Goal: Information Seeking & Learning: Check status

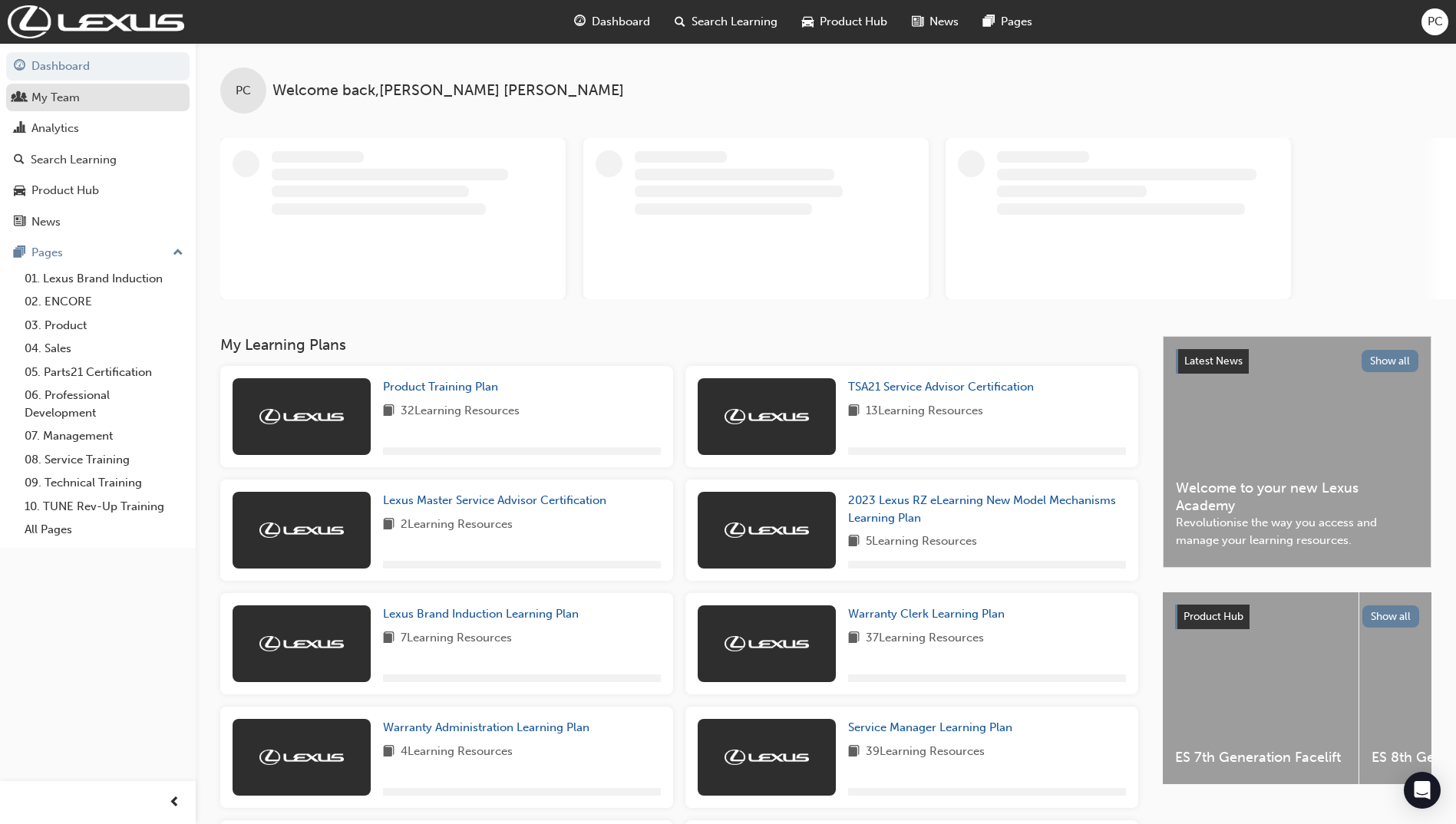
click at [63, 93] on div "My Team" at bounding box center [56, 98] width 48 height 17
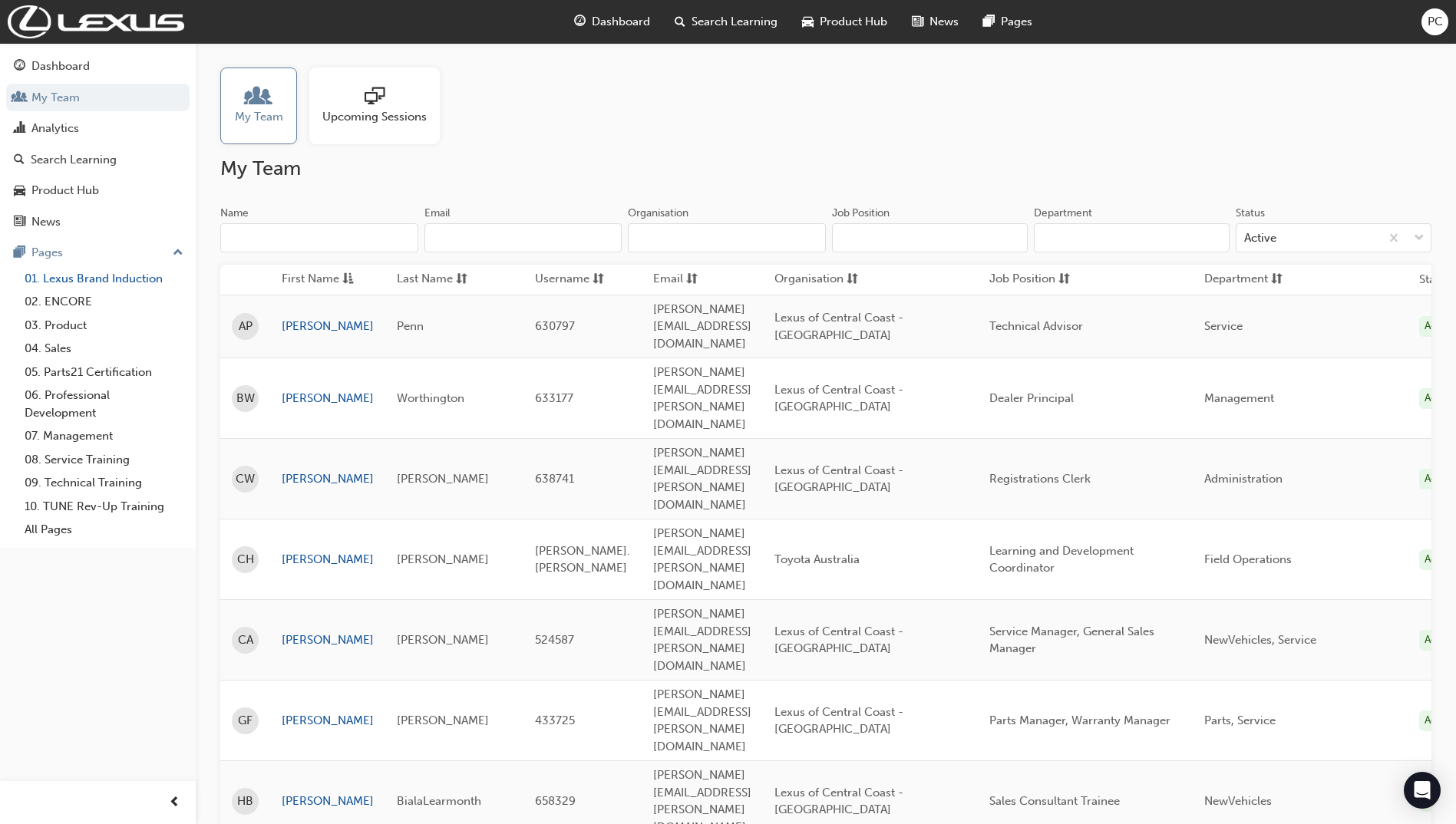
click at [96, 276] on link "01. Lexus Brand Induction" at bounding box center [104, 278] width 171 height 24
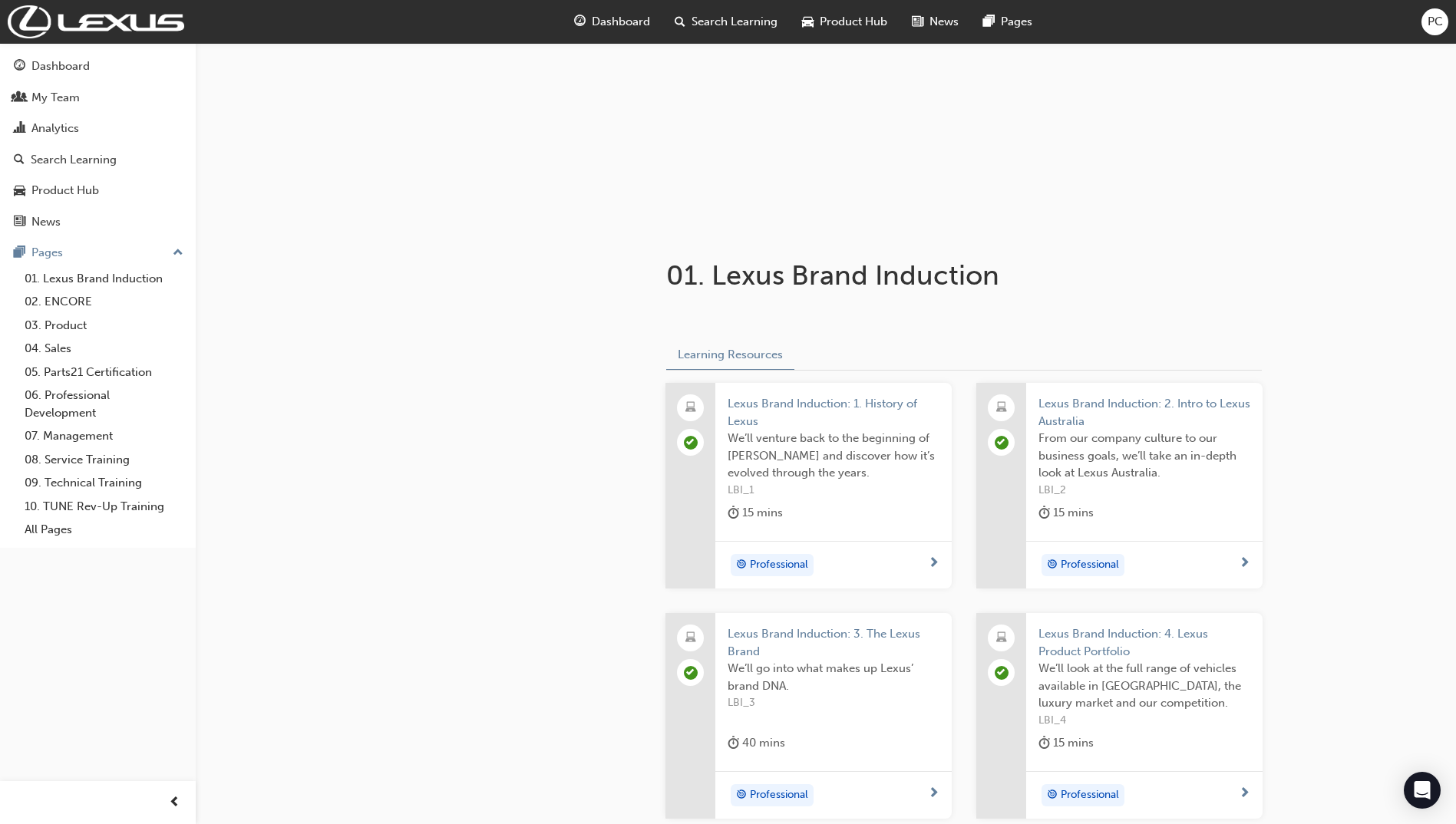
scroll to position [153, 0]
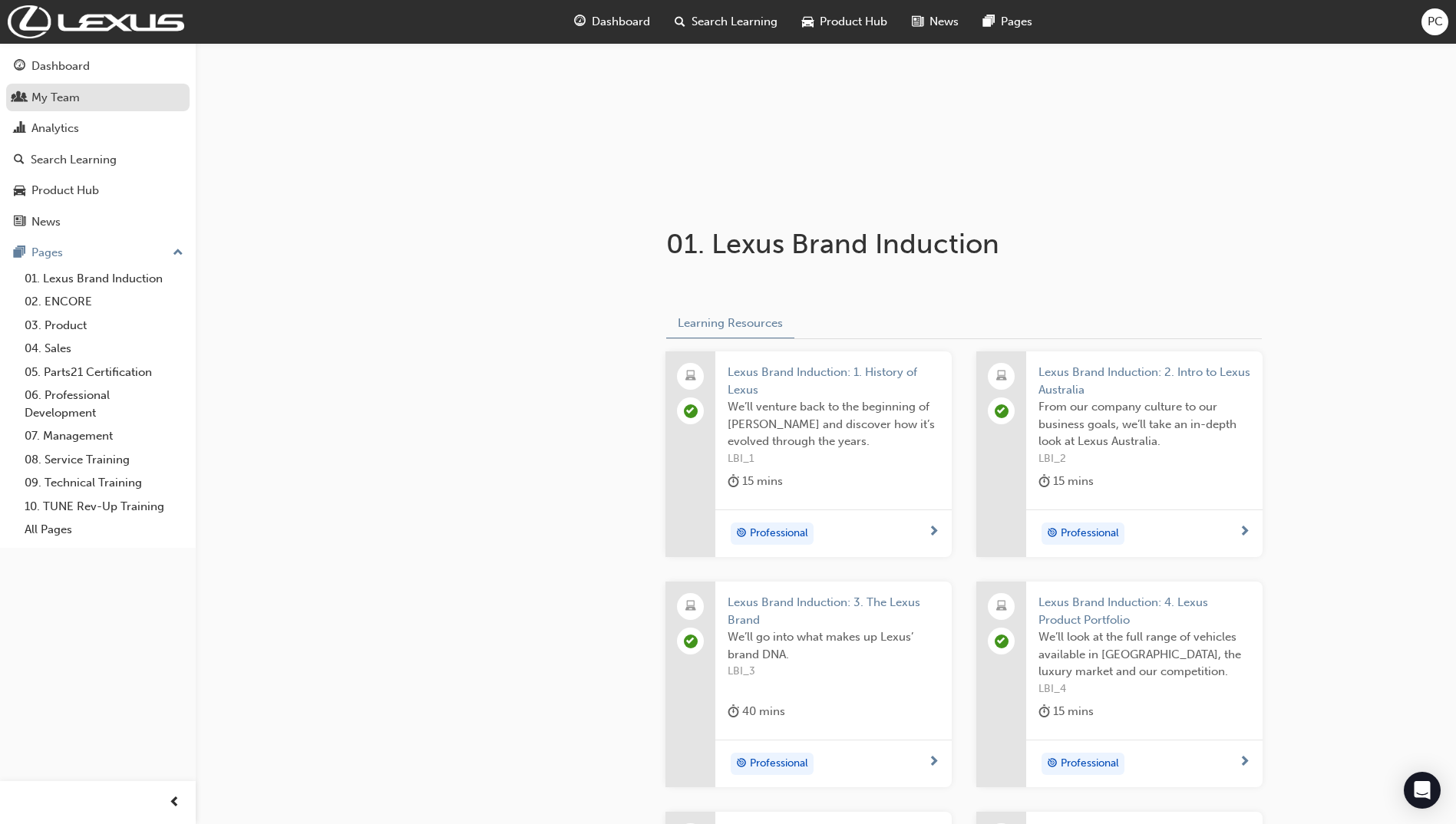
click at [67, 98] on div "My Team" at bounding box center [56, 98] width 48 height 17
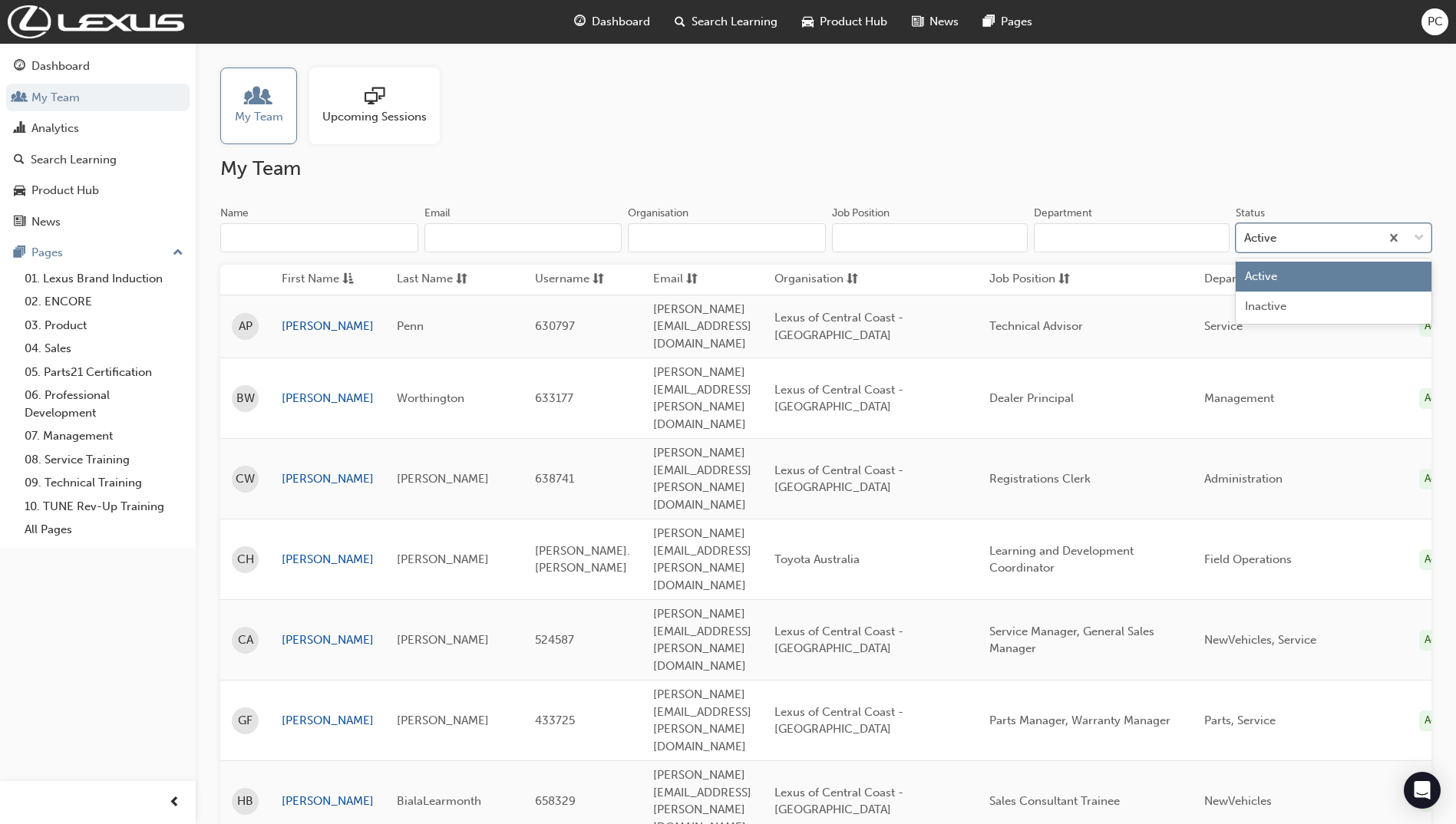
click at [1300, 240] on div "Active" at bounding box center [1308, 238] width 144 height 27
click at [1245, 240] on input "Status option Active focused, 1 of 2. 2 results available. Use Up and Down to c…" at bounding box center [1245, 238] width 2 height 13
click at [1300, 240] on div "Active" at bounding box center [1308, 238] width 144 height 27
click at [1245, 240] on input "Status option Active focused, 1 of 2. 2 results available. Use Up and Down to c…" at bounding box center [1245, 238] width 2 height 13
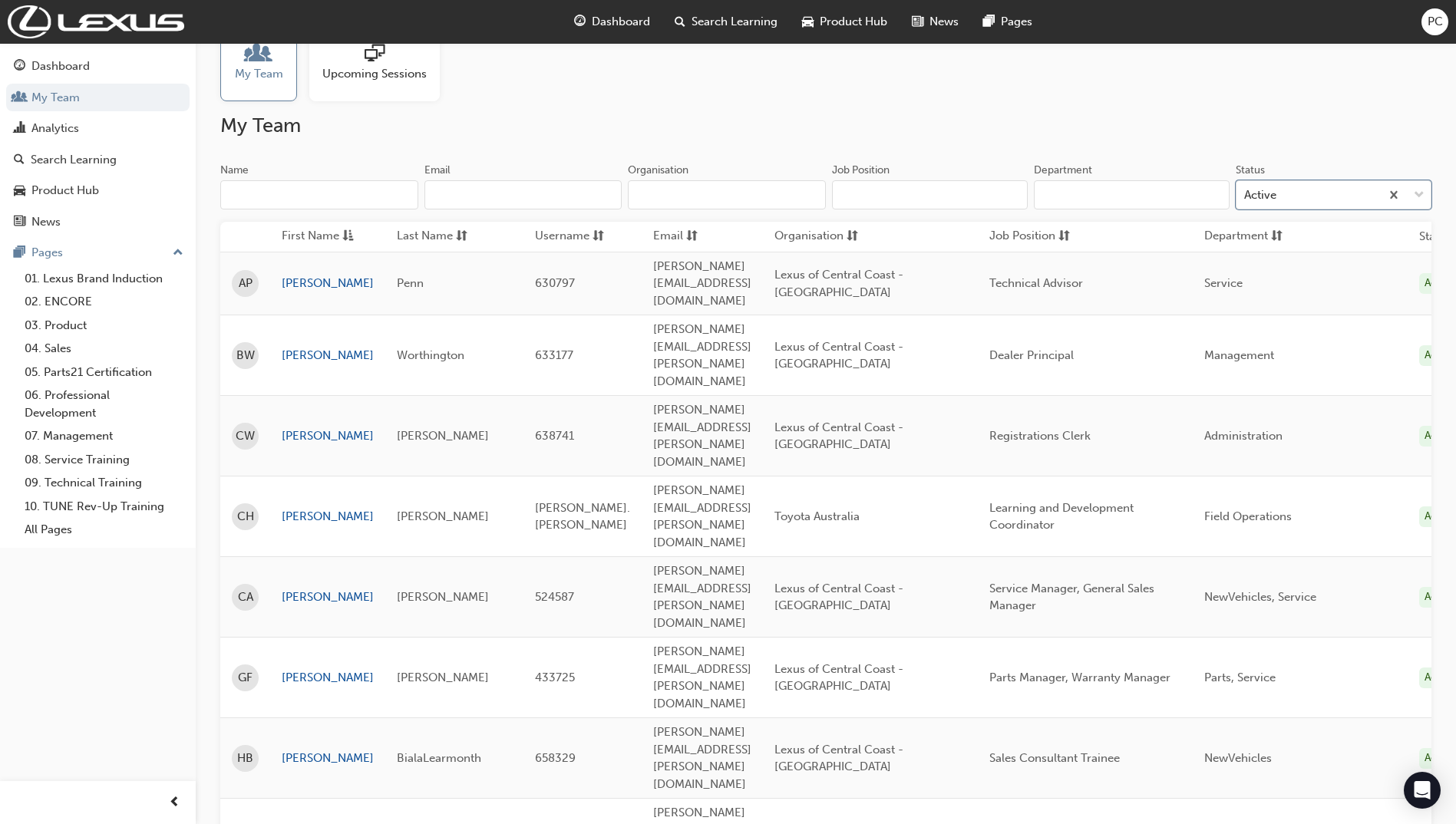
scroll to position [77, 0]
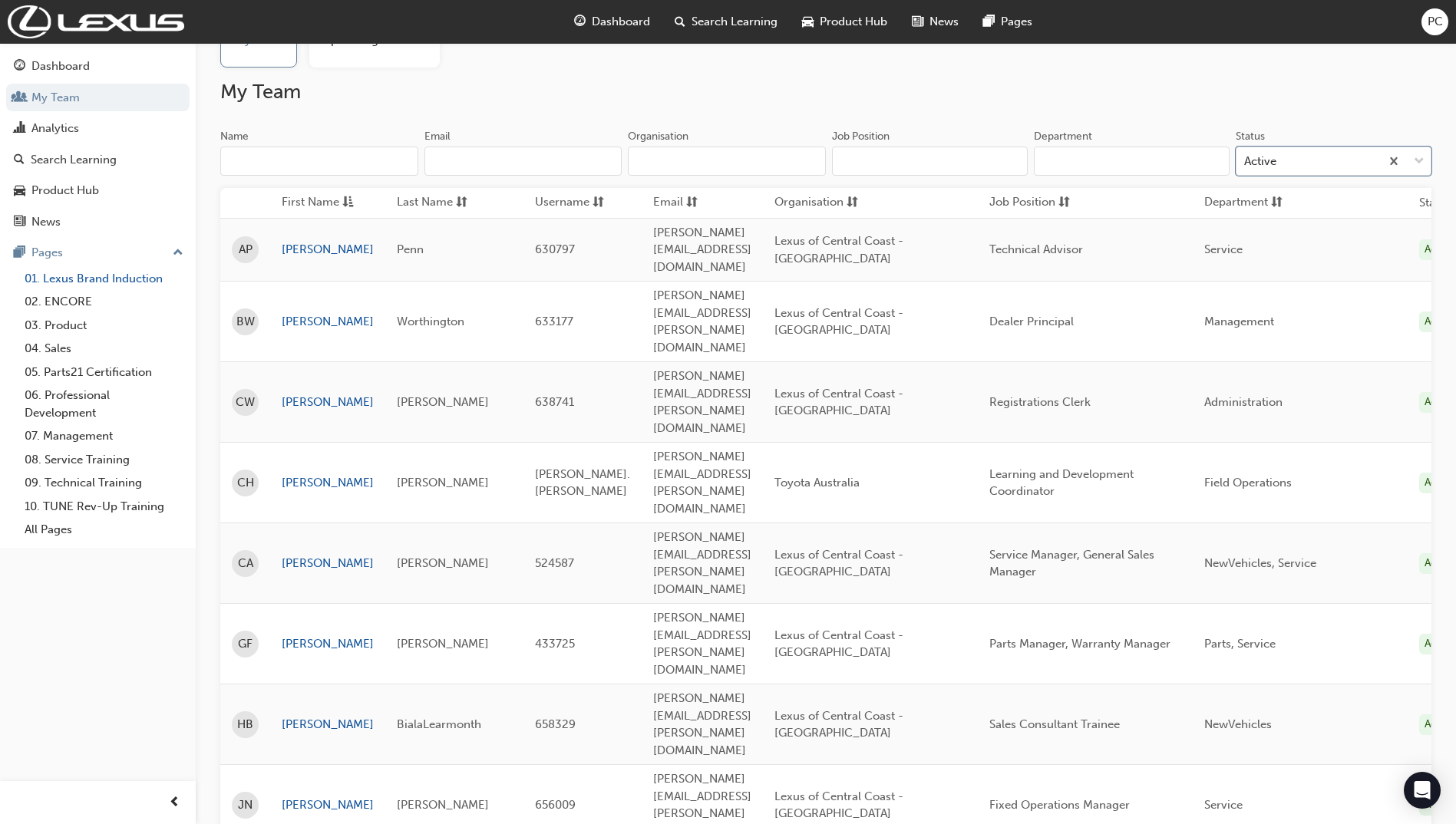
click at [69, 278] on link "01. Lexus Brand Induction" at bounding box center [104, 278] width 171 height 24
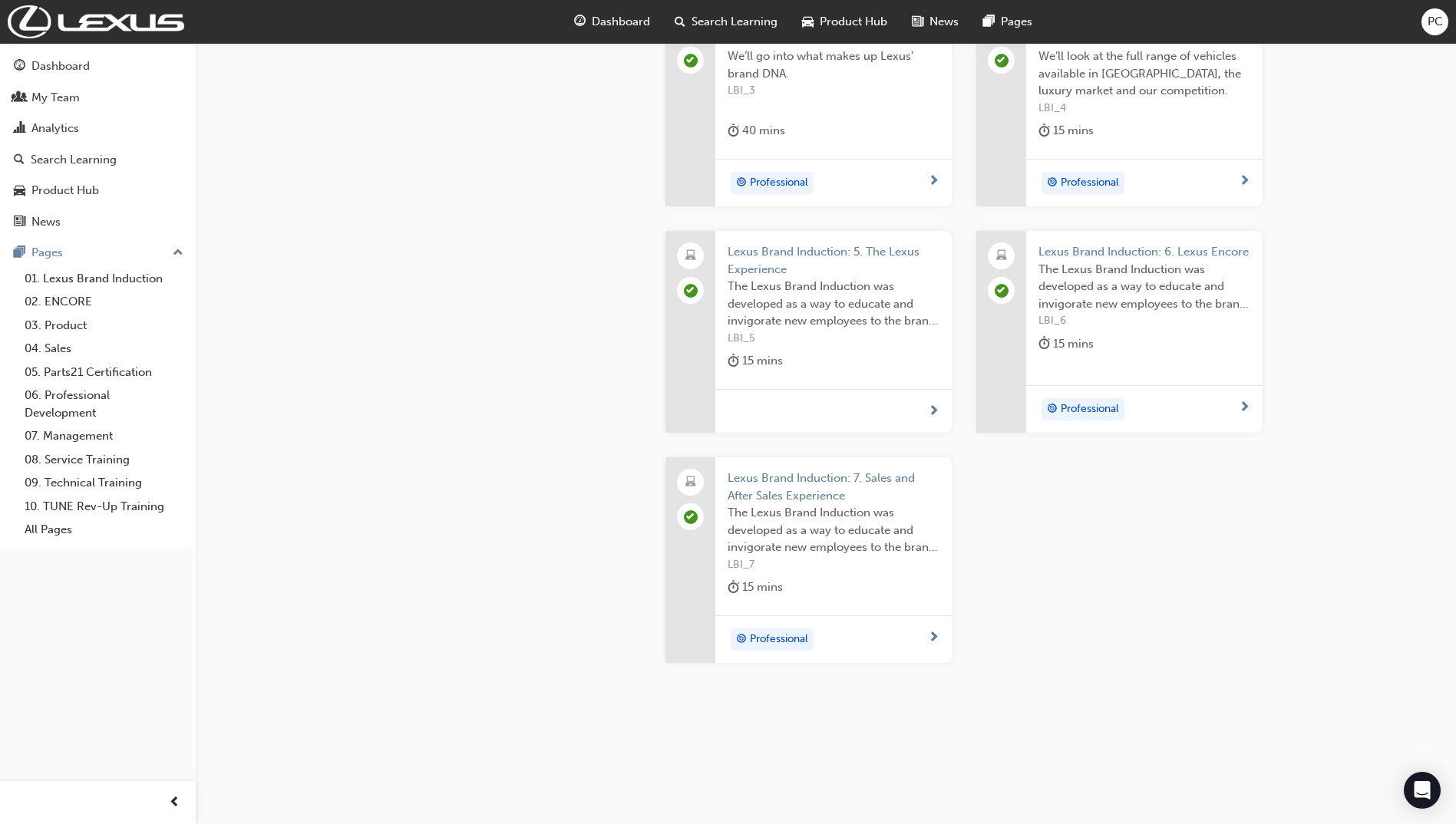
scroll to position [44, 0]
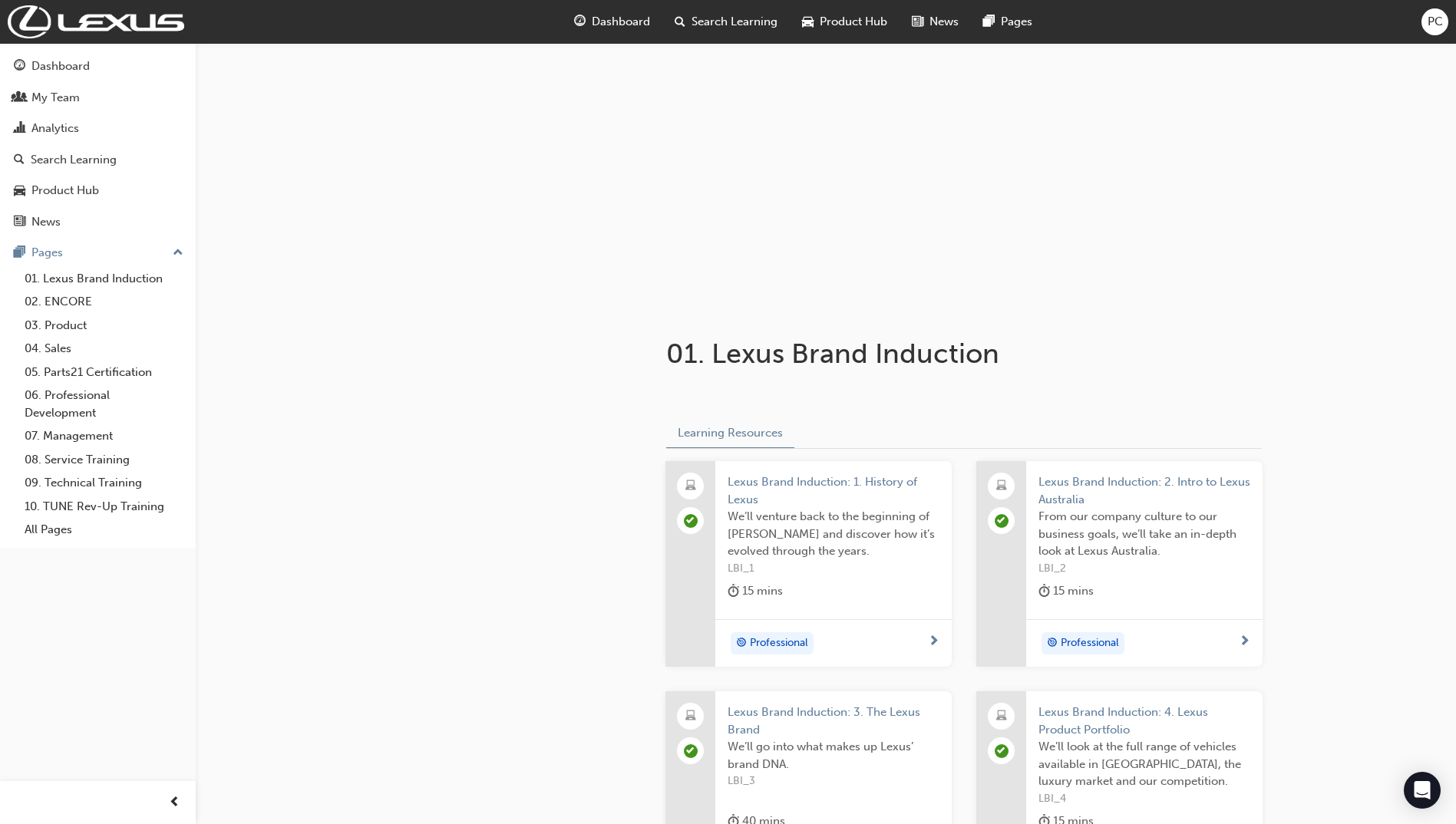
click at [805, 559] on span "We’ll venture back to the beginning of [PERSON_NAME] and discover how it’s evol…" at bounding box center [833, 534] width 212 height 52
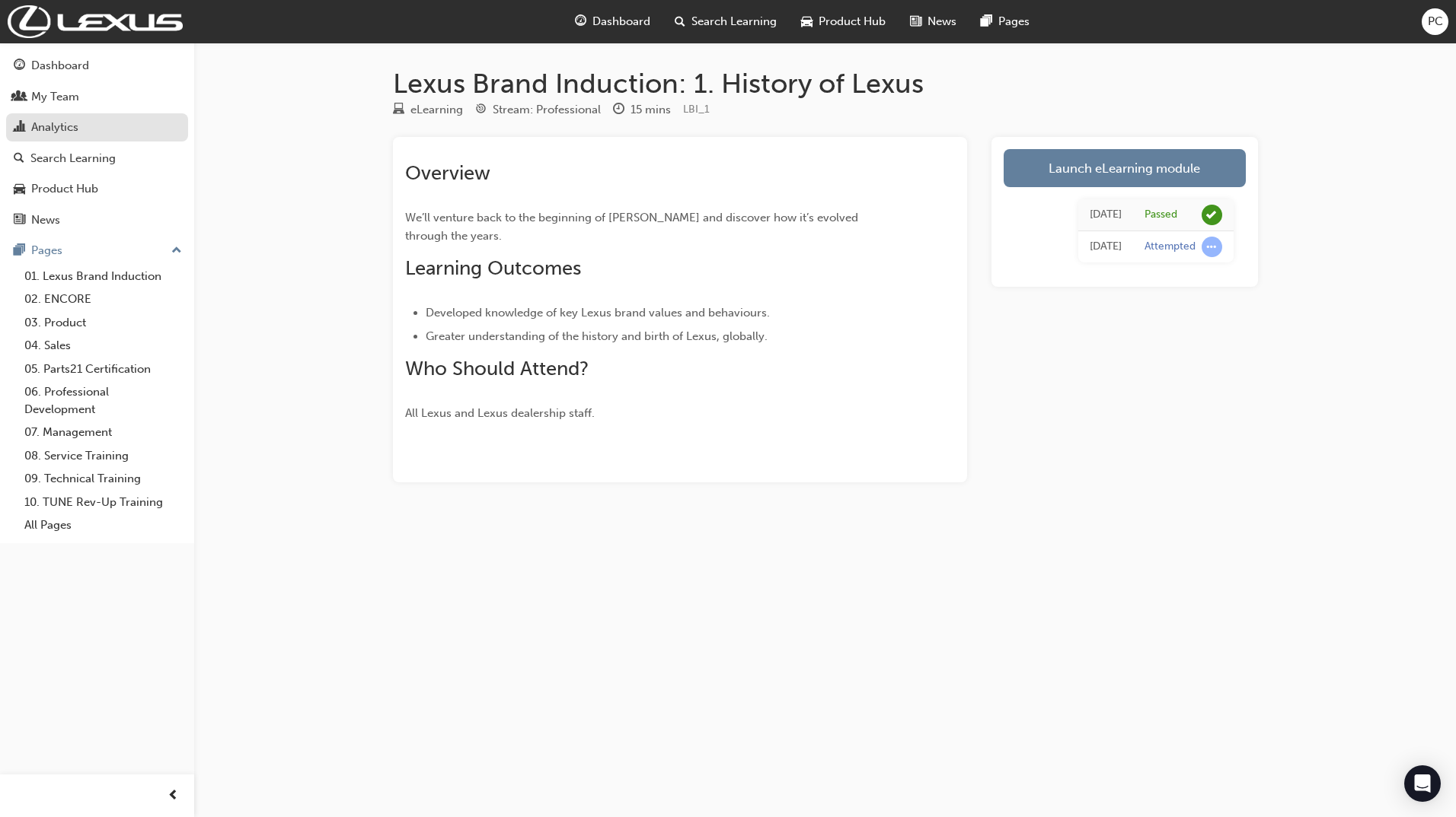
click at [93, 136] on div "Analytics" at bounding box center [96, 127] width 167 height 19
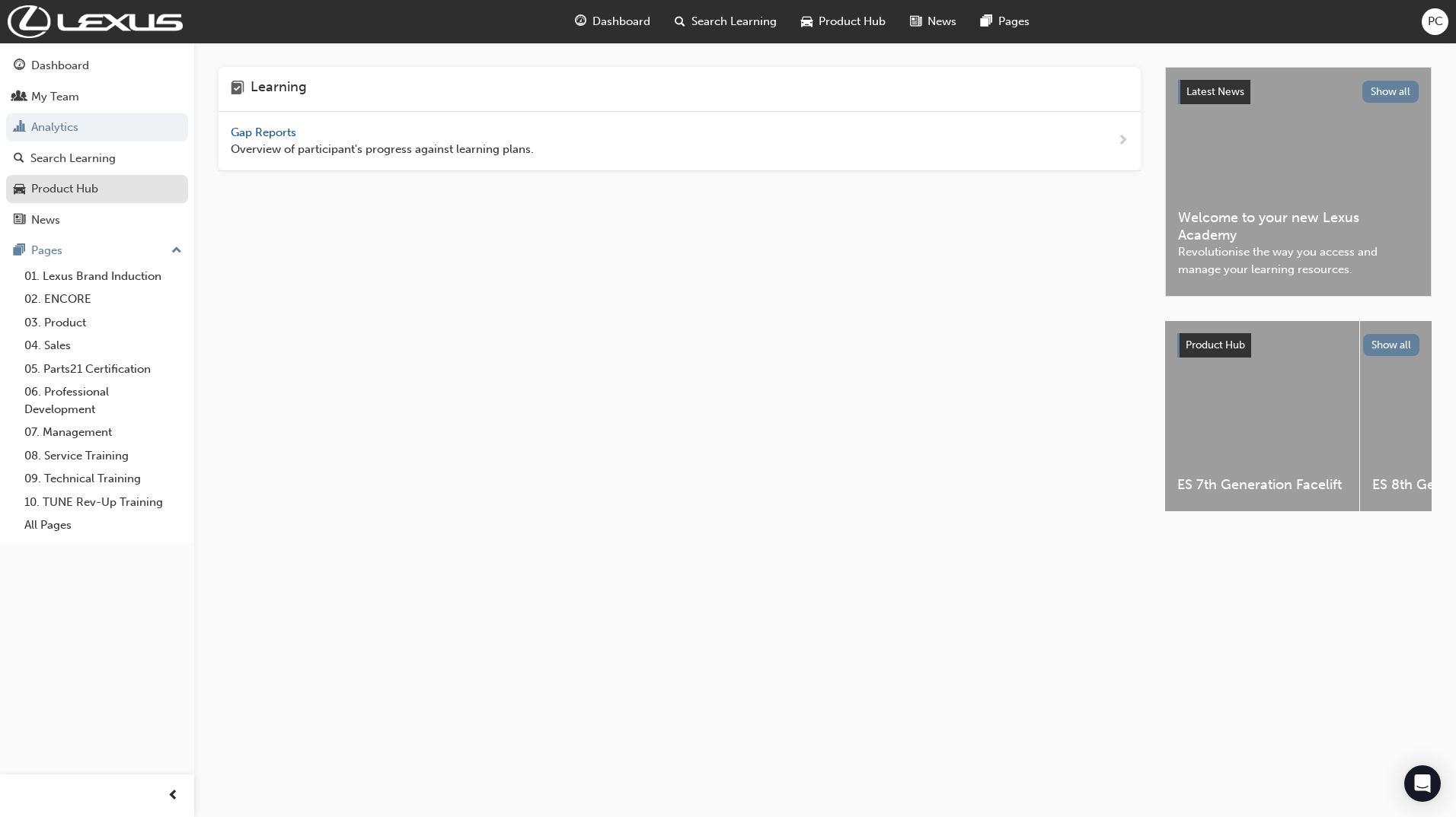
click at [74, 186] on div "Product Hub" at bounding box center [65, 189] width 67 height 17
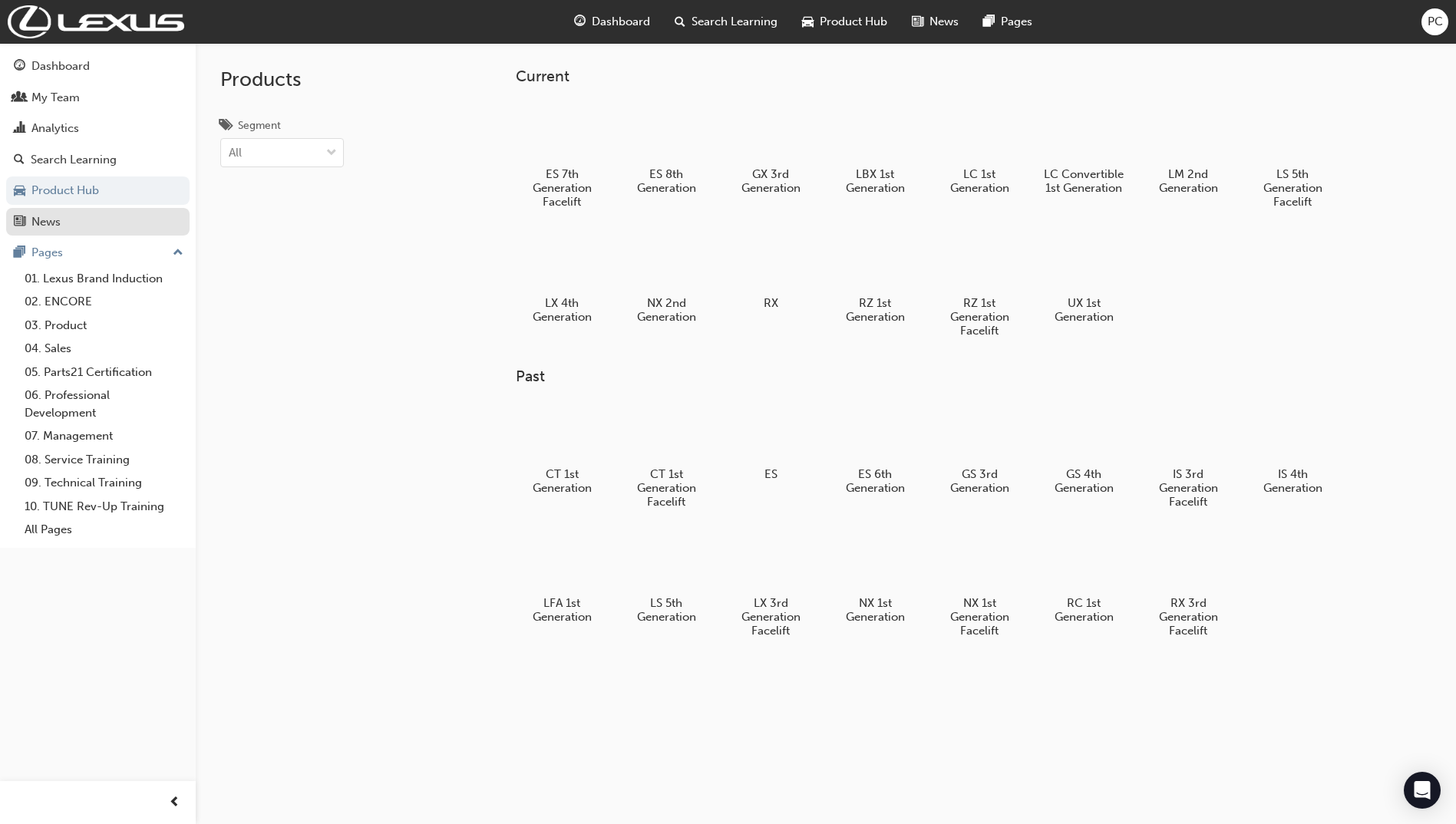
click at [52, 216] on div "News" at bounding box center [46, 222] width 29 height 17
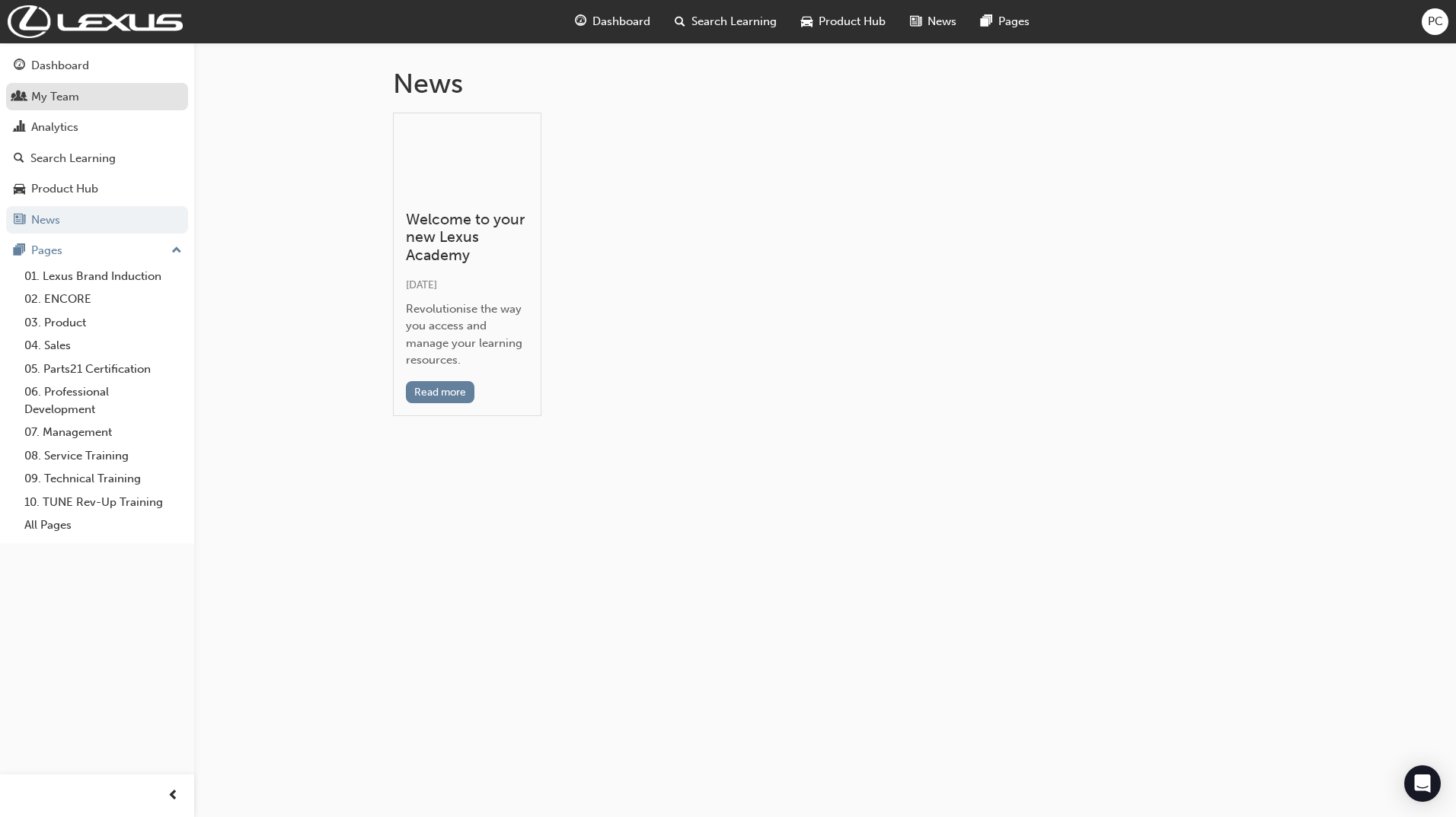
click at [67, 97] on div "My Team" at bounding box center [55, 97] width 48 height 17
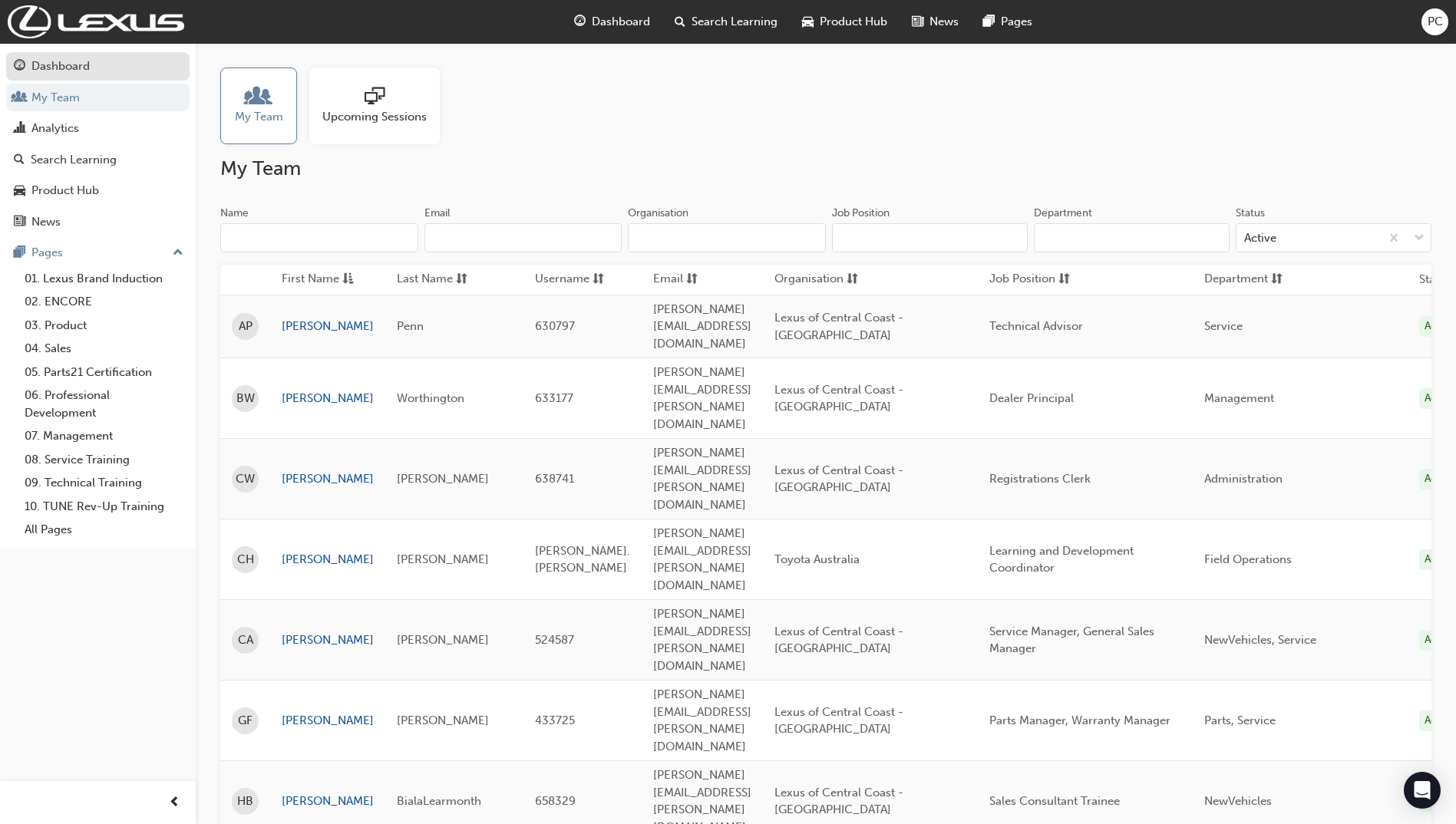
click at [67, 62] on div "Dashboard" at bounding box center [60, 66] width 59 height 17
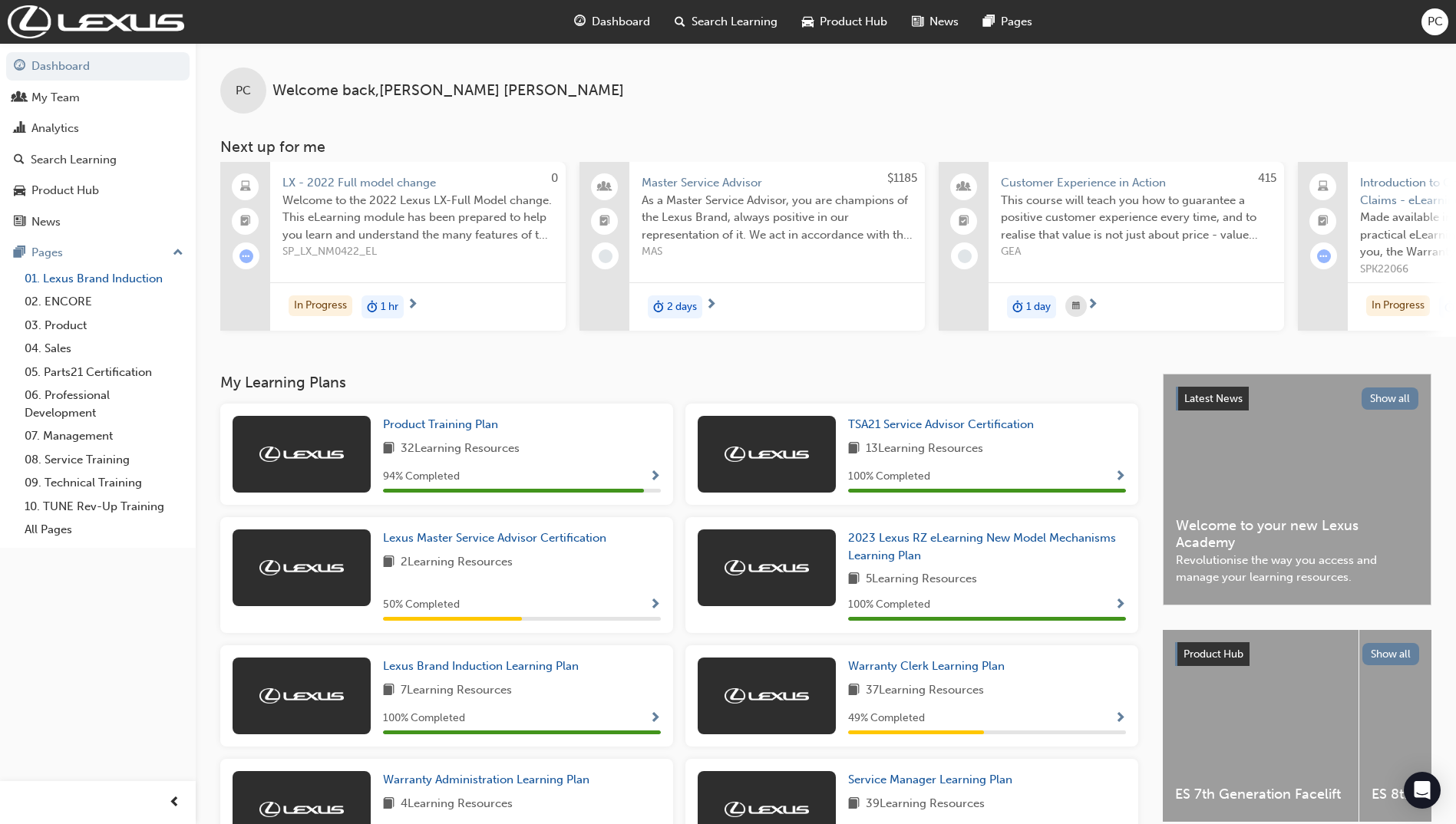
click at [69, 277] on link "01. Lexus Brand Induction" at bounding box center [104, 278] width 171 height 24
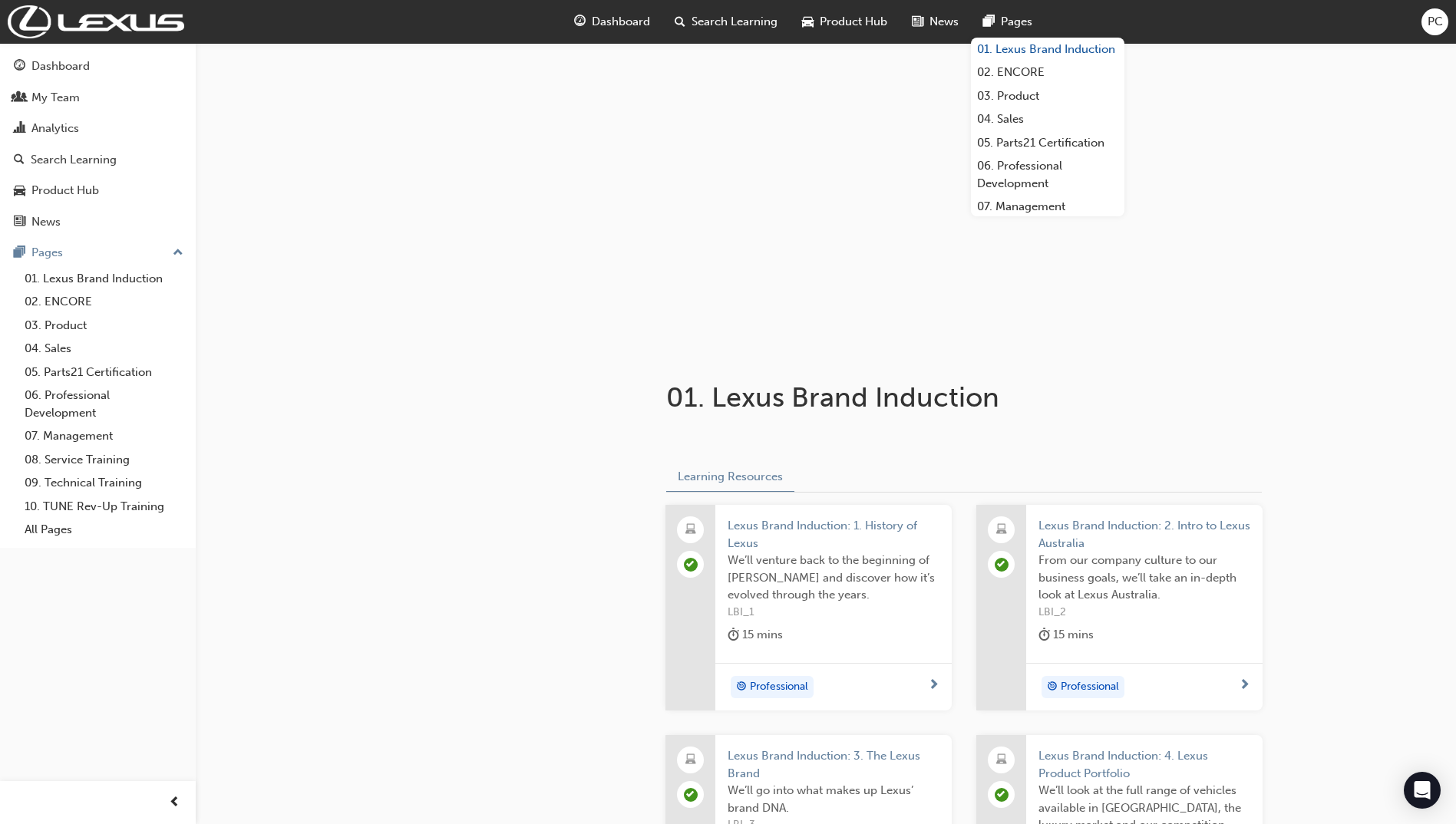
click at [1019, 49] on link "01. Lexus Brand Induction" at bounding box center [1047, 49] width 153 height 24
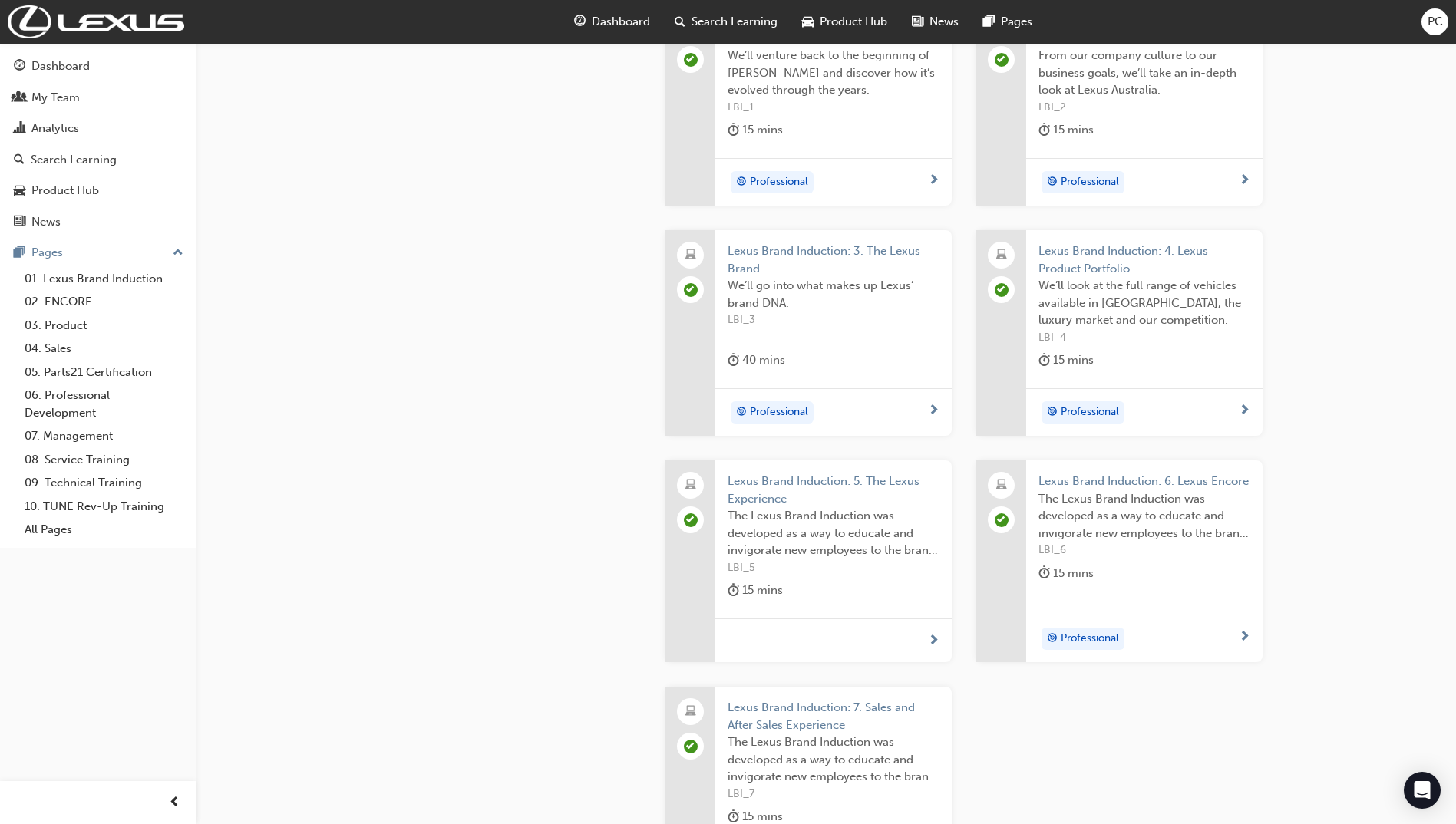
scroll to position [198, 0]
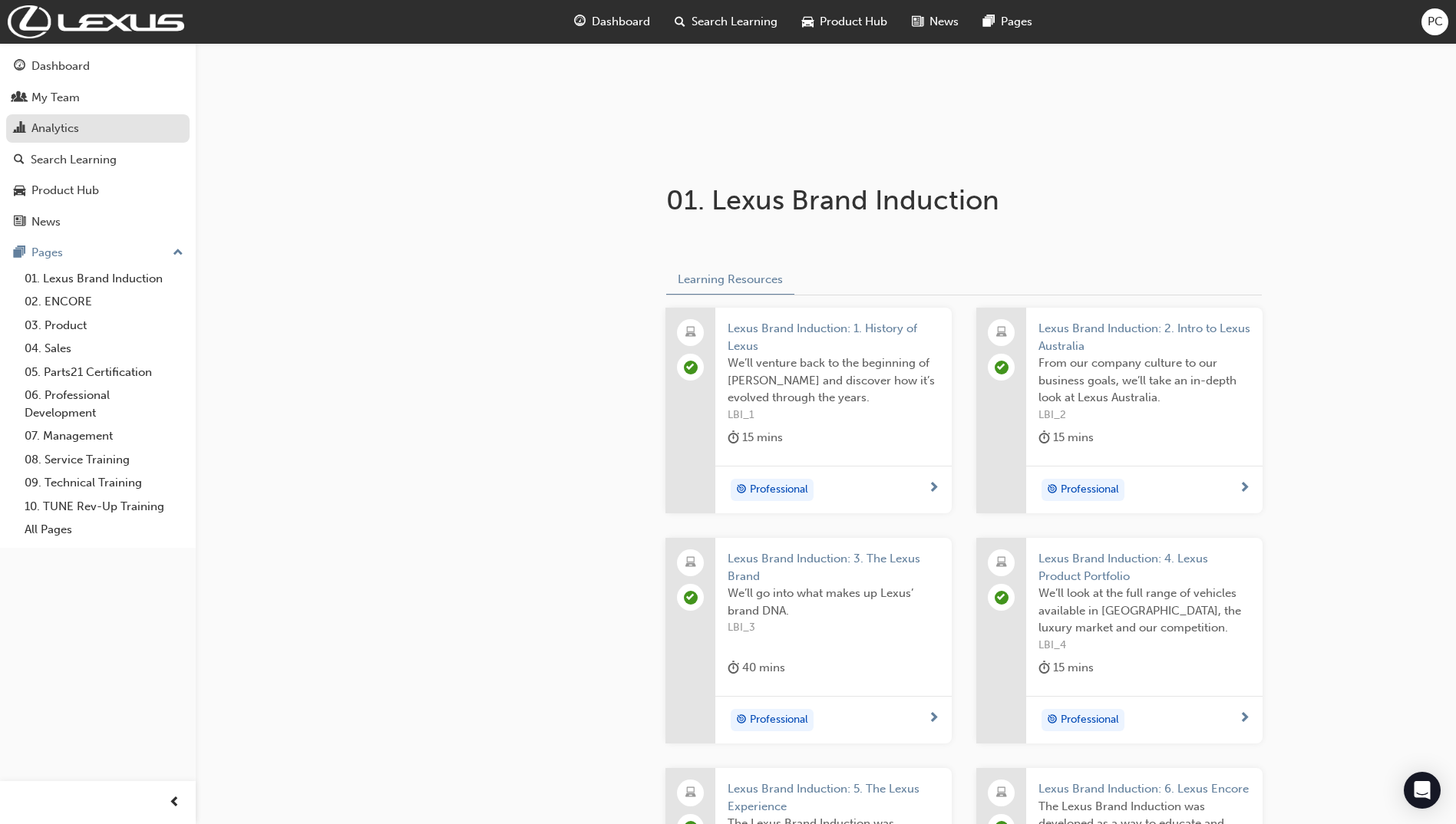
click at [106, 137] on div "Analytics" at bounding box center [97, 129] width 168 height 19
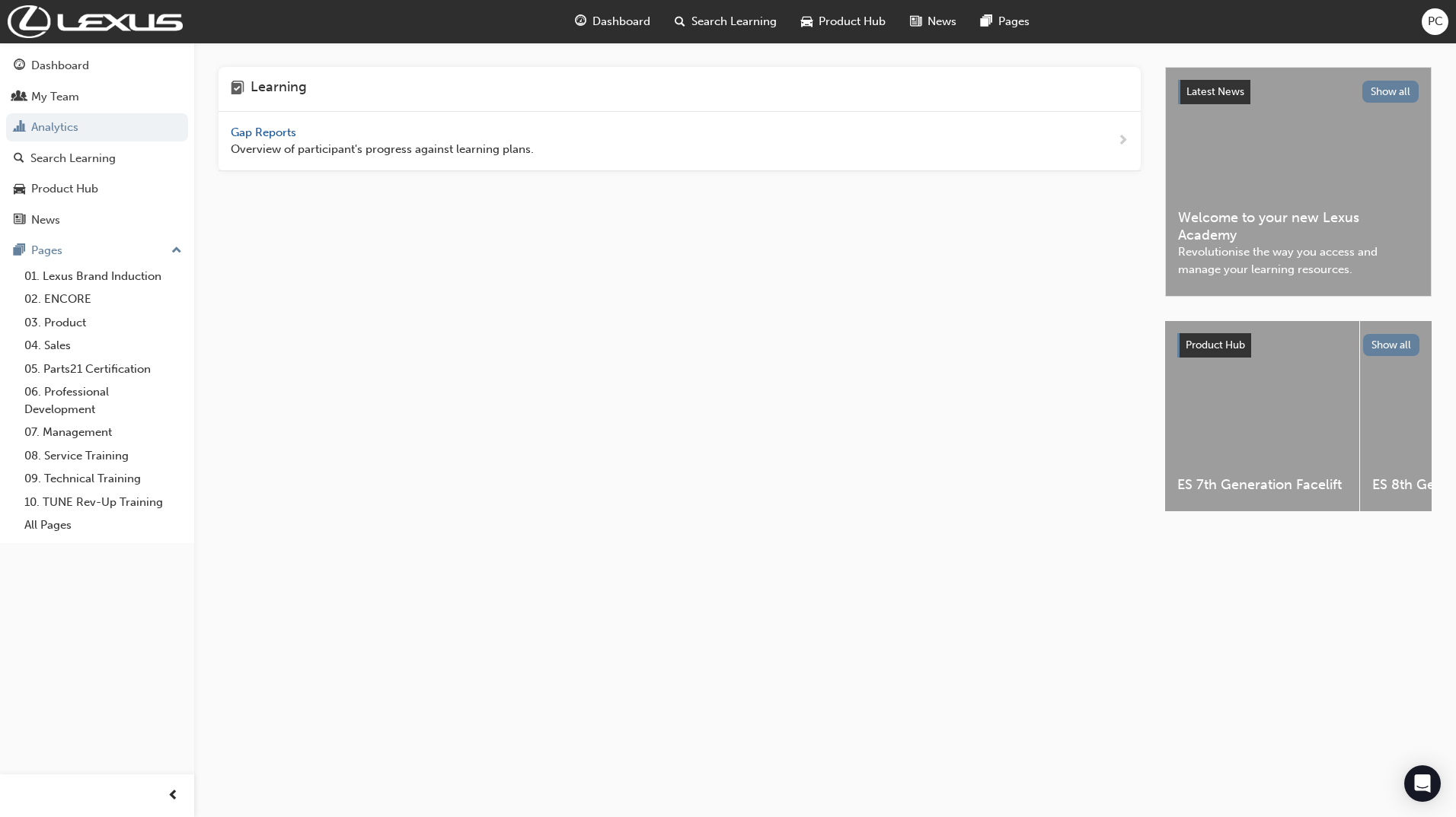
click at [242, 128] on span "Gap Reports" at bounding box center [265, 132] width 69 height 13
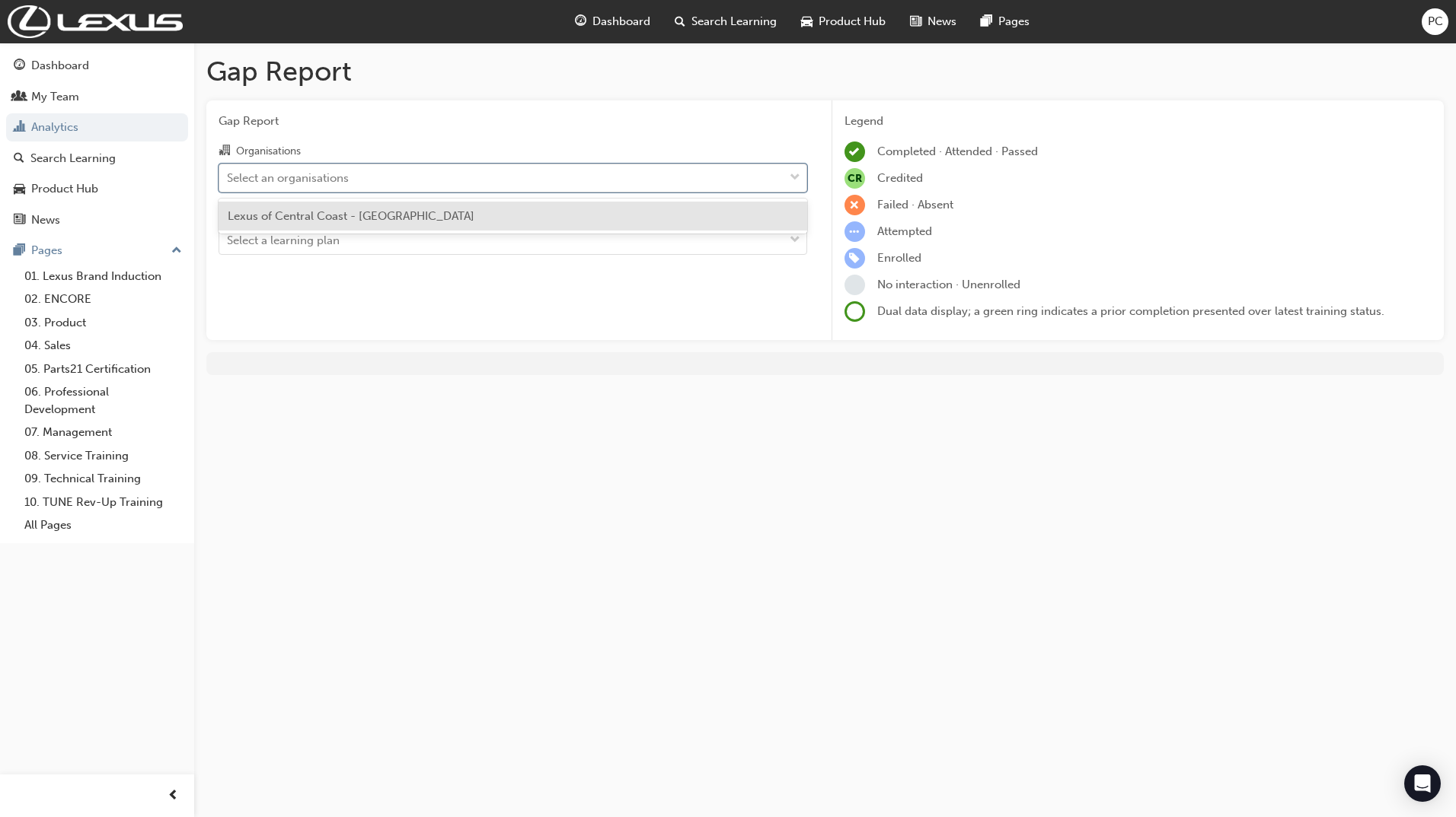
click at [304, 184] on div "Select an organisations" at bounding box center [287, 178] width 122 height 17
click at [228, 184] on input "Organisations option Lexus of Central Coast - SOMERSBY focused, 1 of 1. 1 resul…" at bounding box center [227, 177] width 2 height 13
click at [304, 184] on div "Select an organisations" at bounding box center [287, 178] width 122 height 17
click at [228, 184] on input "Organisations option Lexus of Central Coast - SOMERSBY focused, 1 of 1. 1 resul…" at bounding box center [227, 177] width 2 height 13
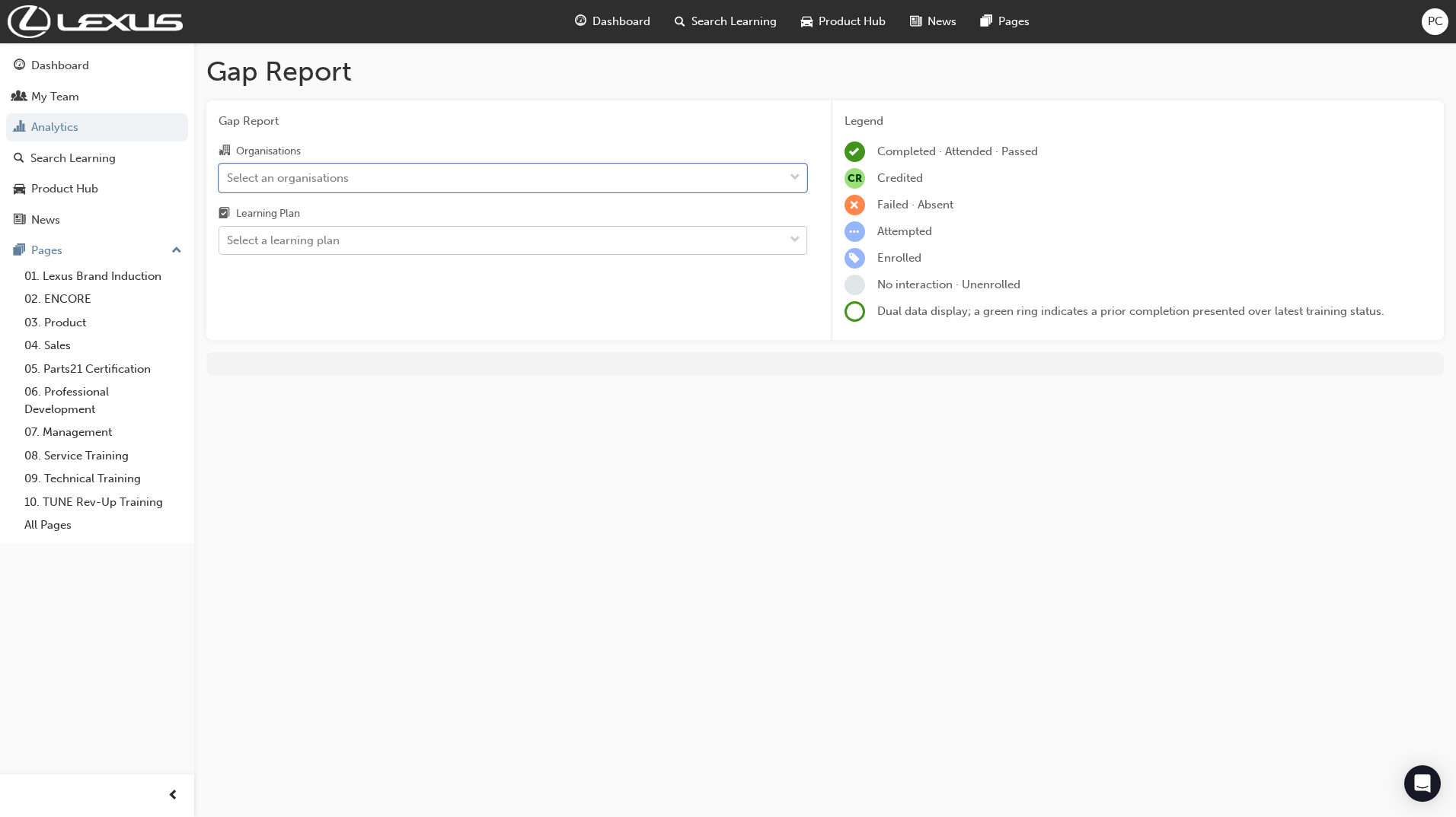
click at [293, 241] on div "Select a learning plan" at bounding box center [283, 241] width 112 height 17
click at [228, 241] on input "Learning Plan Select a learning plan" at bounding box center [227, 241] width 2 height 13
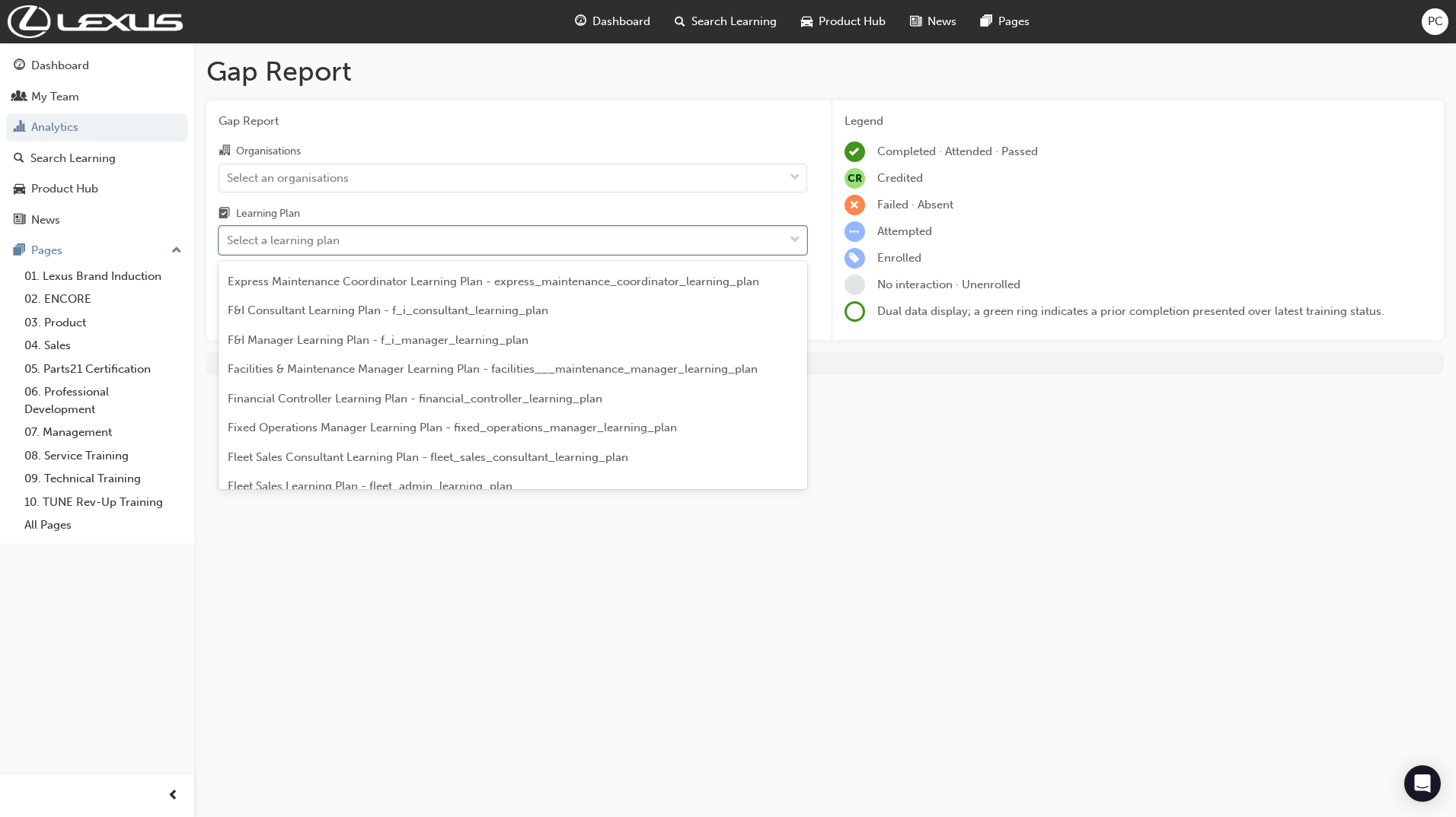
scroll to position [1446, 0]
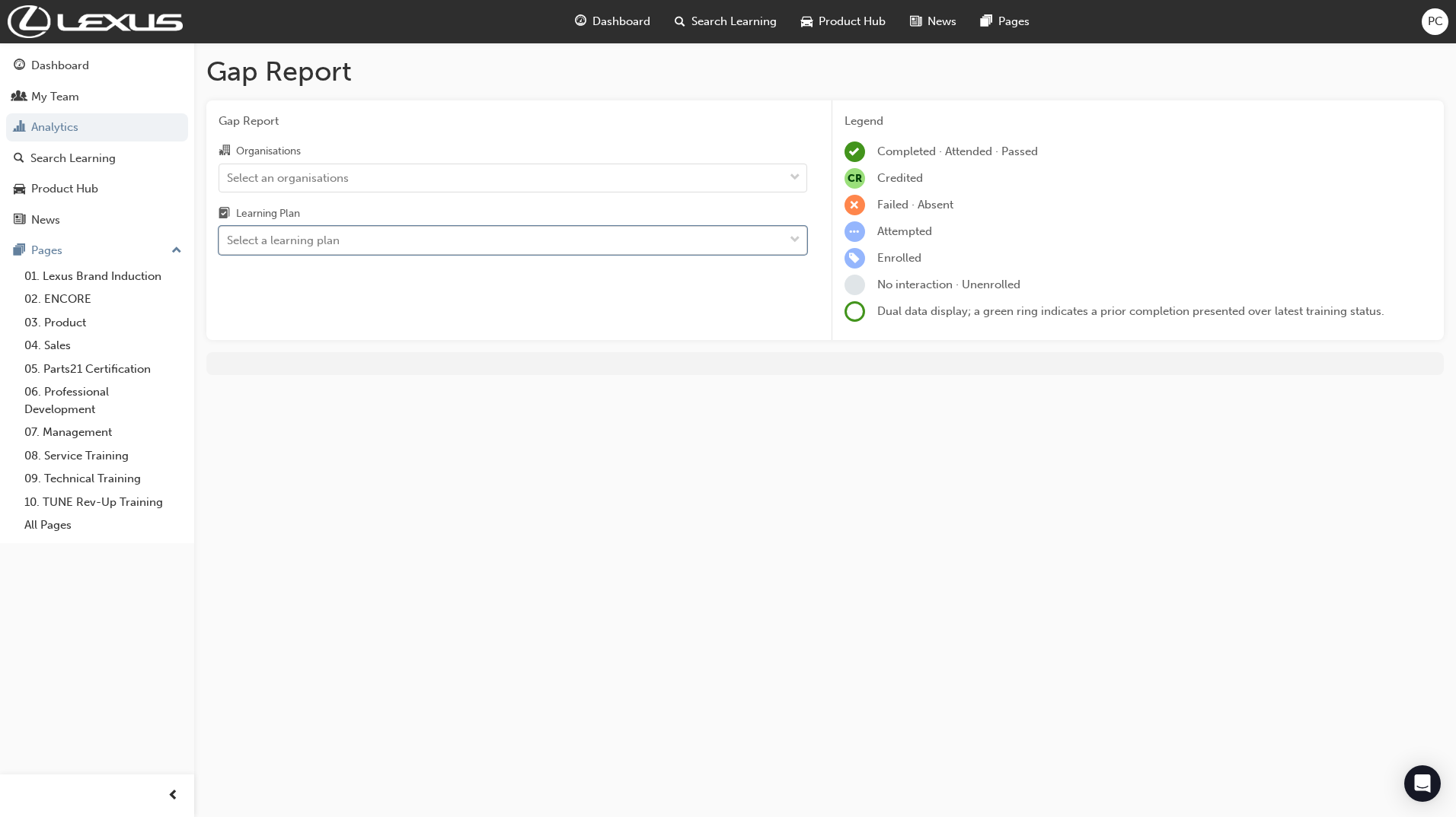
click at [272, 238] on div "Select a learning plan" at bounding box center [283, 241] width 112 height 17
click at [228, 238] on input "Learning Plan 0 results available. Select is focused ,type to refine list, pres…" at bounding box center [227, 241] width 2 height 13
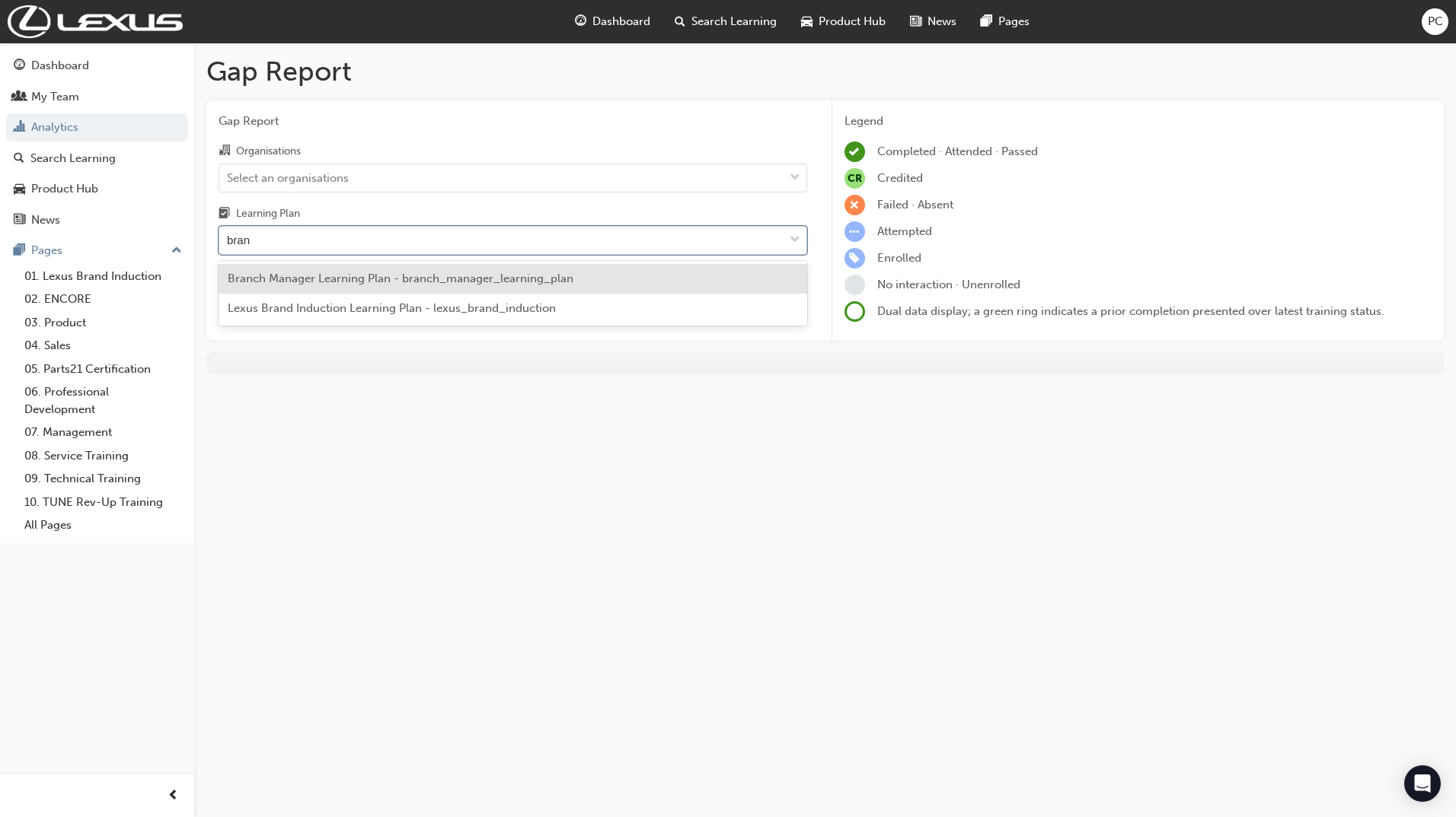
type input "brand"
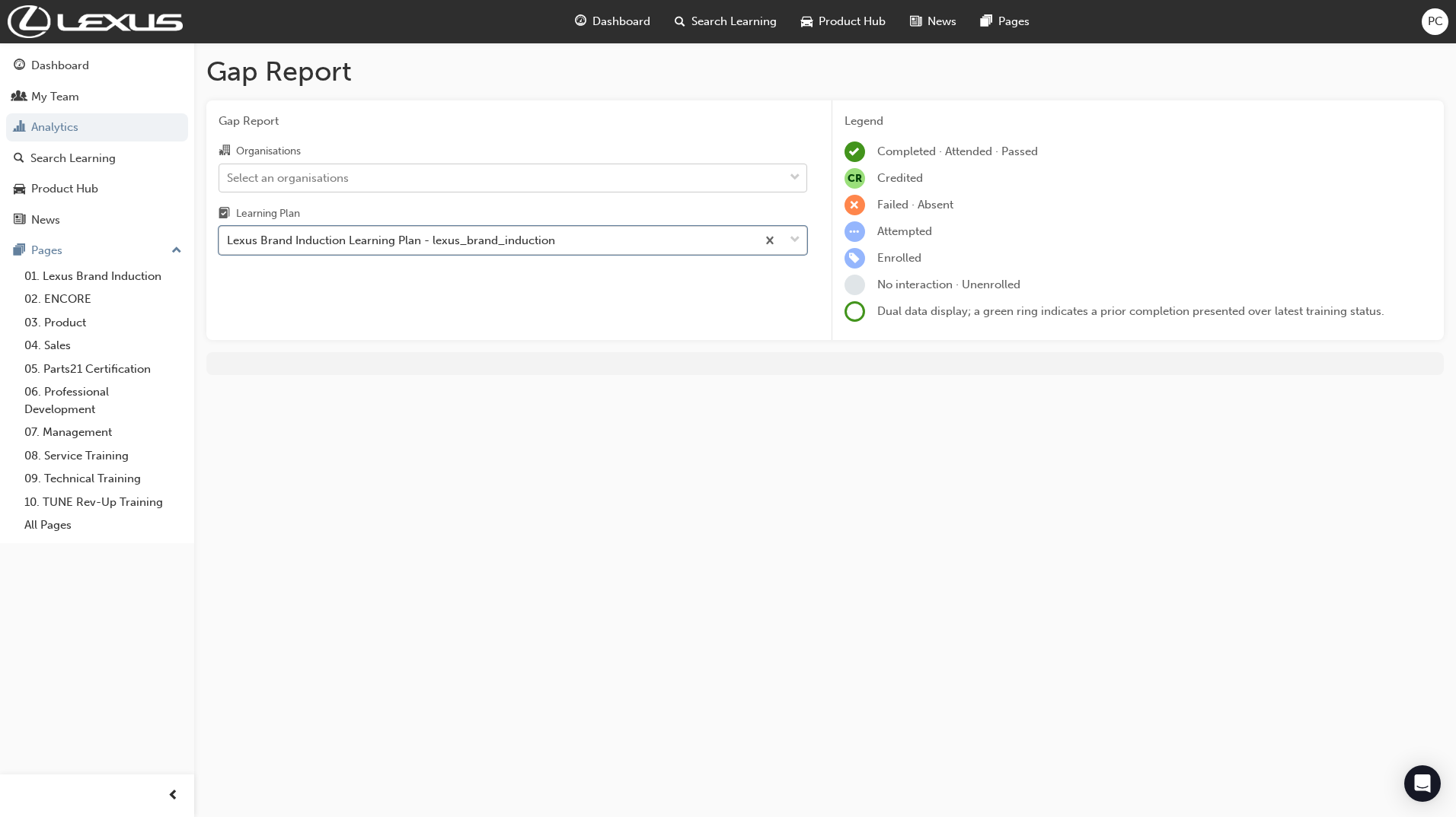
click at [302, 183] on div "Select an organisations" at bounding box center [287, 178] width 122 height 17
click at [228, 183] on input "Organisations Select an organisations" at bounding box center [227, 177] width 2 height 13
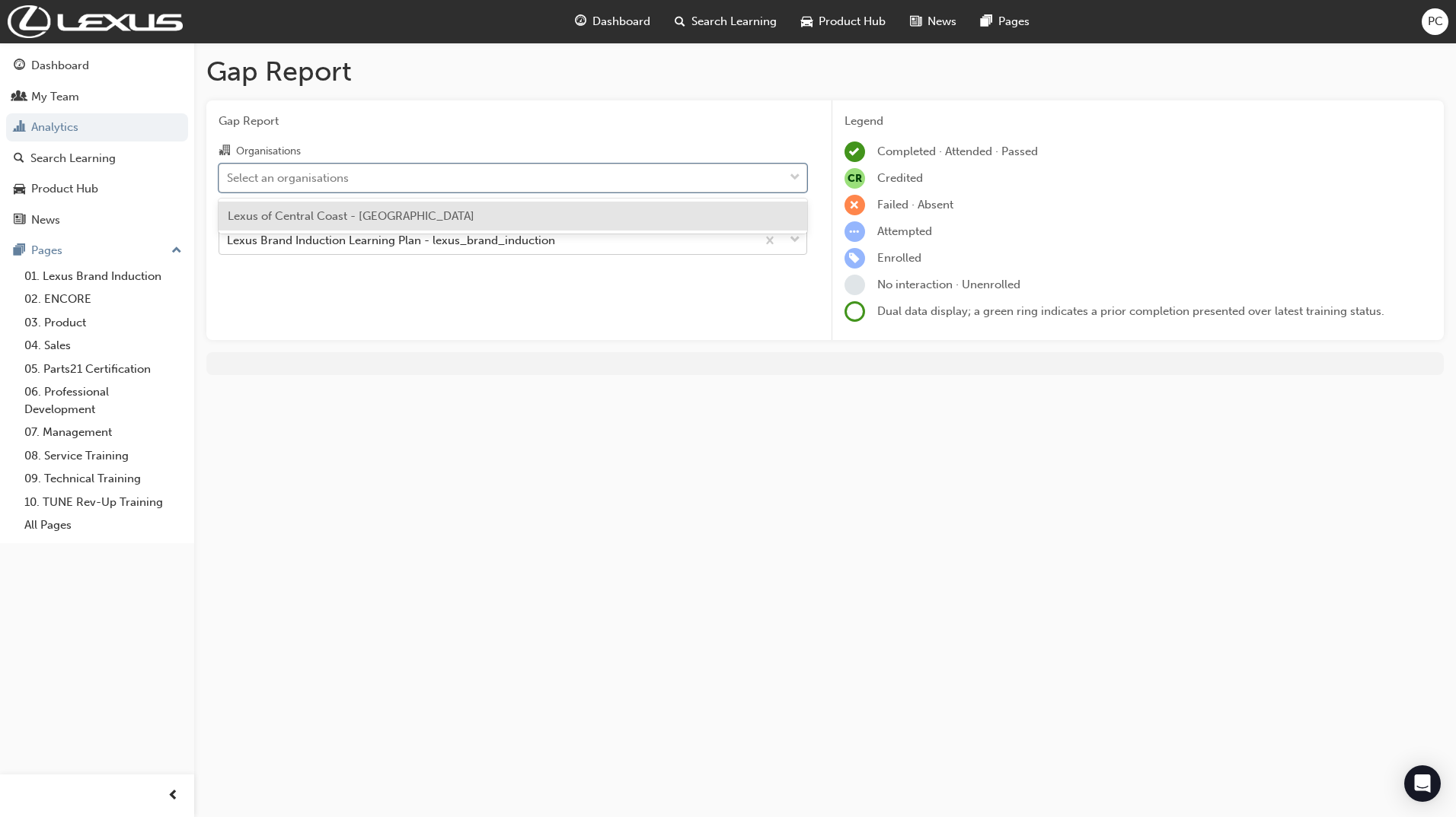
click at [302, 183] on div "Select an organisations" at bounding box center [287, 178] width 122 height 17
click at [228, 183] on input "Organisations option Lexus of Central Coast - SOMERSBY focused, 1 of 1. 1 resul…" at bounding box center [227, 177] width 2 height 13
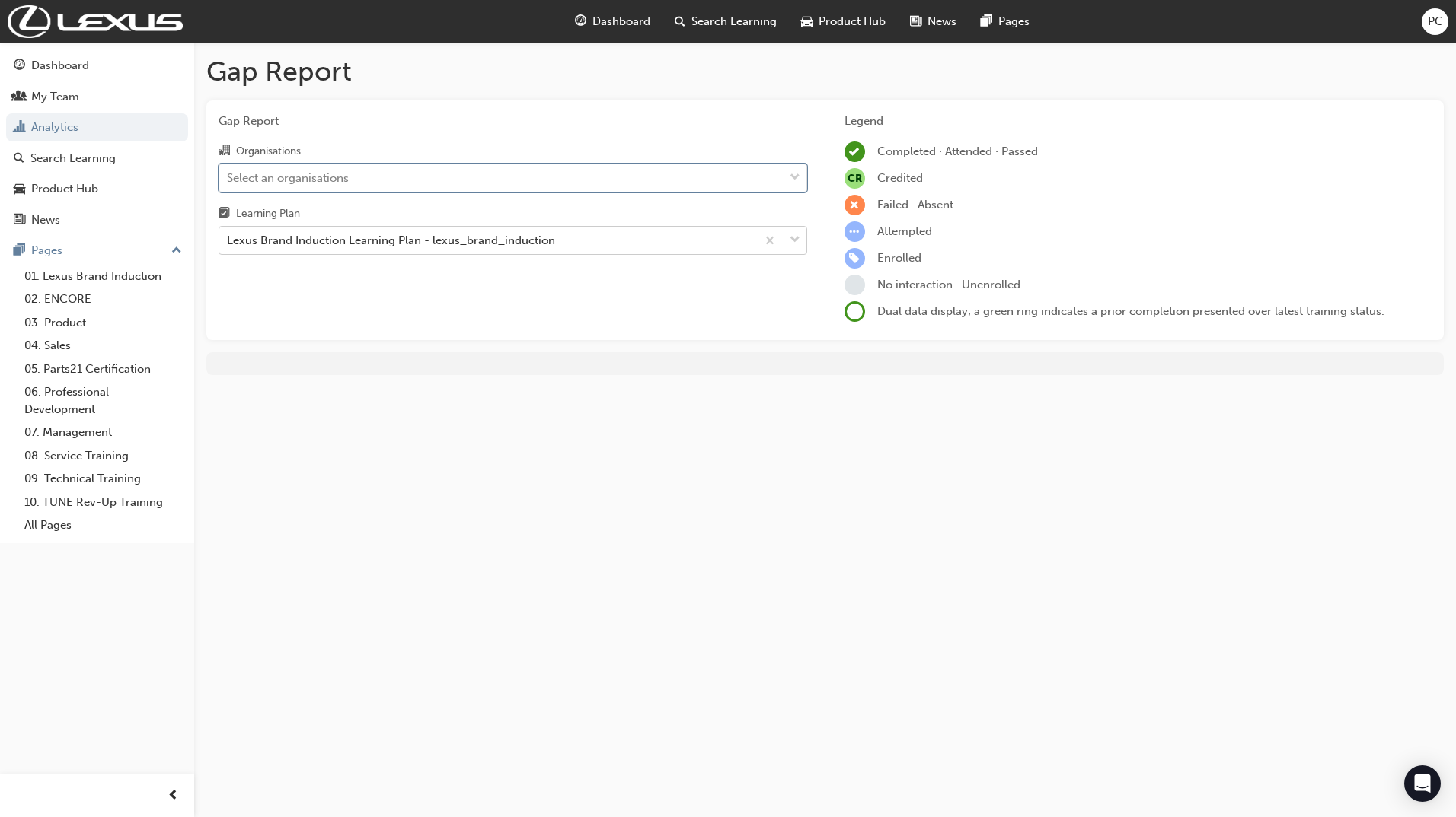
click at [314, 243] on div "Lexus Brand Induction Learning Plan - lexus_brand_induction" at bounding box center [390, 241] width 328 height 17
click at [228, 243] on input "Learning Plan Lexus Brand Induction Learning Plan - lexus_brand_induction" at bounding box center [227, 241] width 2 height 13
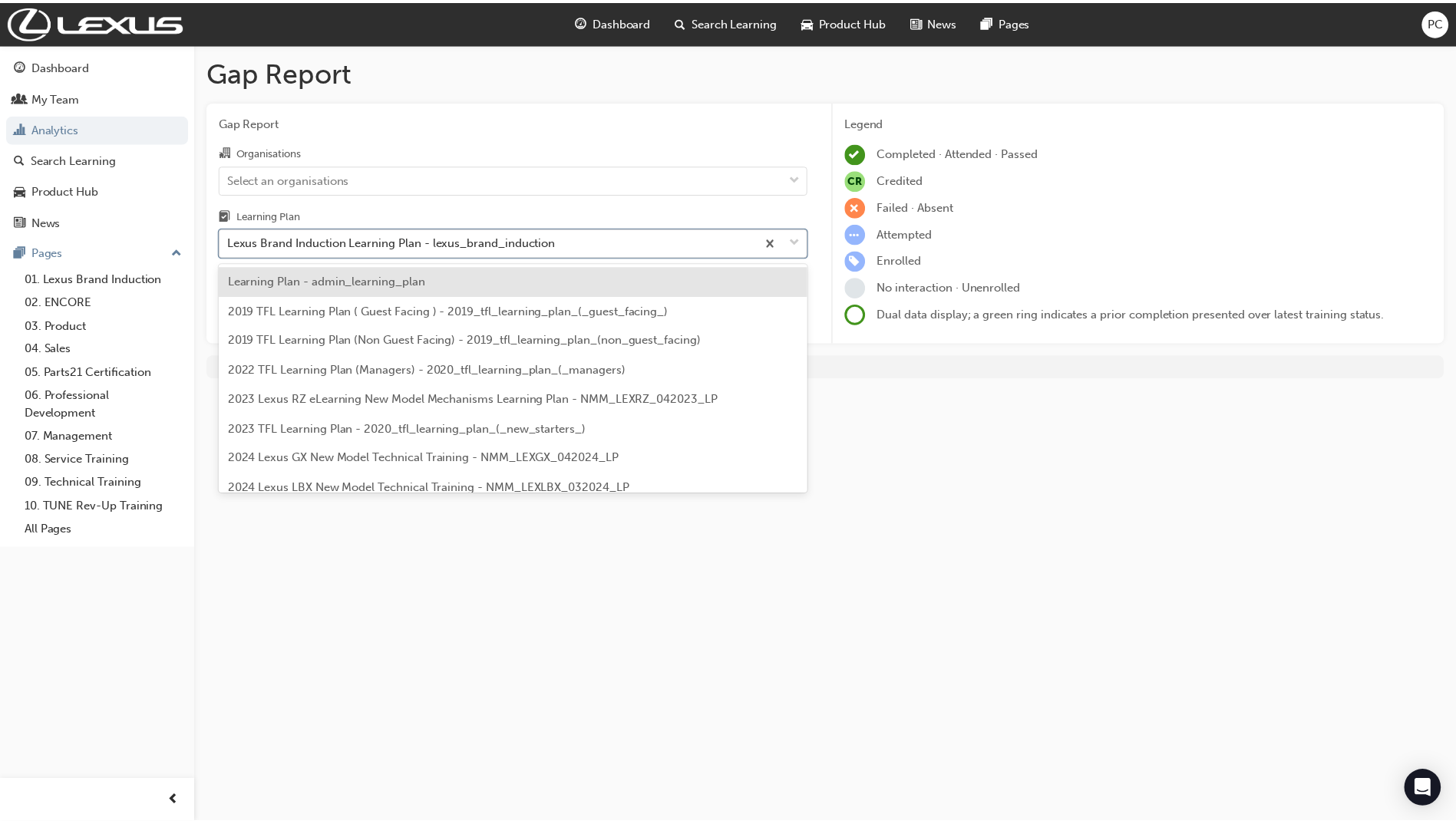
scroll to position [2063, 0]
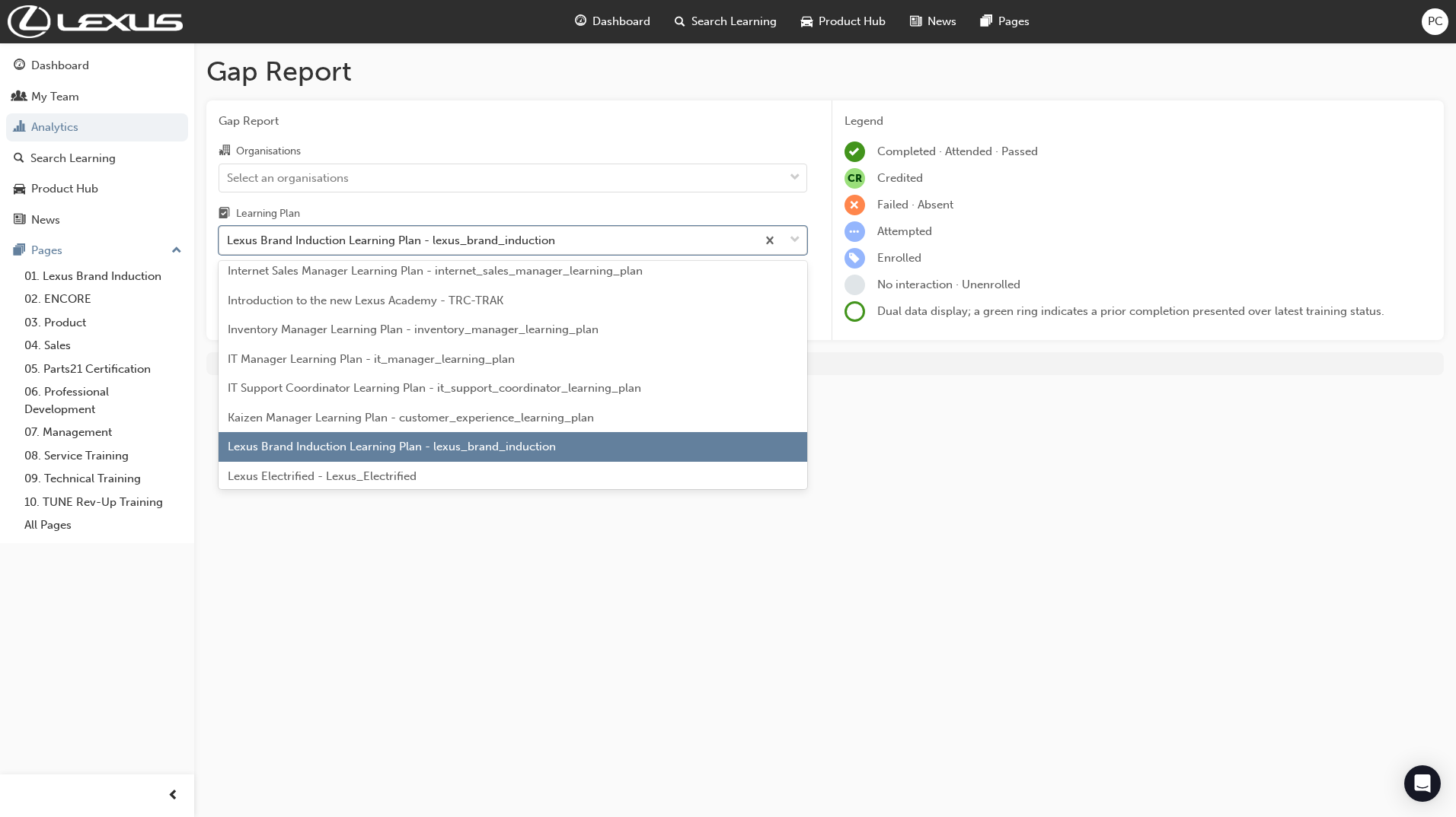
click at [314, 243] on div "Lexus Brand Induction Learning Plan - lexus_brand_induction" at bounding box center [390, 241] width 328 height 17
click at [228, 243] on input "Learning Plan option Lexus Brand Induction Learning Plan - lexus_brand_inductio…" at bounding box center [227, 241] width 2 height 13
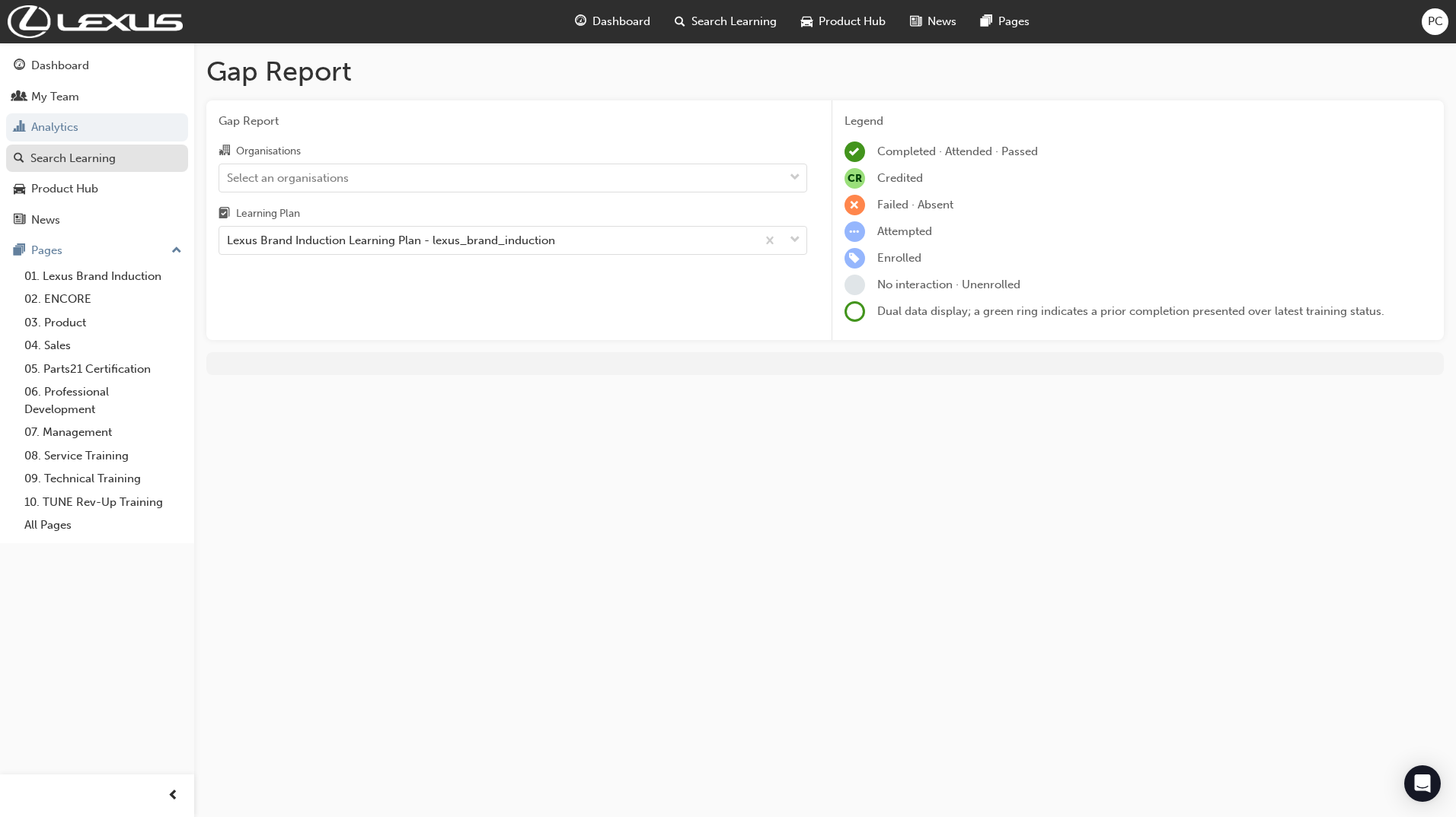
click at [67, 167] on link "Search Learning" at bounding box center [96, 159] width 182 height 29
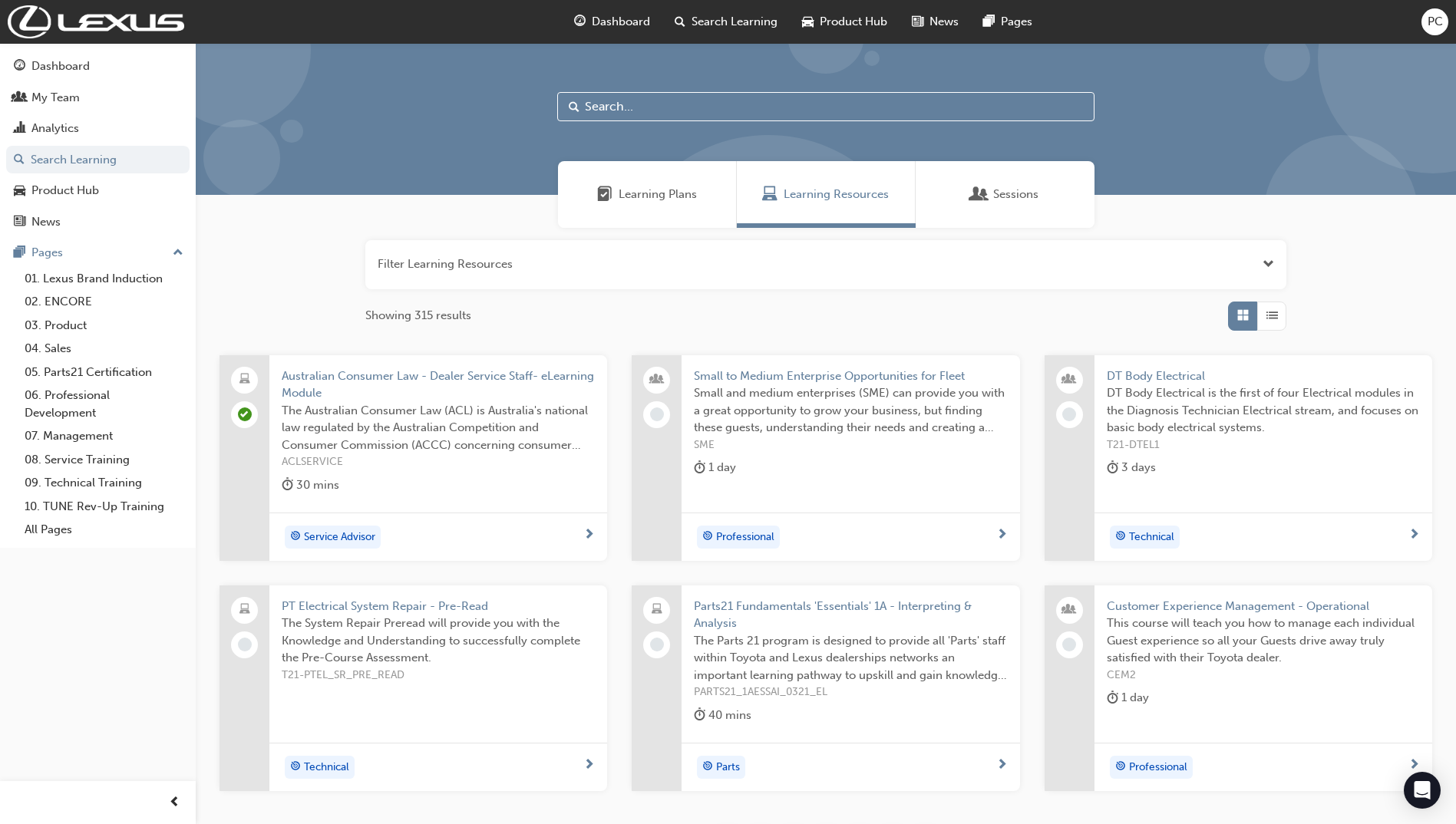
click at [1045, 209] on div "Sessions" at bounding box center [1004, 195] width 178 height 67
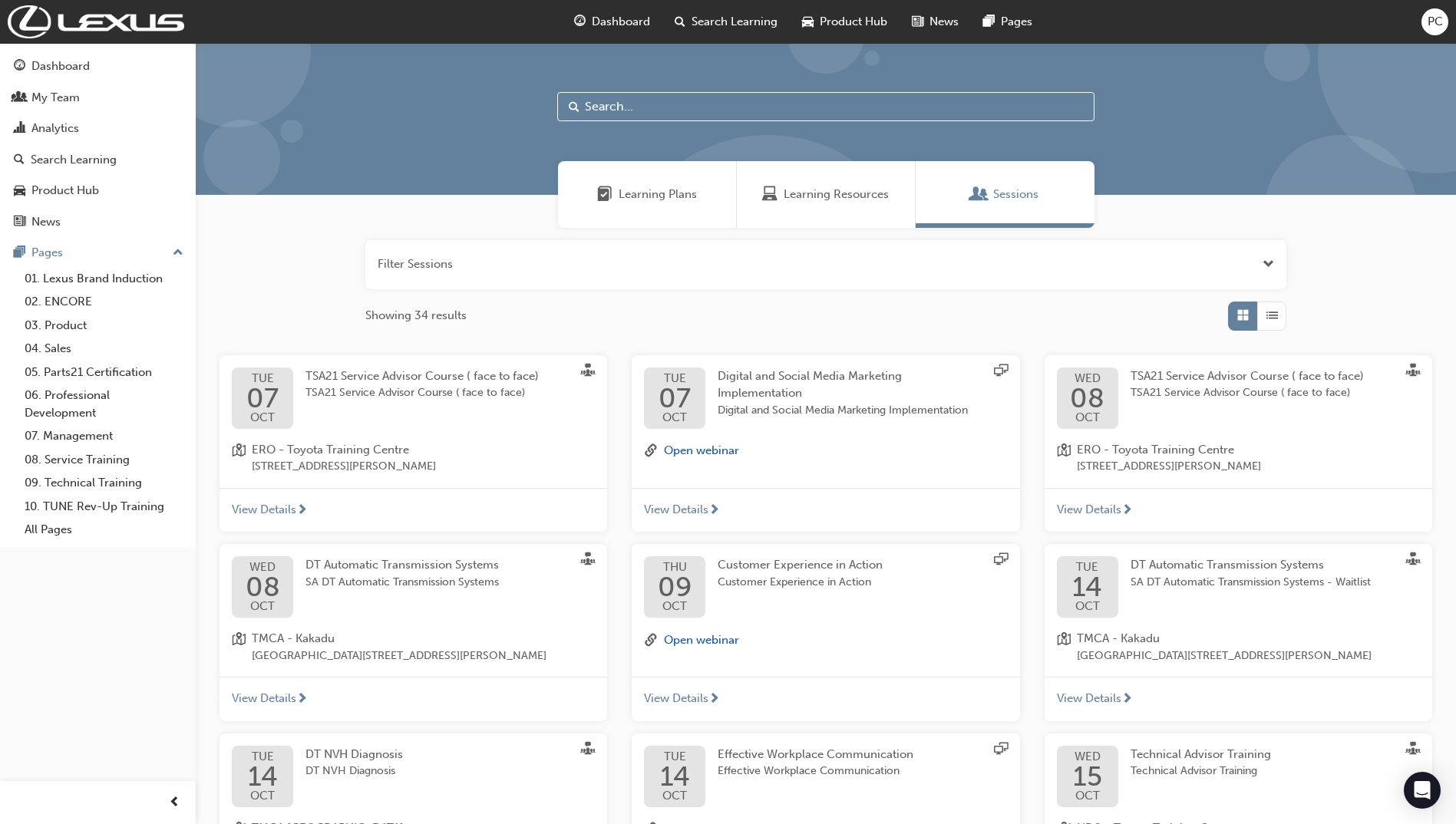
click at [677, 196] on span "Learning Plans" at bounding box center [658, 195] width 79 height 17
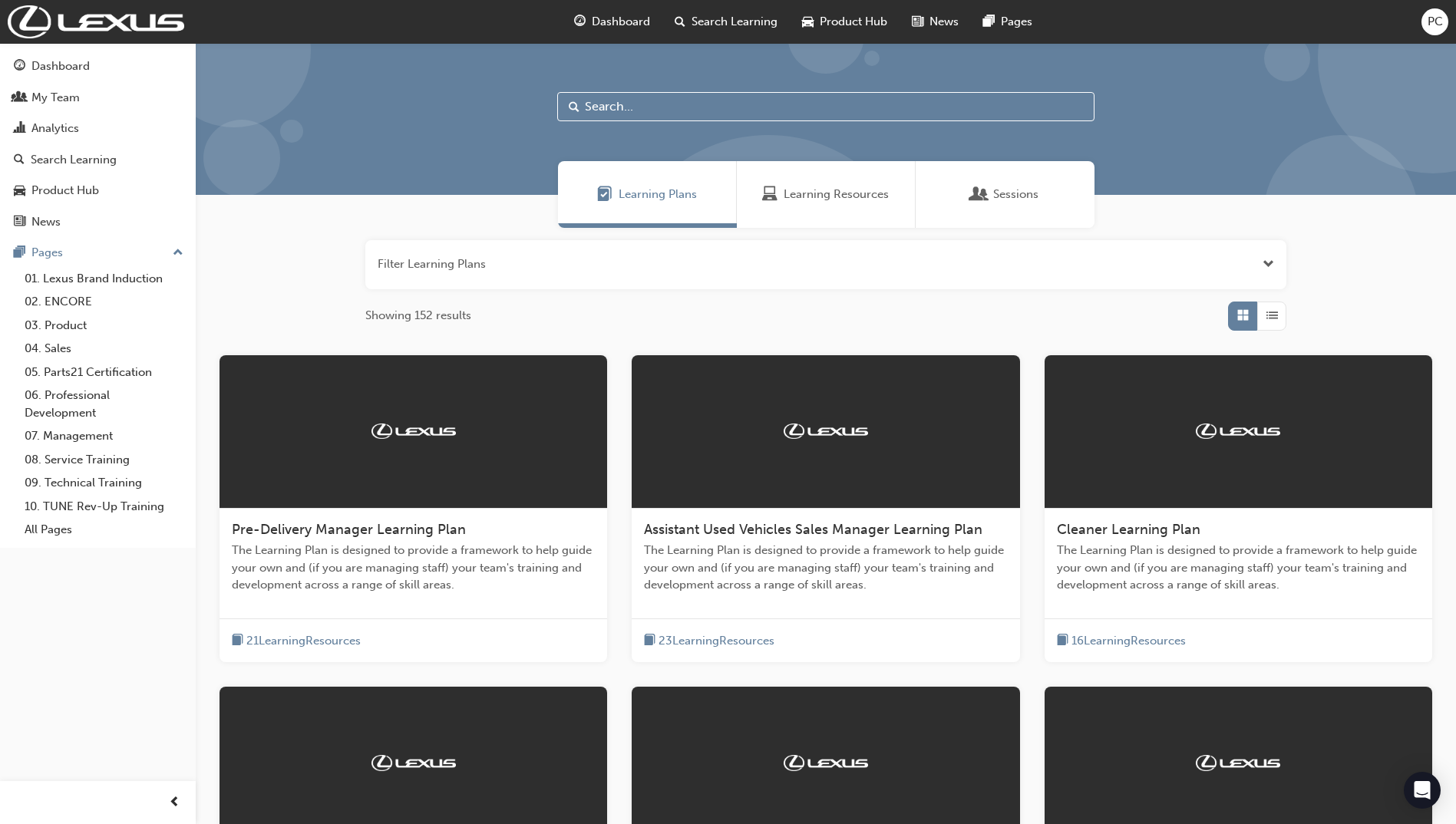
click at [1268, 316] on span "List" at bounding box center [1272, 316] width 12 height 17
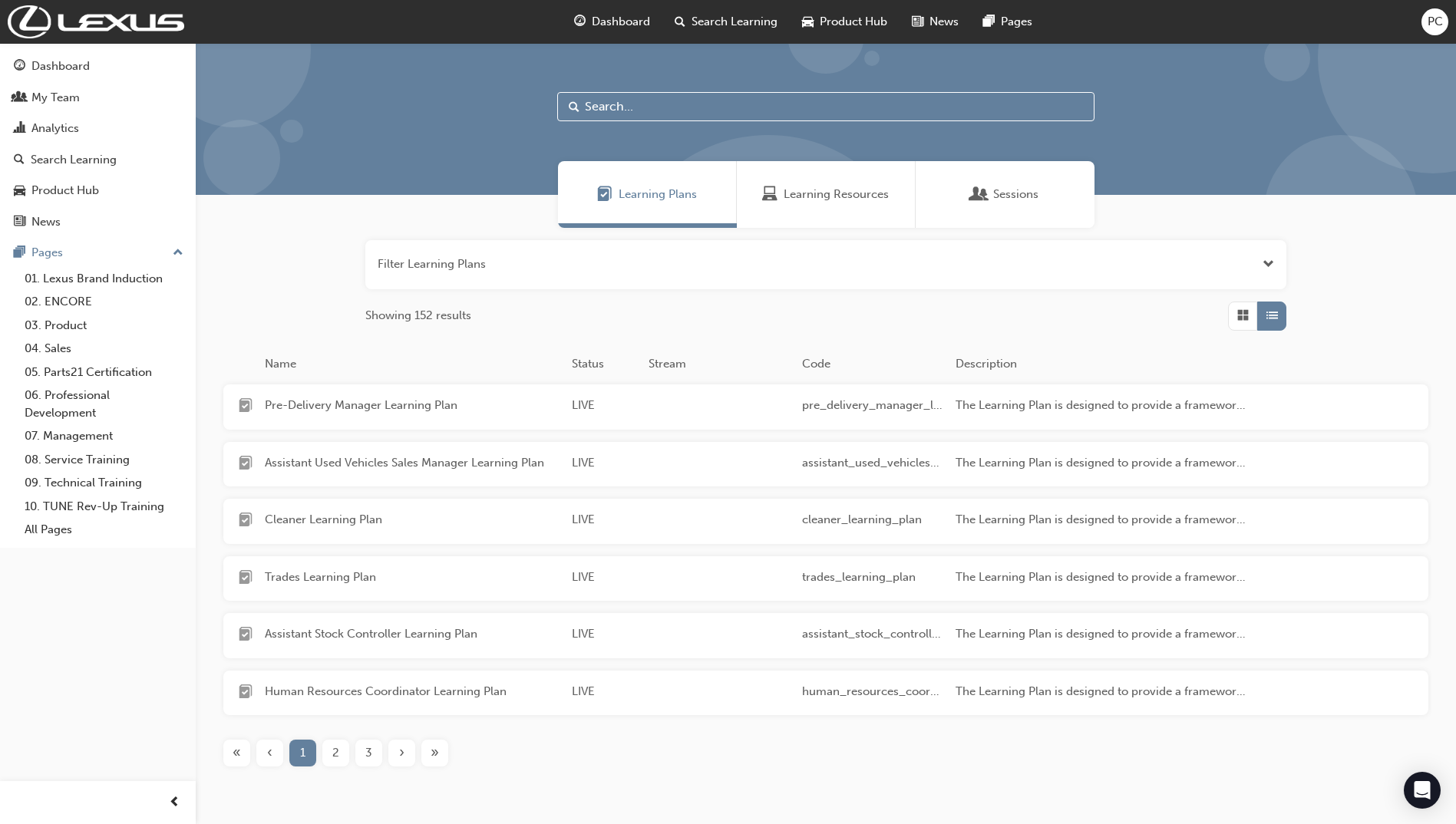
click at [1235, 315] on div "button" at bounding box center [1242, 316] width 29 height 29
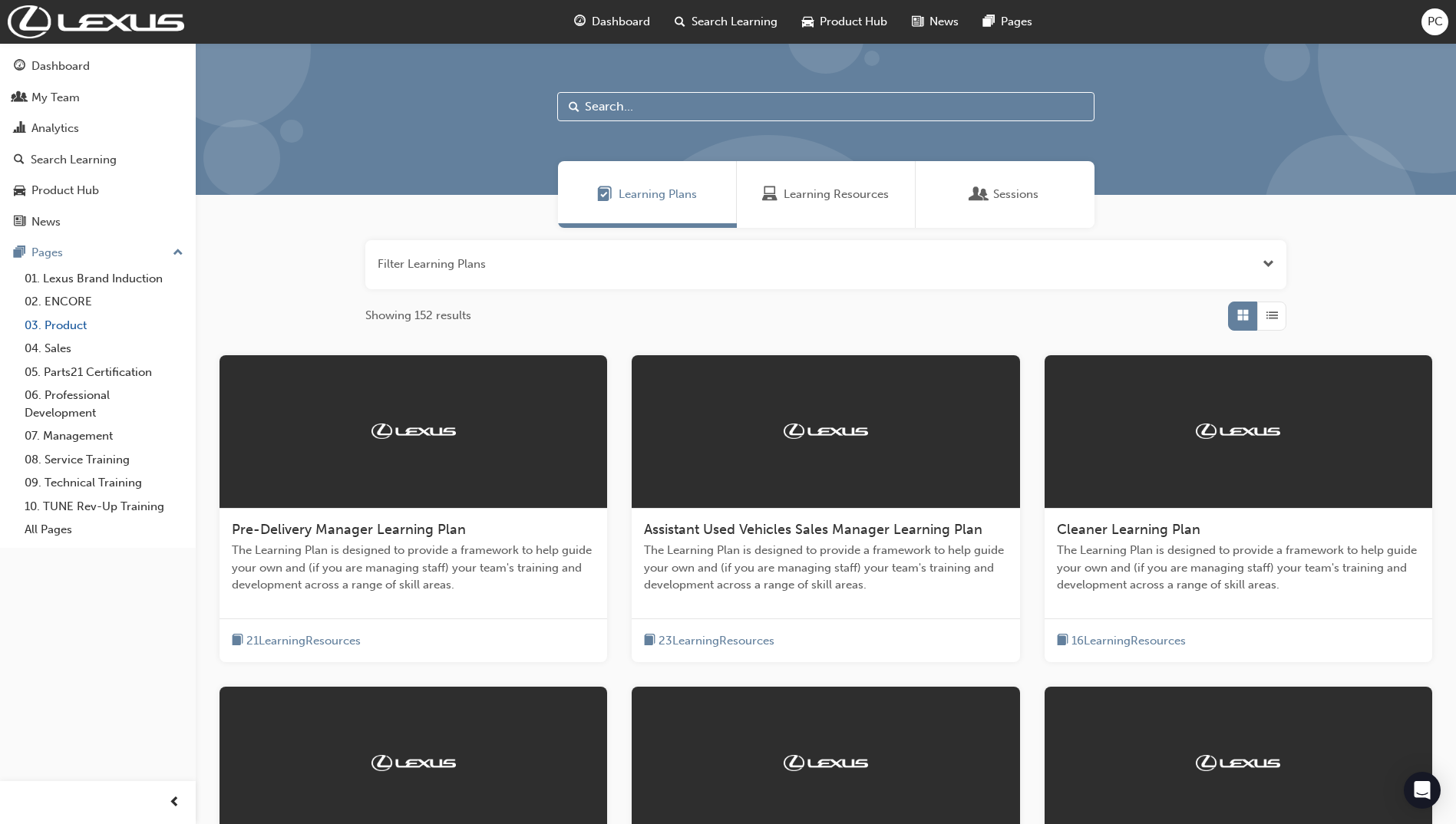
click at [80, 327] on link "03. Product" at bounding box center [104, 325] width 171 height 24
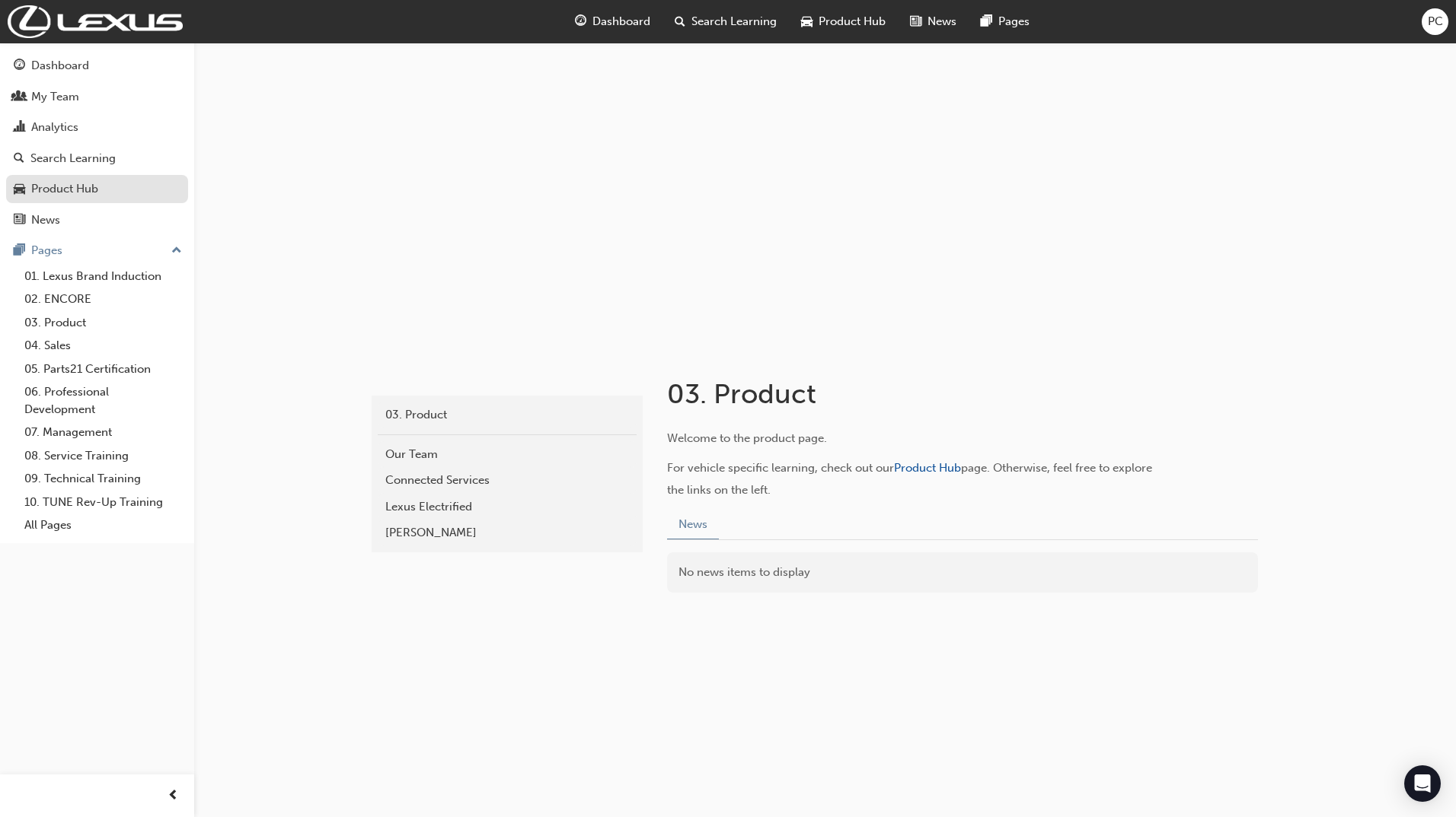
click at [68, 186] on div "Product Hub" at bounding box center [65, 189] width 67 height 17
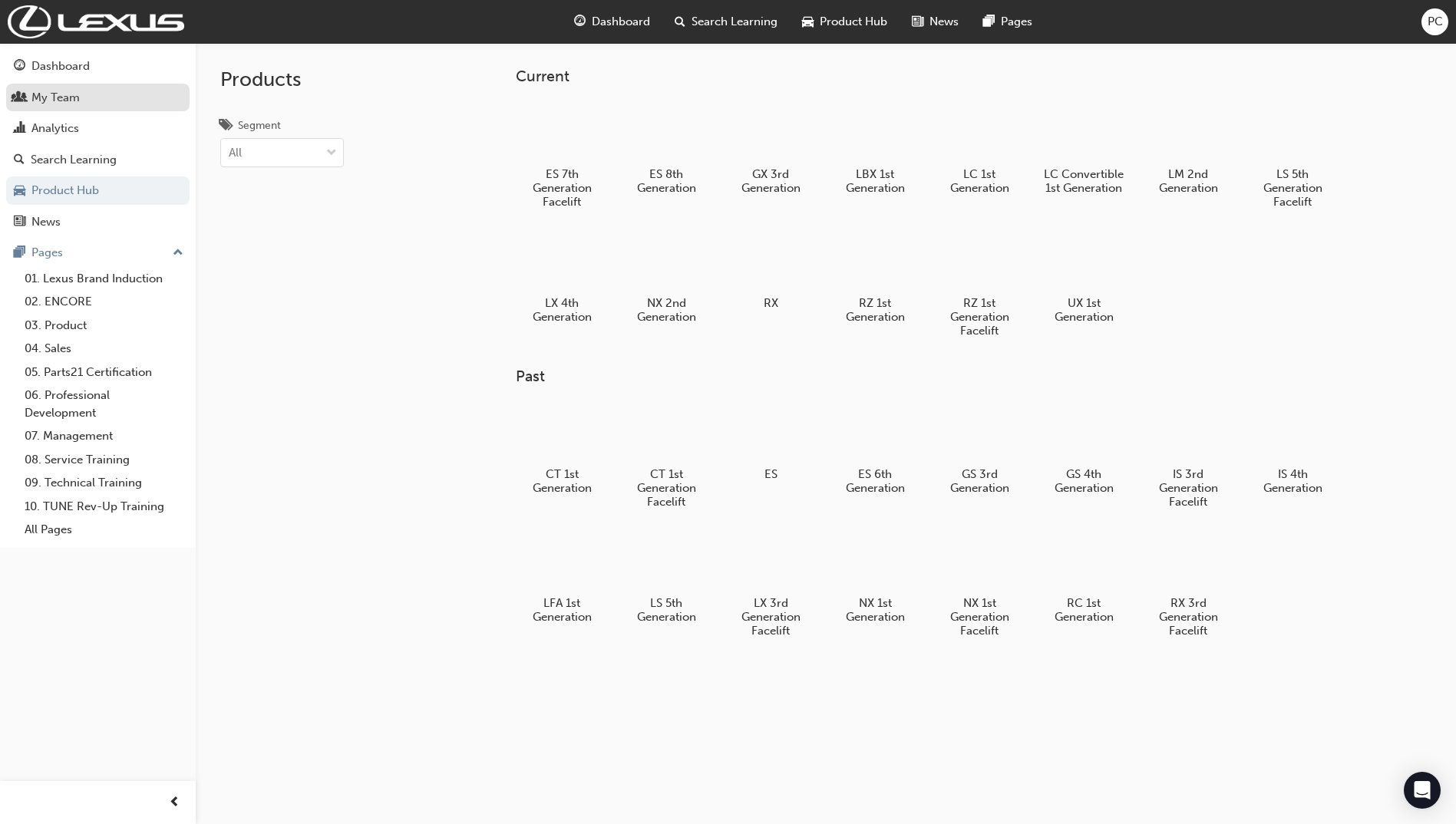
click at [72, 96] on div "My Team" at bounding box center [56, 98] width 48 height 17
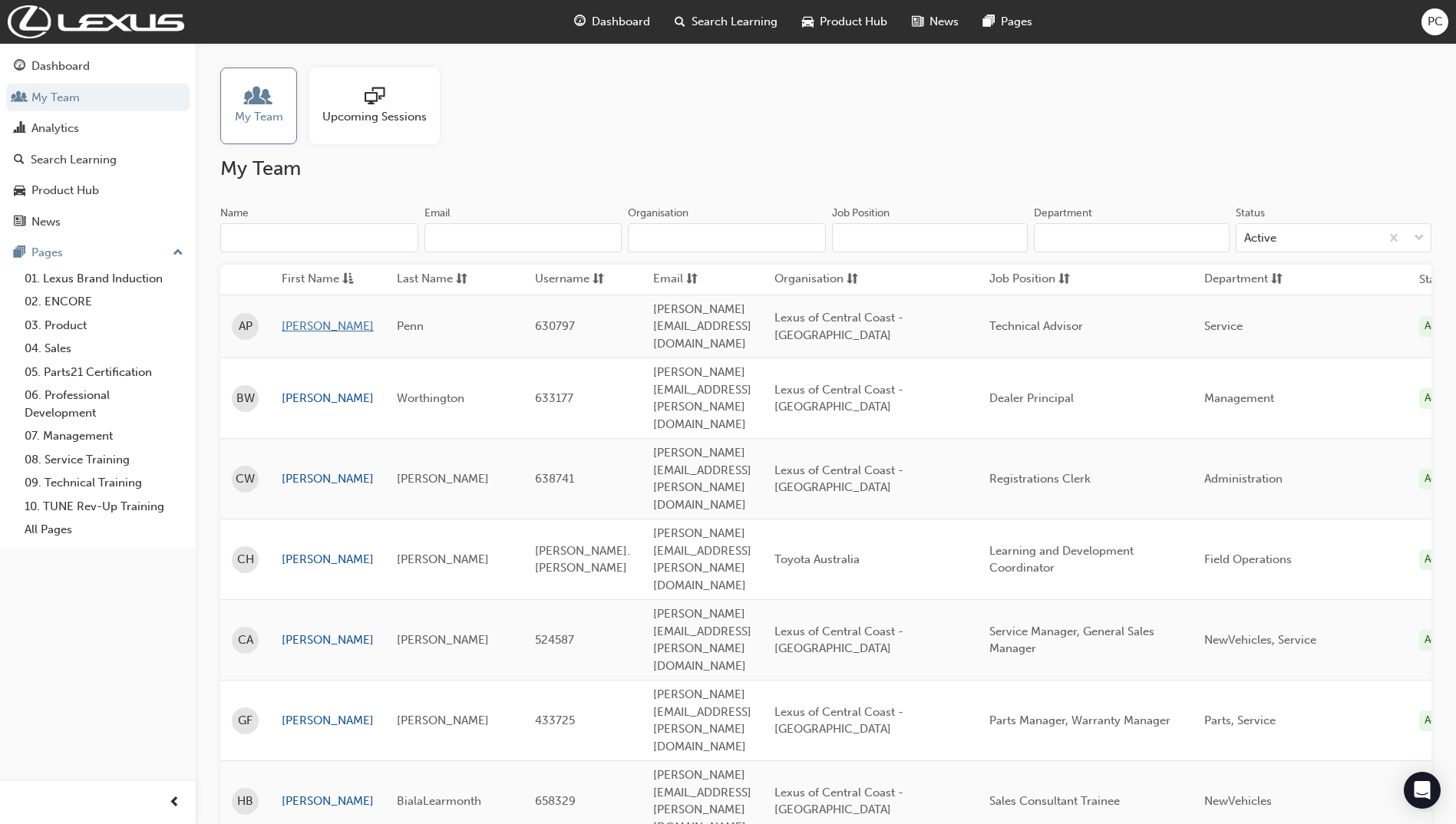
click at [313, 320] on link "[PERSON_NAME]" at bounding box center [328, 326] width 92 height 17
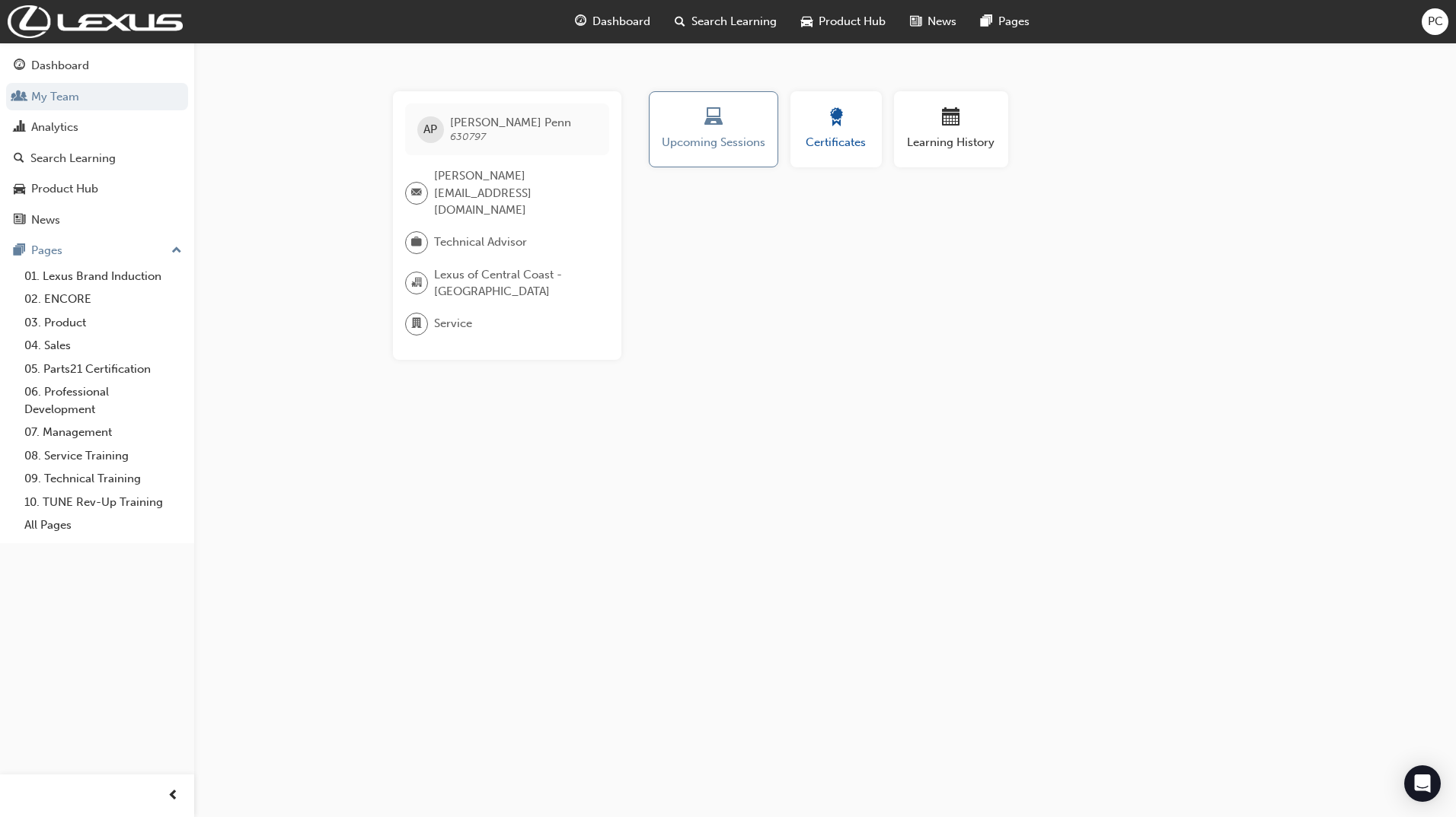
click at [851, 143] on span "Certificates" at bounding box center [836, 143] width 69 height 17
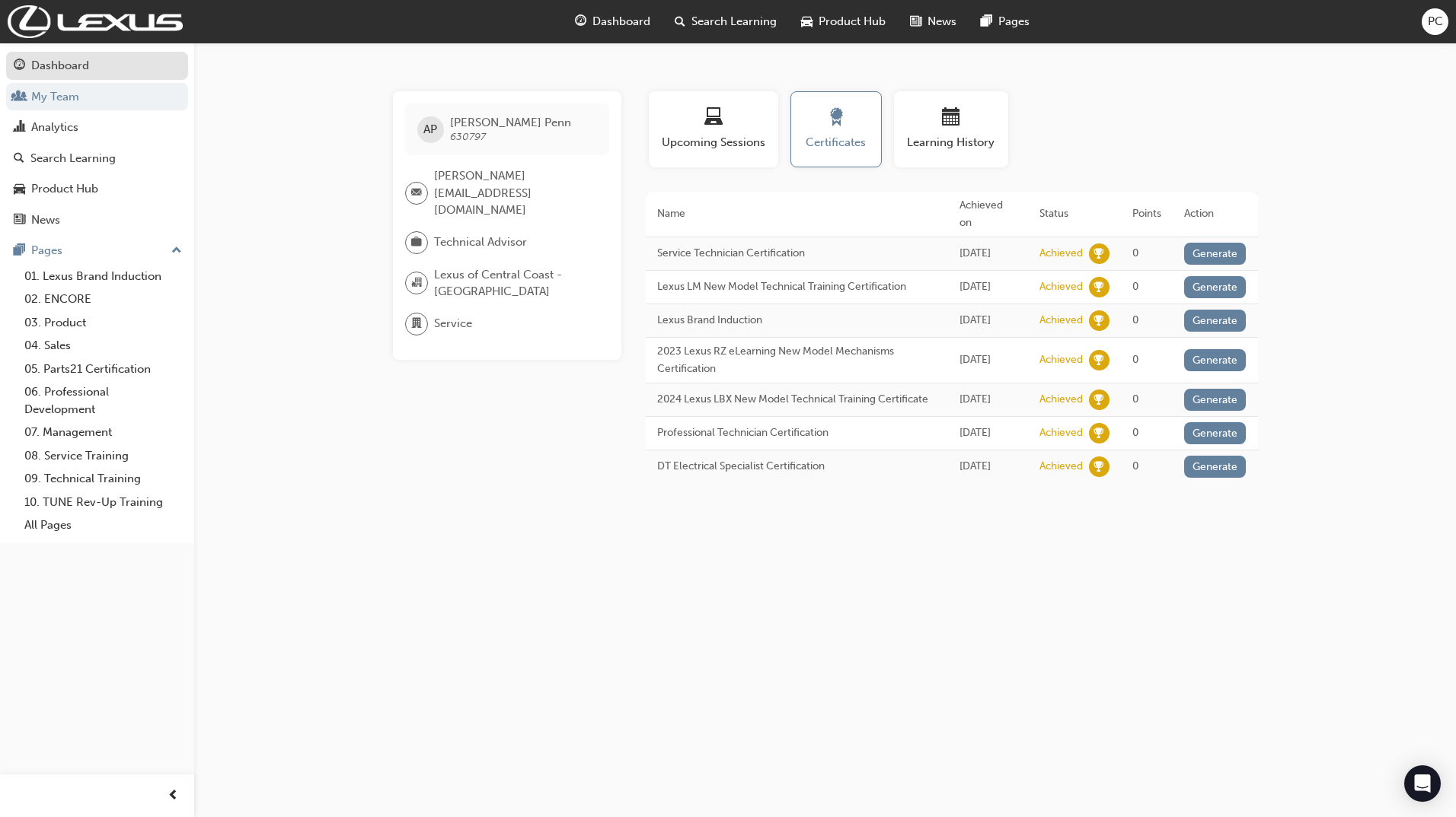
drag, startPoint x: 69, startPoint y: 67, endPoint x: 157, endPoint y: 73, distance: 88.2
click at [69, 67] on div "Dashboard" at bounding box center [60, 66] width 58 height 17
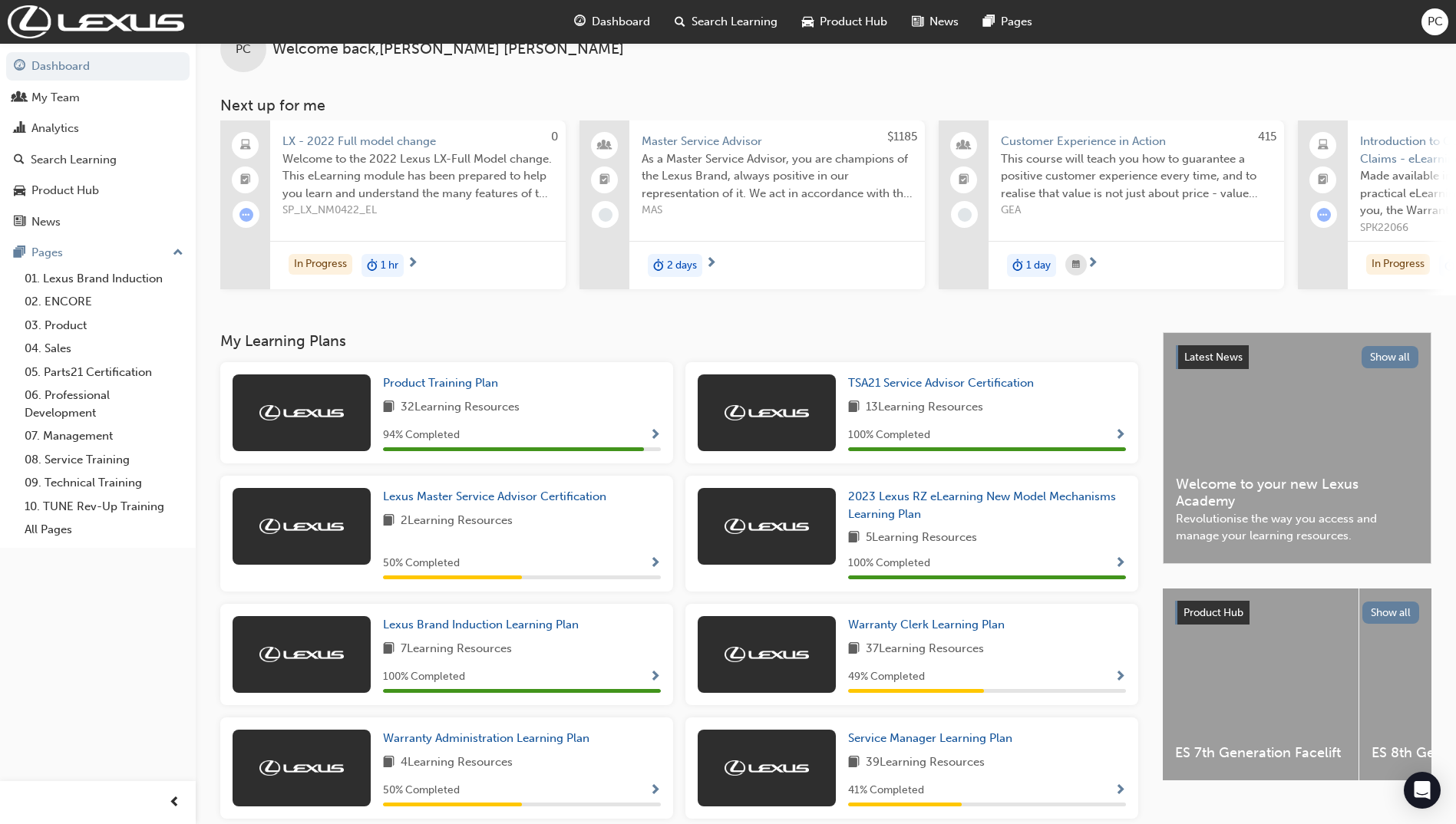
scroll to position [77, 0]
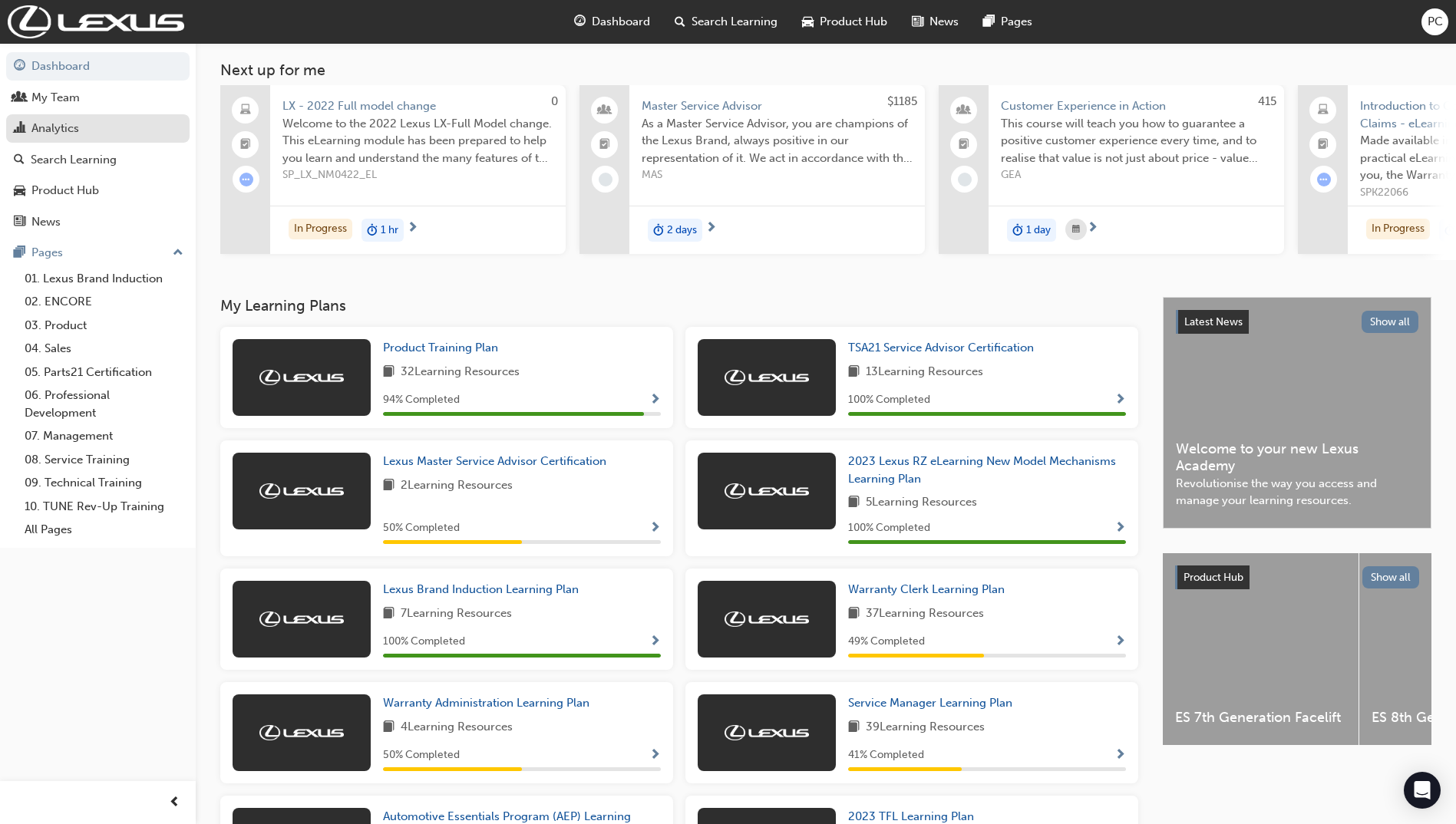
click at [48, 125] on div "Analytics" at bounding box center [56, 129] width 48 height 17
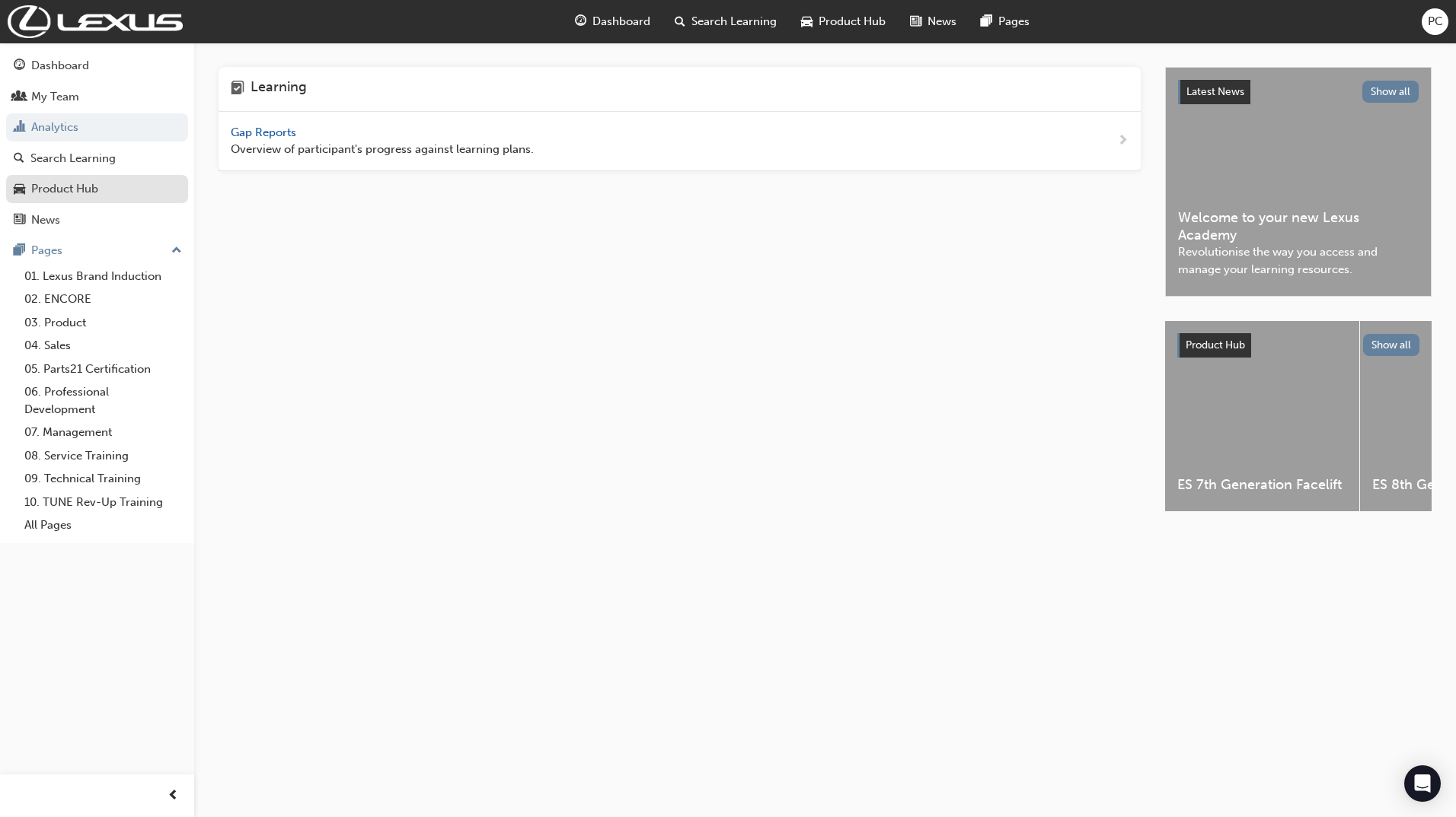
click at [69, 200] on link "Product Hub" at bounding box center [96, 189] width 182 height 29
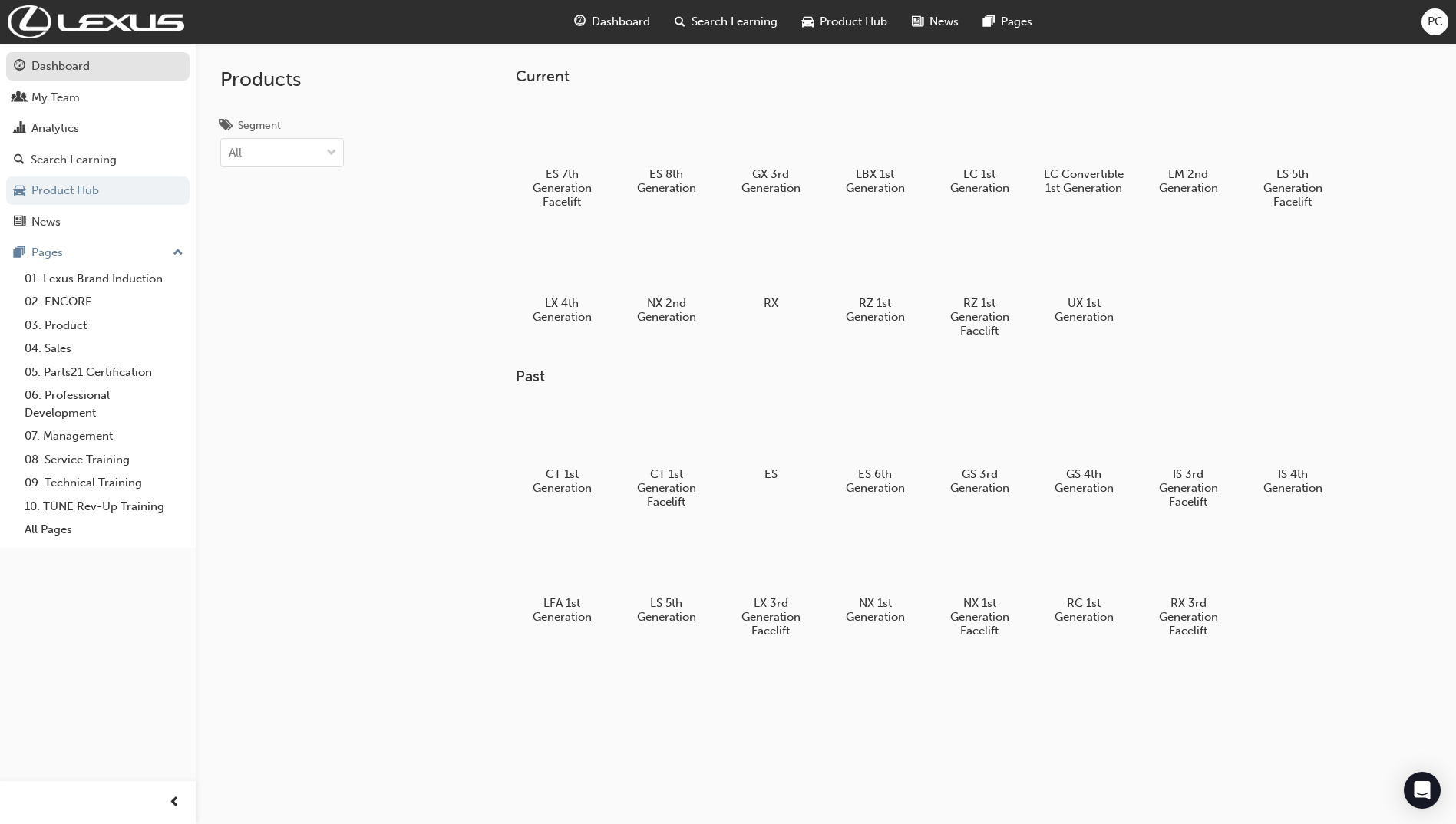
click at [59, 67] on div "Dashboard" at bounding box center [60, 66] width 59 height 17
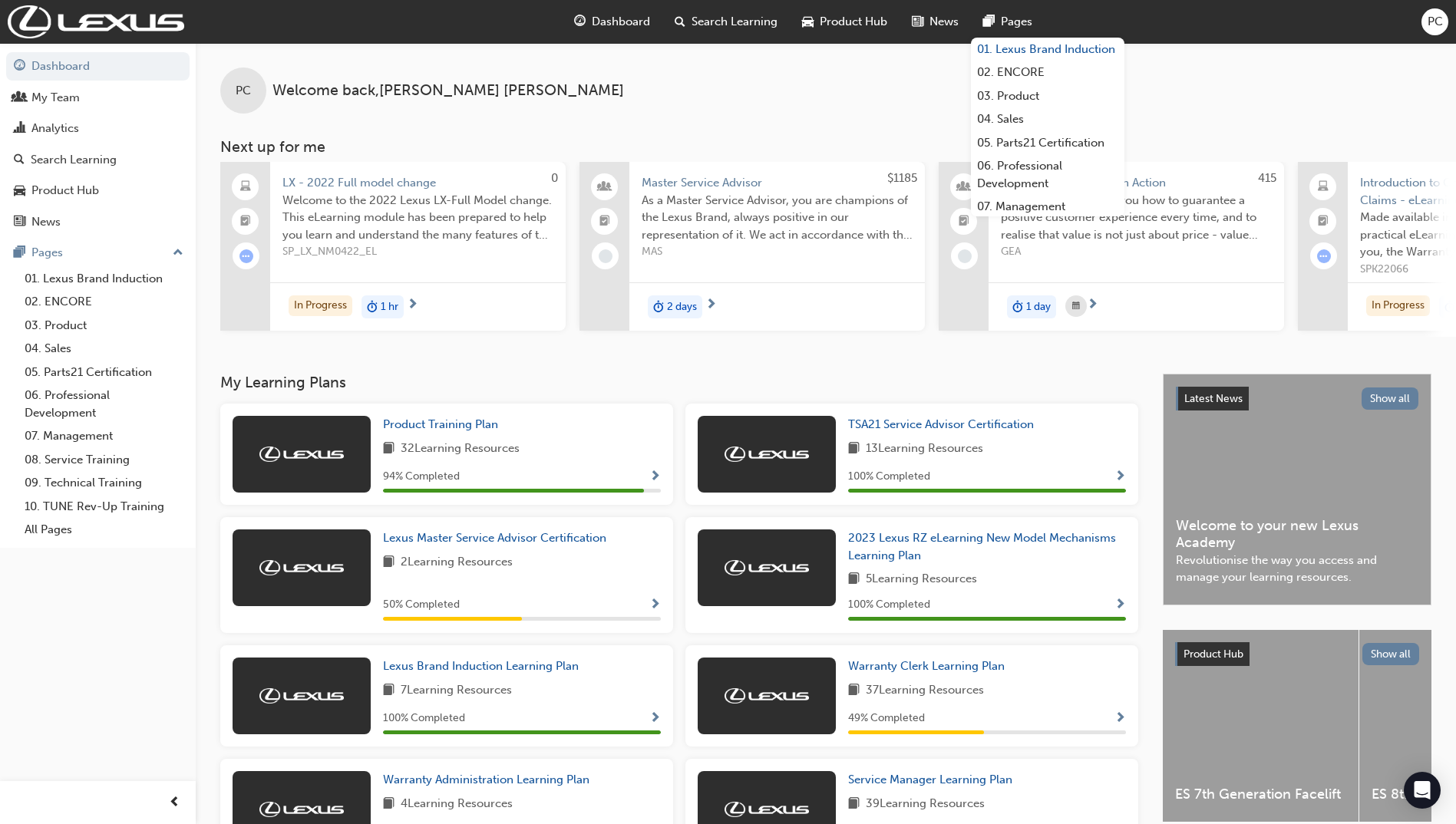
click at [1026, 51] on link "01. Lexus Brand Induction" at bounding box center [1047, 49] width 153 height 24
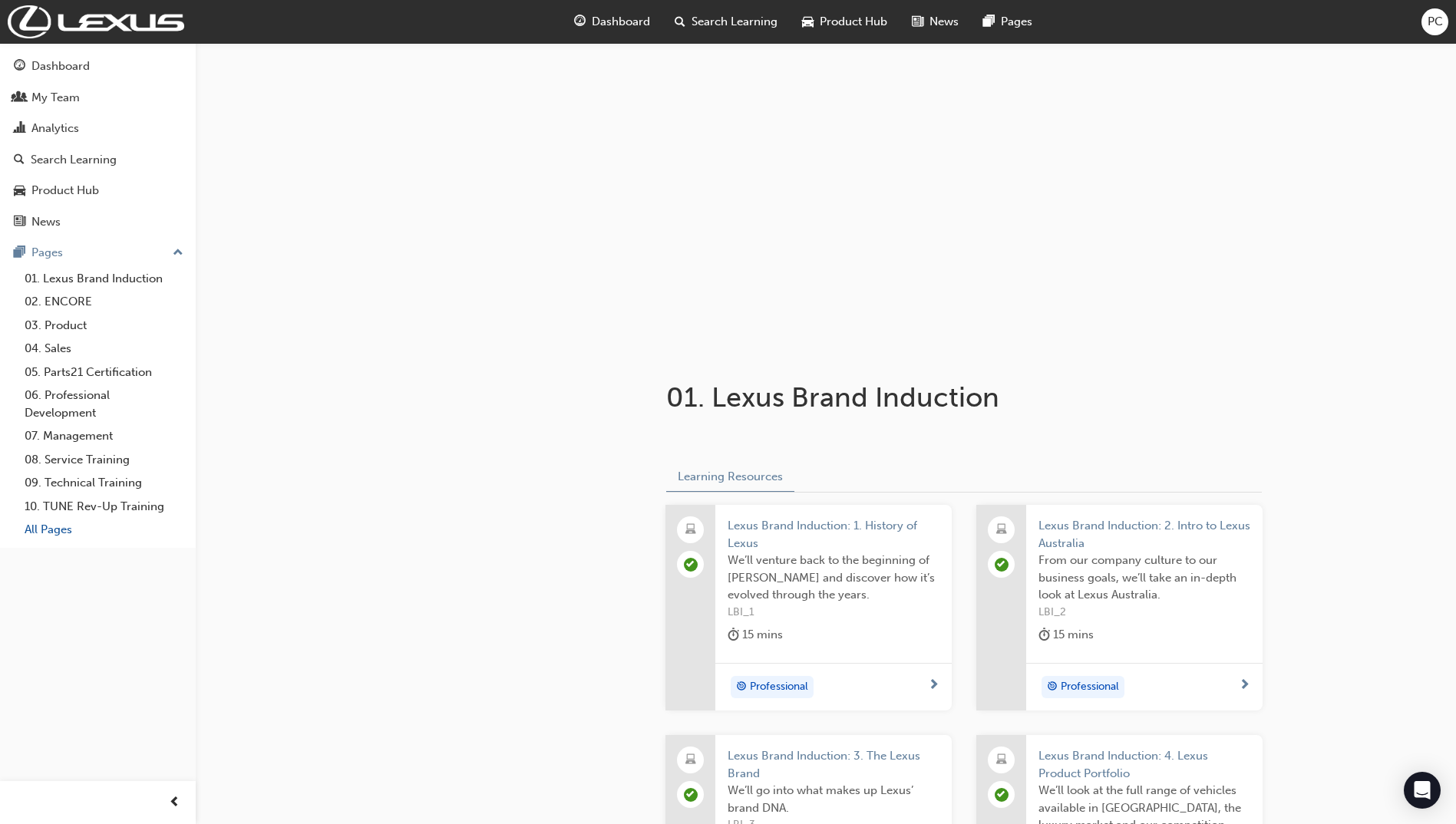
click at [41, 529] on link "All Pages" at bounding box center [104, 530] width 171 height 24
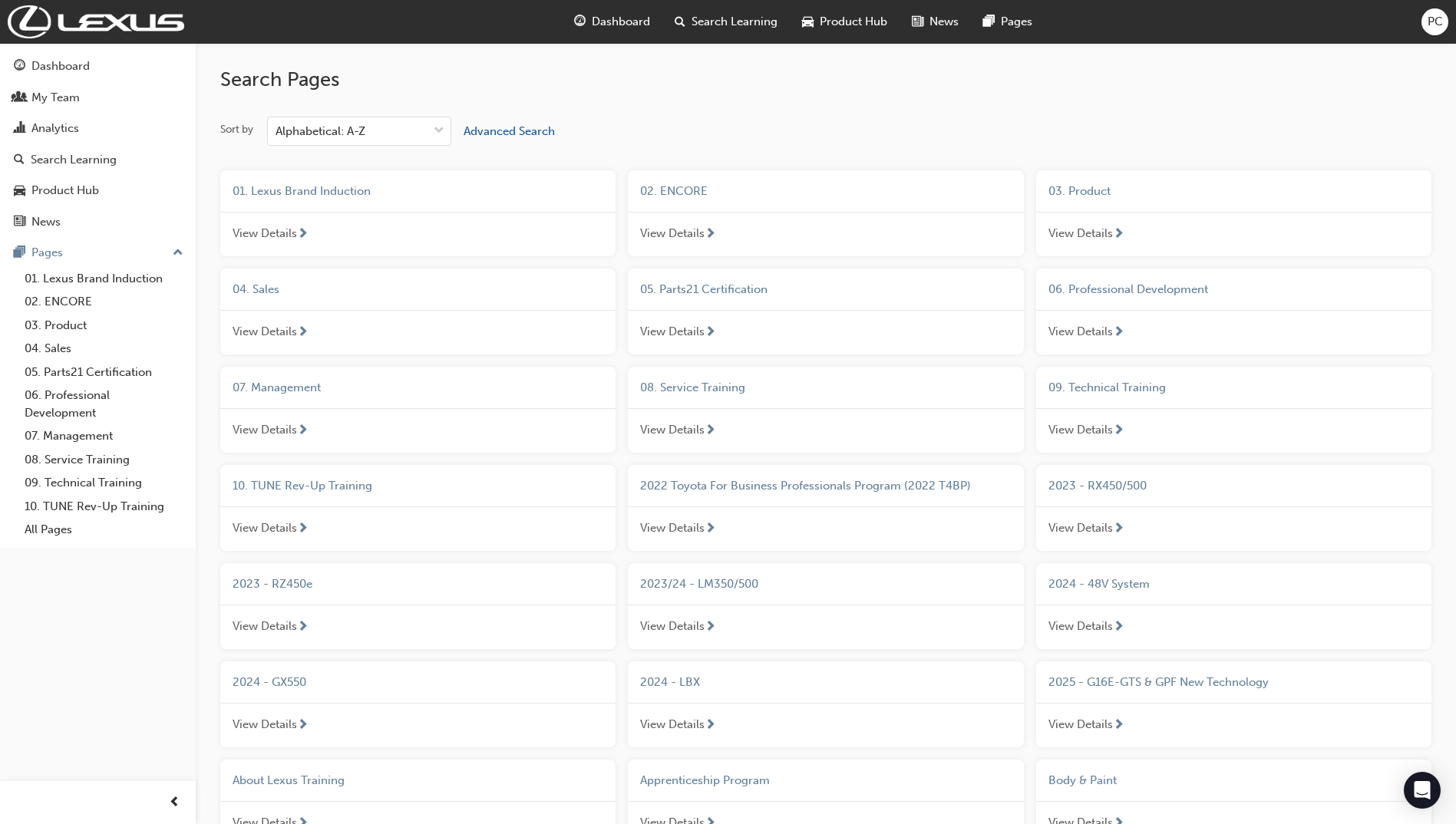
click at [278, 228] on span "View Details" at bounding box center [264, 233] width 64 height 17
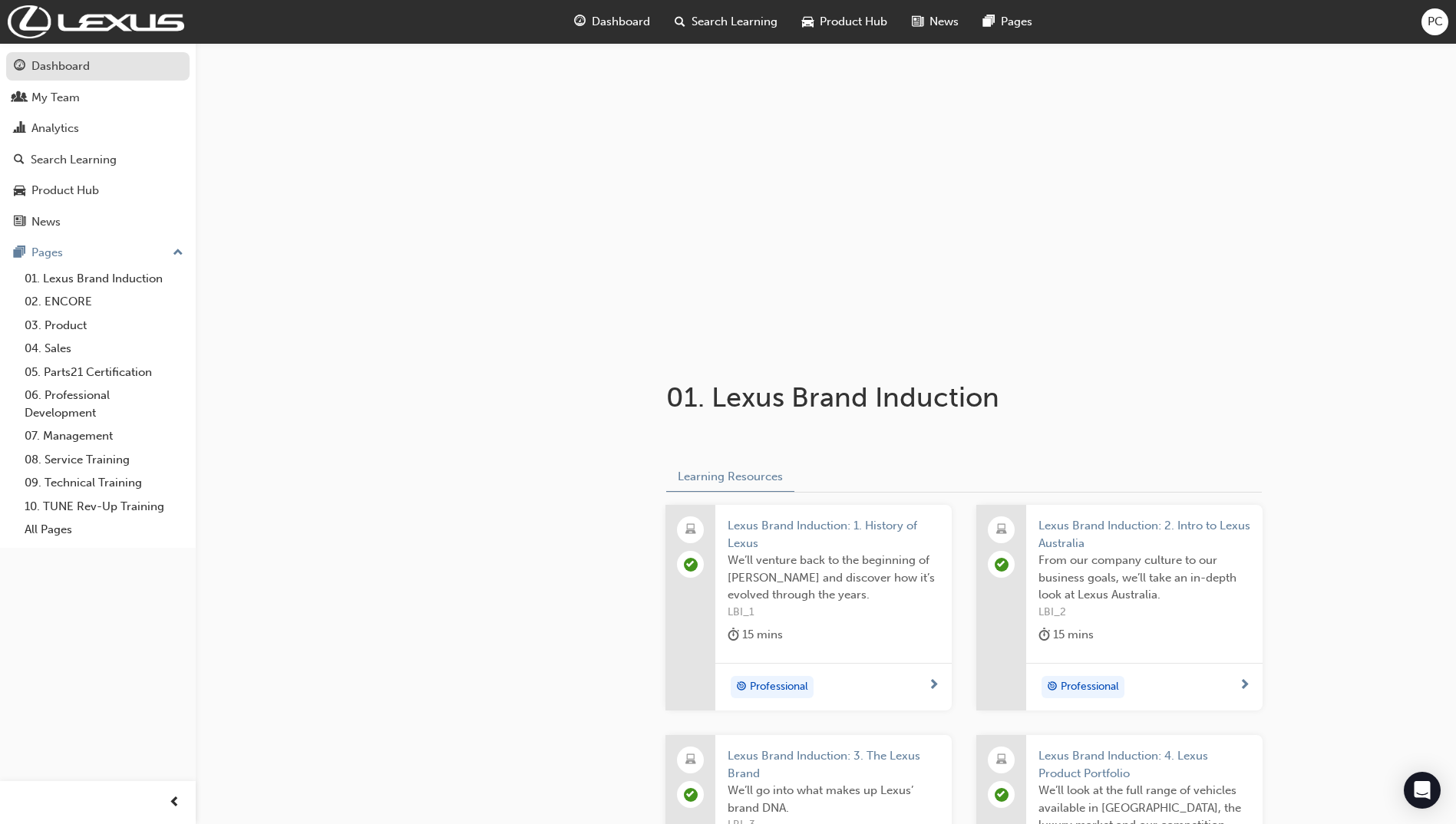
click at [71, 68] on div "Dashboard" at bounding box center [60, 66] width 59 height 17
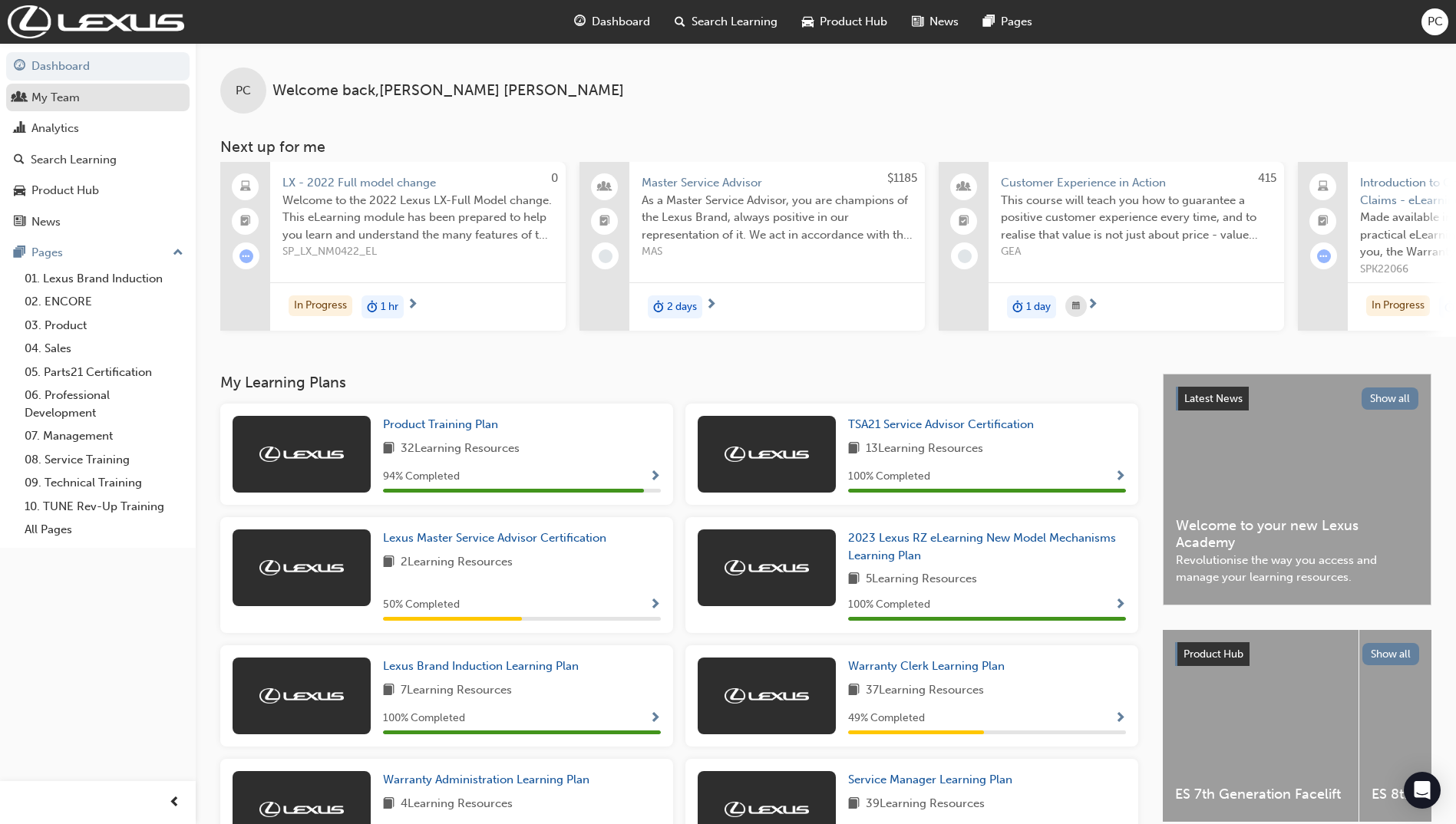
click at [56, 104] on div "My Team" at bounding box center [56, 98] width 48 height 17
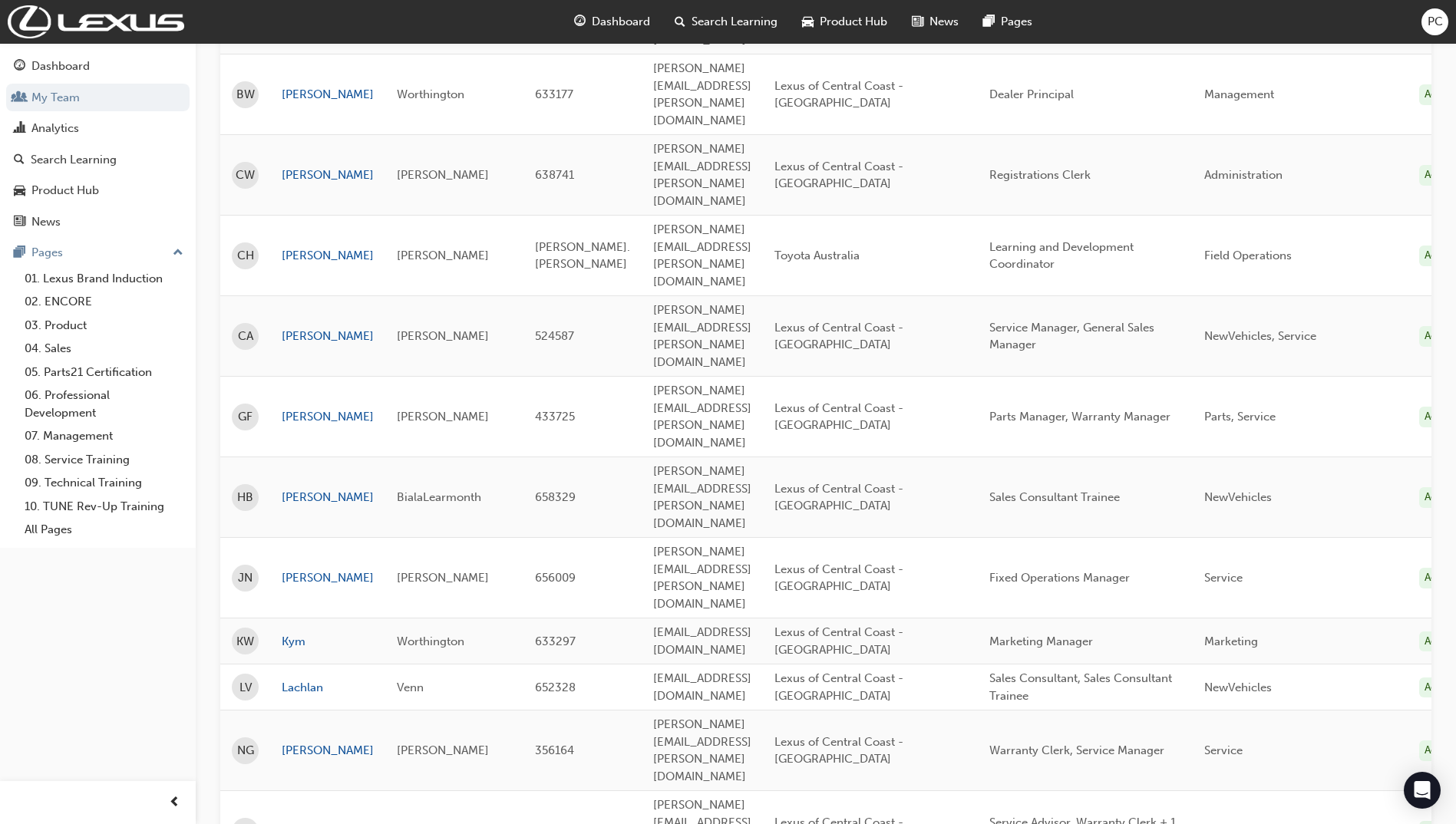
scroll to position [317, 0]
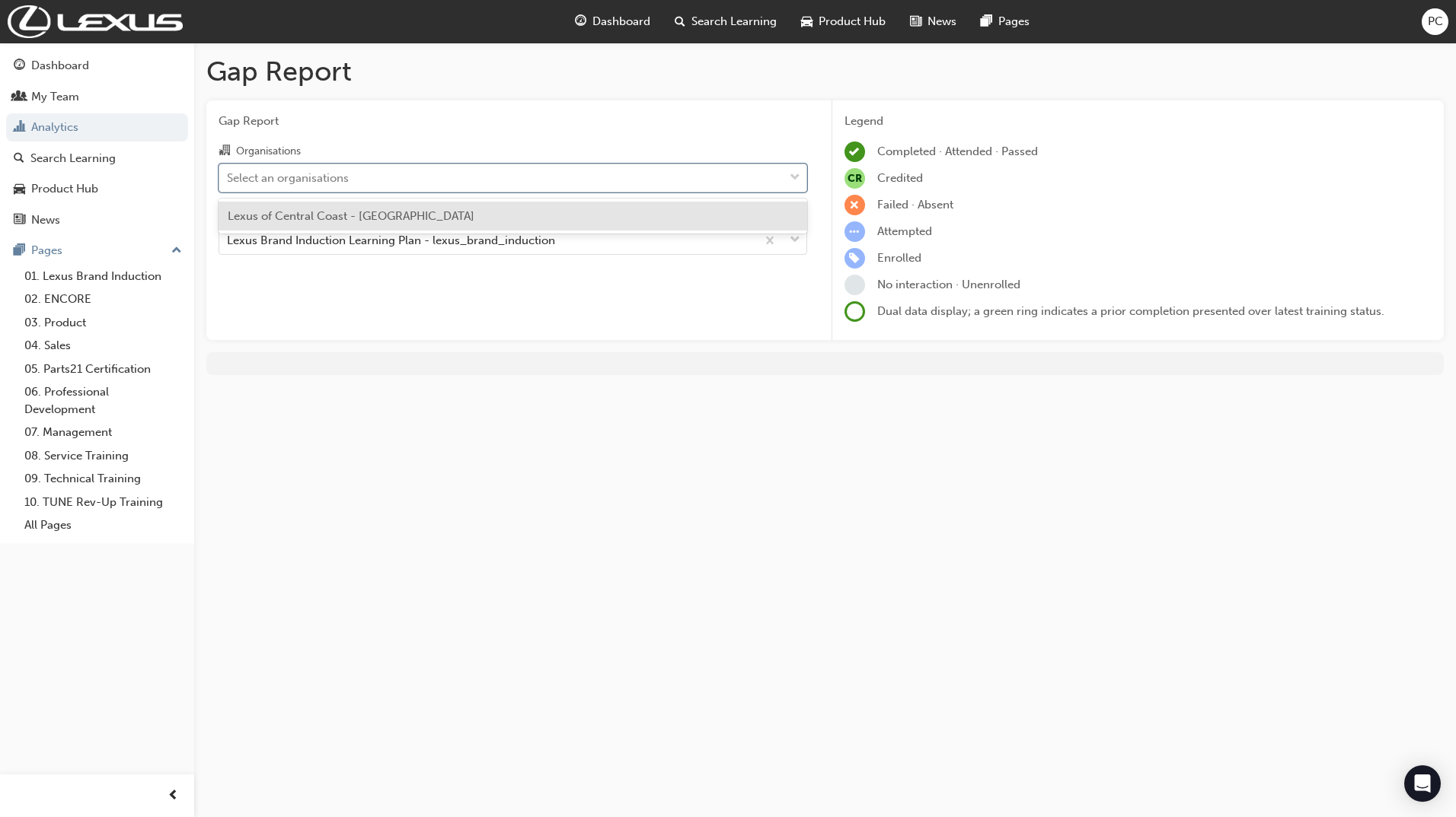
click at [343, 181] on div "Select an organisations" at bounding box center [287, 178] width 122 height 17
click at [228, 181] on input "Organisations option Lexus of Central Coast - SOMERSBY focused, 1 of 1. 1 resul…" at bounding box center [227, 177] width 2 height 13
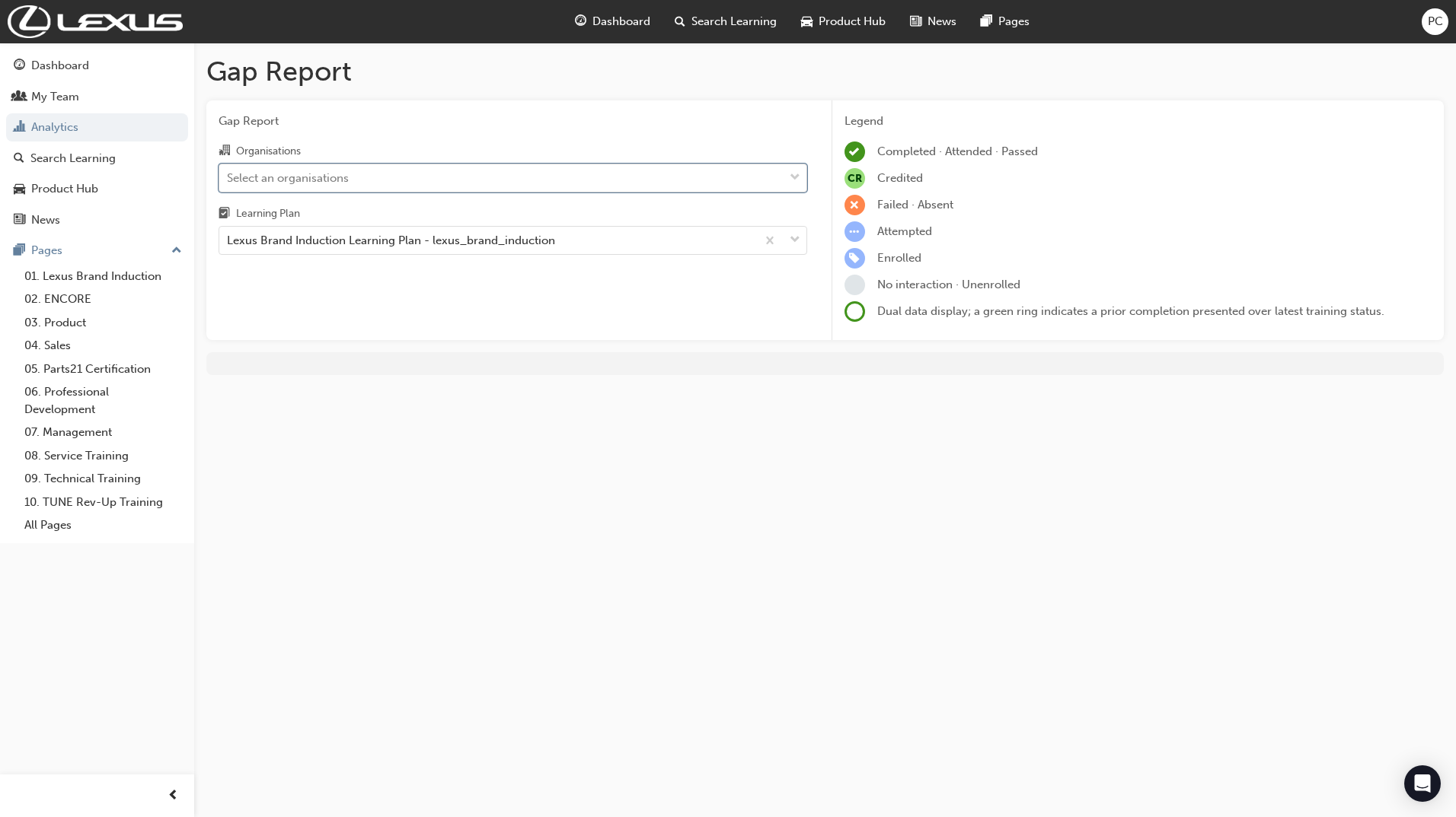
click at [343, 181] on div "Select an organisations" at bounding box center [287, 178] width 122 height 17
click at [228, 181] on input "Organisations 0 results available. Select is focused ,type to refine list, pres…" at bounding box center [227, 177] width 2 height 13
click at [932, 154] on span "Completed · Attended · Passed" at bounding box center [957, 151] width 161 height 13
click at [844, 150] on div at bounding box center [855, 152] width 21 height 21
click at [852, 150] on span "learningRecordVerb_COMPLETE-icon" at bounding box center [855, 152] width 21 height 21
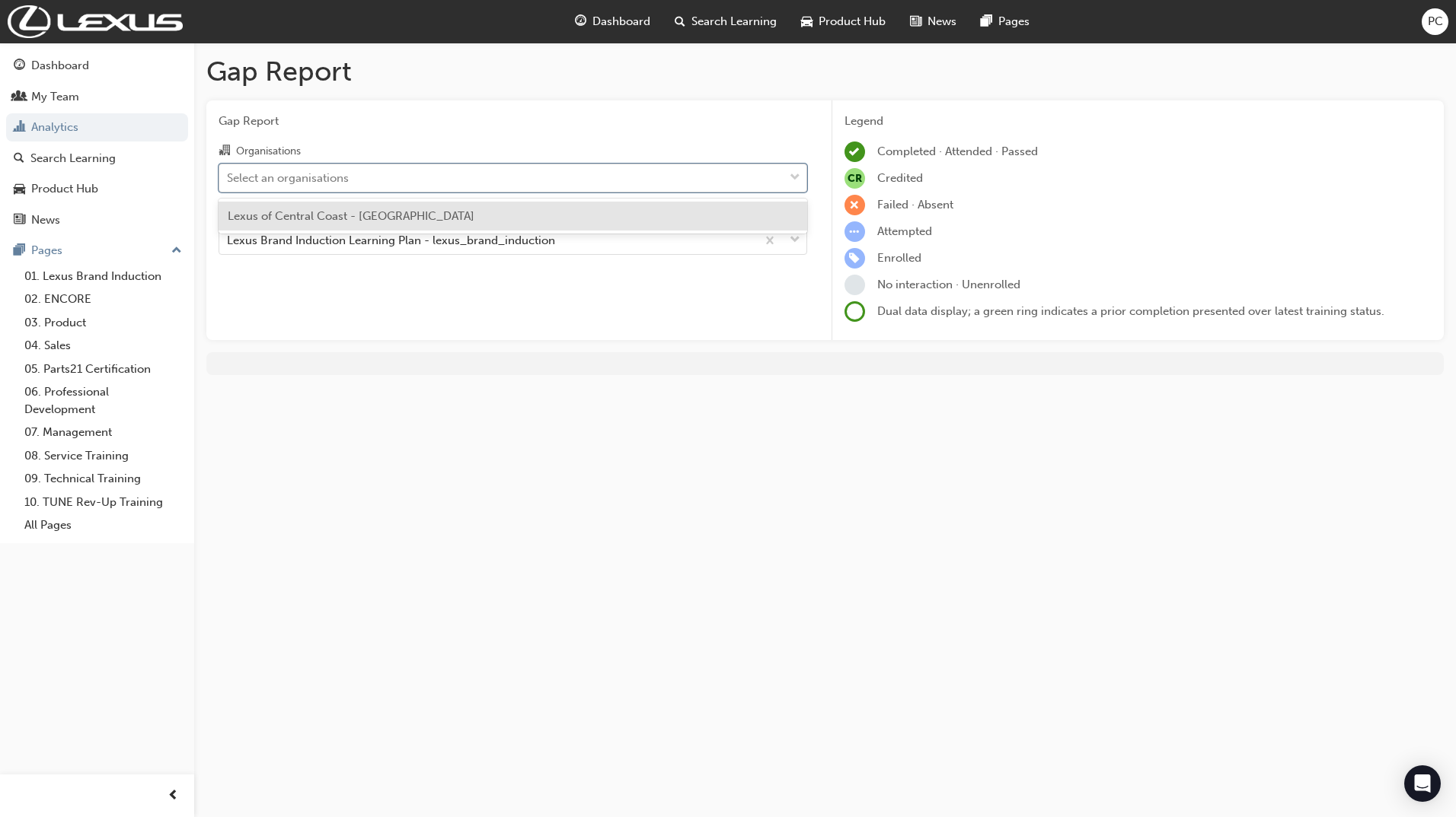
click at [286, 182] on div "Select an organisations" at bounding box center [287, 178] width 122 height 17
click at [228, 182] on input "Organisations option Lexus of Central Coast - SOMERSBY focused, 1 of 1. 1 resul…" at bounding box center [227, 177] width 2 height 13
click at [284, 222] on span "Lexus of Central Coast - [GEOGRAPHIC_DATA]" at bounding box center [350, 216] width 246 height 13
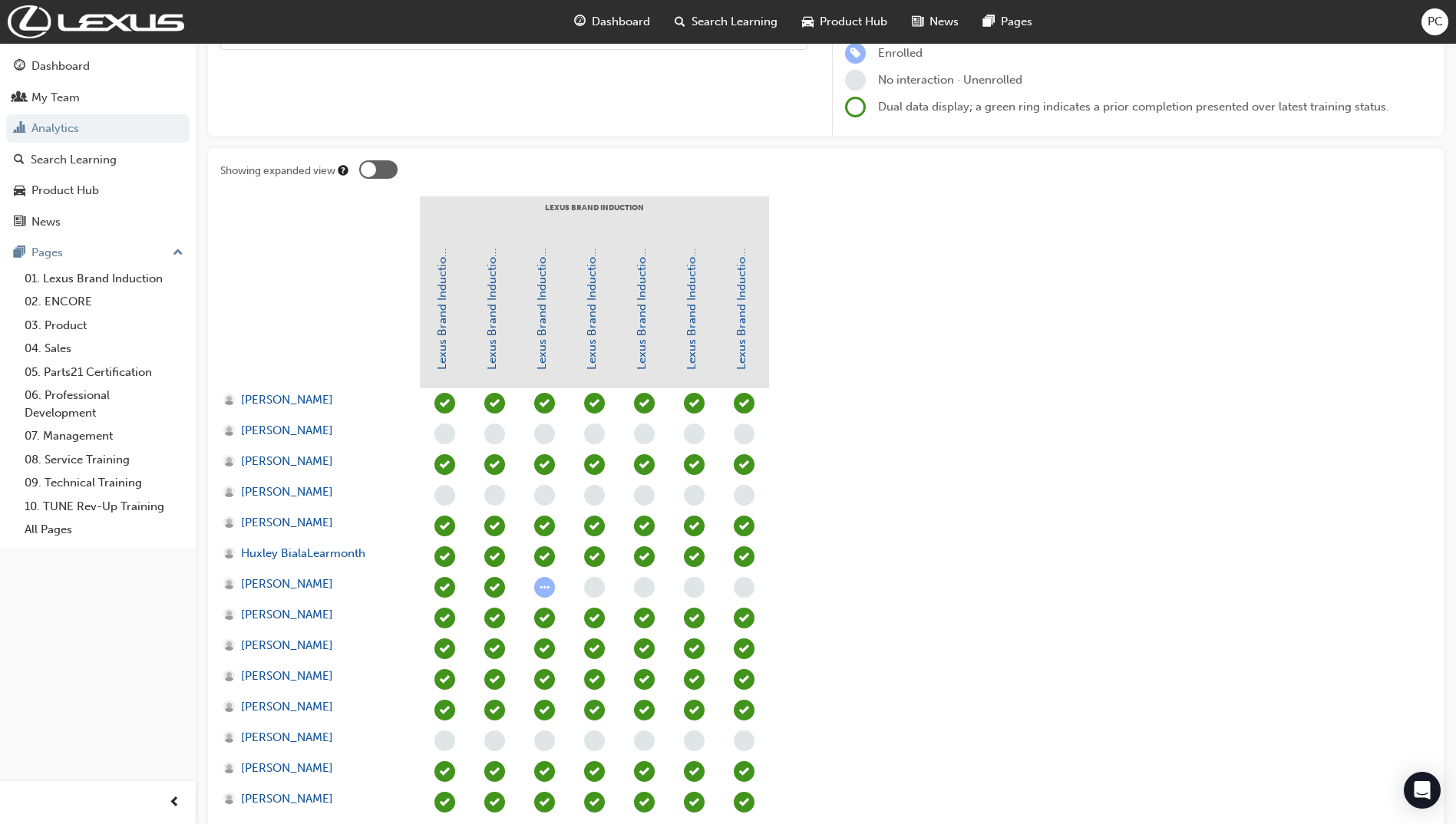
scroll to position [230, 0]
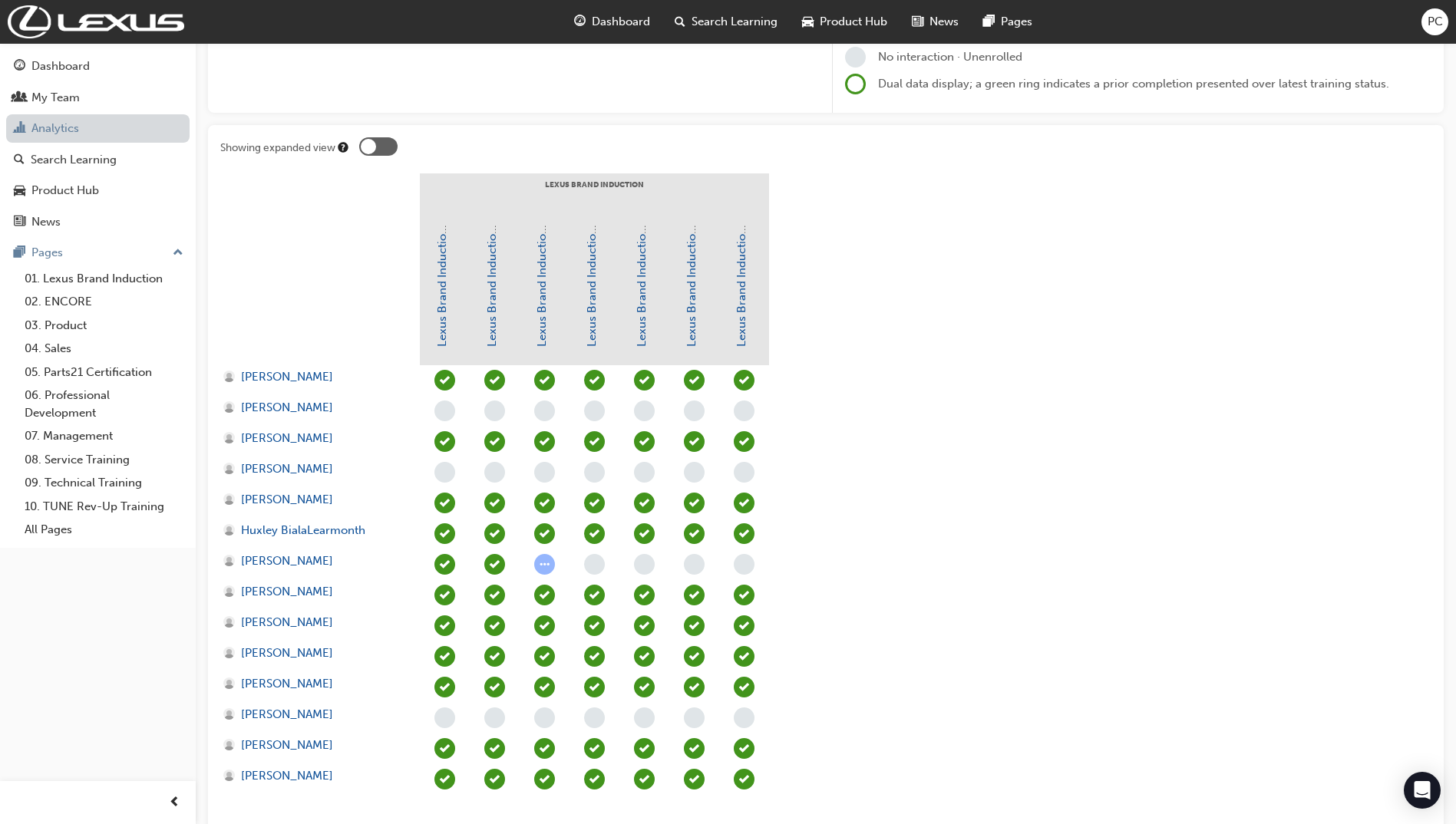
click at [60, 134] on link "Analytics" at bounding box center [97, 129] width 183 height 29
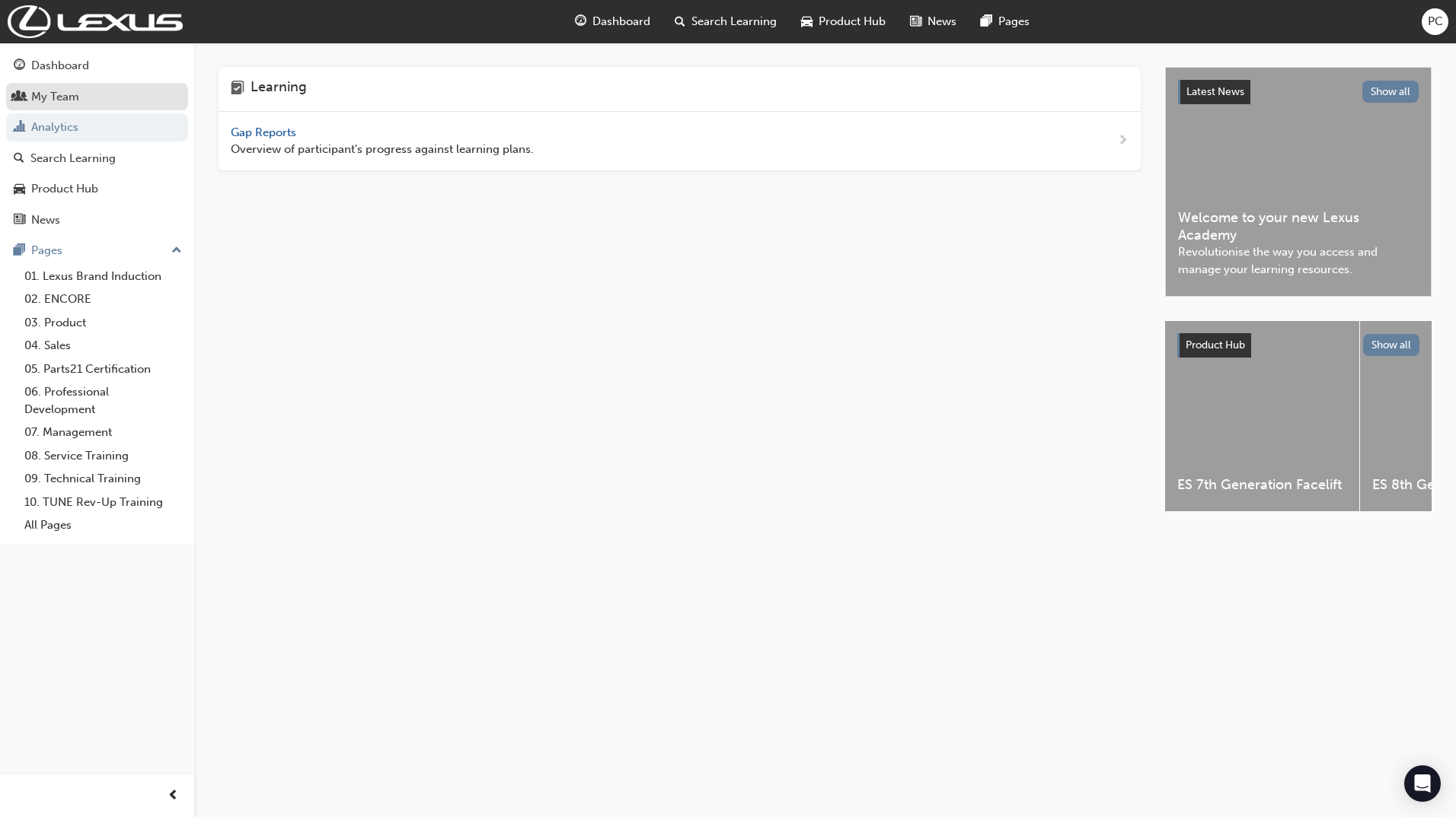
click at [63, 89] on div "My Team" at bounding box center [55, 97] width 48 height 17
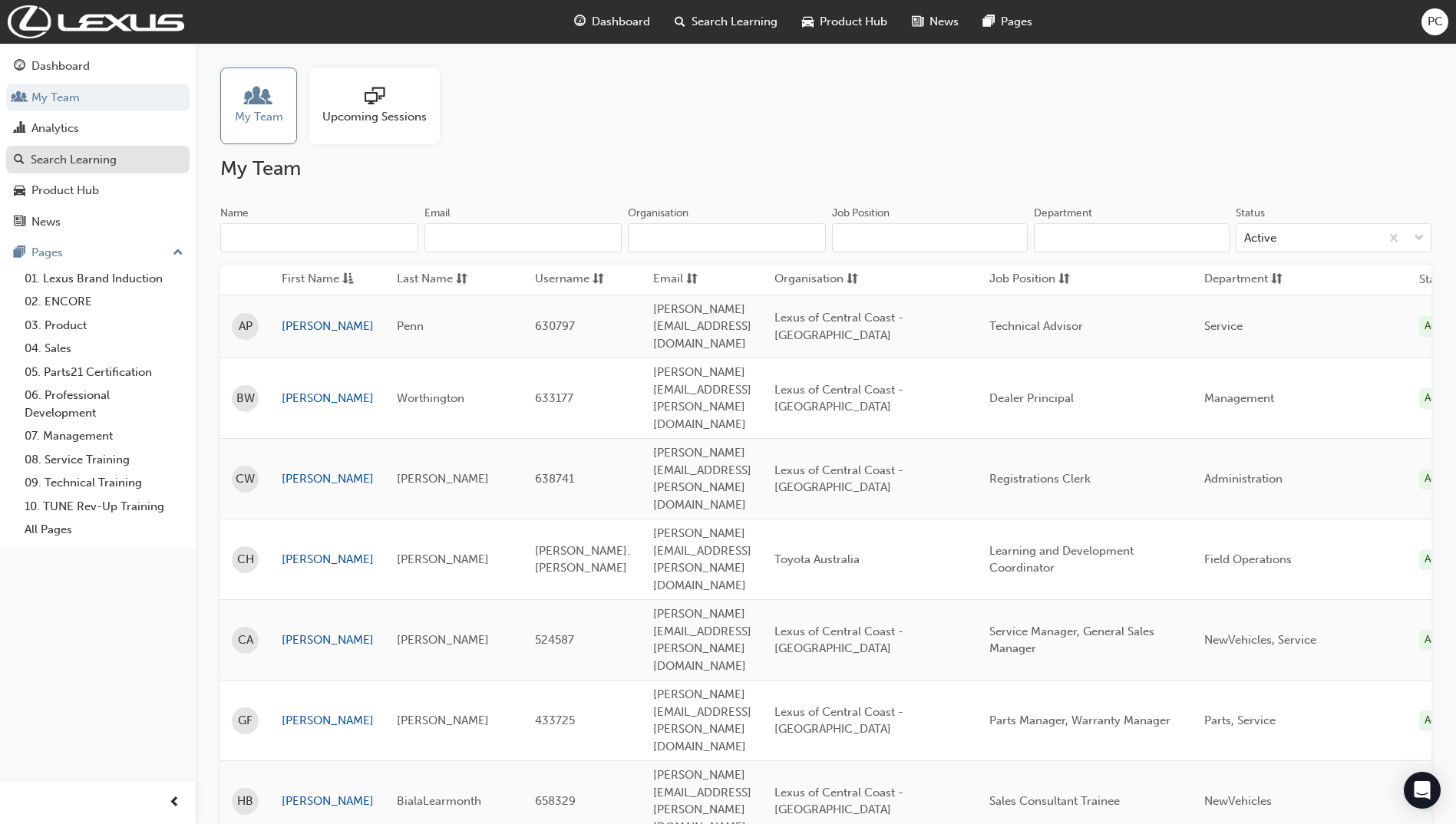
drag, startPoint x: 27, startPoint y: 155, endPoint x: 36, endPoint y: 159, distance: 9.8
click at [27, 155] on div "Search Learning" at bounding box center [97, 160] width 168 height 19
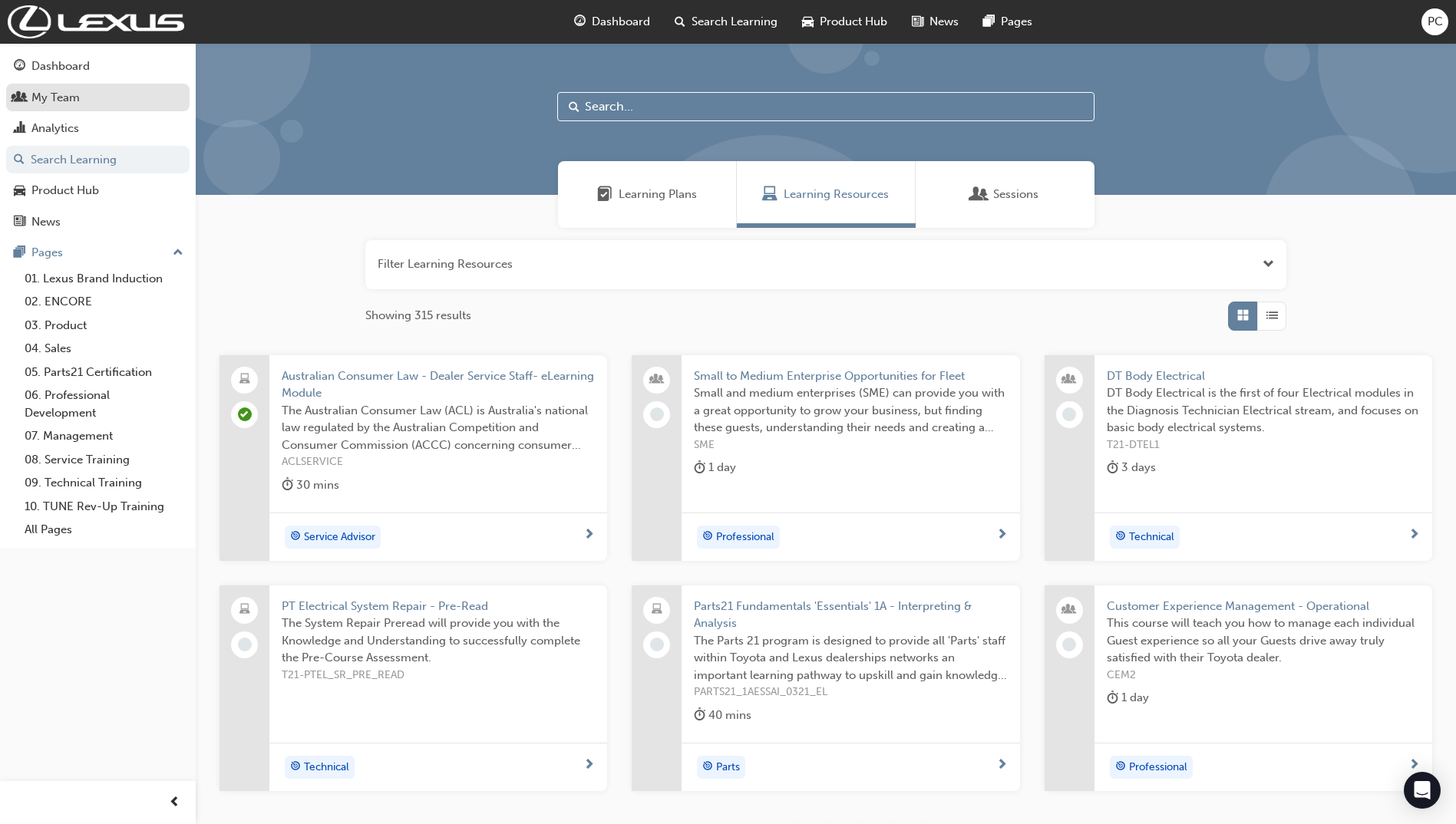
click at [82, 97] on div "My Team" at bounding box center [97, 98] width 168 height 19
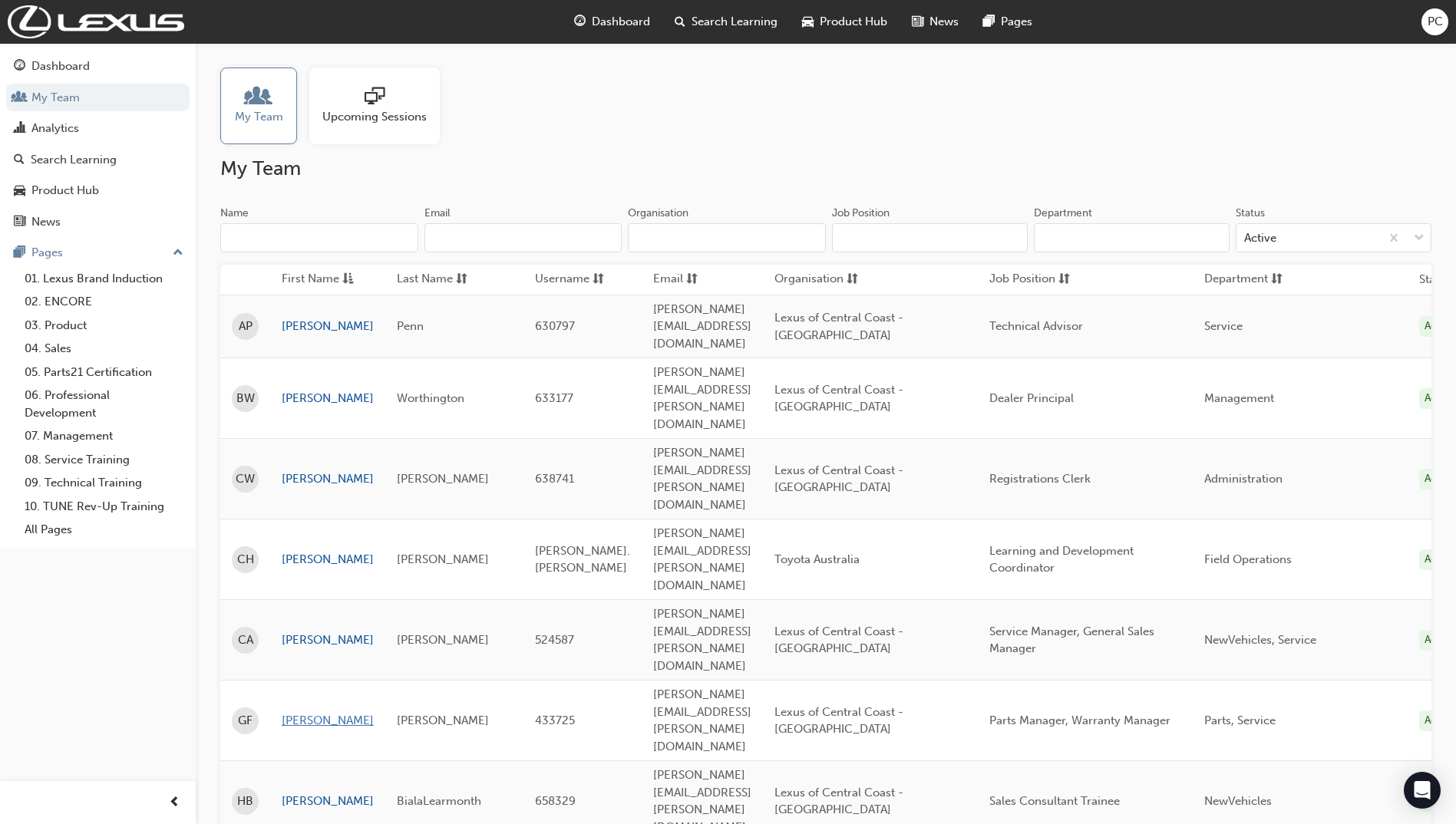
click at [315, 712] on link "[PERSON_NAME]" at bounding box center [328, 720] width 92 height 17
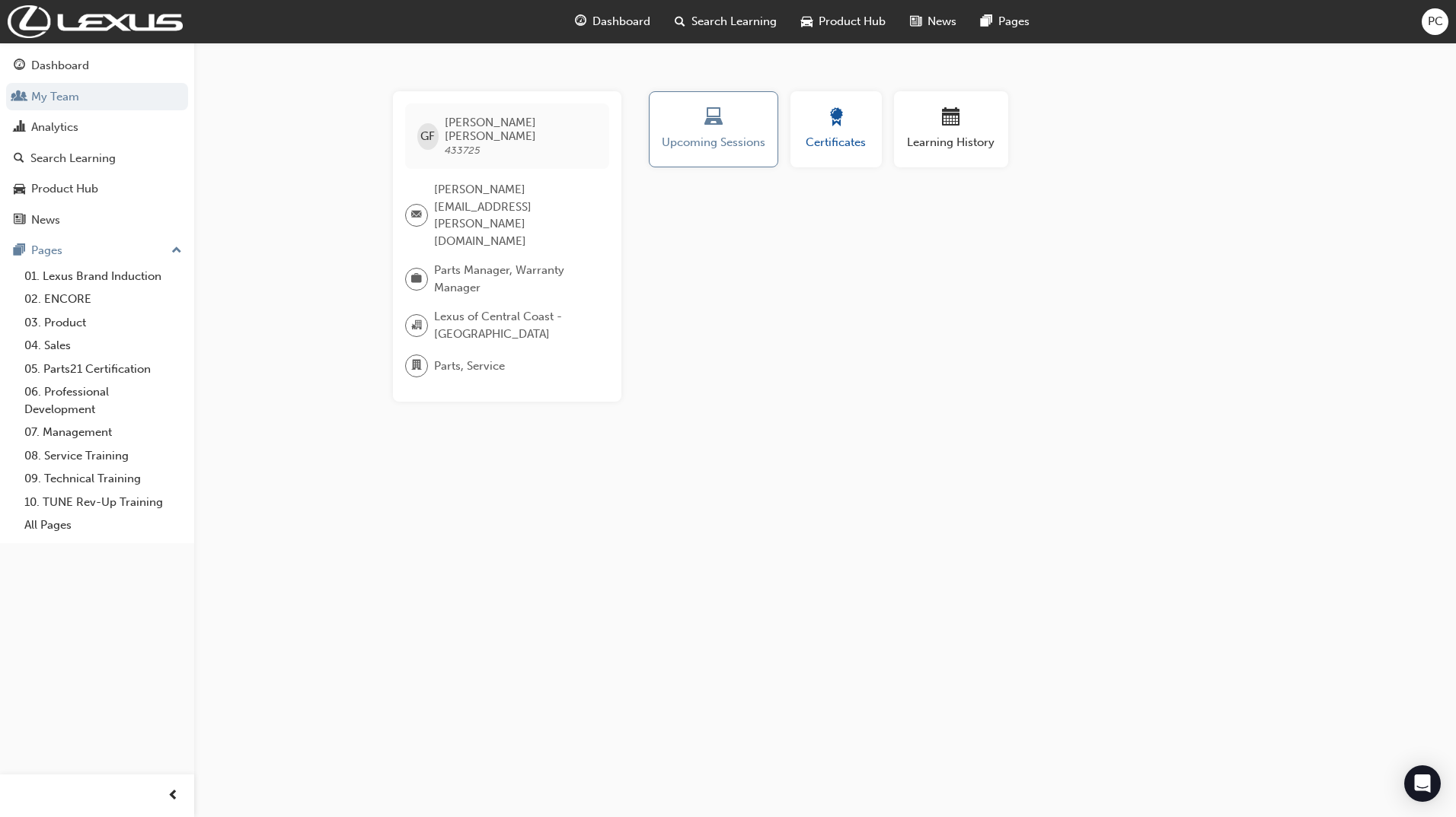
click at [828, 135] on span "Certificates" at bounding box center [836, 143] width 69 height 17
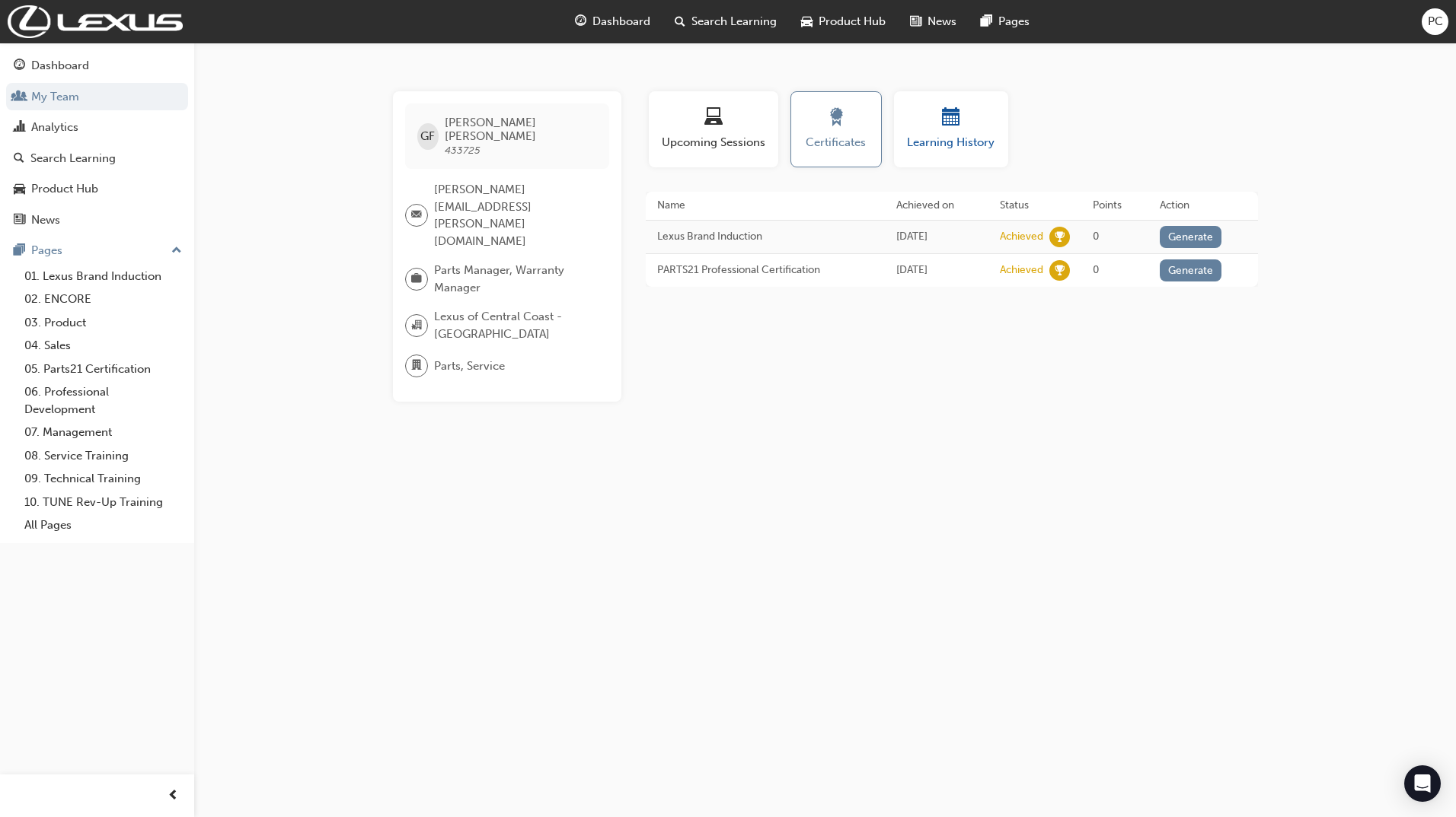
click at [954, 127] on span "calendar-icon" at bounding box center [951, 119] width 18 height 21
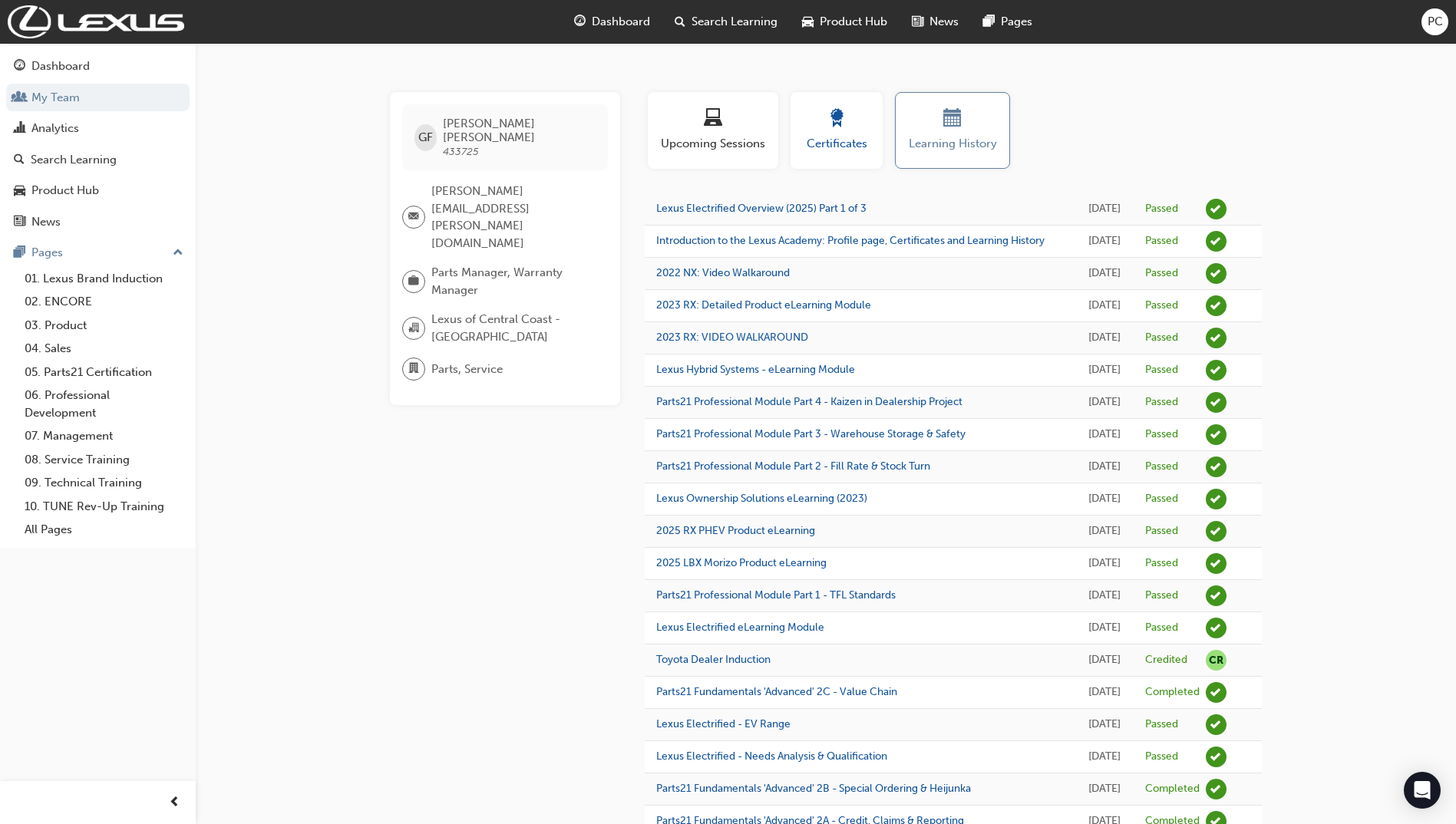
click at [867, 143] on span "Certificates" at bounding box center [836, 144] width 69 height 17
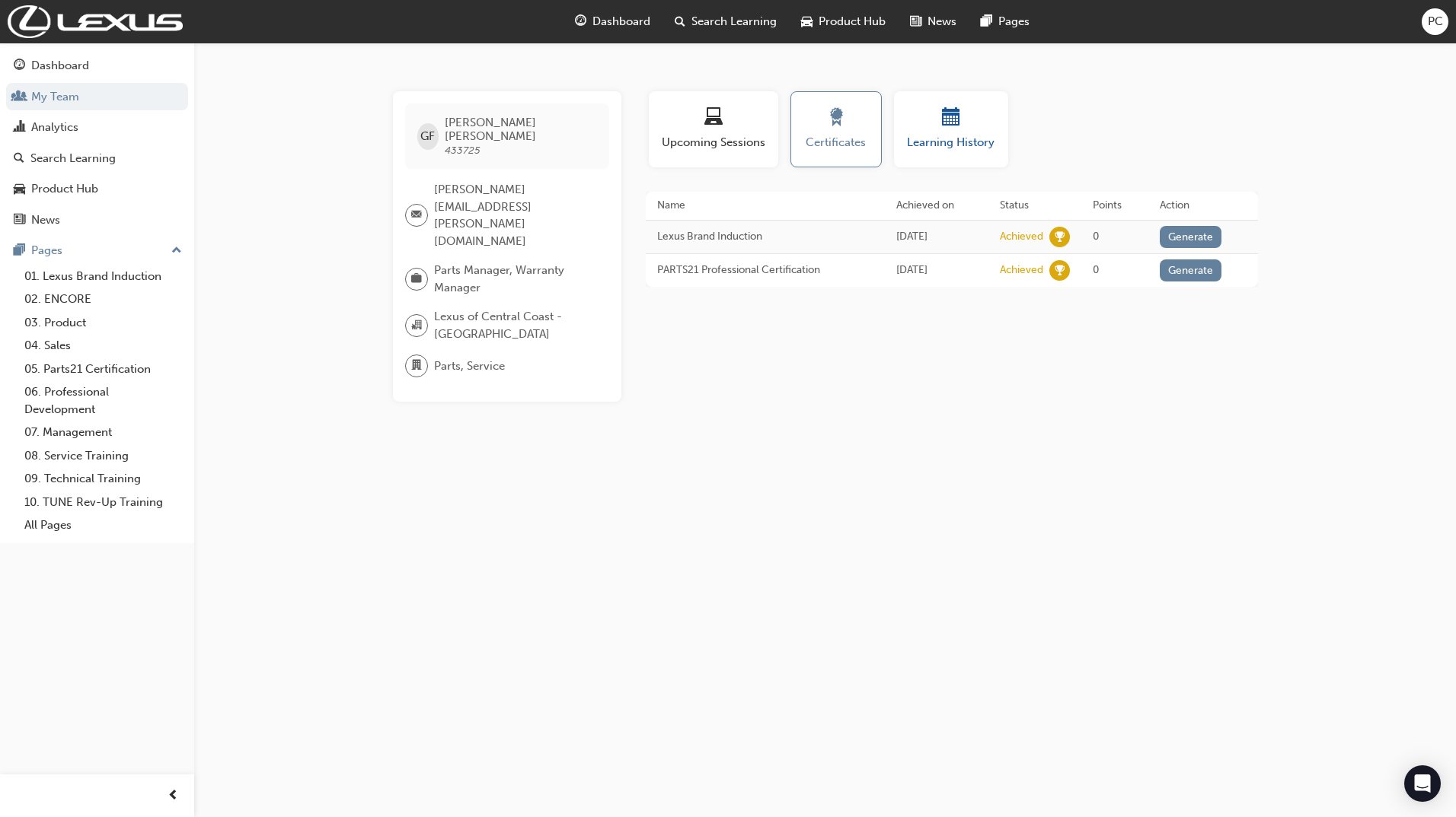
click at [974, 142] on span "Learning History" at bounding box center [951, 143] width 91 height 17
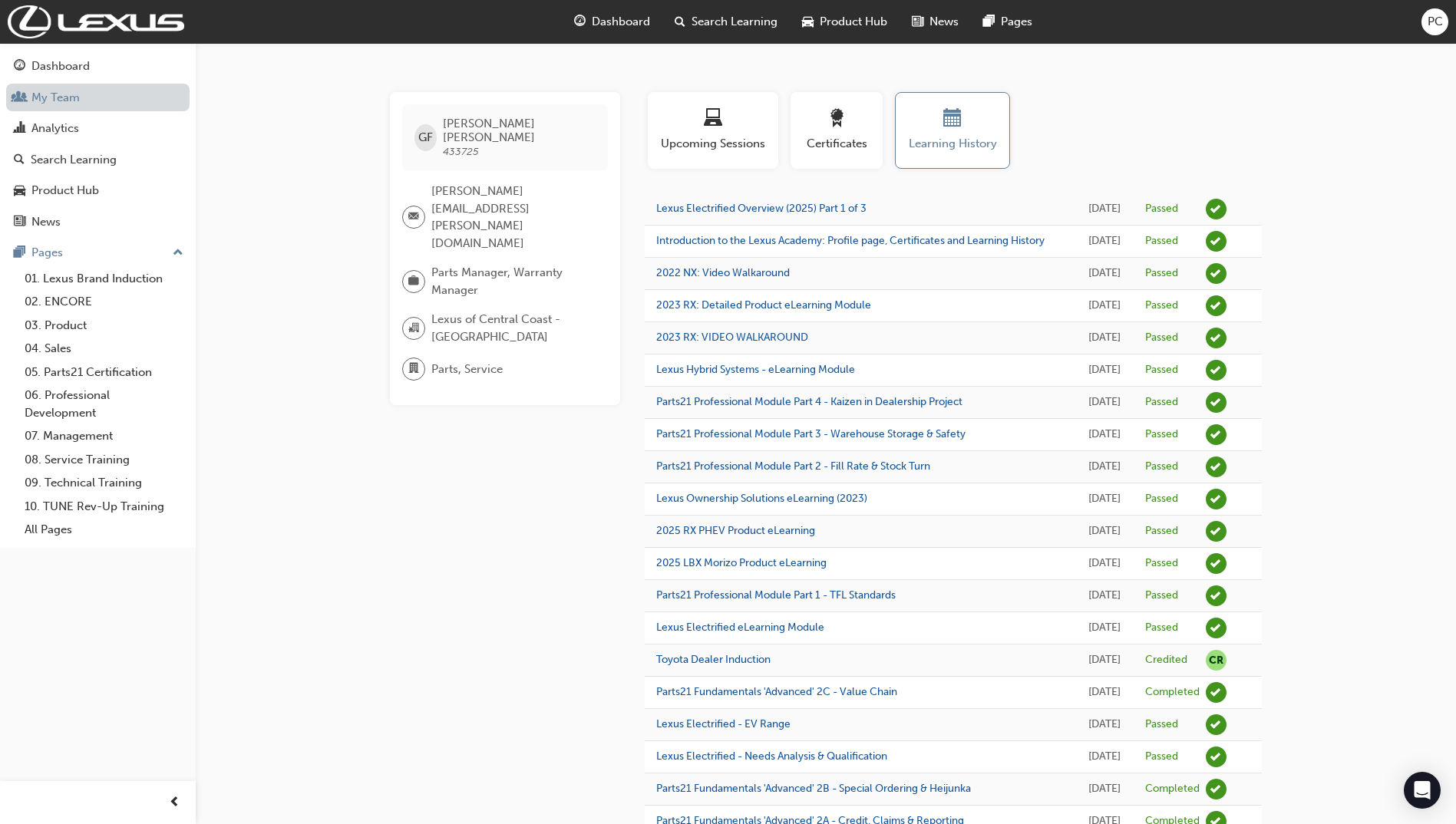
click at [80, 104] on link "My Team" at bounding box center [97, 98] width 183 height 29
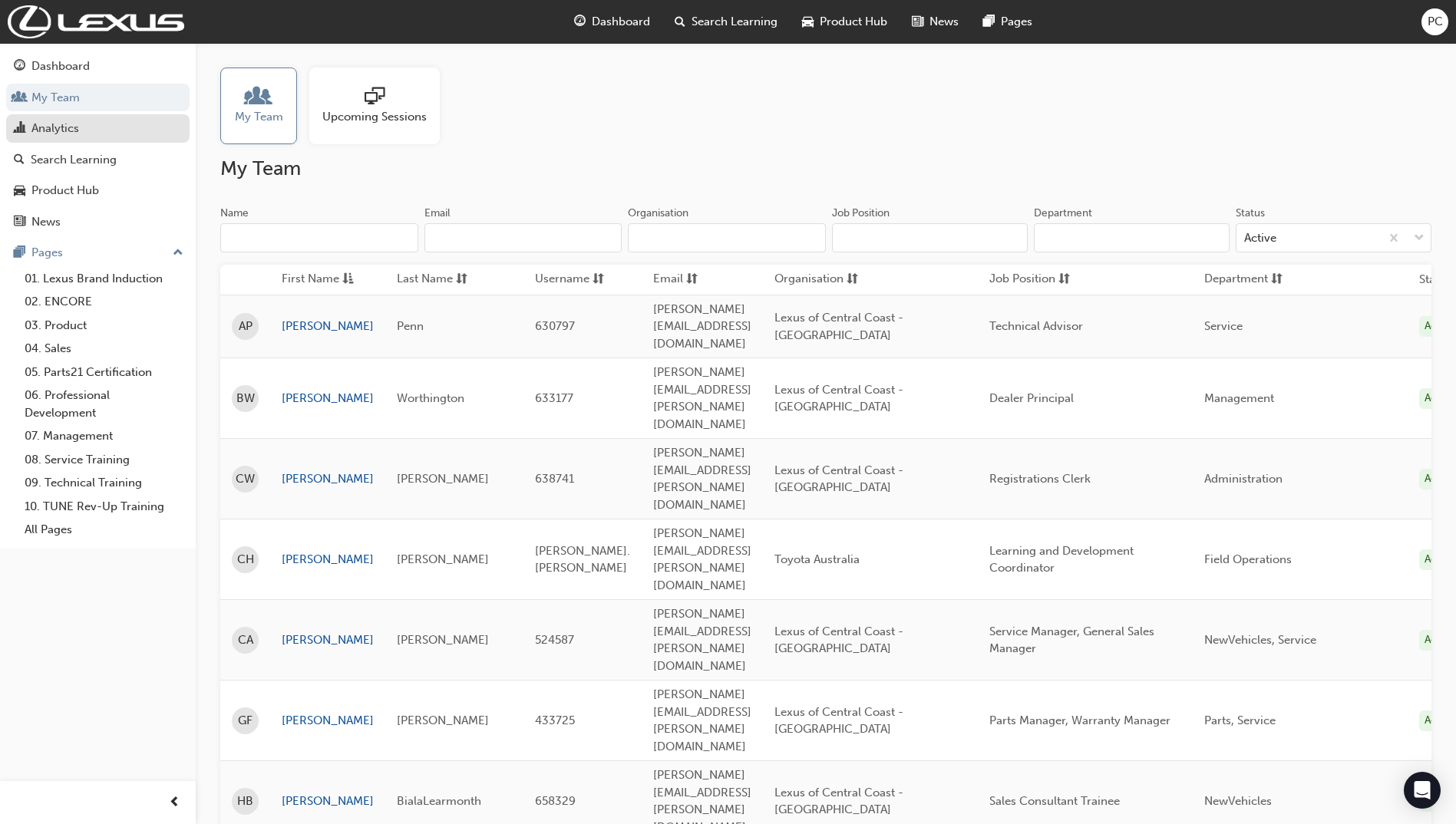
click at [61, 128] on div "Analytics" at bounding box center [56, 129] width 48 height 17
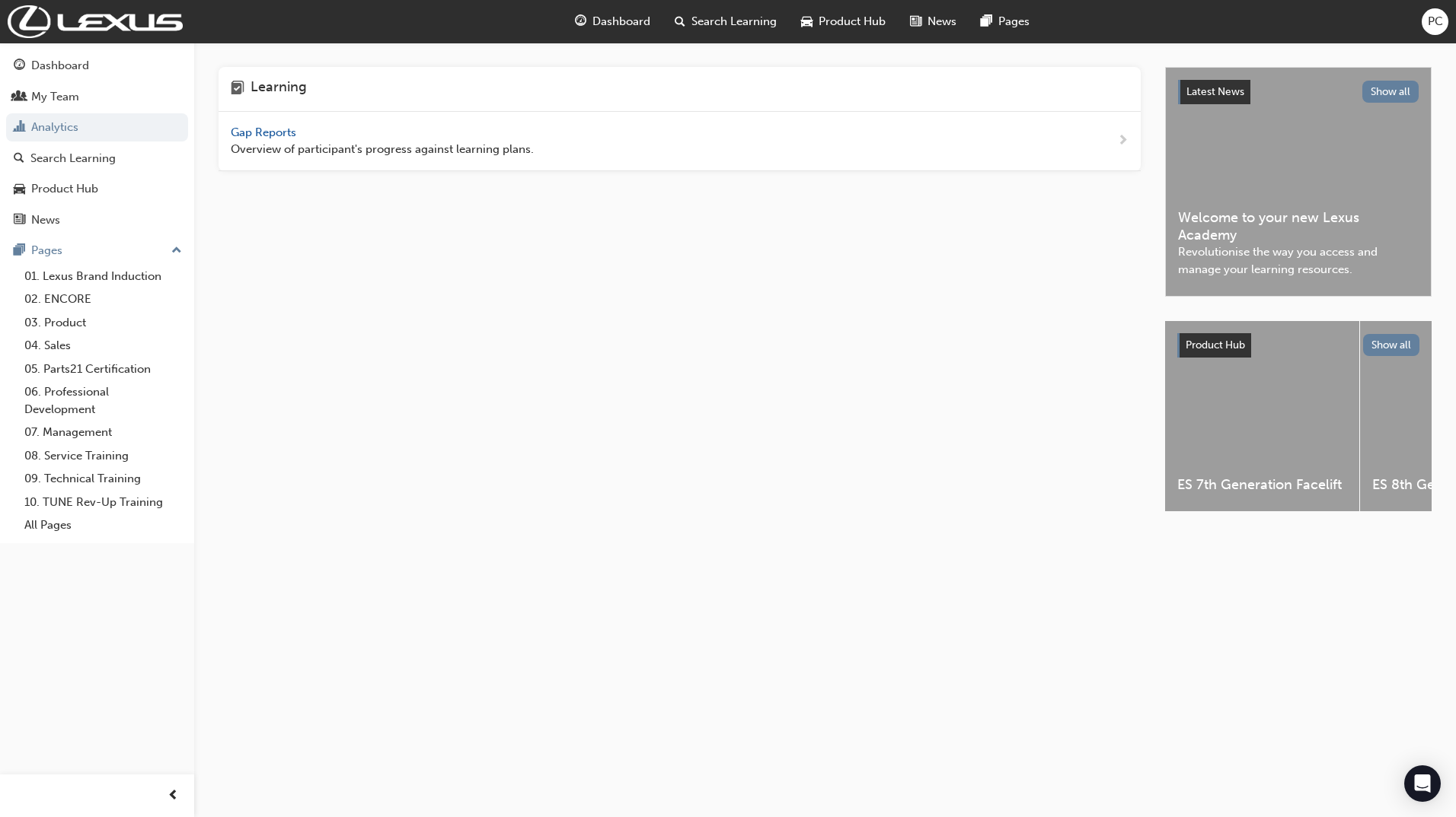
click at [274, 129] on span "Gap Reports" at bounding box center [265, 132] width 69 height 13
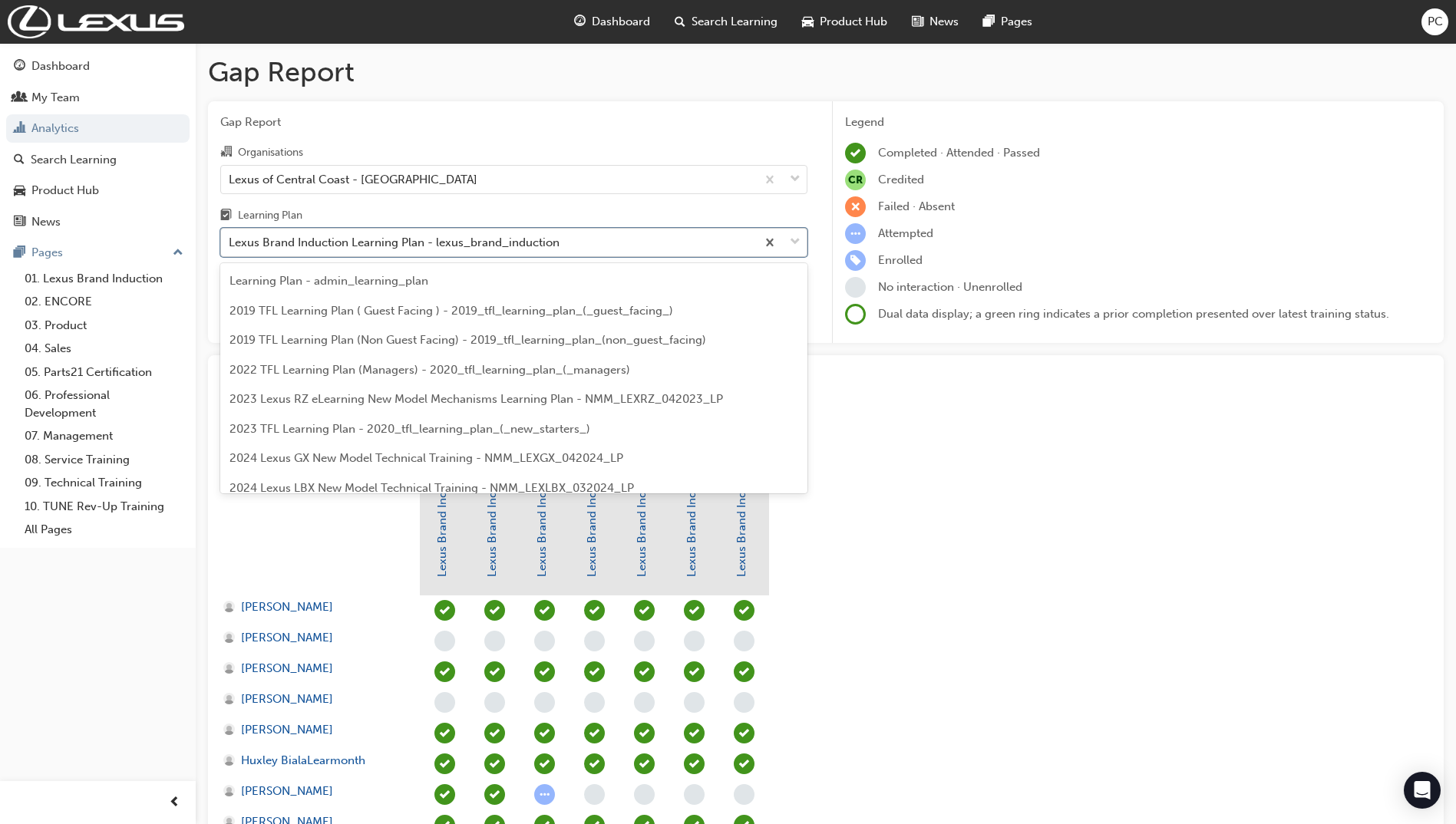
click at [289, 250] on div "Lexus Brand Induction Learning Plan - lexus_brand_induction" at bounding box center [393, 243] width 331 height 17
click at [230, 248] on input "Learning Plan option Lexus Brand Induction Learning Plan - lexus_brand_inductio…" at bounding box center [229, 243] width 2 height 13
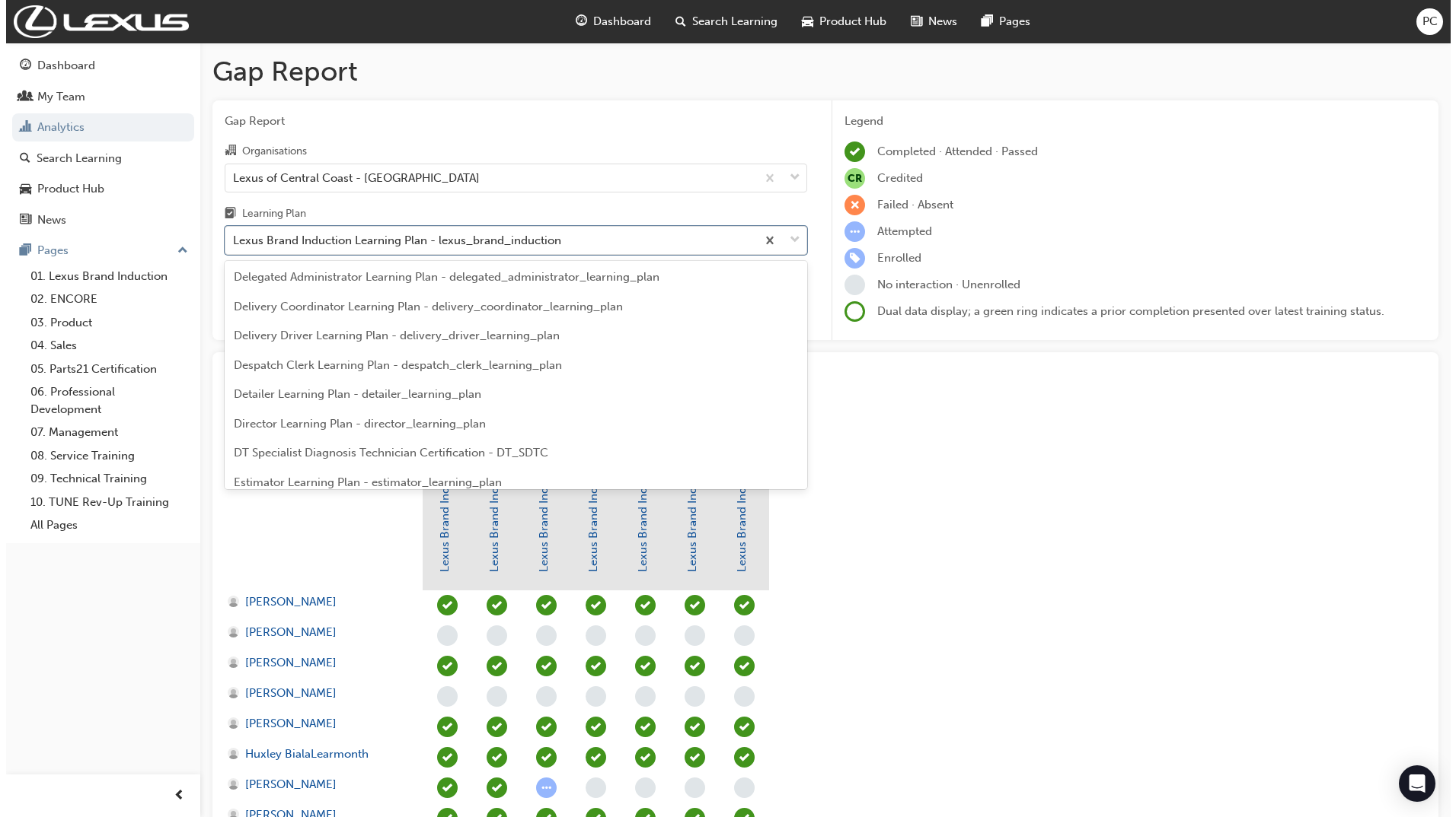
scroll to position [1209, 0]
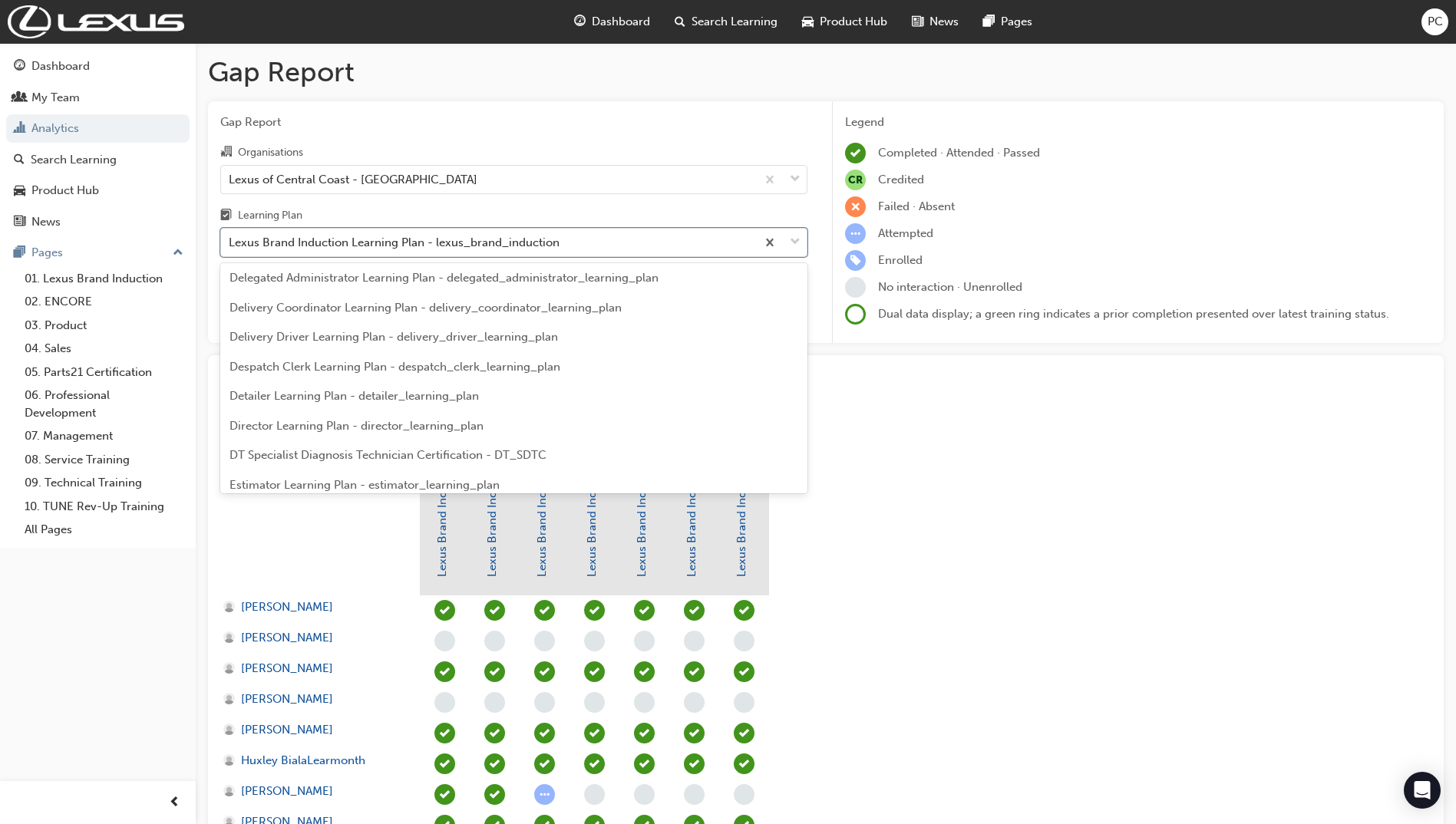
click at [309, 458] on span "DT Specialist Diagnosis Technician Certification - DT_SDTC" at bounding box center [387, 455] width 317 height 13
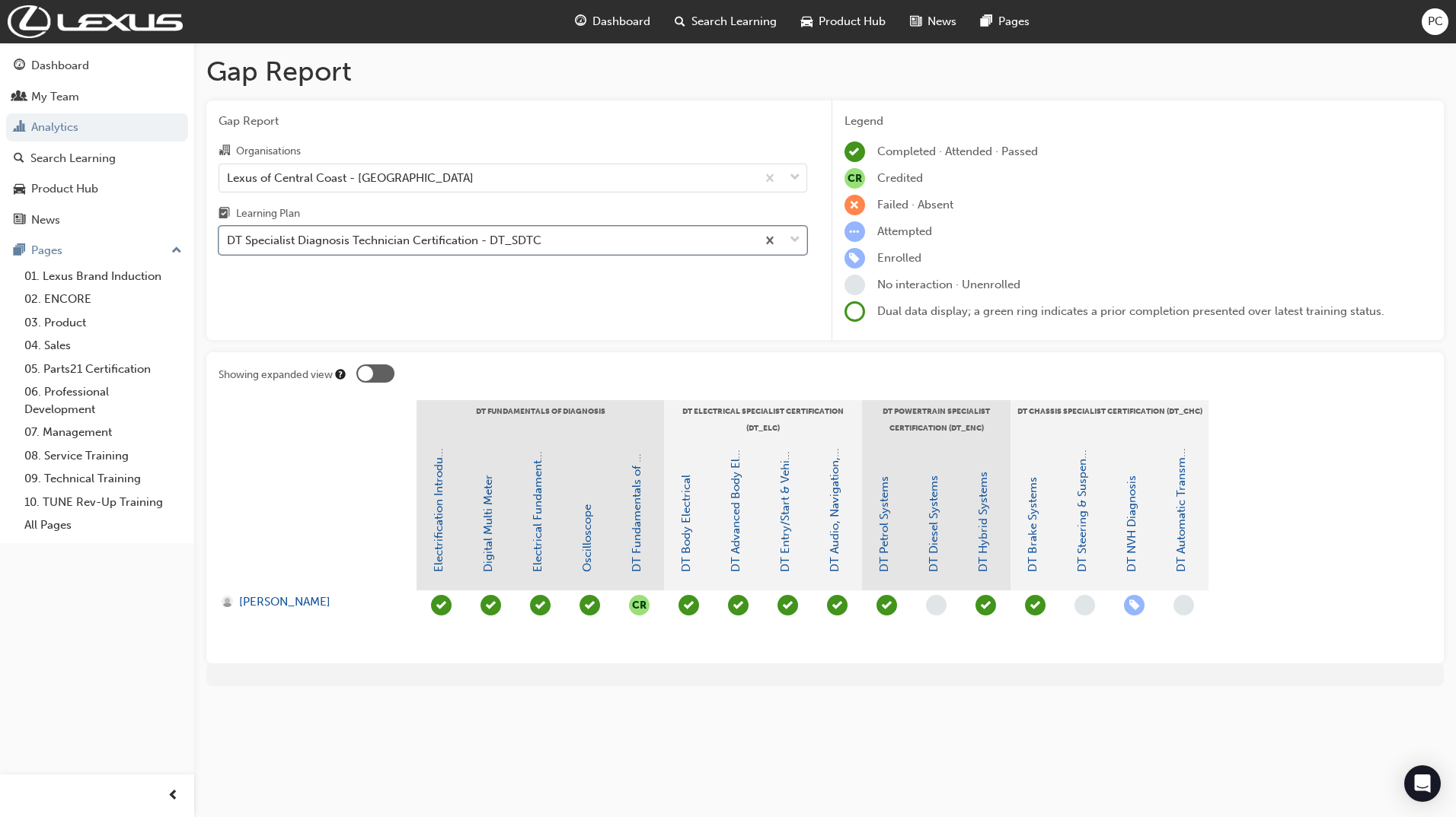
click at [303, 246] on div "DT Specialist Diagnosis Technician Certification - DT_SDTC" at bounding box center [384, 241] width 314 height 17
click at [228, 246] on input "Learning Plan option DT Specialist Diagnosis Technician Certification - DT_SDTC…" at bounding box center [227, 241] width 2 height 13
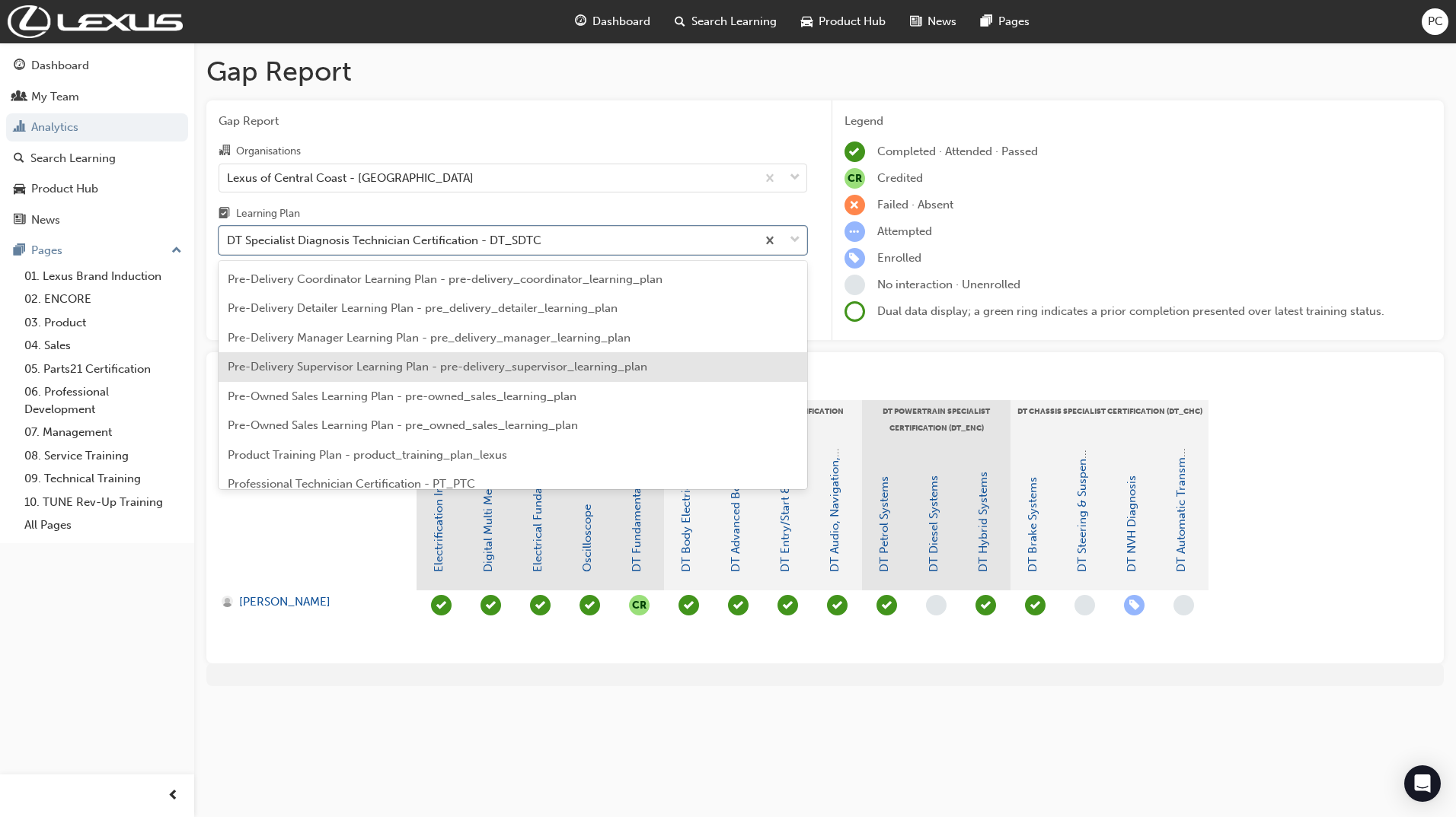
scroll to position [3023, 0]
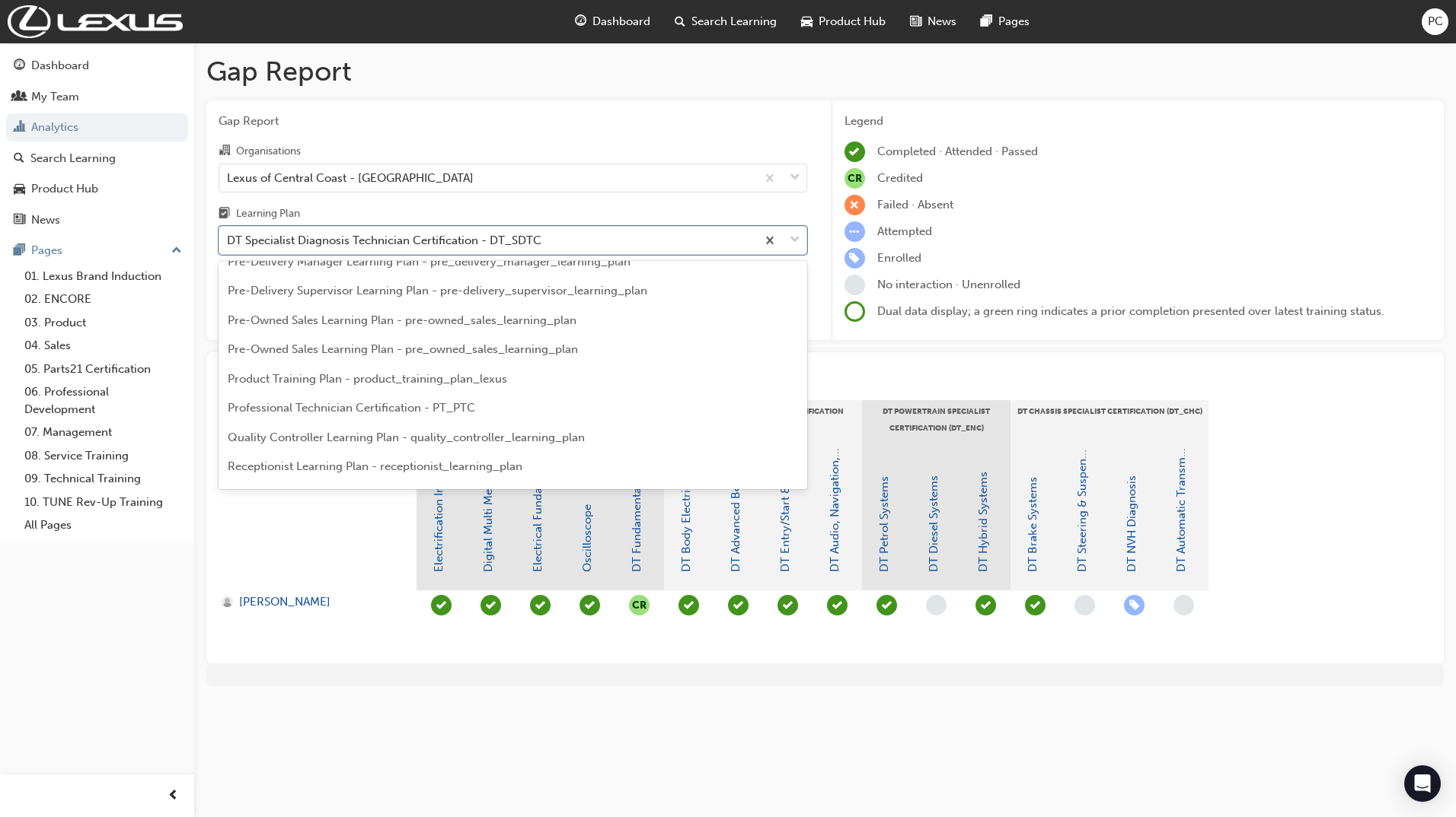
click at [294, 415] on span "Professional Technician Certification - PT_PTC" at bounding box center [351, 408] width 247 height 13
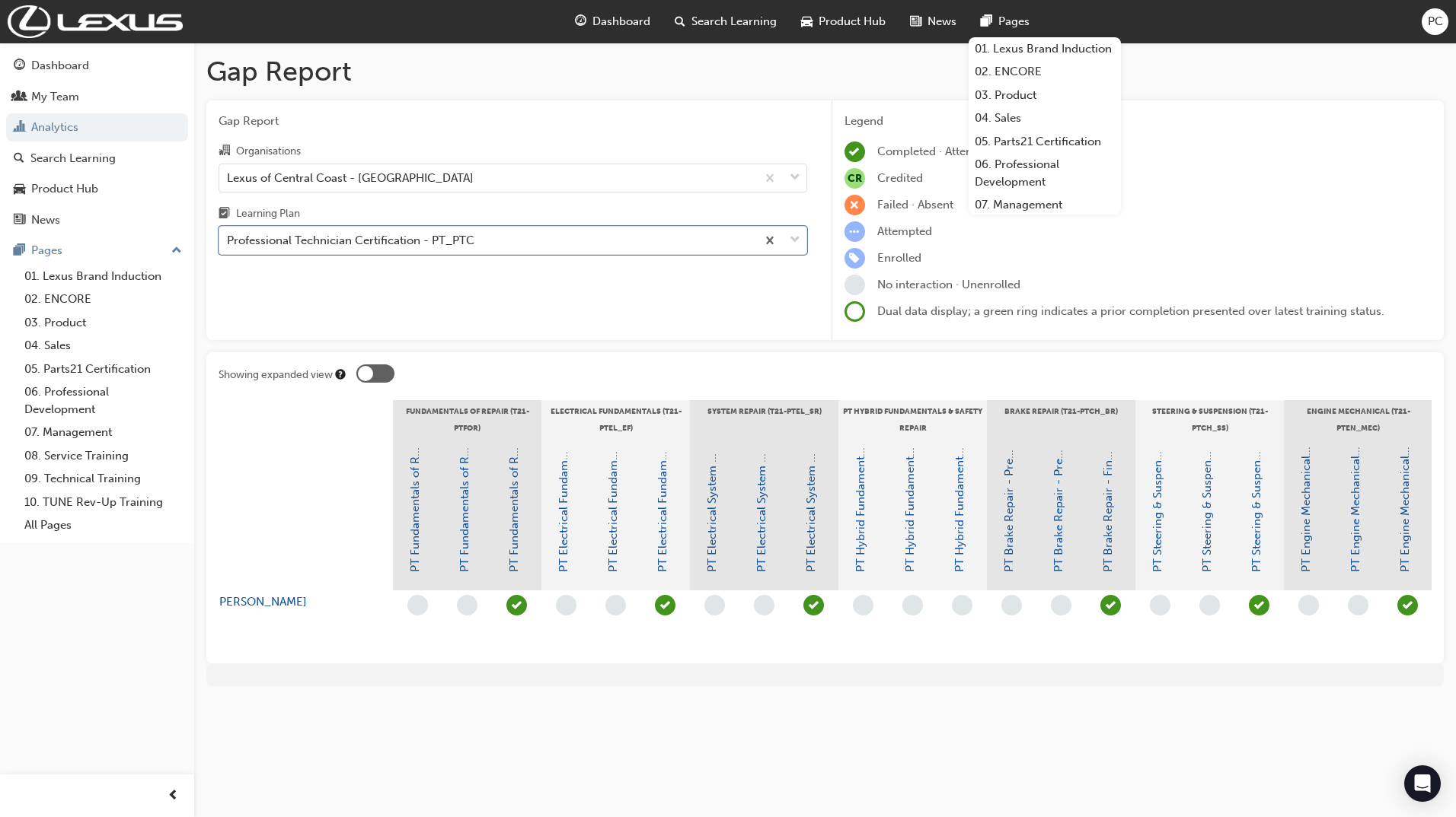
scroll to position [0, 13]
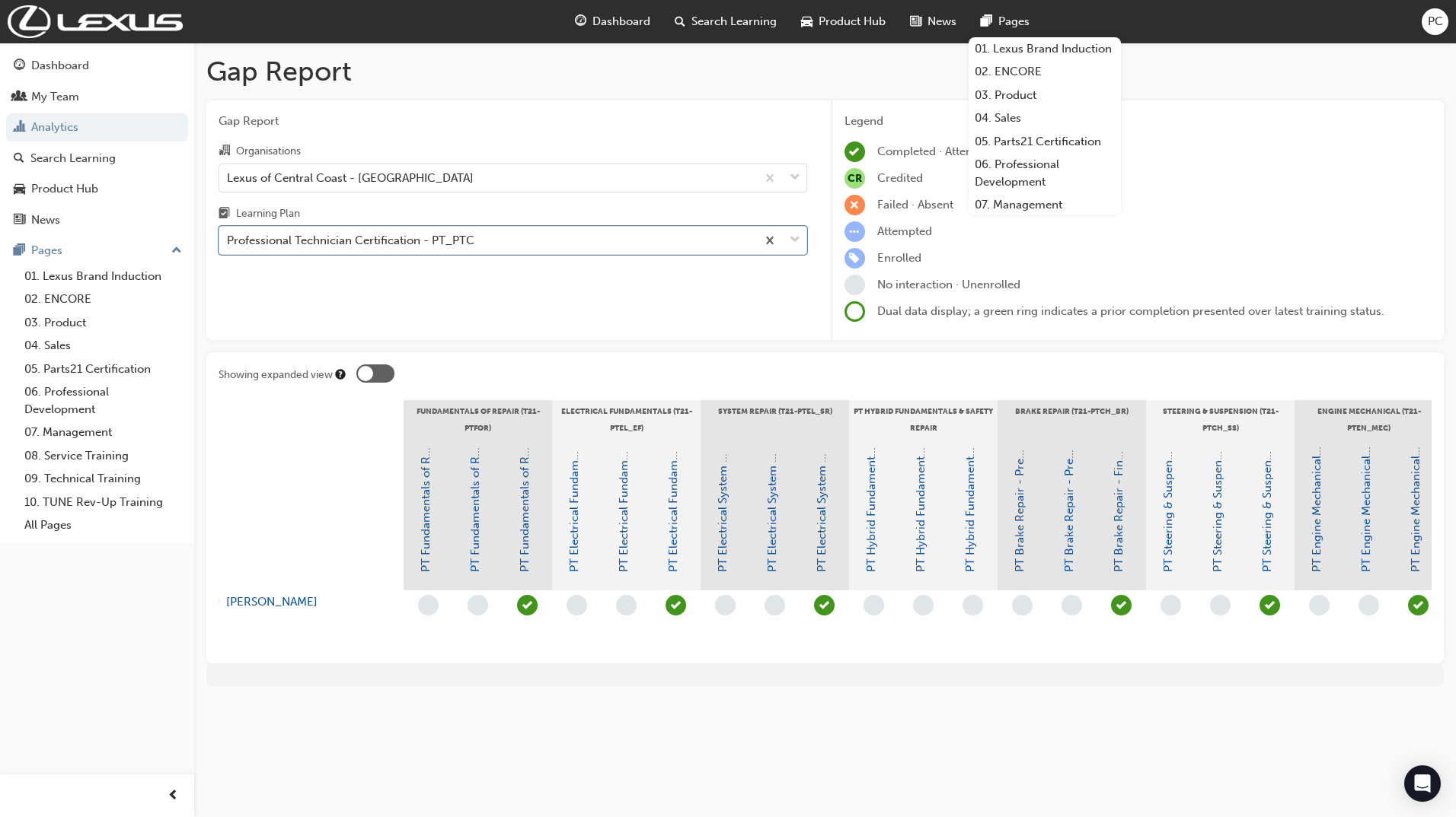
click at [379, 377] on div at bounding box center [375, 373] width 38 height 18
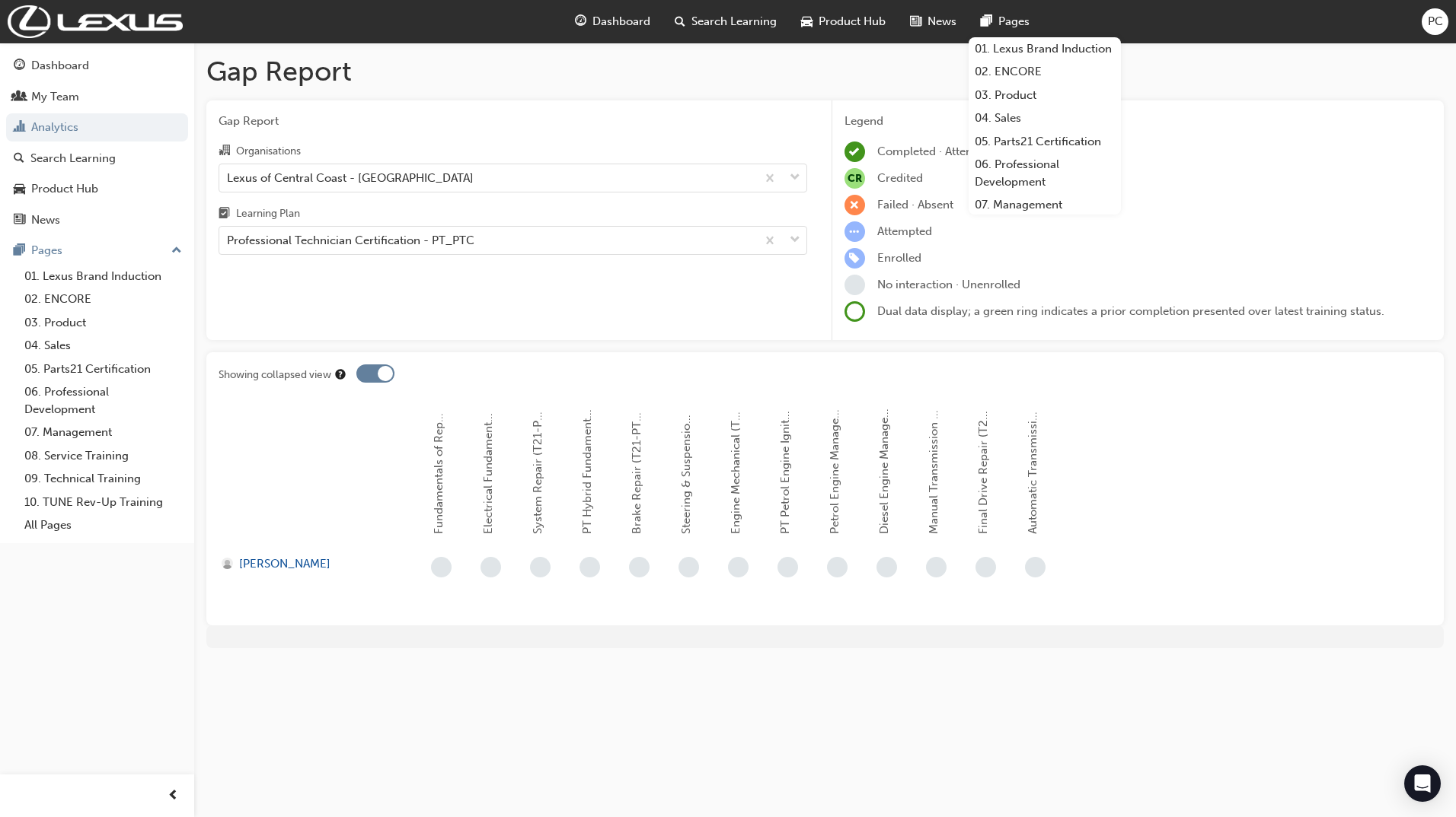
scroll to position [0, 0]
click at [379, 377] on div at bounding box center [385, 374] width 15 height 15
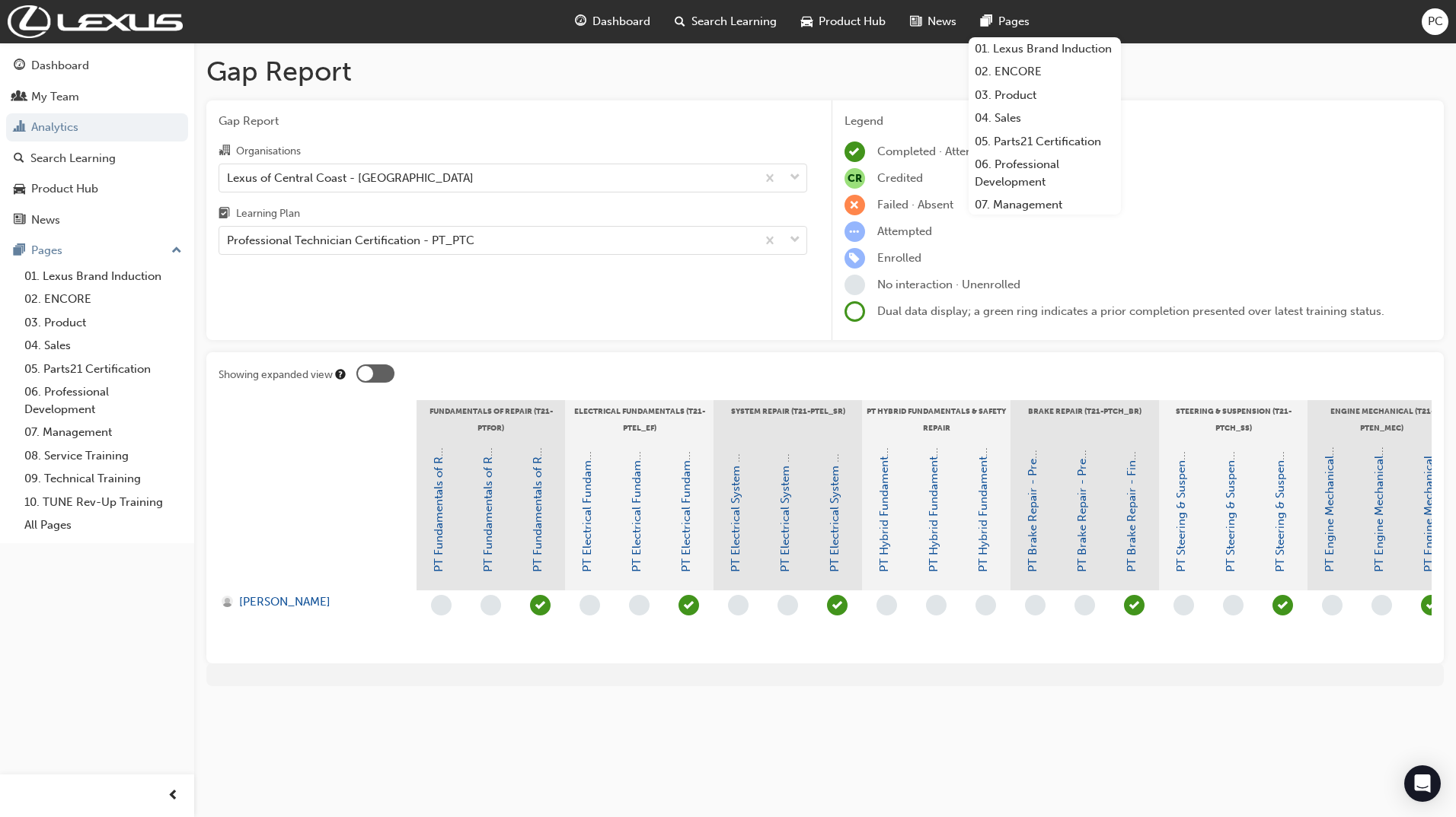
drag, startPoint x: 736, startPoint y: 663, endPoint x: 837, endPoint y: 671, distance: 101.3
click at [837, 664] on div "Showing expanded view Fundamentals of Repair (T21-PTFOR) Electrical Fundamental…" at bounding box center [825, 507] width 1237 height 311
click at [287, 245] on div "Professional Technician Certification - PT_PTC" at bounding box center [350, 241] width 247 height 17
click at [228, 245] on input "Learning Plan Professional Technician Certification - PT_PTC" at bounding box center [227, 241] width 2 height 13
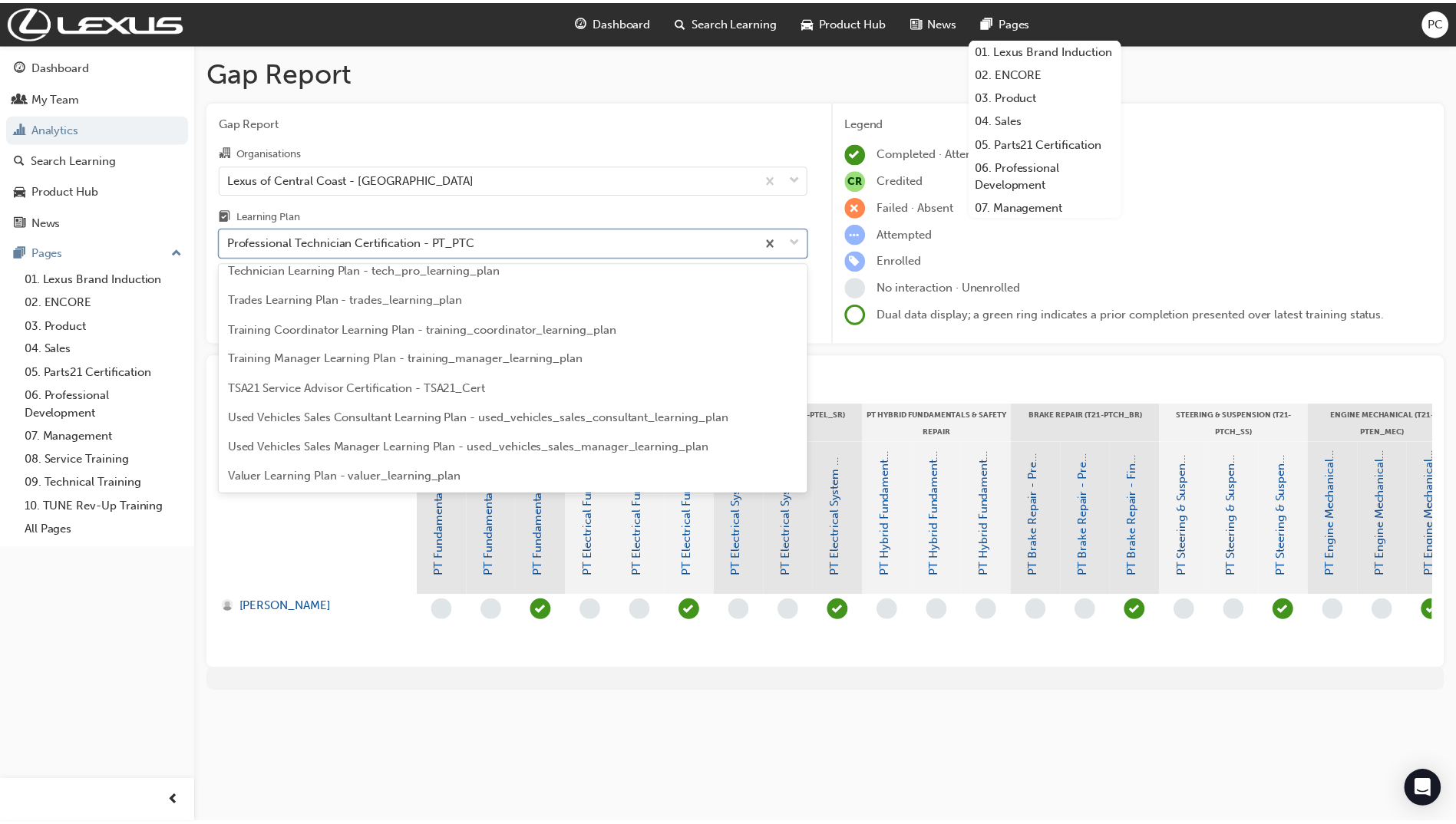
scroll to position [3930, 0]
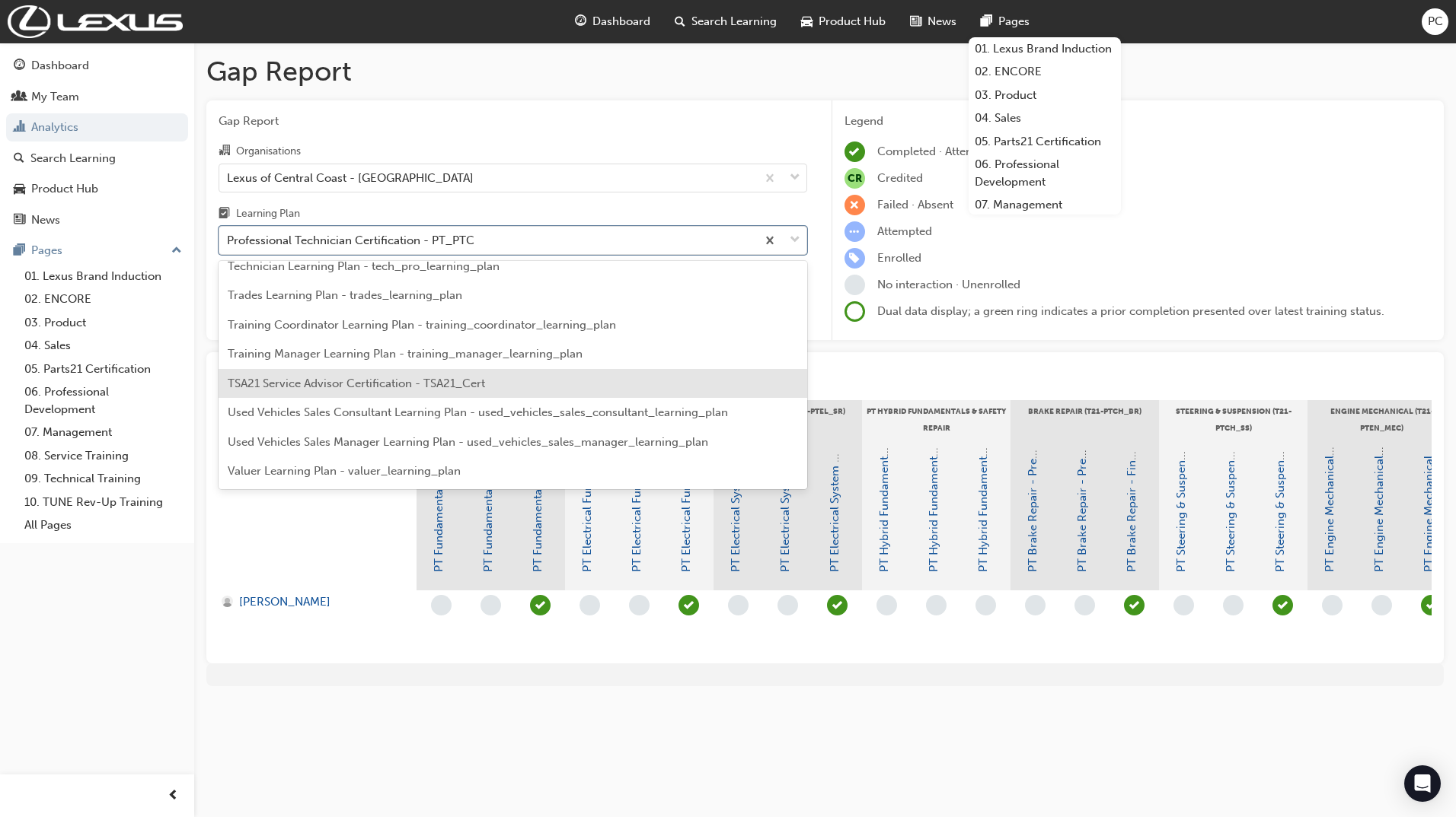
click at [288, 390] on span "TSA21 Service Advisor Certification - TSA21_Cert" at bounding box center [356, 383] width 257 height 13
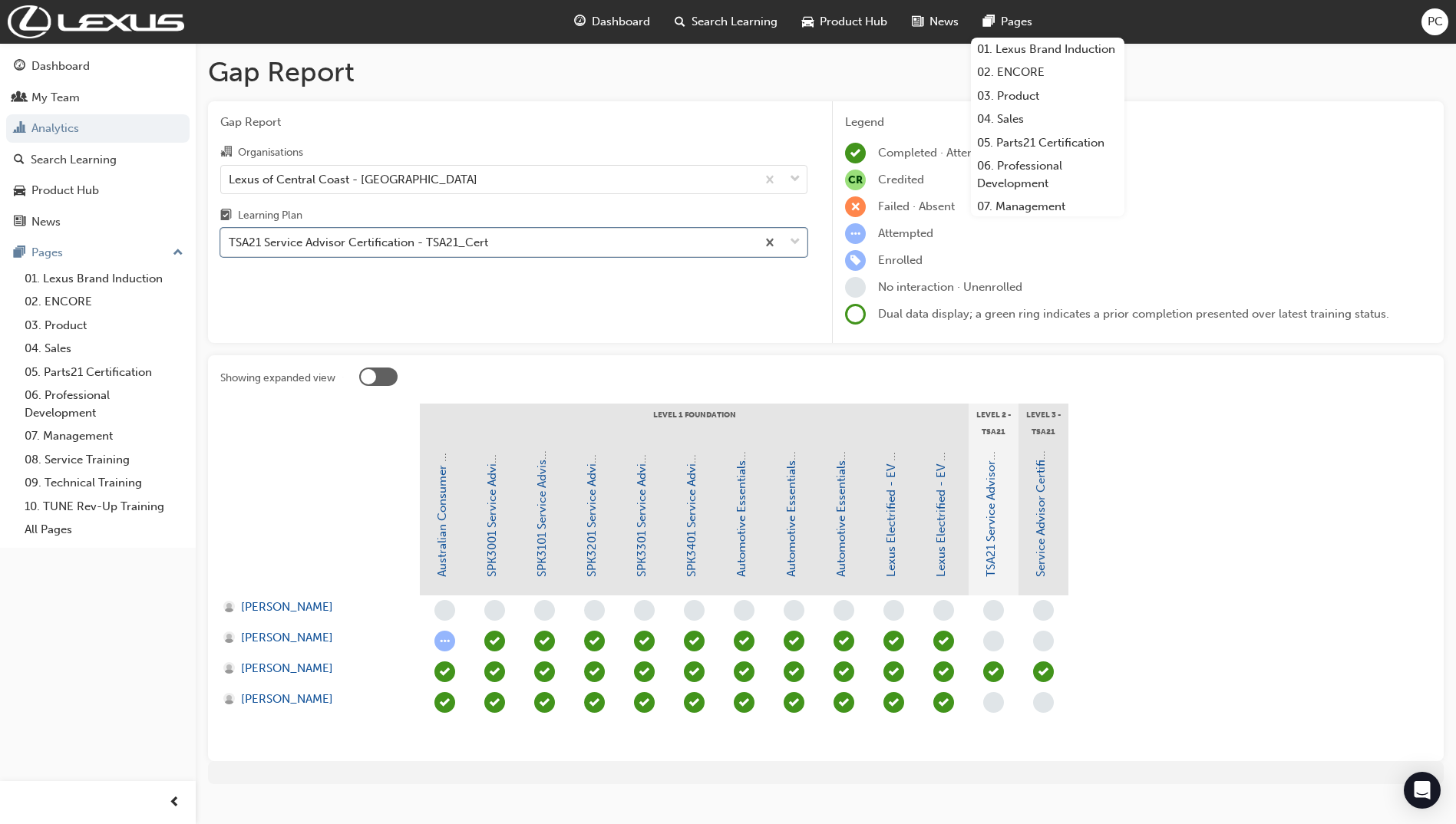
click at [1251, 479] on section "Level 1 Foundation Level 2 - TSA21 Service Advisor Course Level 3 - TSA21 Servi…" at bounding box center [826, 577] width 1210 height 345
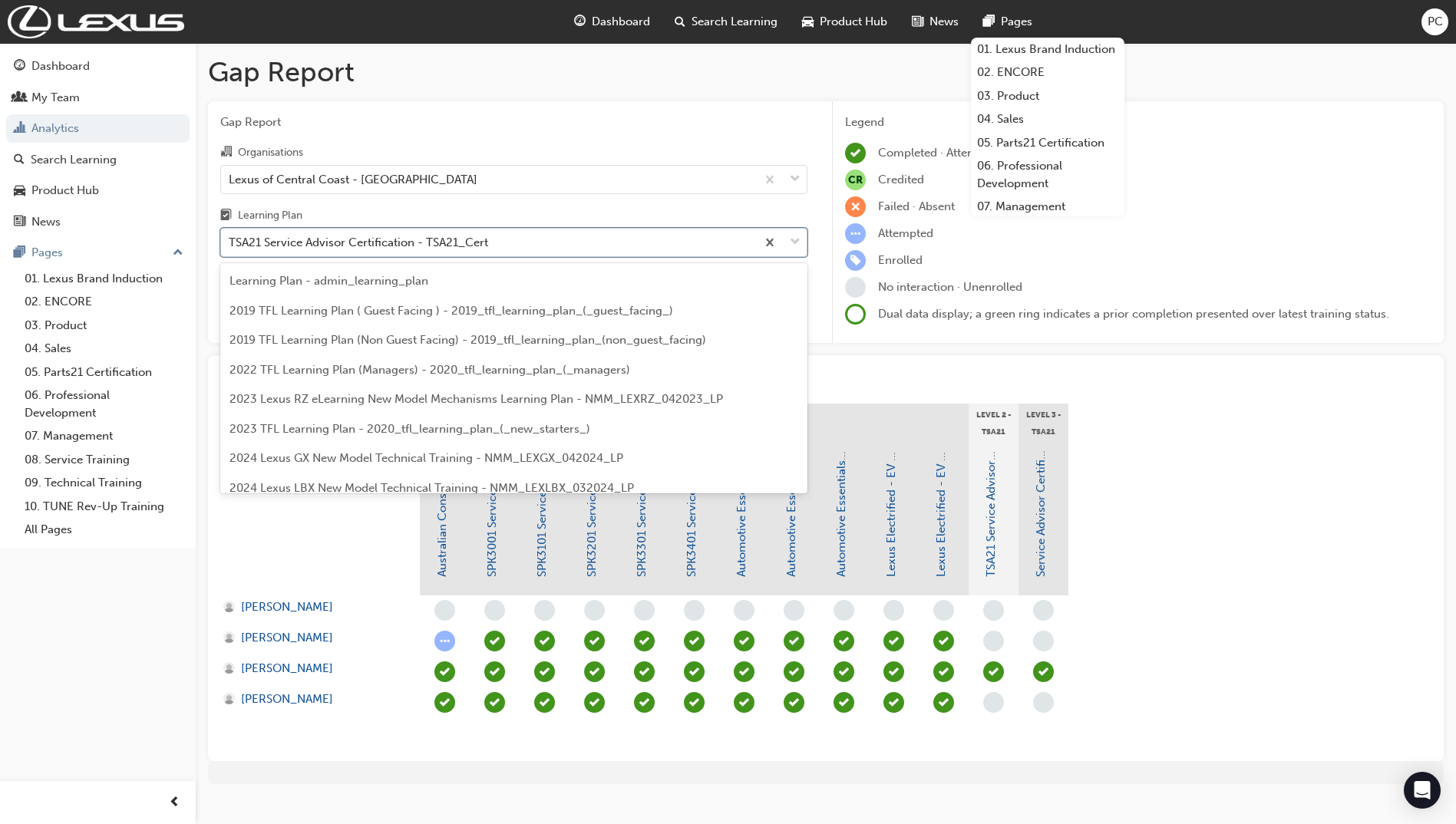
click at [280, 244] on div "TSA21 Service Advisor Certification - TSA21_Cert" at bounding box center [358, 243] width 259 height 17
click at [230, 244] on input "Learning Plan option TSA21 Service Advisor Certification - TSA21_Cert, selected…" at bounding box center [229, 243] width 2 height 13
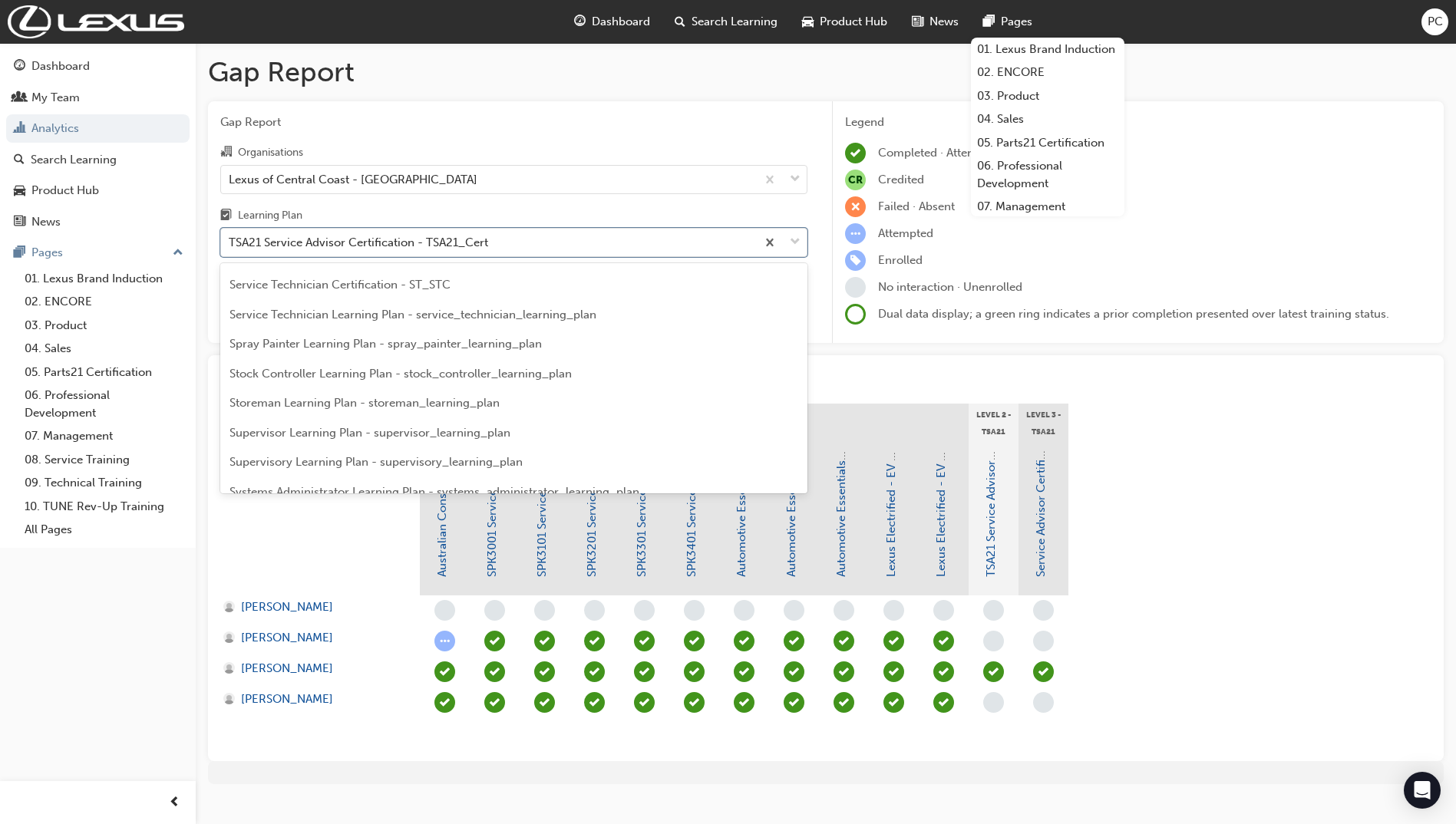
scroll to position [3559, 0]
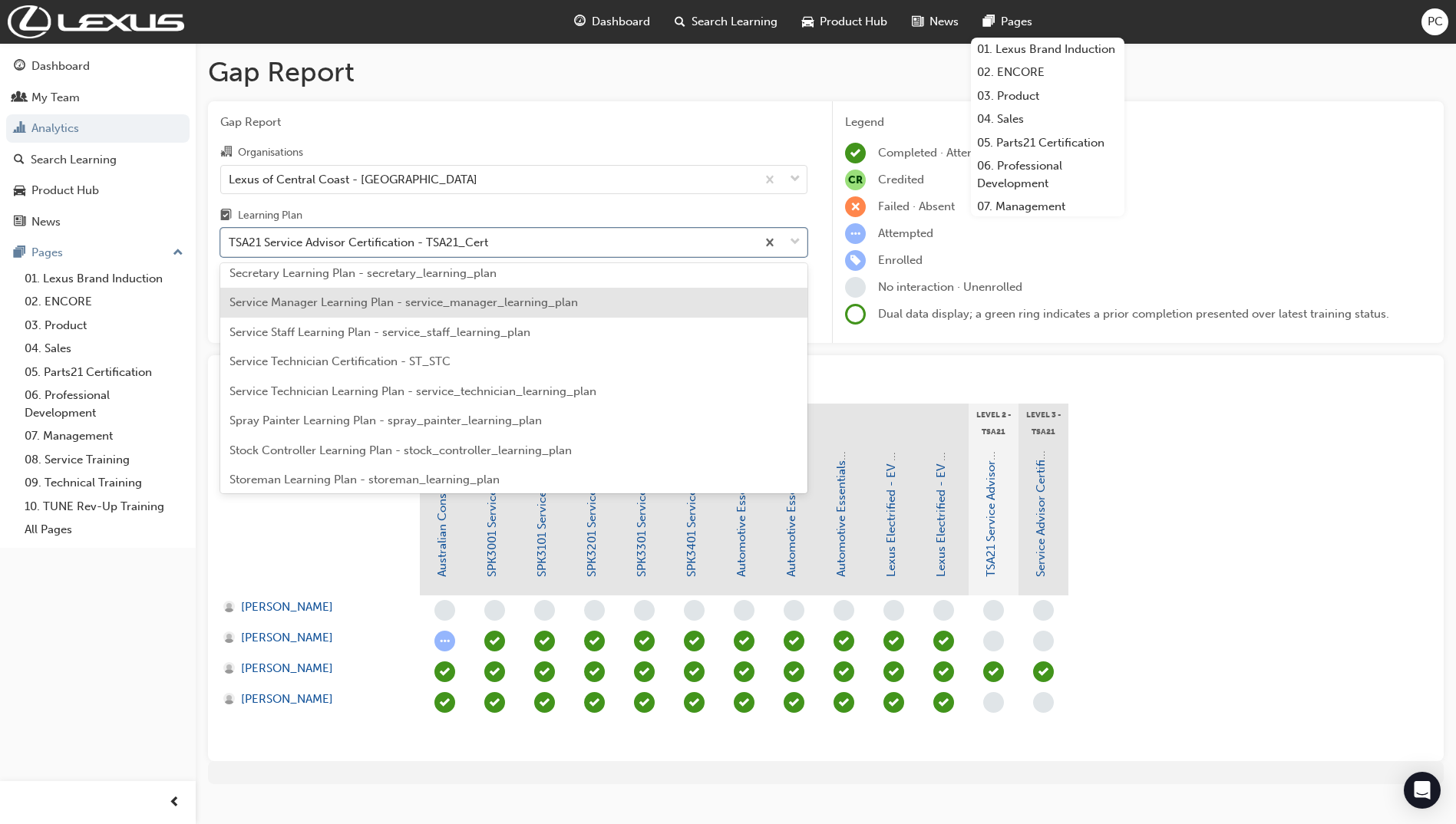
click at [304, 308] on span "Service Manager Learning Plan - service_manager_learning_plan" at bounding box center [403, 302] width 348 height 13
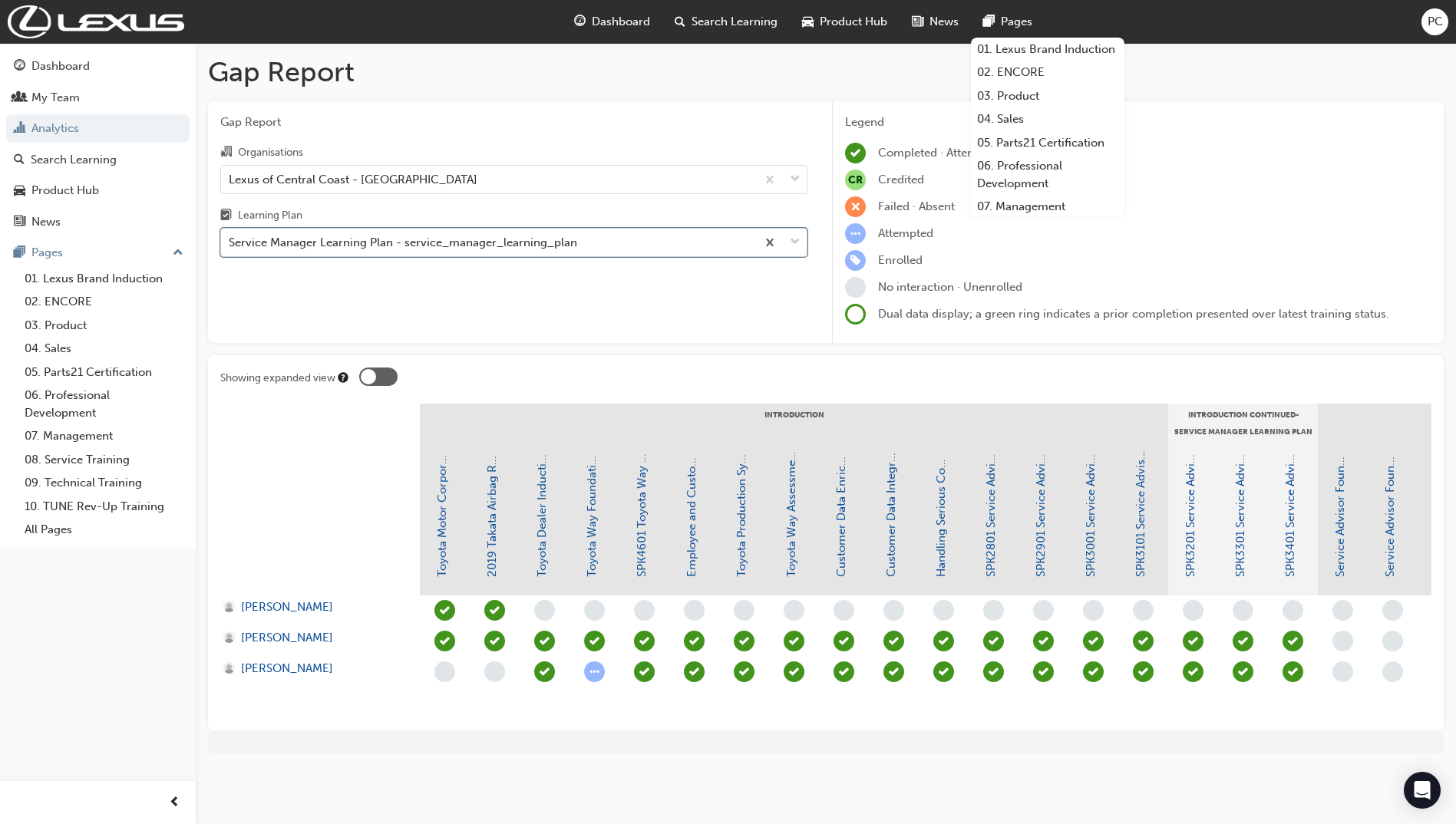
click at [286, 248] on div "Service Manager Learning Plan - service_manager_learning_plan" at bounding box center [402, 243] width 348 height 17
click at [230, 248] on input "Learning Plan option Service Manager Learning Plan - service_manager_learning_p…" at bounding box center [229, 243] width 2 height 13
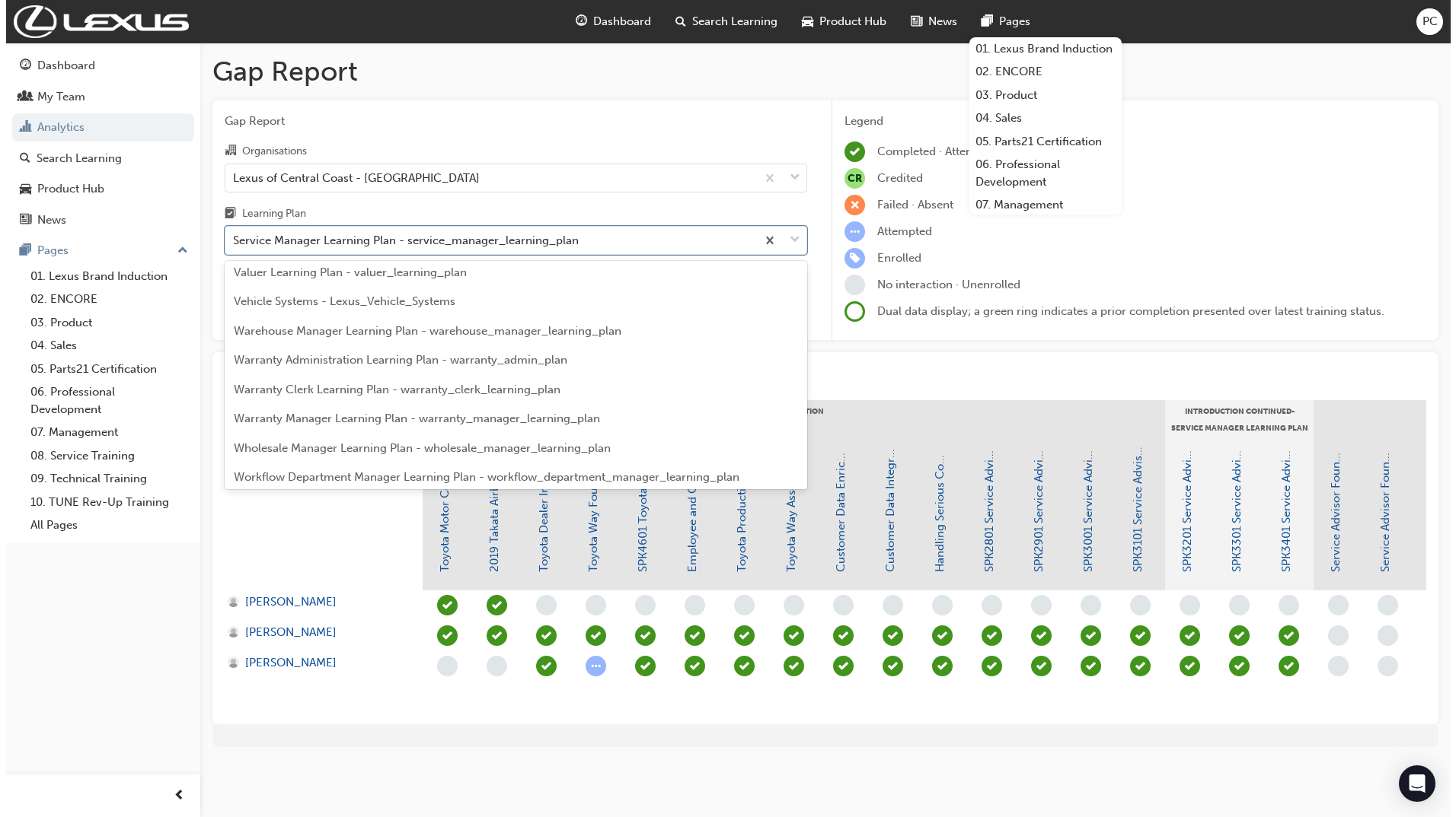
scroll to position [4125, 0]
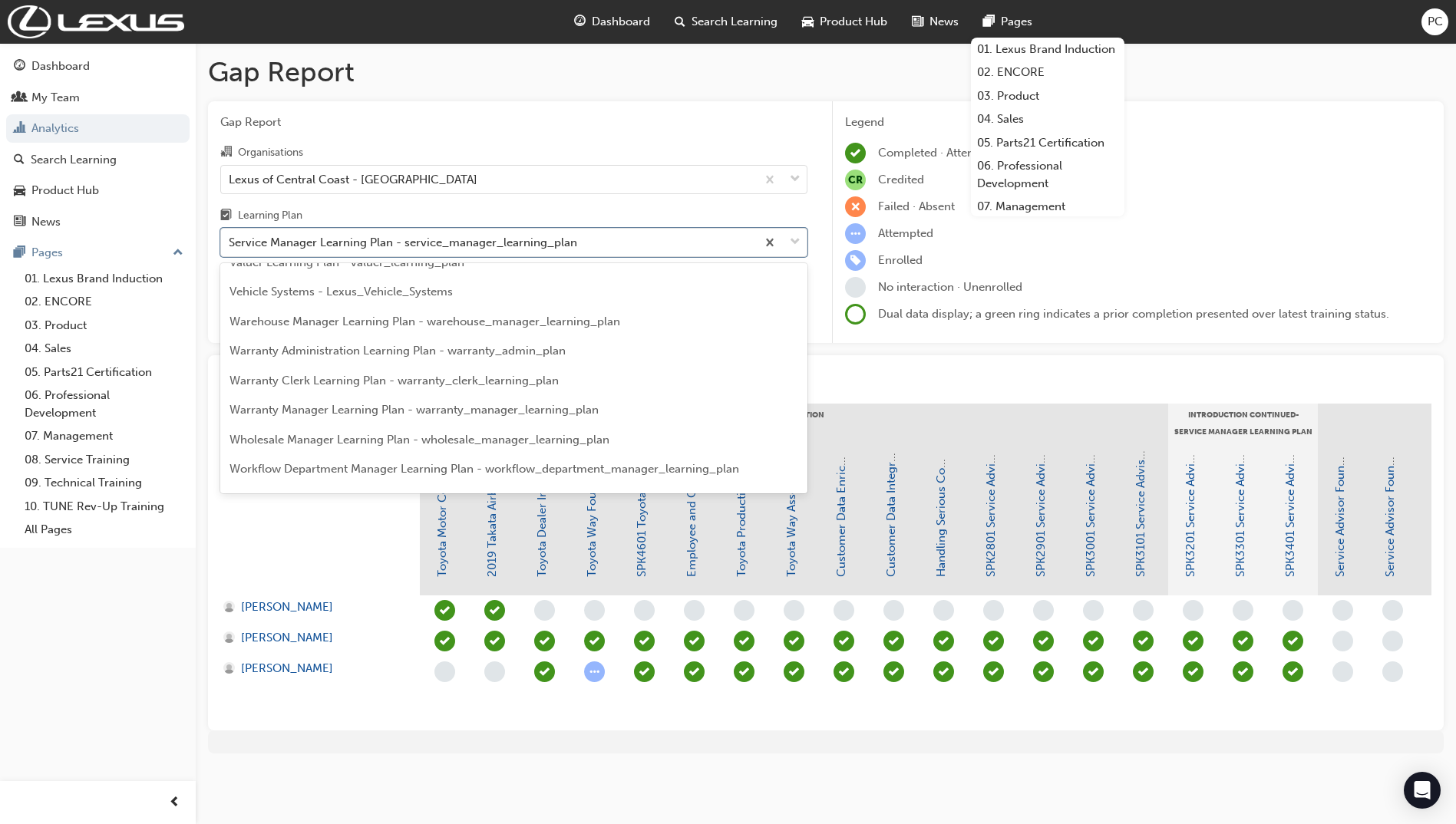
click at [267, 378] on span "Warranty Clerk Learning Plan - warranty_clerk_learning_plan" at bounding box center [393, 381] width 329 height 13
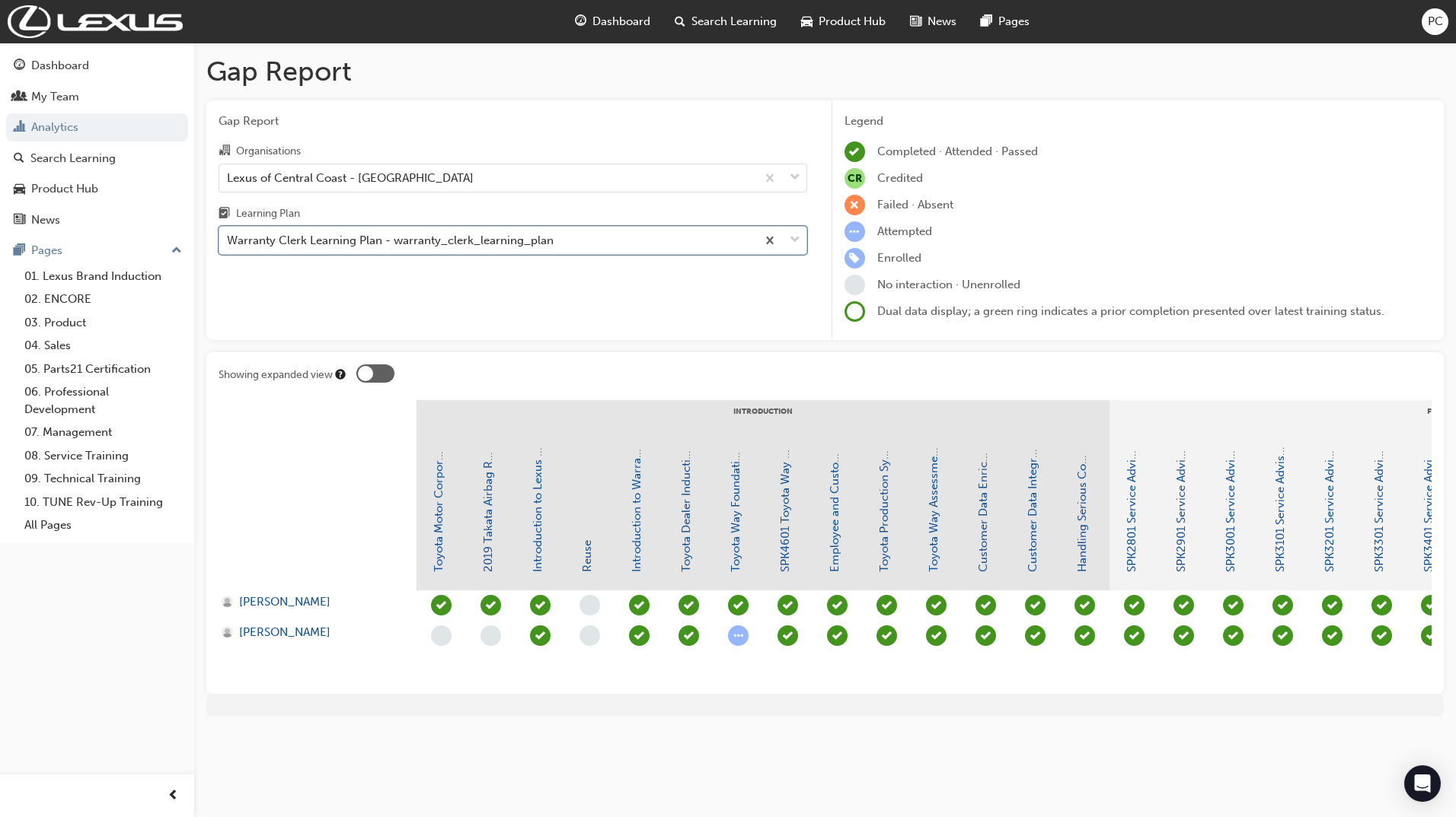
click at [369, 242] on div "Warranty Clerk Learning Plan - warranty_clerk_learning_plan" at bounding box center [389, 241] width 326 height 17
click at [228, 242] on input "Learning Plan option Warranty Clerk Learning Plan - warranty_clerk_learning_pla…" at bounding box center [227, 241] width 2 height 13
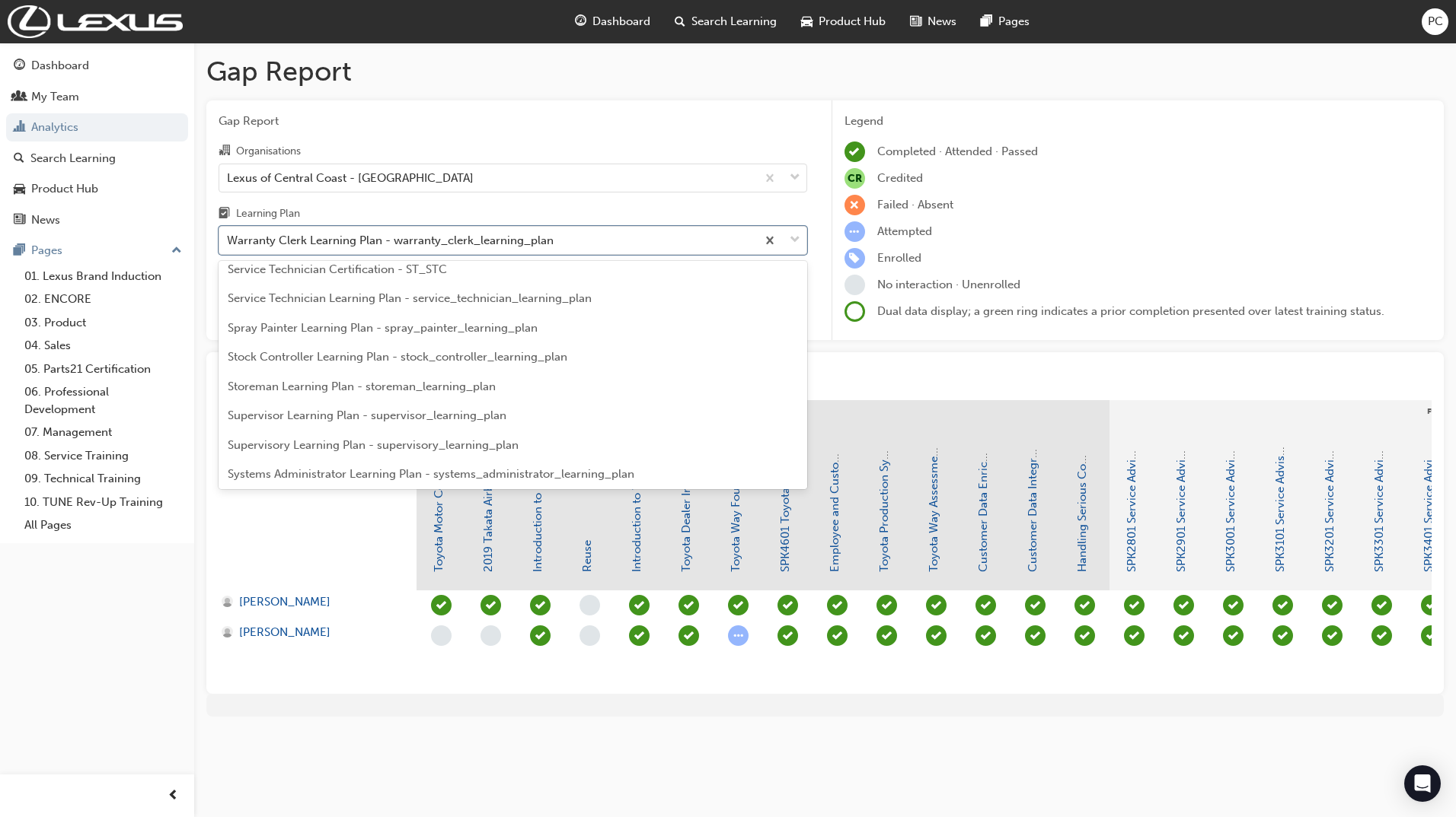
scroll to position [3582, 0]
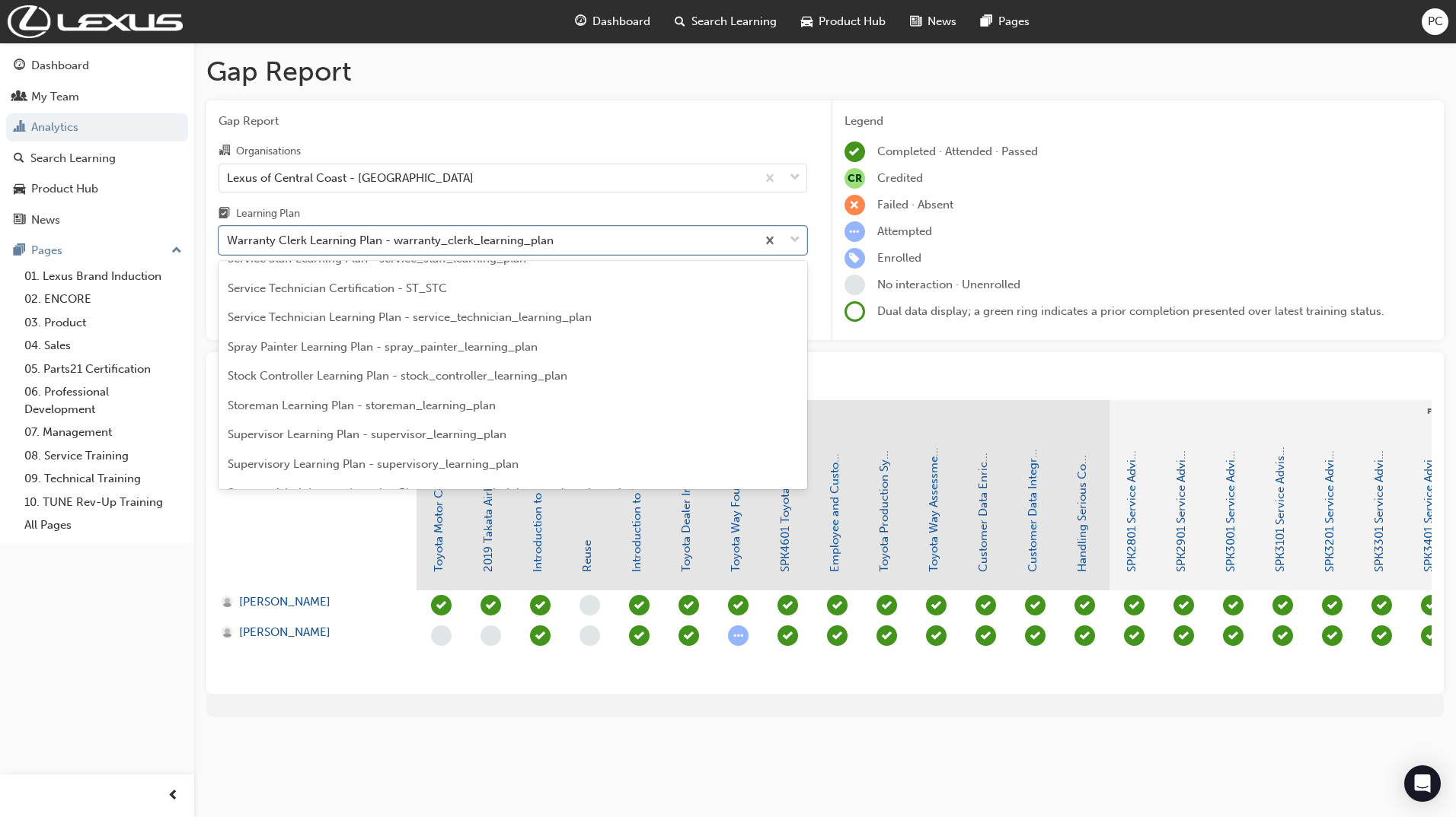
click at [293, 295] on span "Service Technician Certification - ST_STC" at bounding box center [337, 288] width 219 height 13
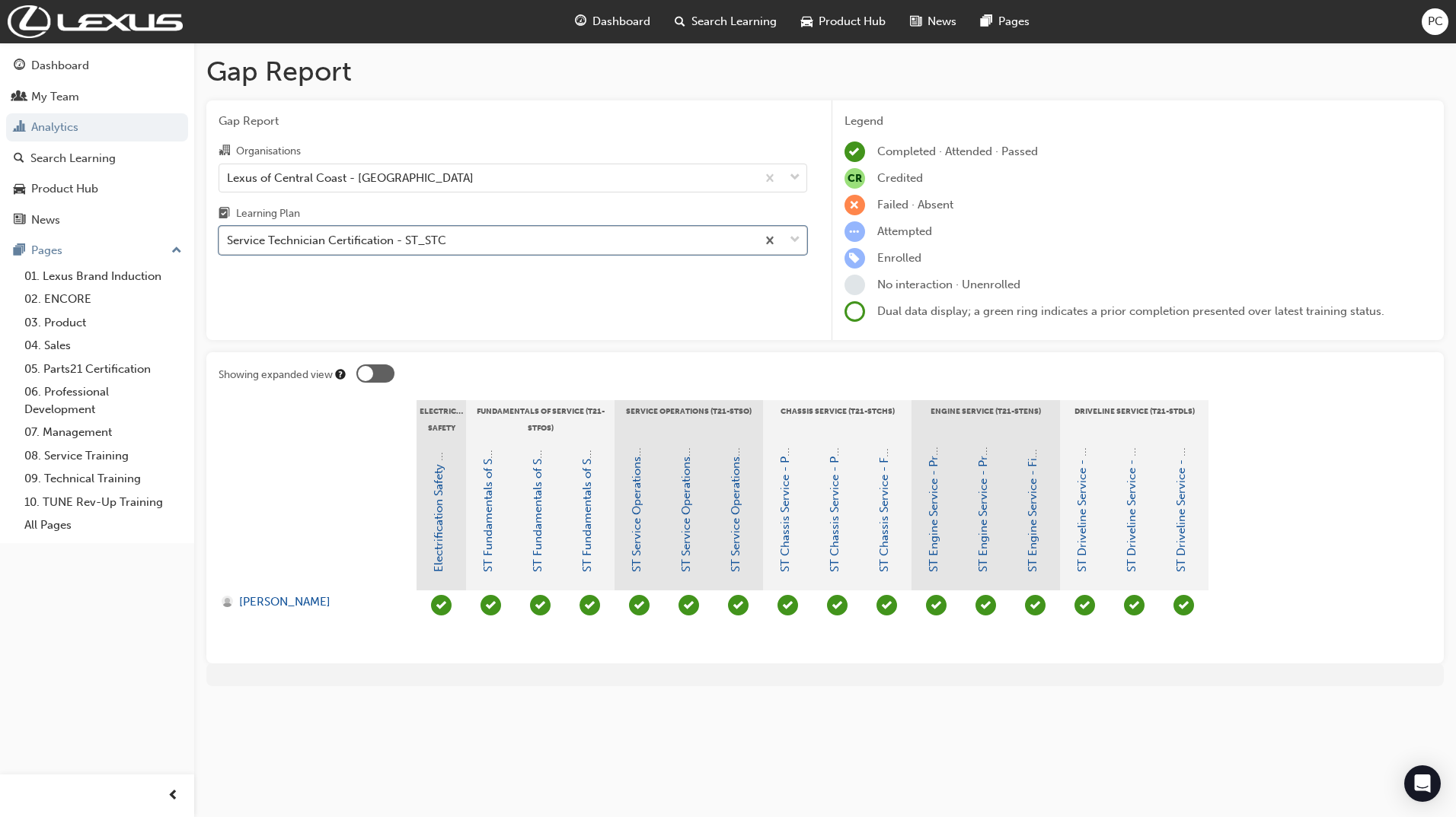
click at [391, 239] on div "Service Technician Certification - ST_STC" at bounding box center [336, 241] width 219 height 17
click at [228, 239] on input "Learning Plan option Service Technician Certification - ST_STC, selected. 0 res…" at bounding box center [227, 241] width 2 height 13
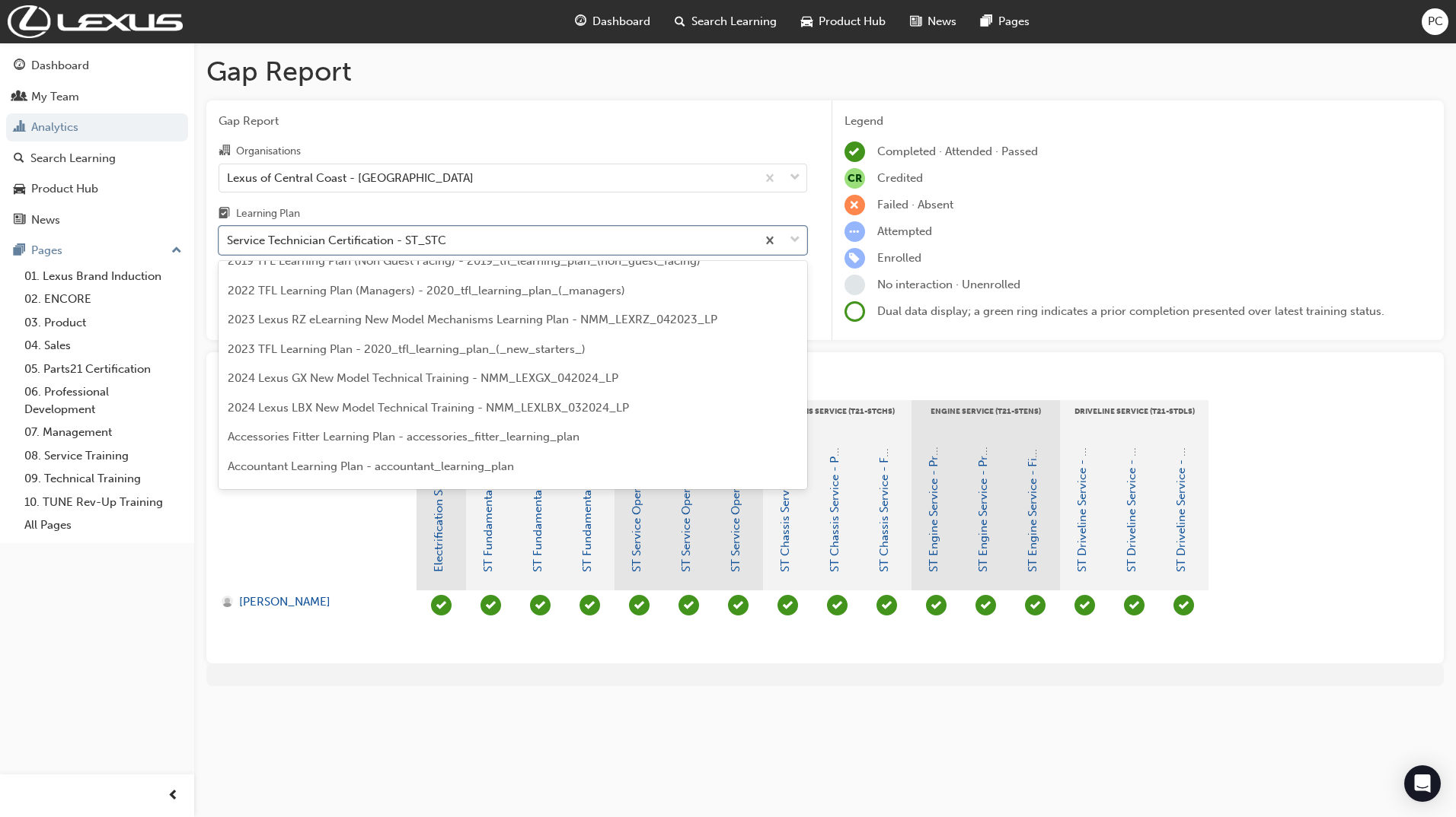
scroll to position [152, 0]
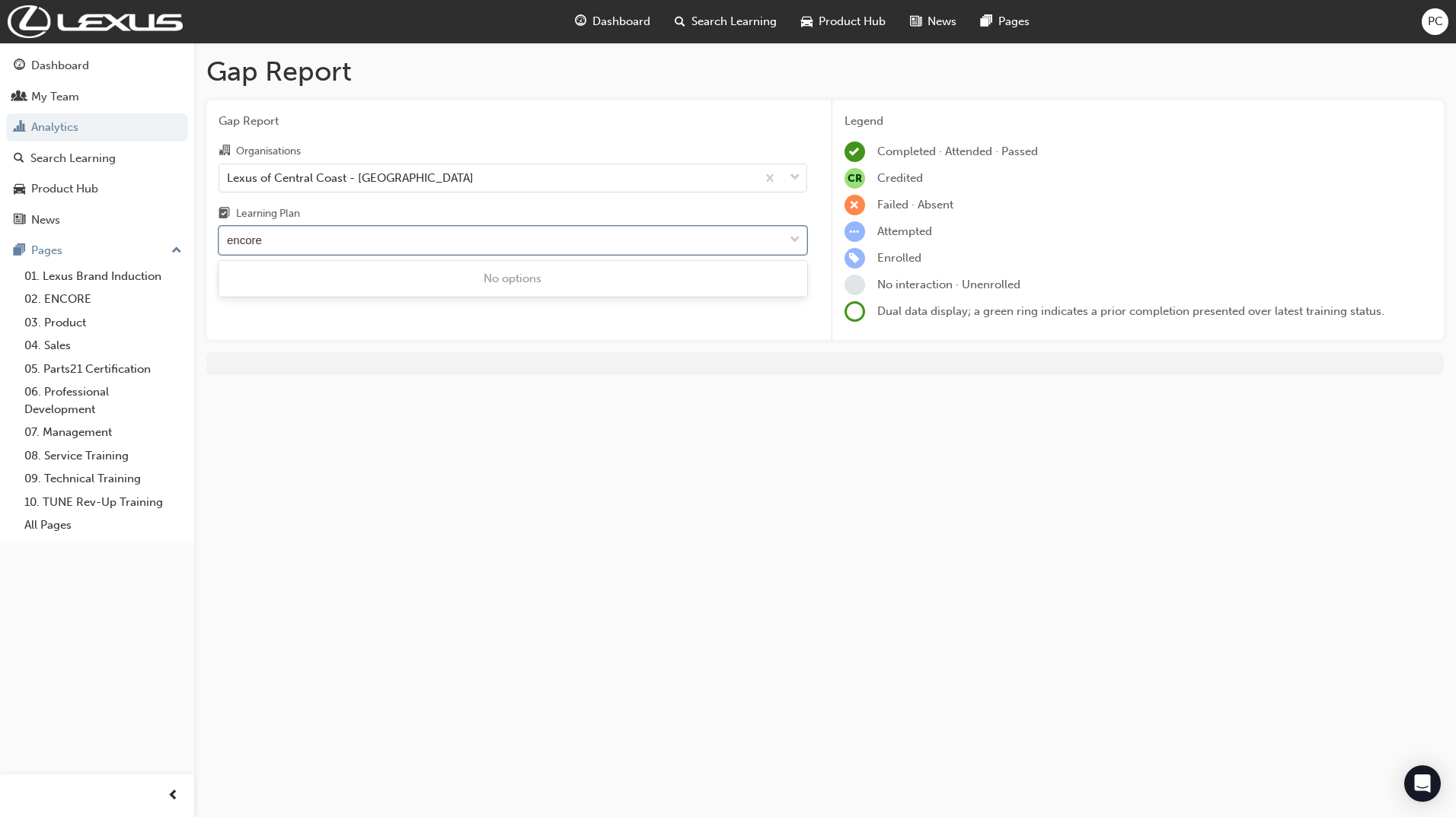
type input "encore"
click at [62, 121] on link "Analytics" at bounding box center [96, 127] width 182 height 29
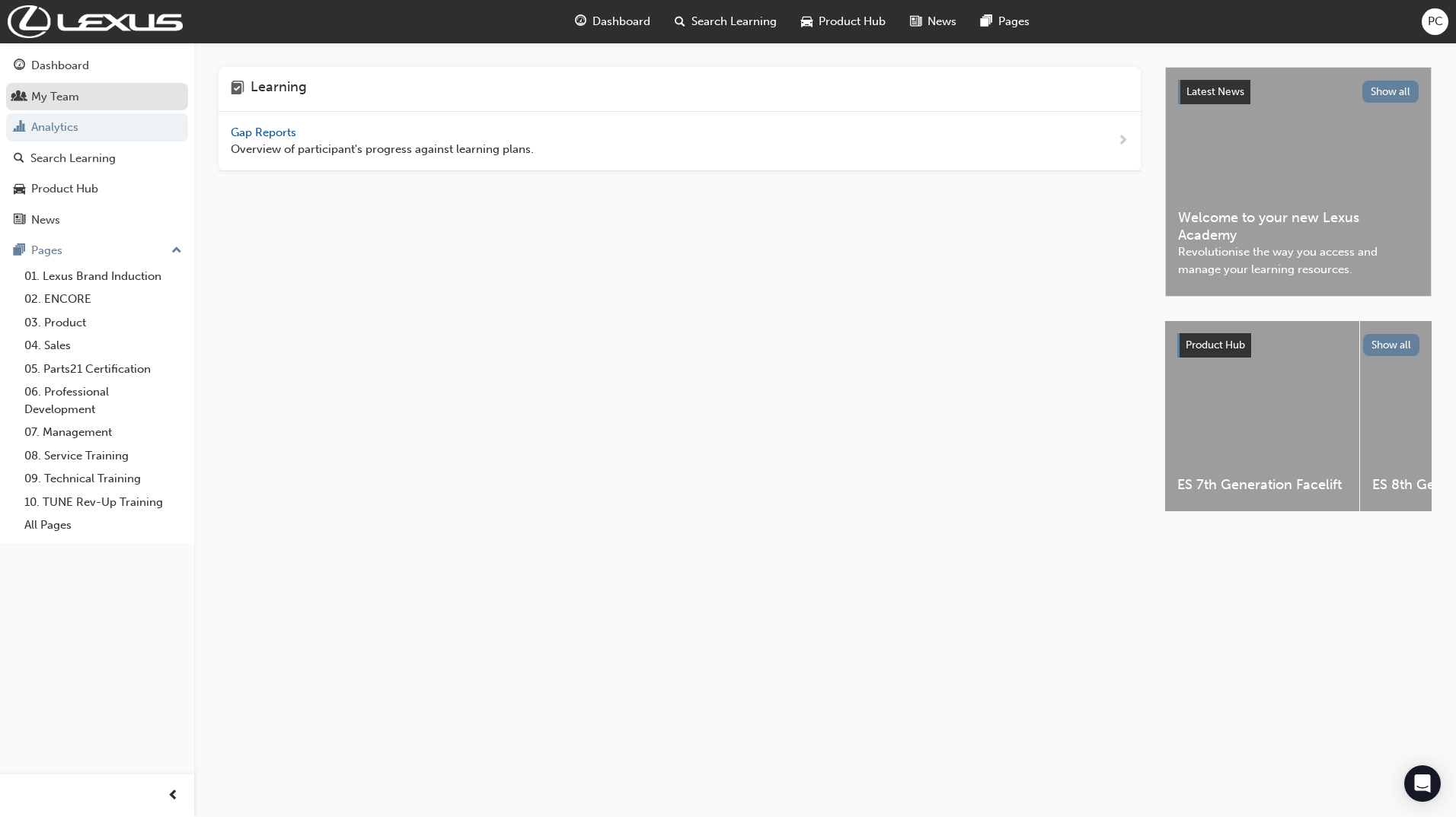
click at [39, 101] on div "My Team" at bounding box center [55, 97] width 48 height 17
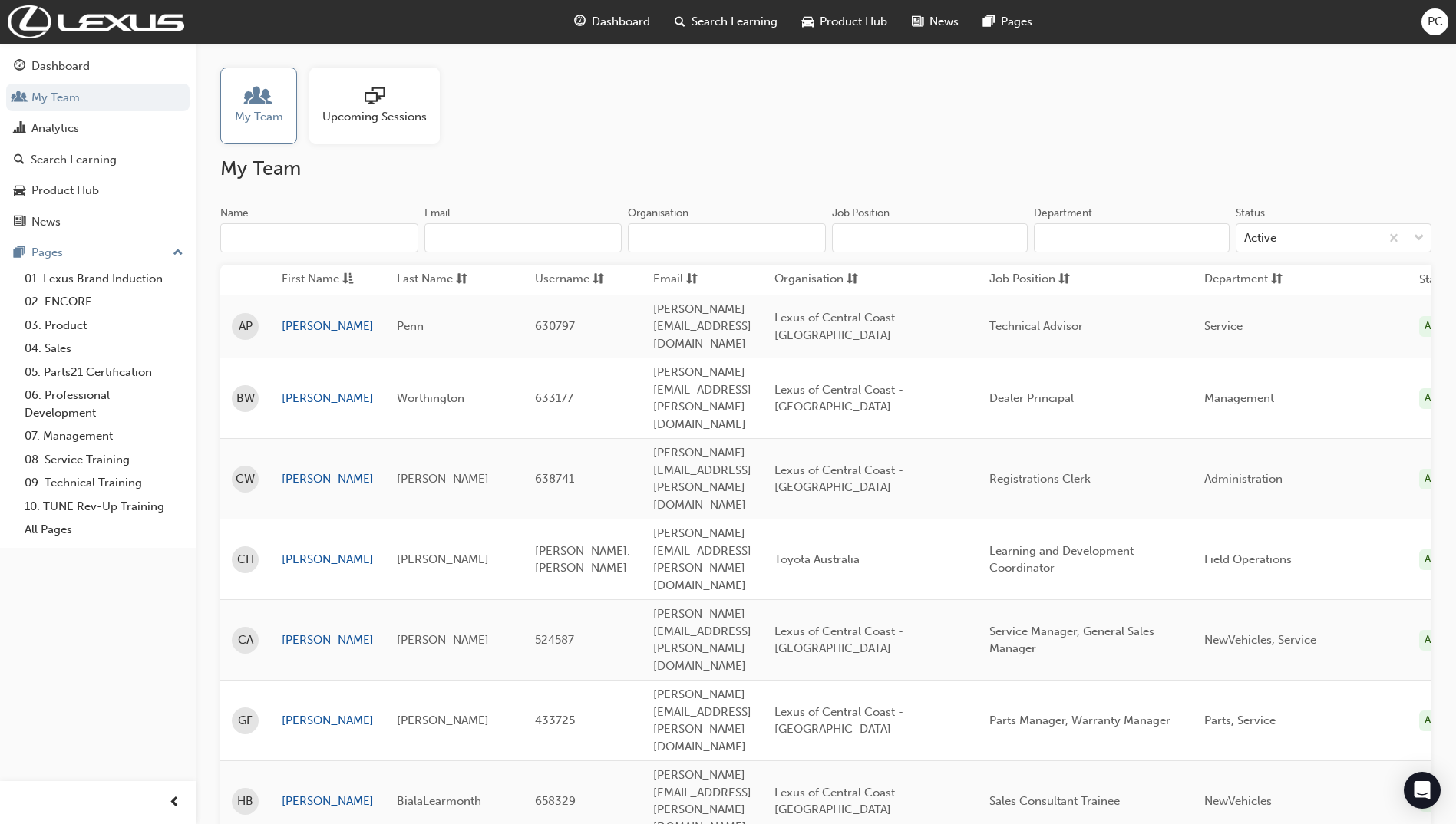
click at [366, 120] on span "Upcoming Sessions" at bounding box center [374, 117] width 105 height 17
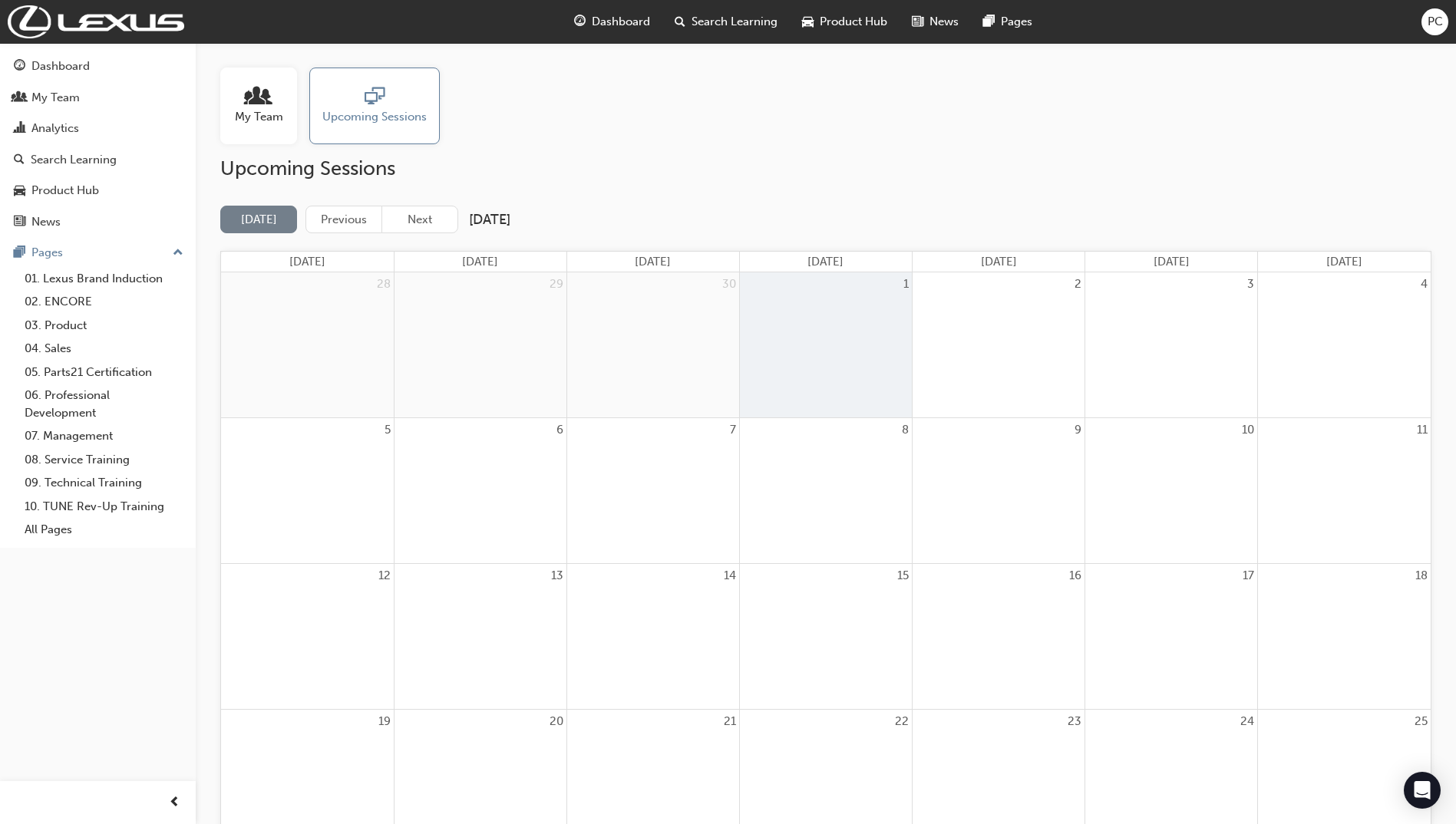
click at [282, 103] on div at bounding box center [259, 97] width 48 height 21
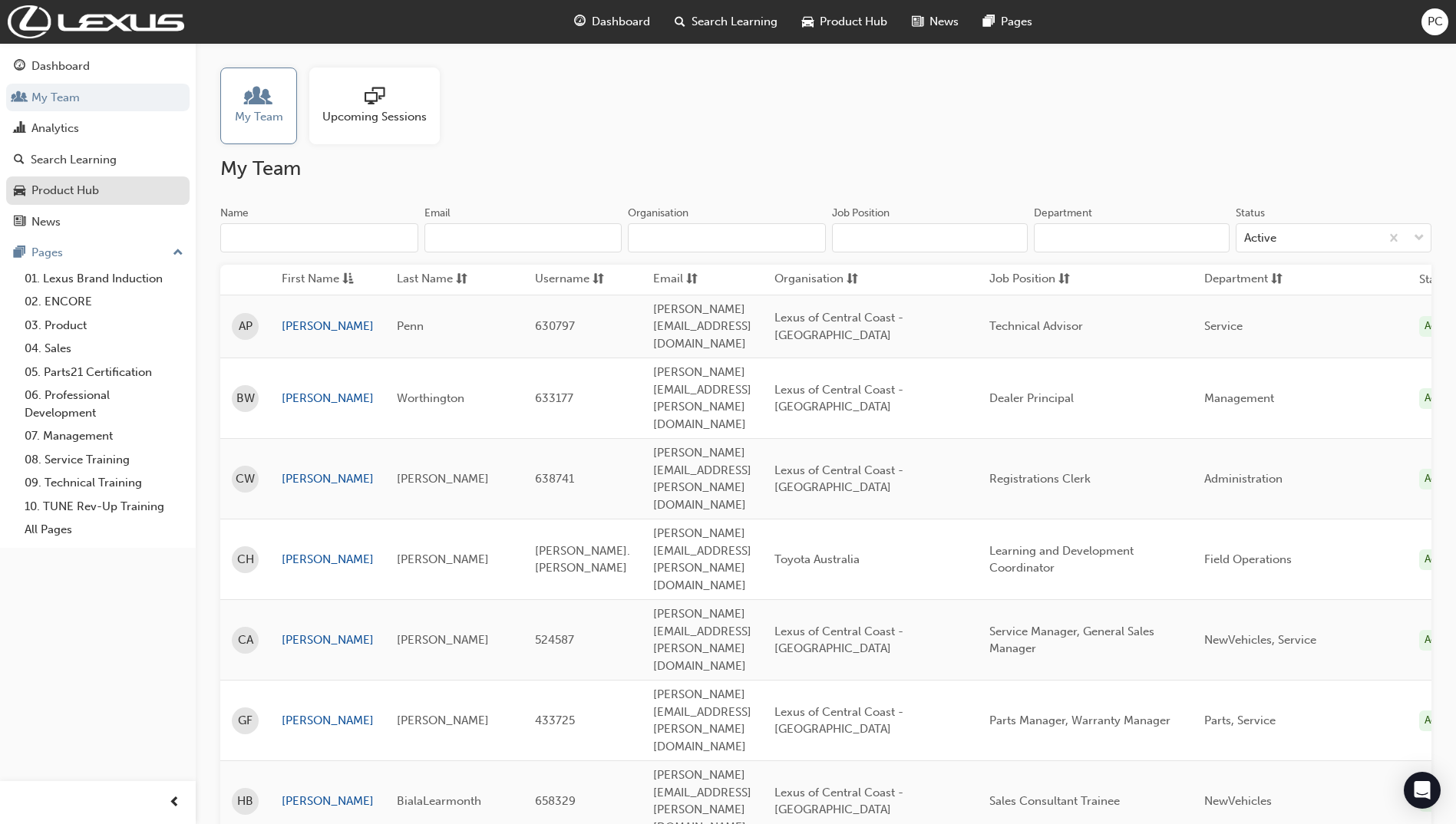
click at [101, 188] on div "Product Hub" at bounding box center [97, 191] width 168 height 19
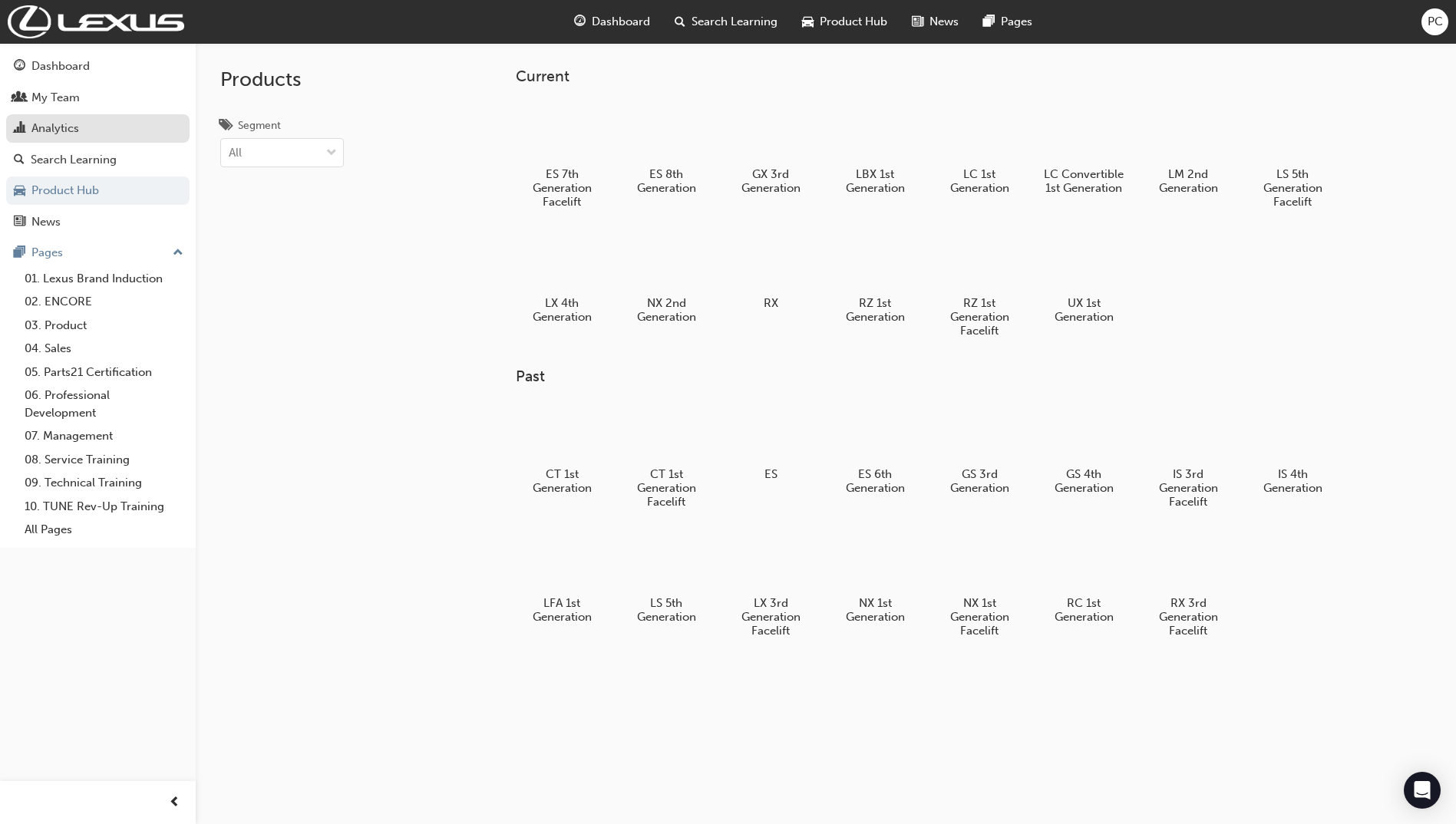
click at [75, 127] on div "Analytics" at bounding box center [56, 129] width 48 height 17
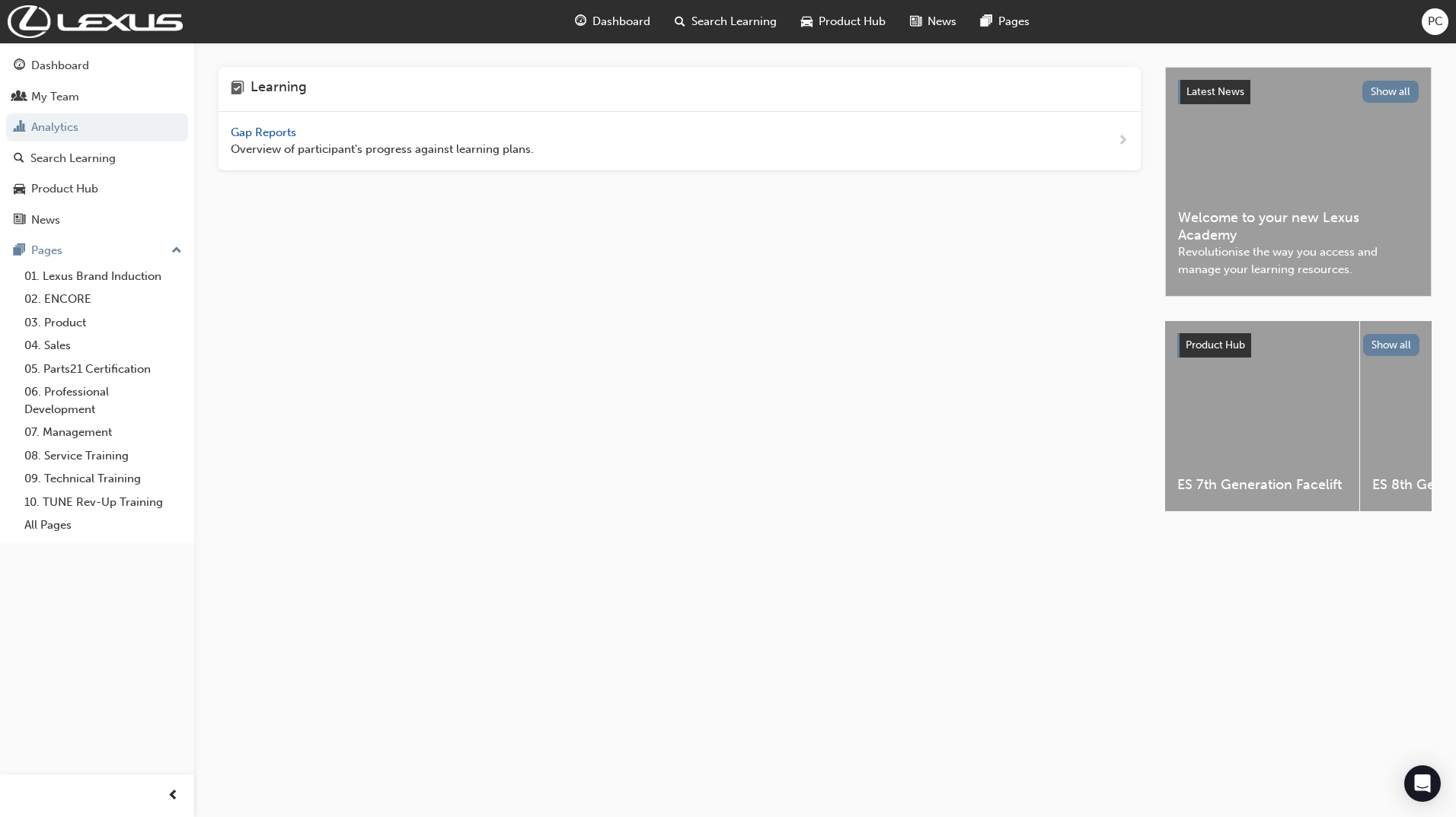
click at [268, 137] on span "Gap Reports" at bounding box center [265, 132] width 69 height 13
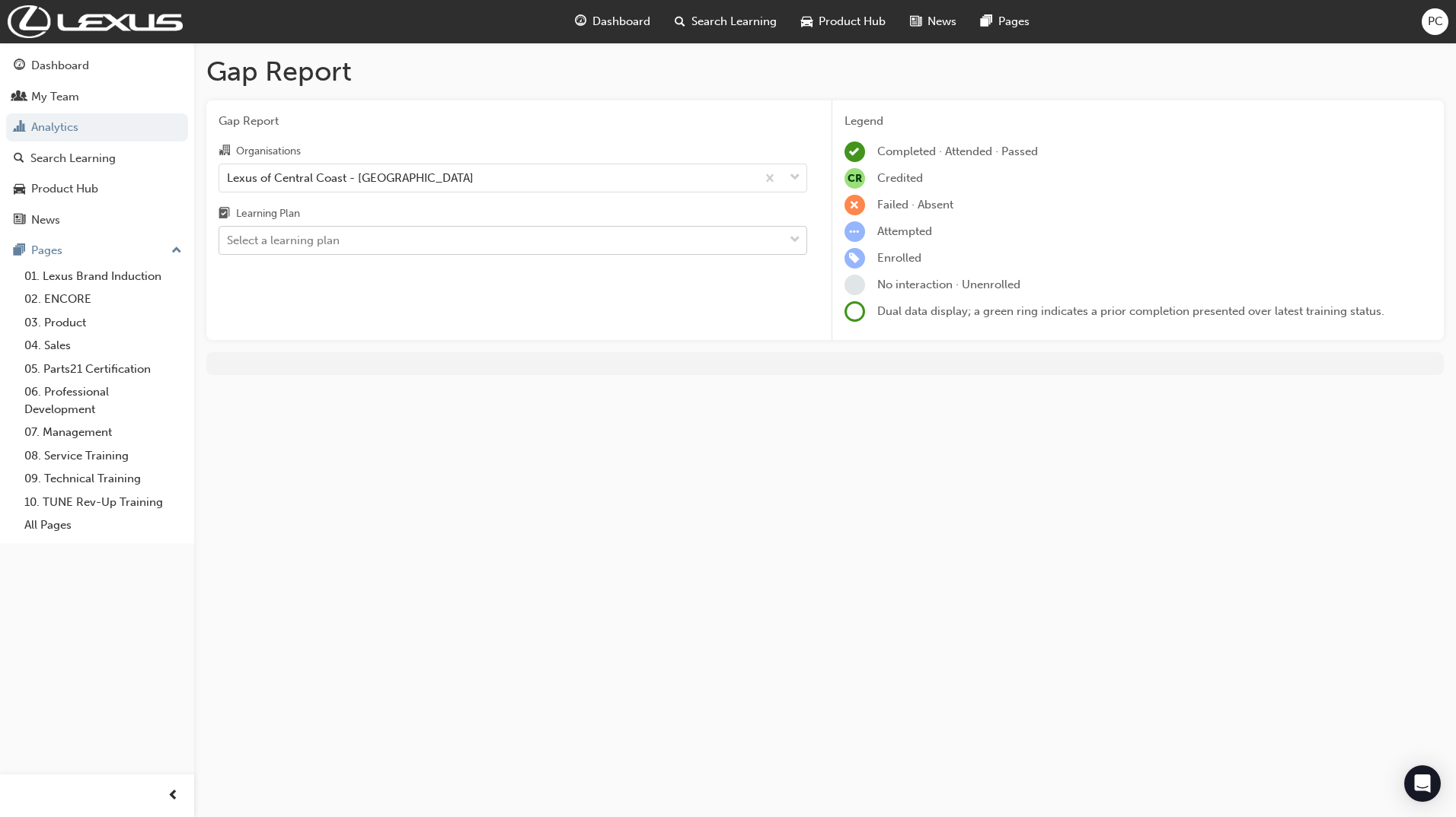
click at [384, 243] on div "Select a learning plan" at bounding box center [501, 241] width 564 height 27
click at [228, 243] on input "Learning Plan Select a learning plan" at bounding box center [227, 241] width 2 height 13
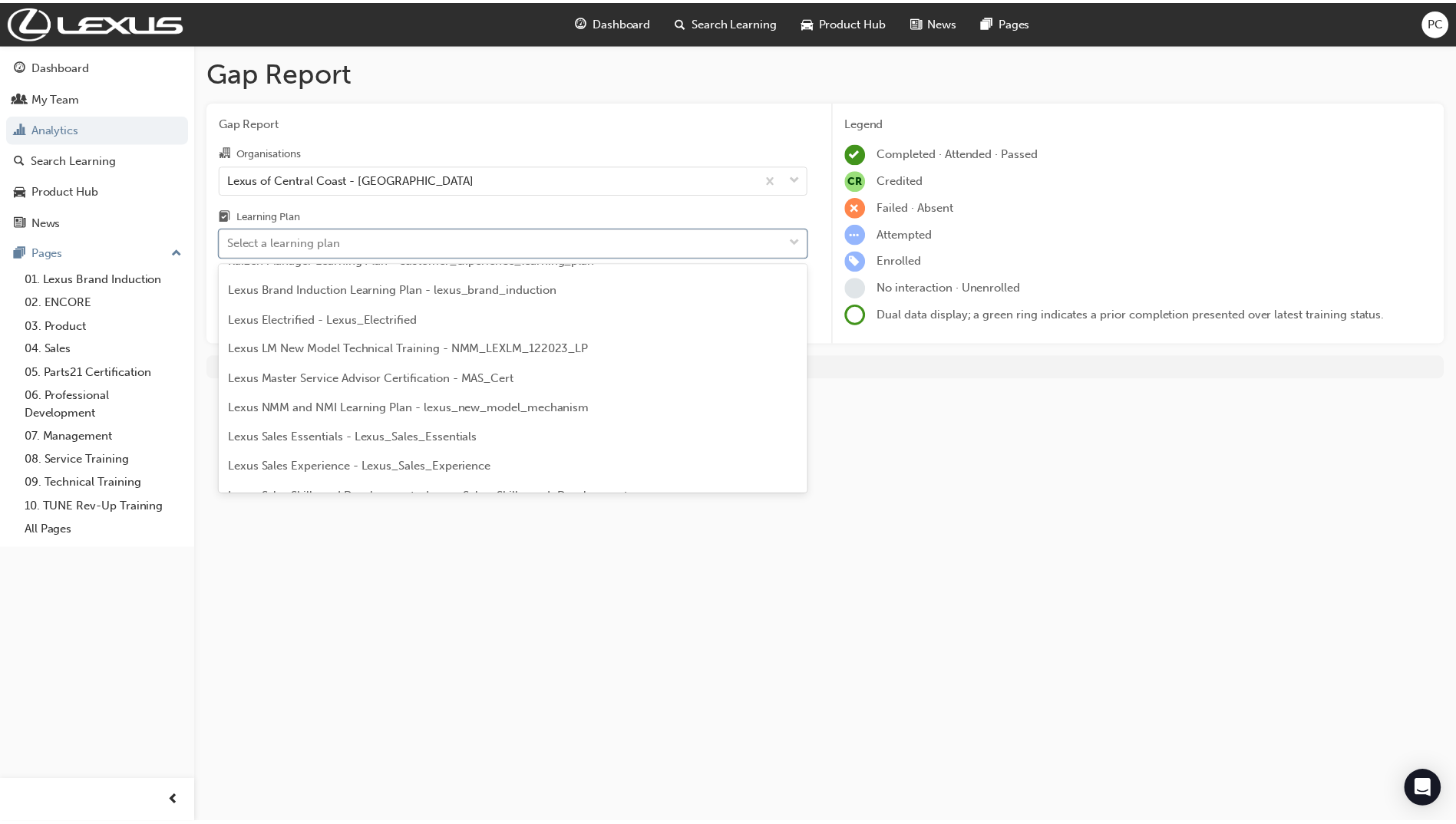
scroll to position [2225, 0]
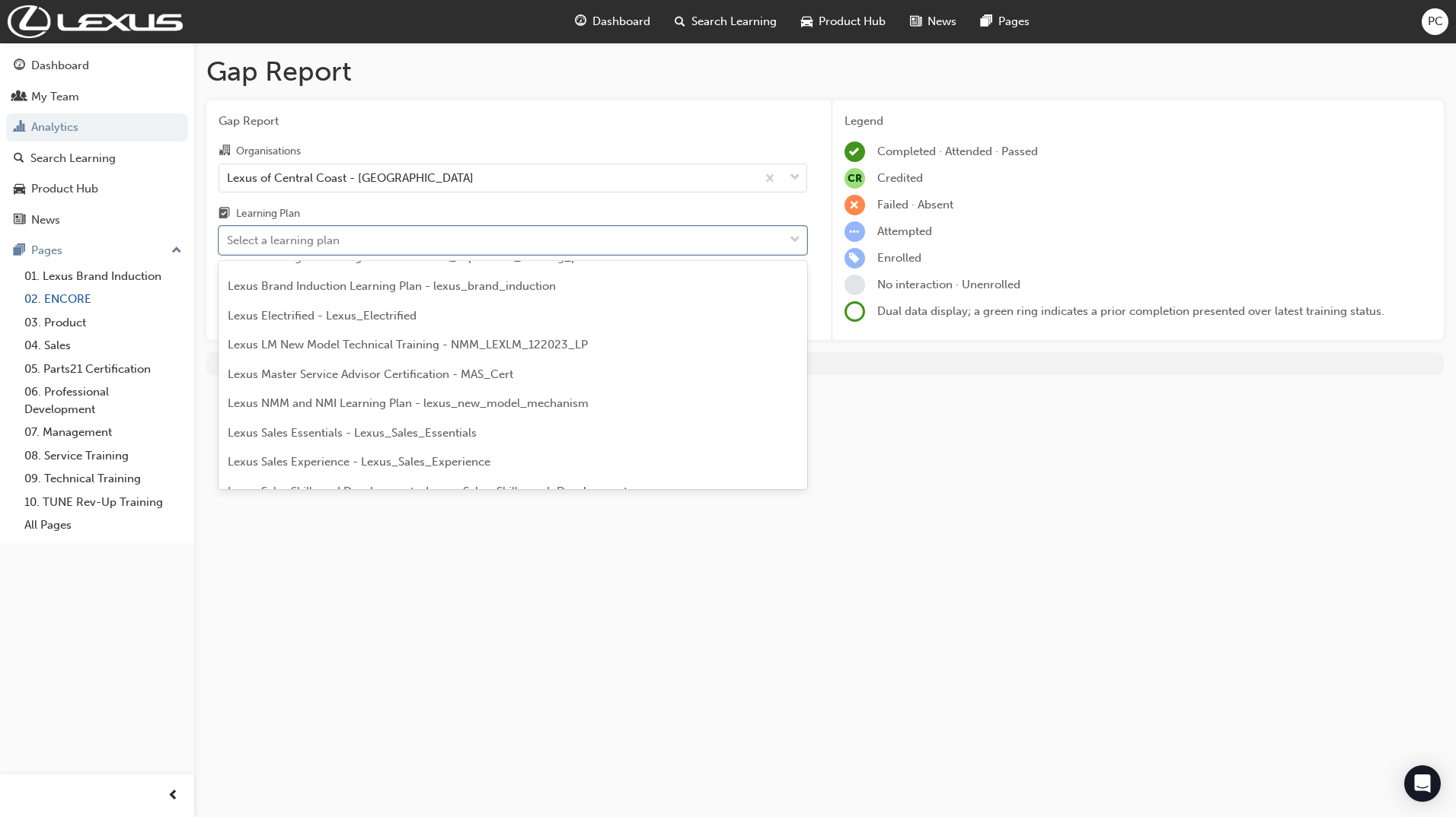
click at [67, 299] on link "02. ENCORE" at bounding box center [103, 299] width 169 height 24
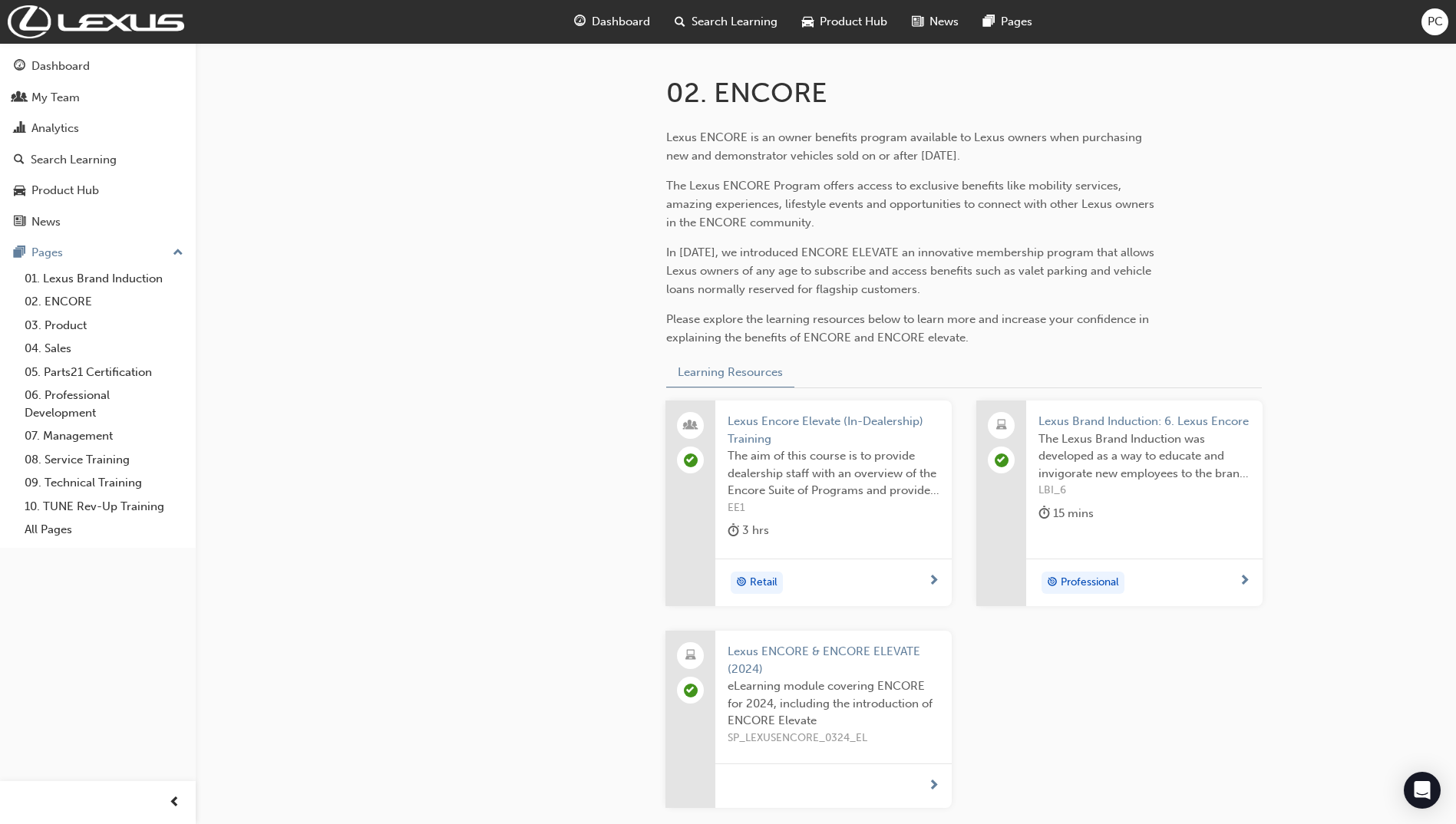
scroll to position [296, 0]
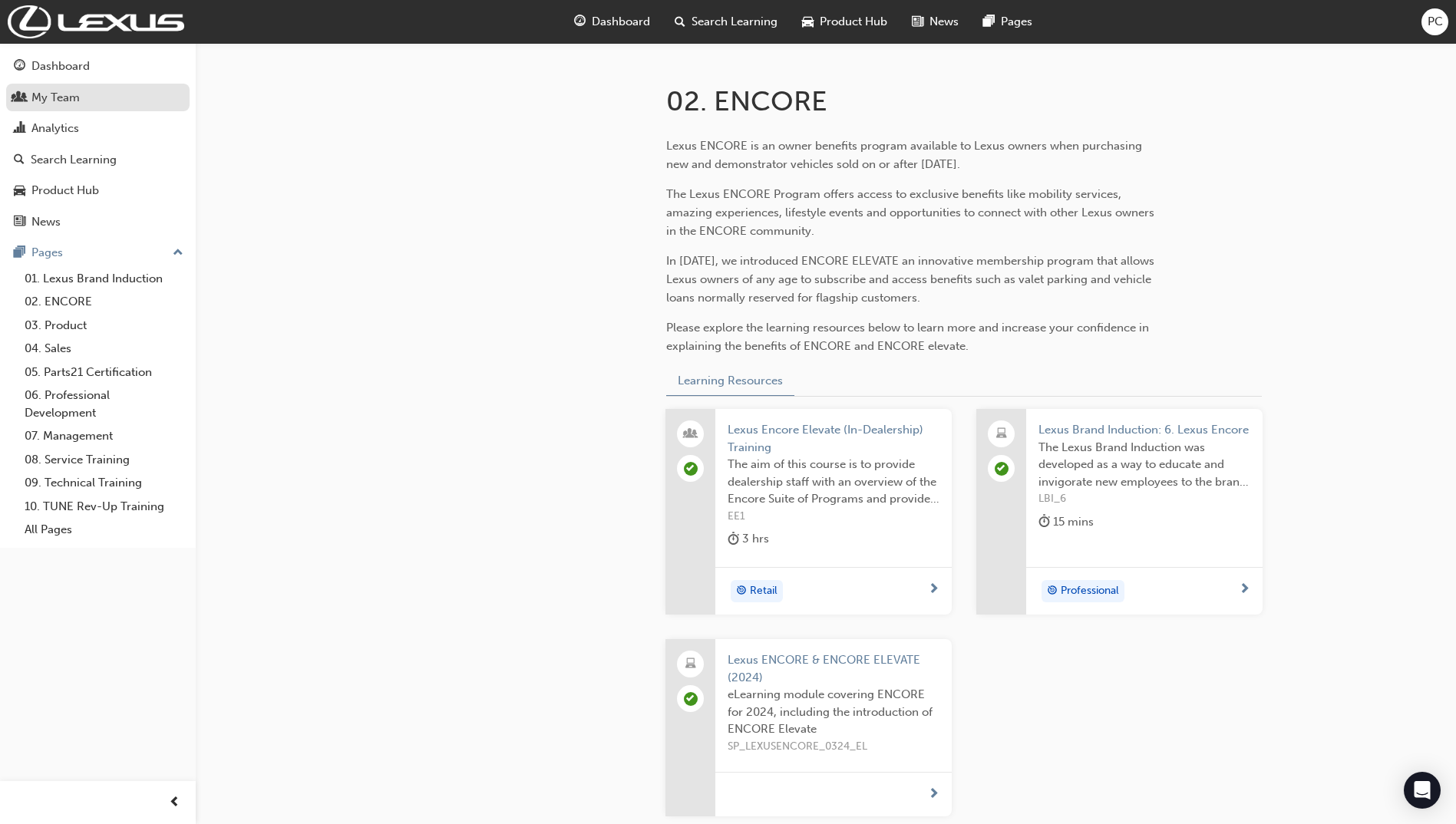
click at [66, 98] on div "My Team" at bounding box center [56, 98] width 48 height 17
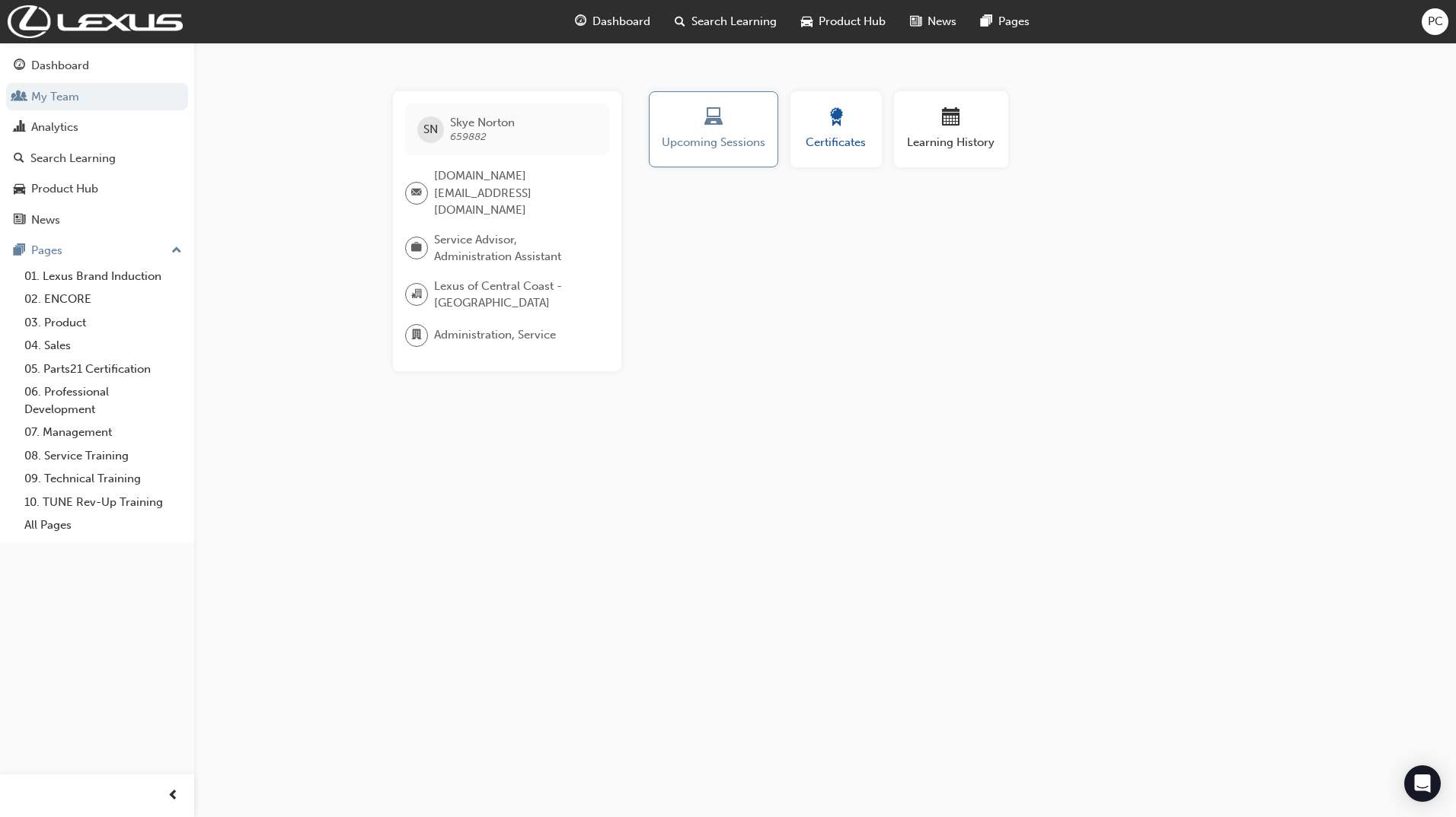
click at [857, 143] on span "Certificates" at bounding box center [836, 143] width 69 height 17
click at [954, 127] on span "calendar-icon" at bounding box center [951, 119] width 18 height 21
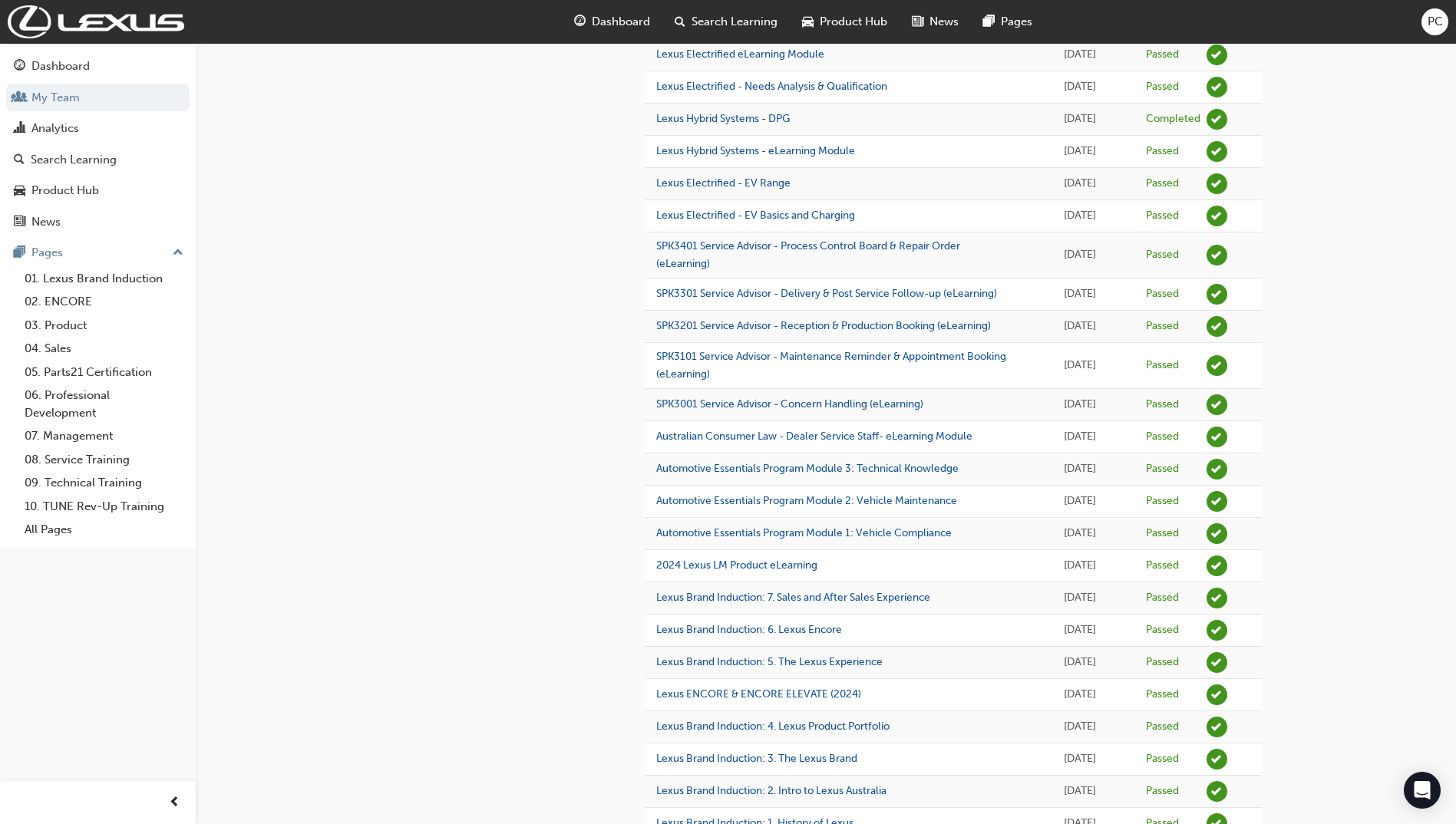
scroll to position [614, 0]
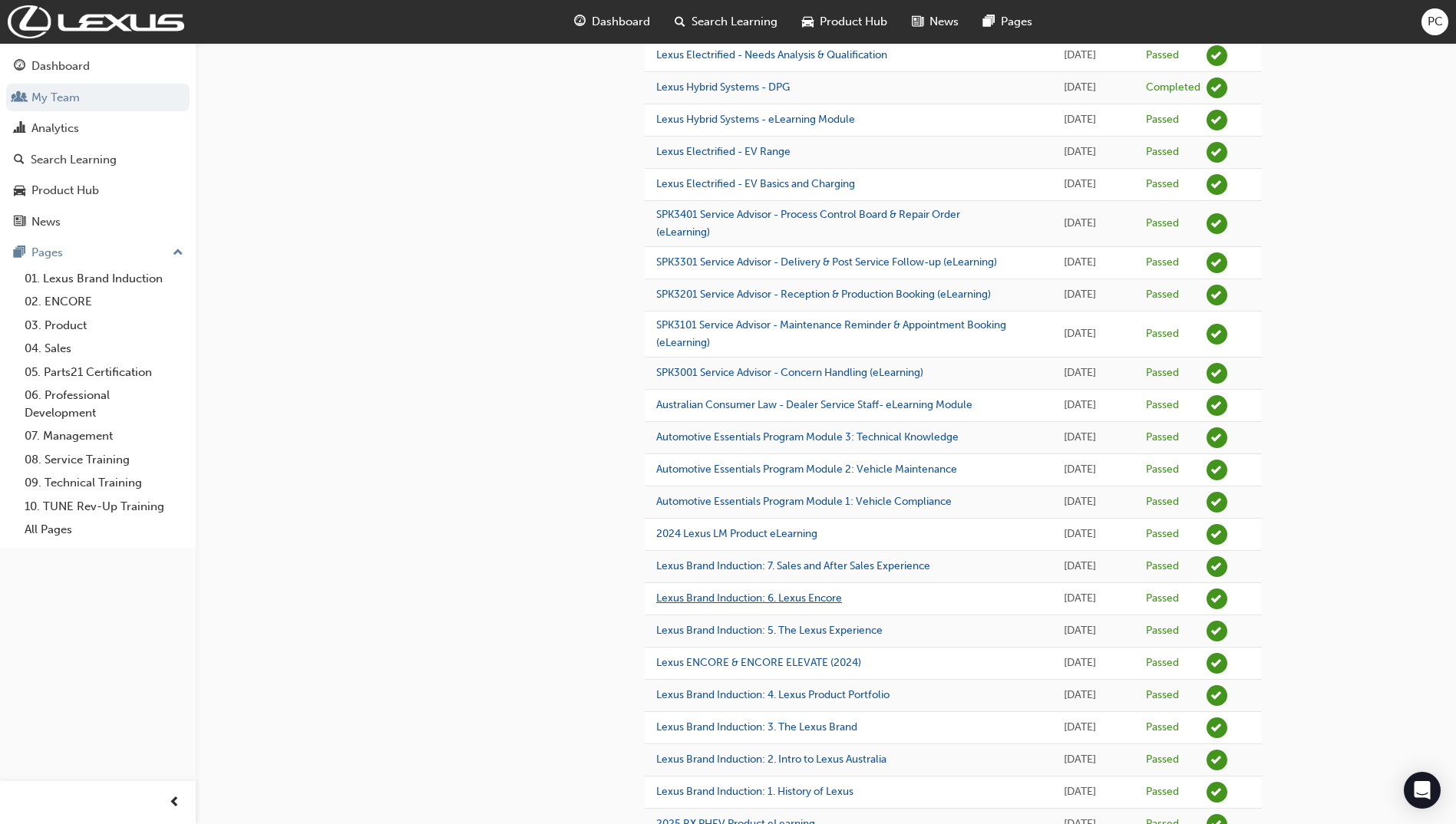
click at [752, 604] on link "Lexus Brand Induction: 6. Lexus Encore" at bounding box center [749, 599] width 186 height 13
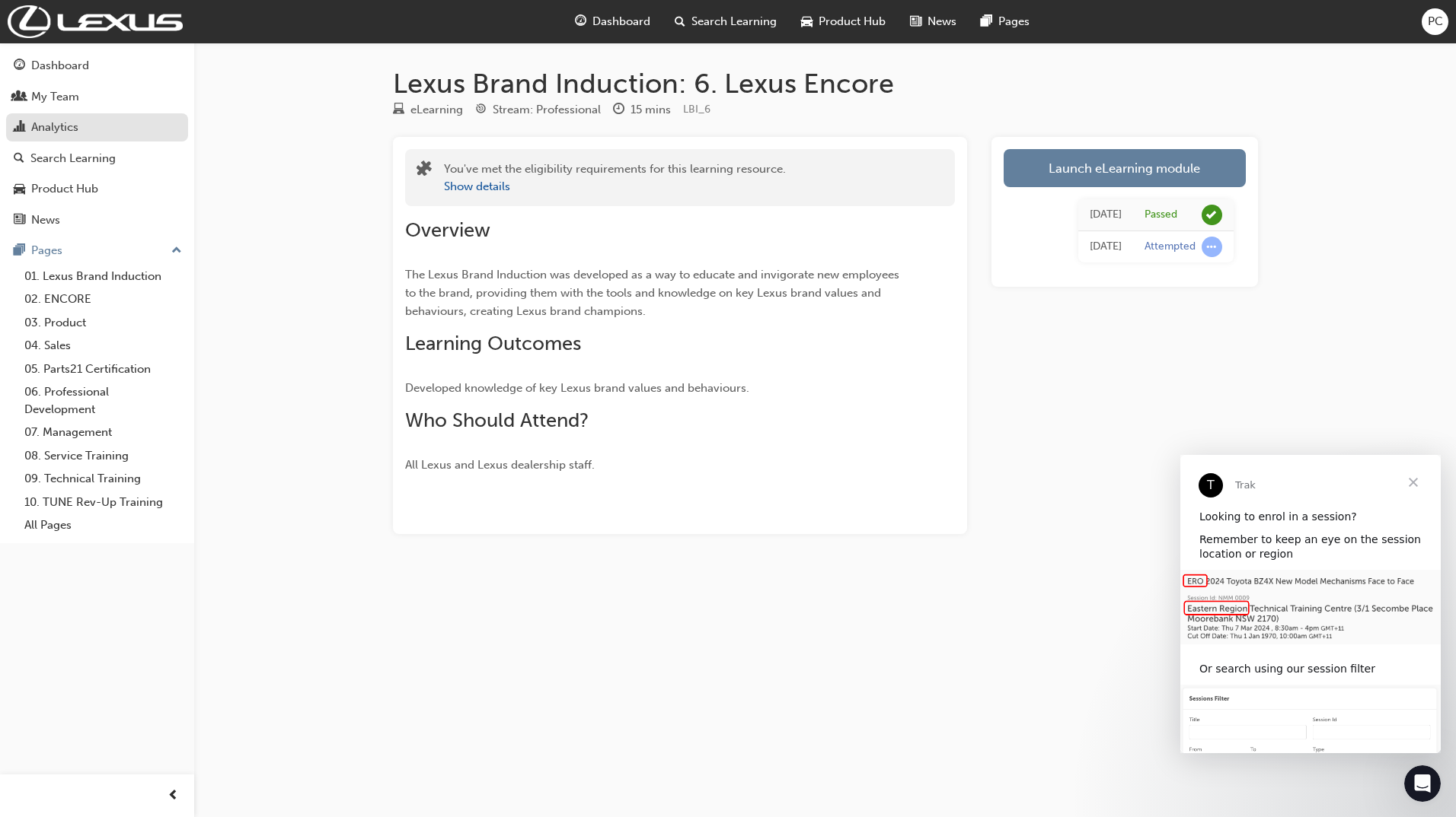
drag, startPoint x: 62, startPoint y: 96, endPoint x: 99, endPoint y: 121, distance: 44.7
click at [62, 96] on div "My Team" at bounding box center [55, 97] width 48 height 17
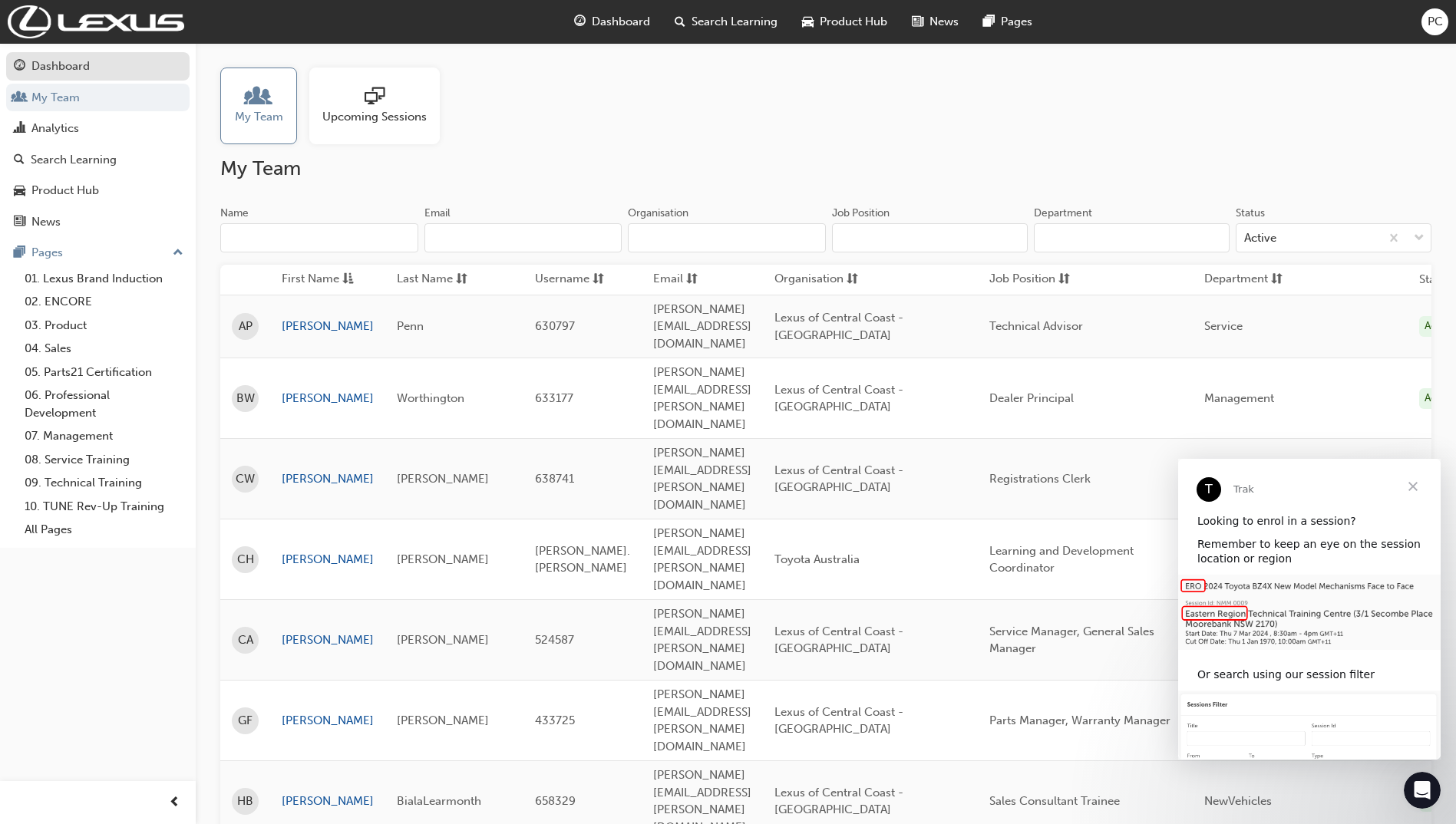
click at [56, 70] on div "Dashboard" at bounding box center [60, 66] width 59 height 17
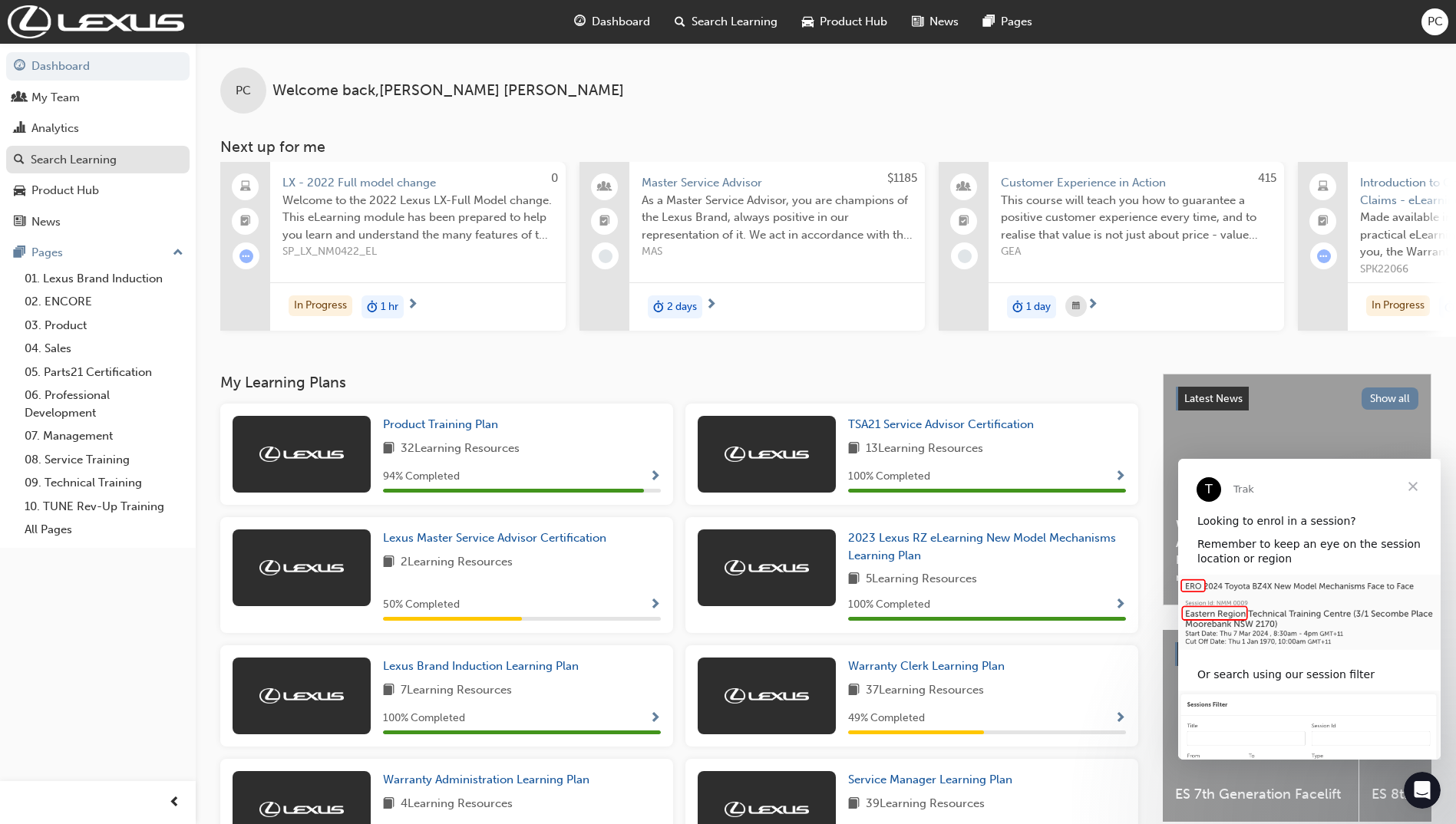
click at [66, 163] on div "Search Learning" at bounding box center [74, 160] width 86 height 17
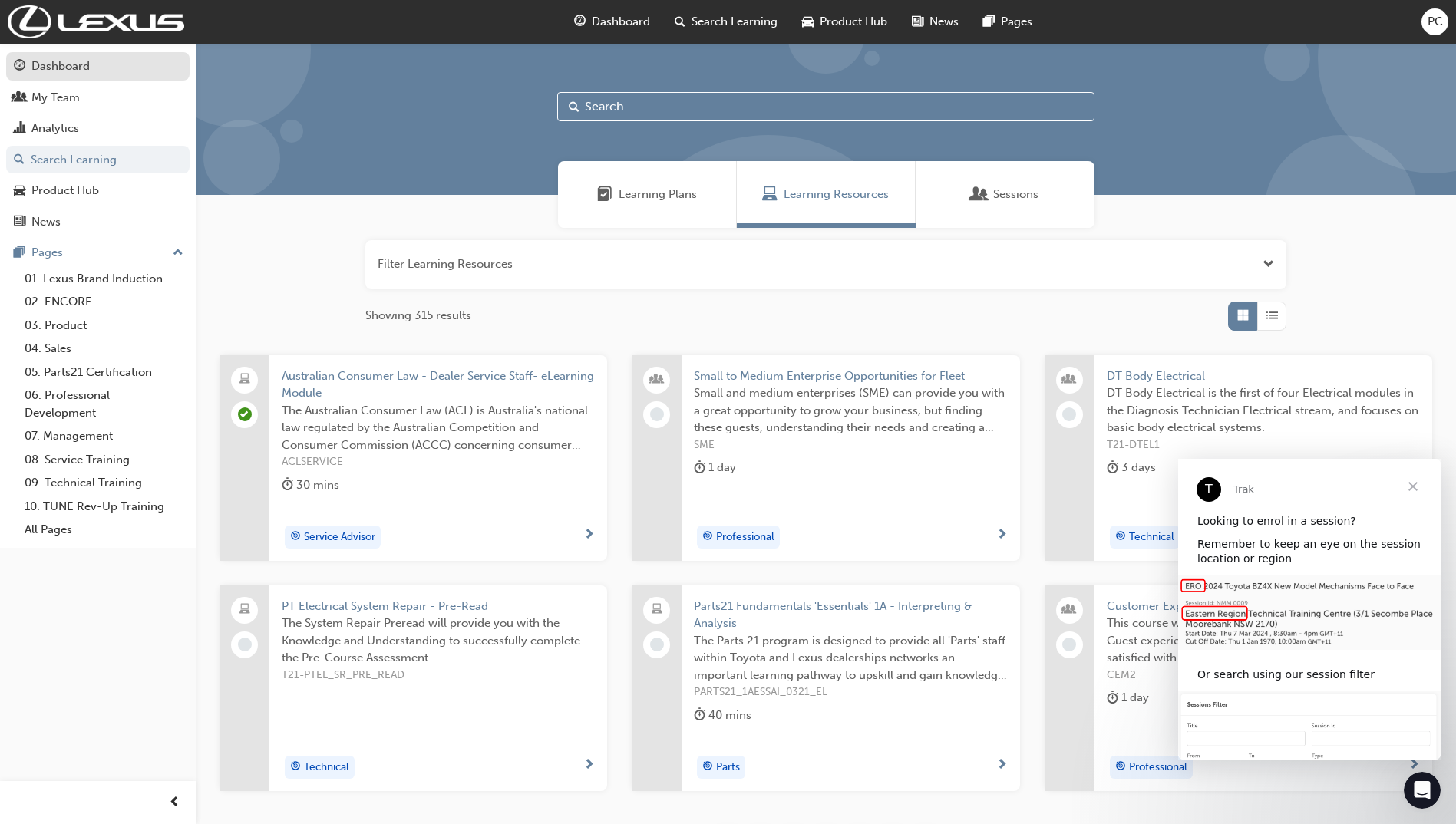
click at [71, 69] on div "Dashboard" at bounding box center [60, 66] width 59 height 17
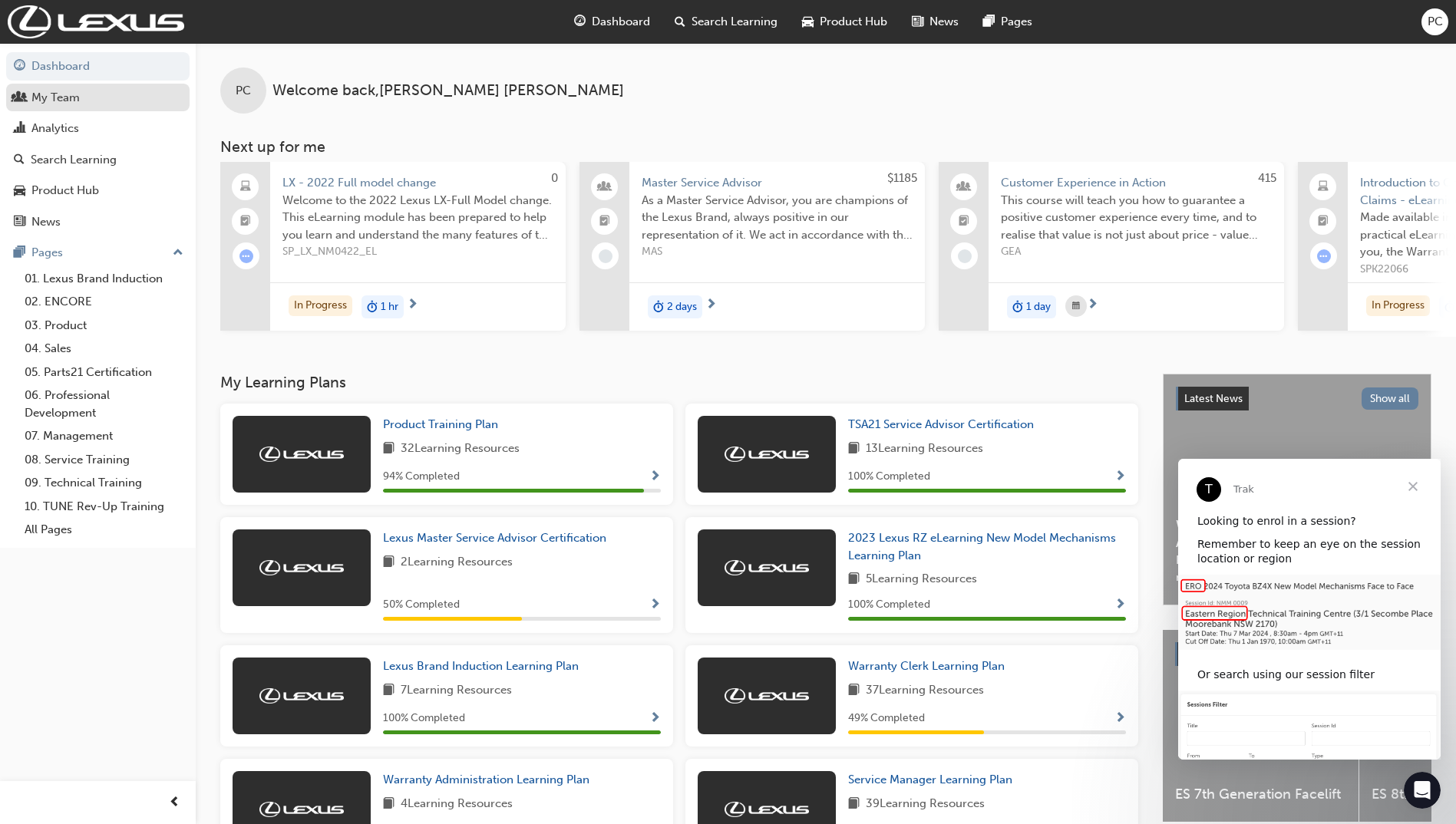
click at [59, 101] on div "My Team" at bounding box center [56, 98] width 48 height 17
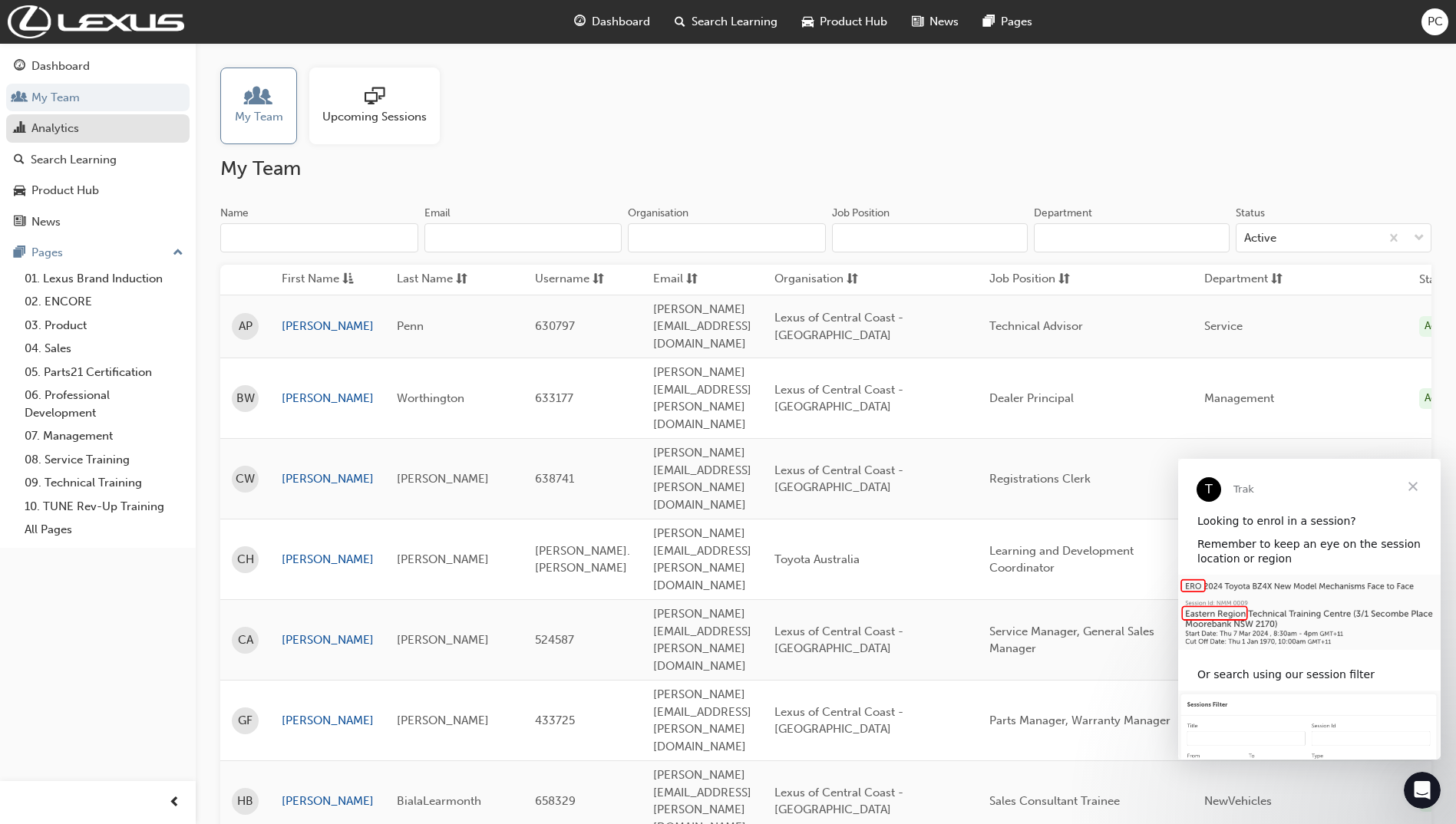
click at [66, 126] on div "Analytics" at bounding box center [56, 129] width 48 height 17
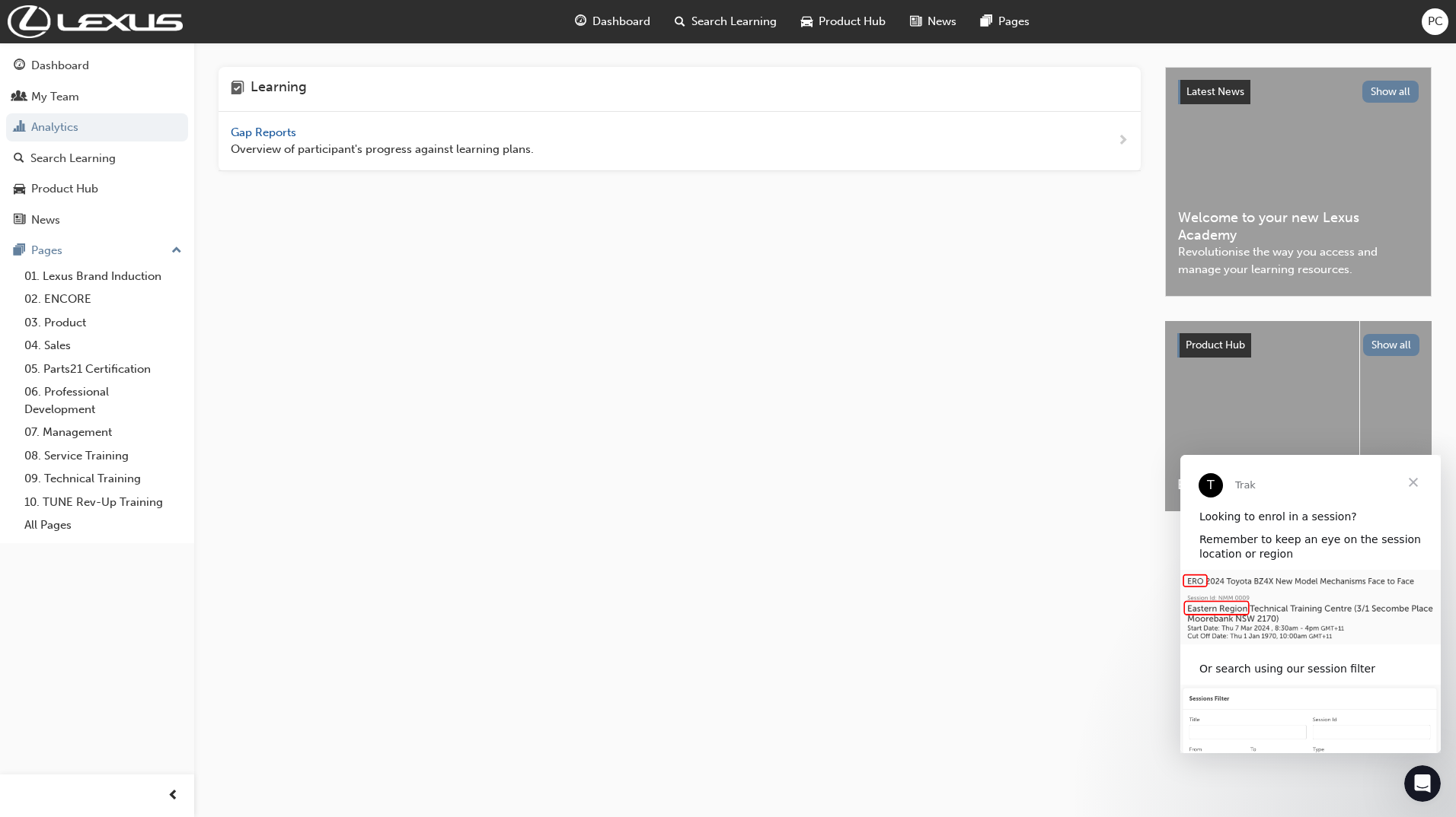
click at [268, 126] on span "Gap Reports" at bounding box center [265, 132] width 69 height 13
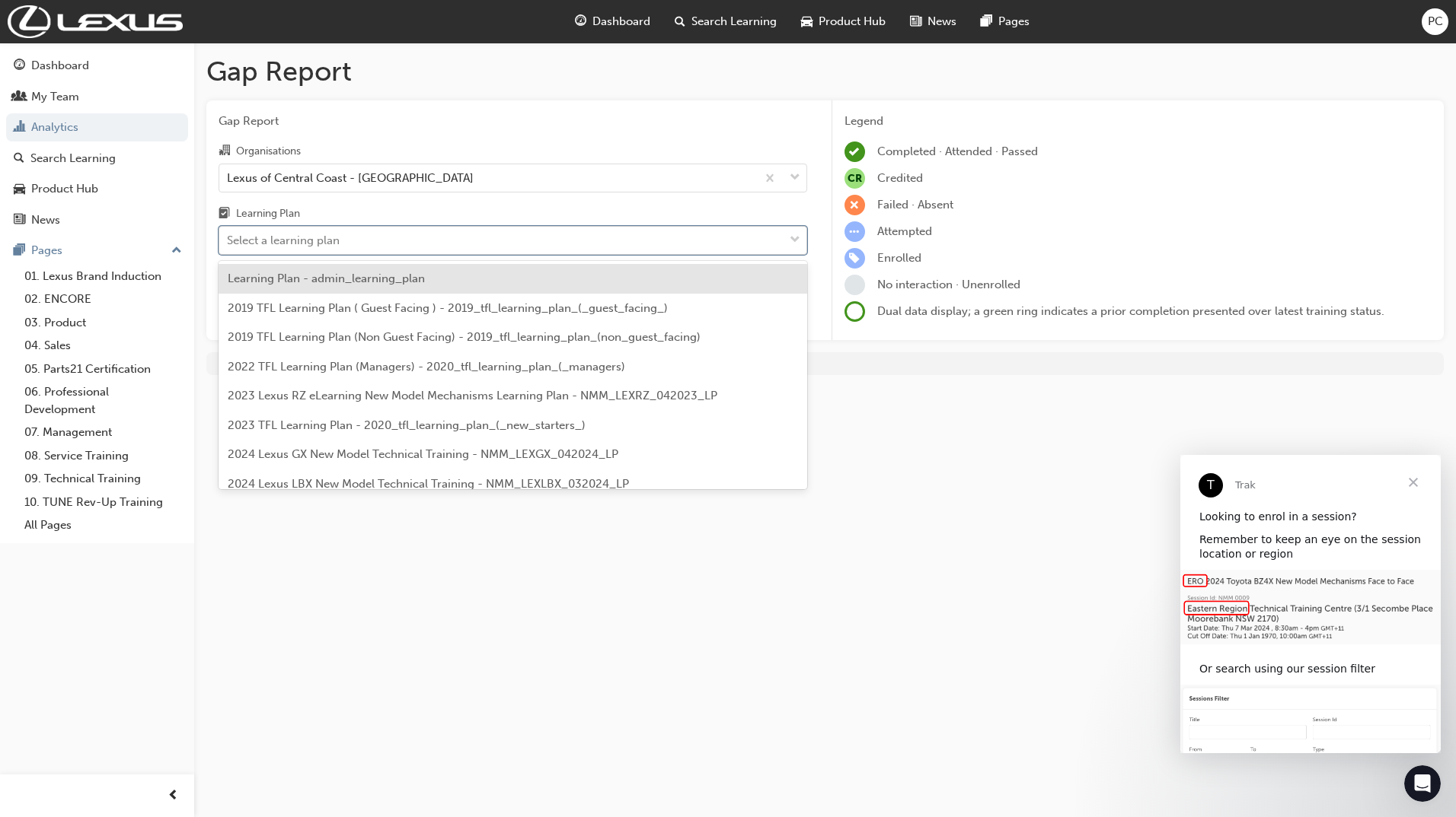
click at [370, 248] on div "Select a learning plan" at bounding box center [501, 241] width 564 height 27
click at [228, 246] on input "Learning Plan option Learning Plan - admin_learning_plan focused, 1 of 152. 152…" at bounding box center [227, 241] width 2 height 13
click at [275, 287] on div "Learning Plan - admin_learning_plan" at bounding box center [513, 279] width 588 height 29
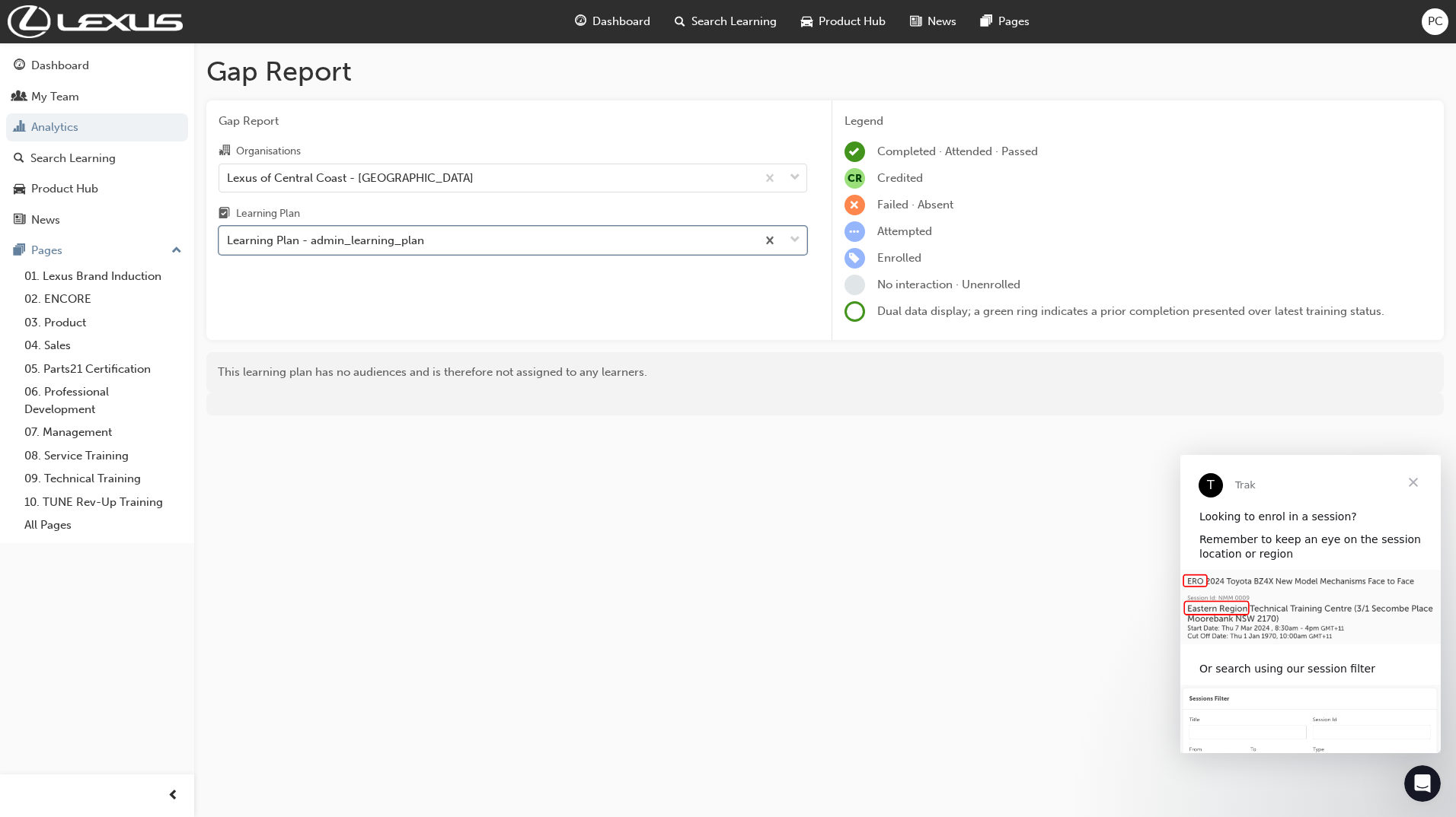
click at [326, 238] on div "Learning Plan - admin_learning_plan" at bounding box center [325, 241] width 197 height 17
click at [228, 238] on input "Learning Plan option Learning Plan - admin_learning_plan, selected. 0 results a…" at bounding box center [227, 241] width 2 height 13
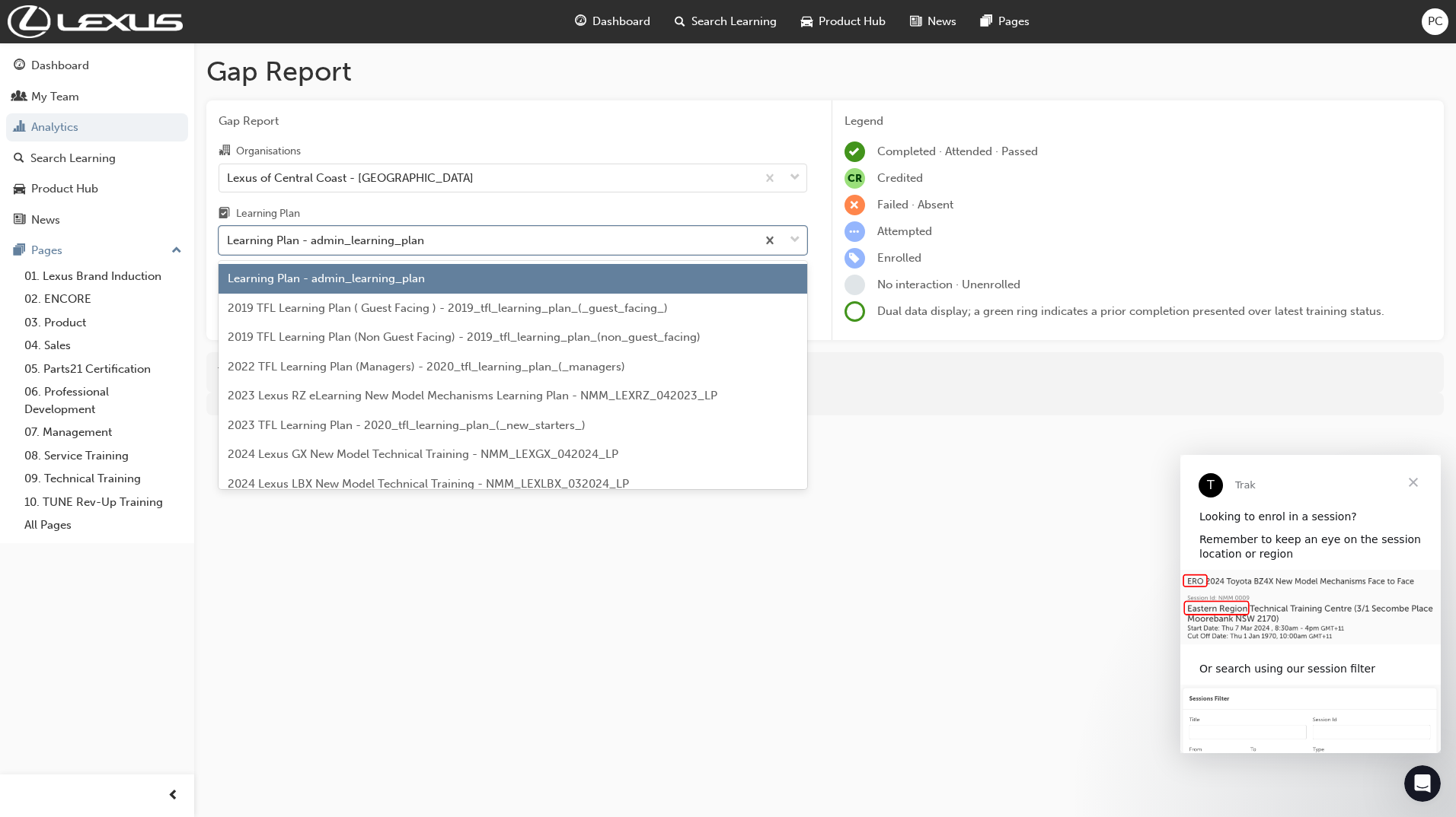
click at [324, 426] on span "2023 TFL Learning Plan - 2020_tfl_learning_plan_(_new_starters_)" at bounding box center [406, 425] width 358 height 13
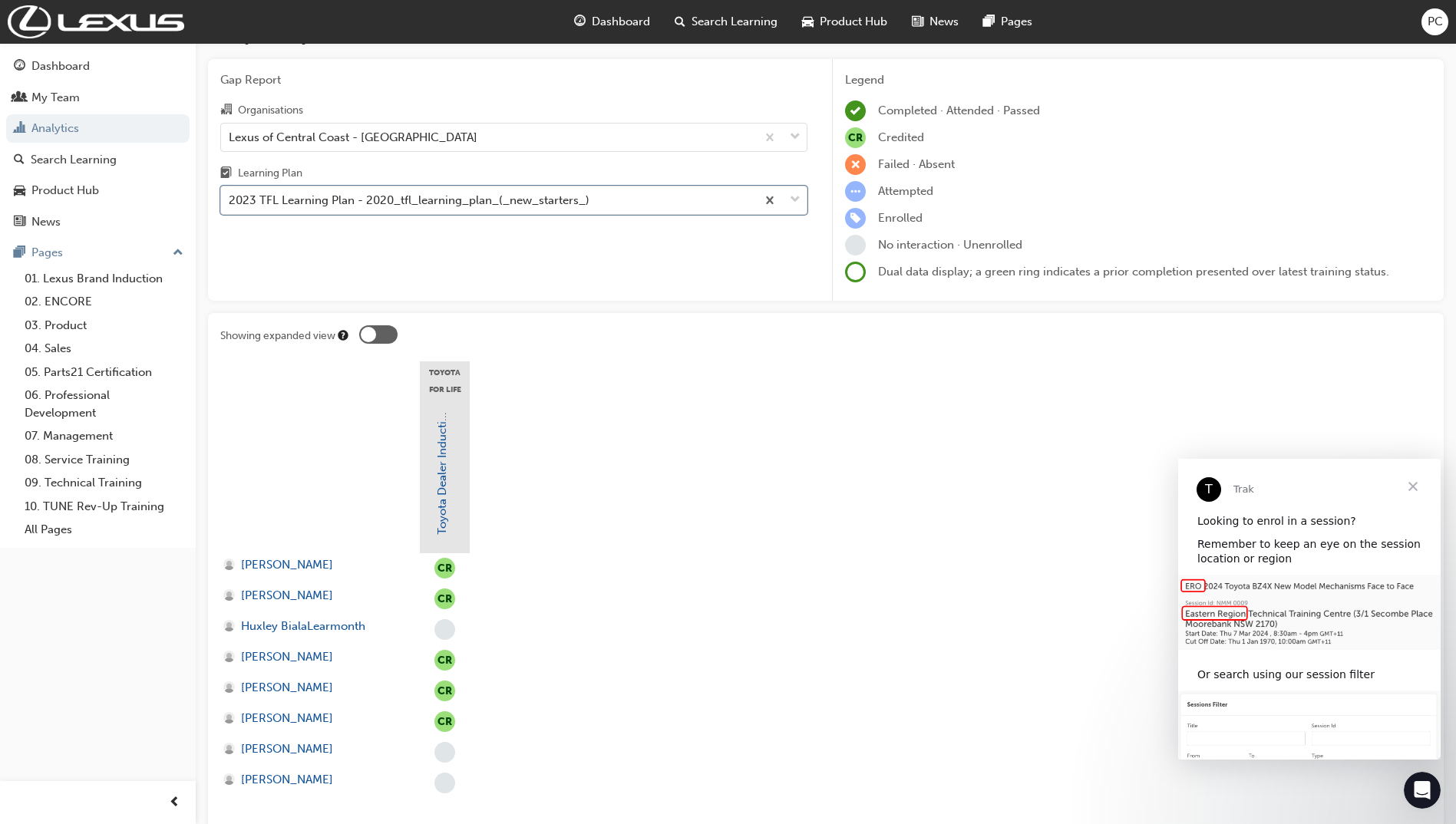
scroll to position [146, 0]
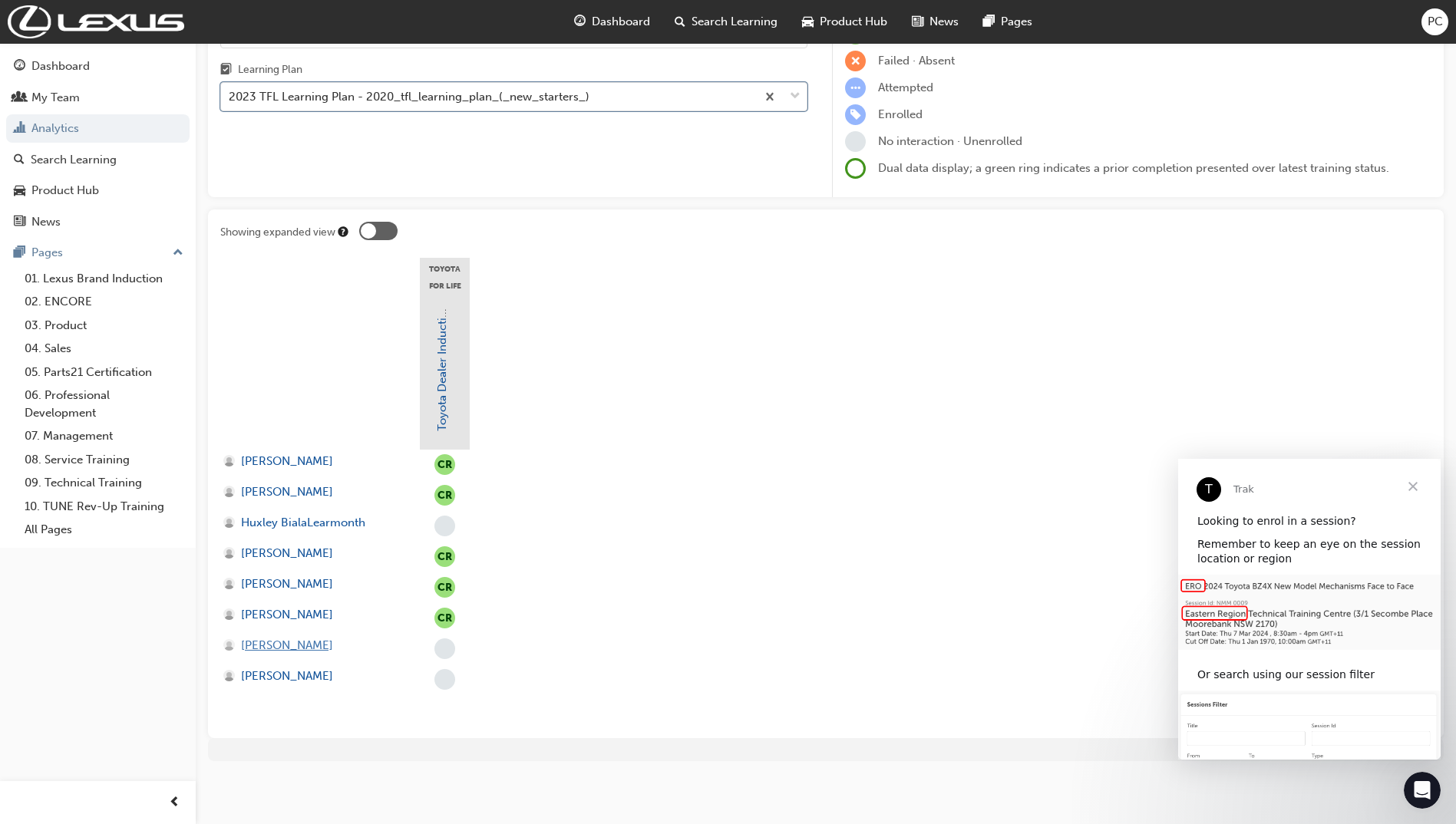
click at [263, 647] on span "[PERSON_NAME]" at bounding box center [287, 646] width 92 height 17
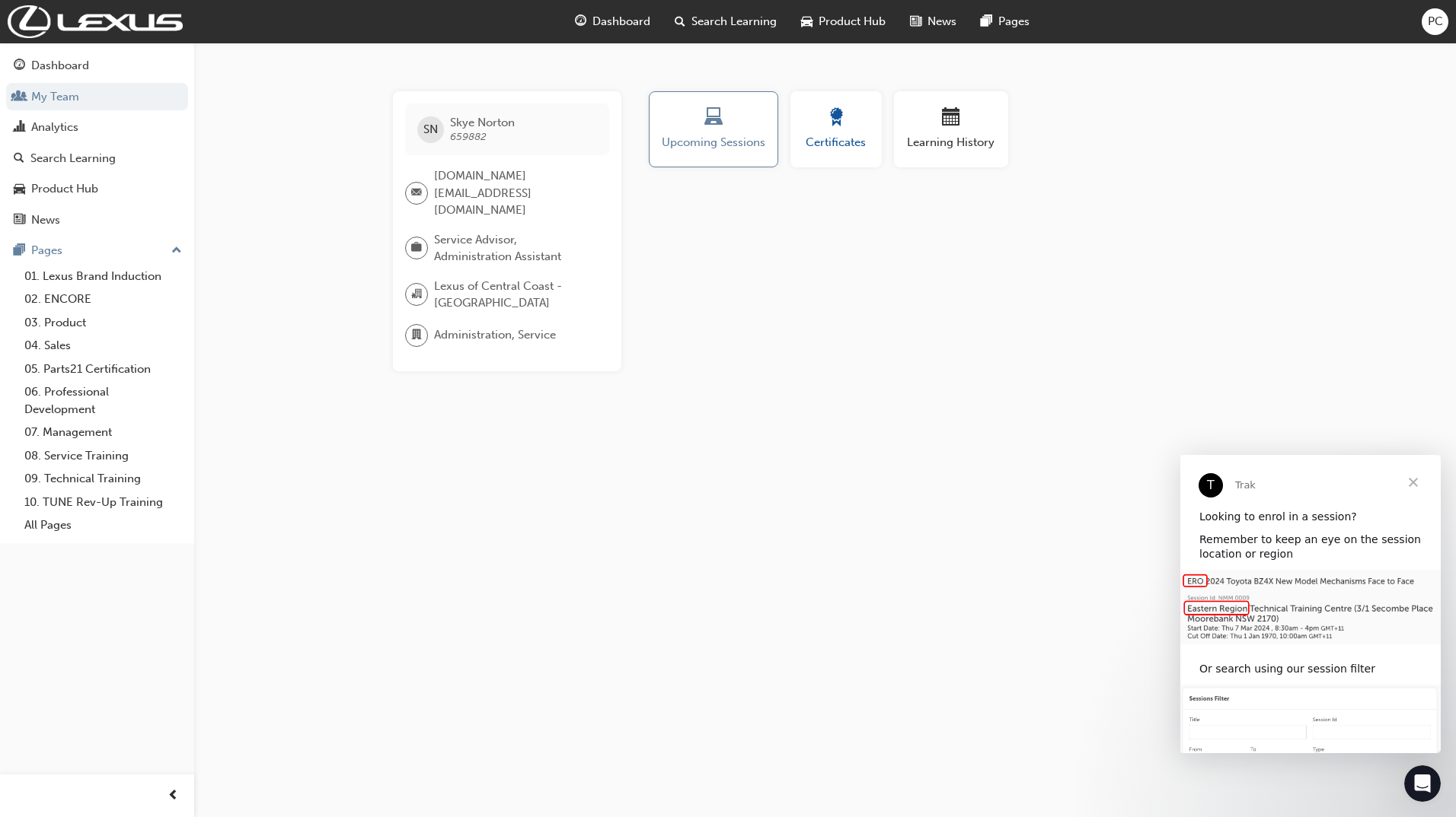
click at [856, 136] on span "Certificates" at bounding box center [836, 143] width 69 height 17
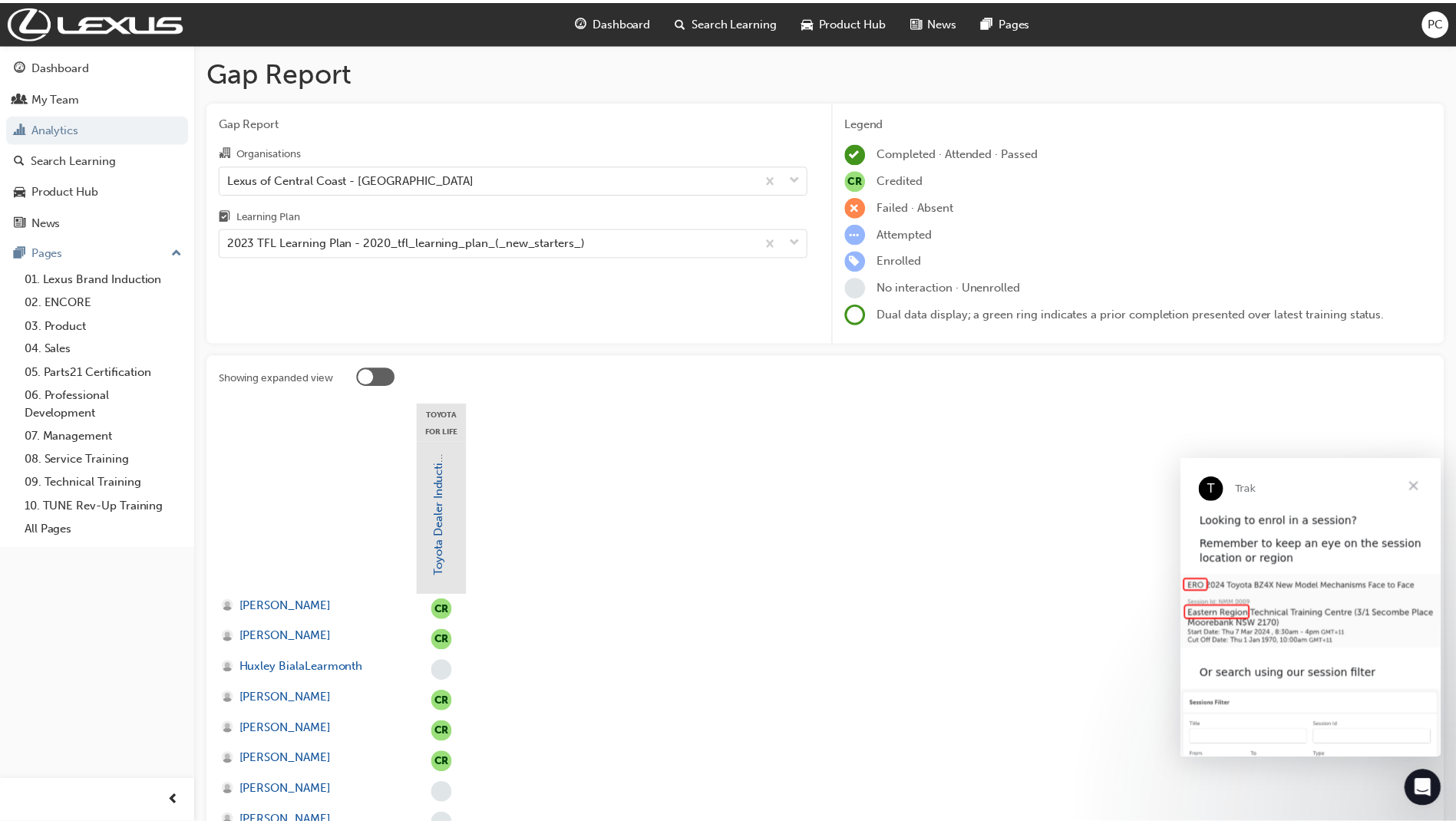
scroll to position [146, 0]
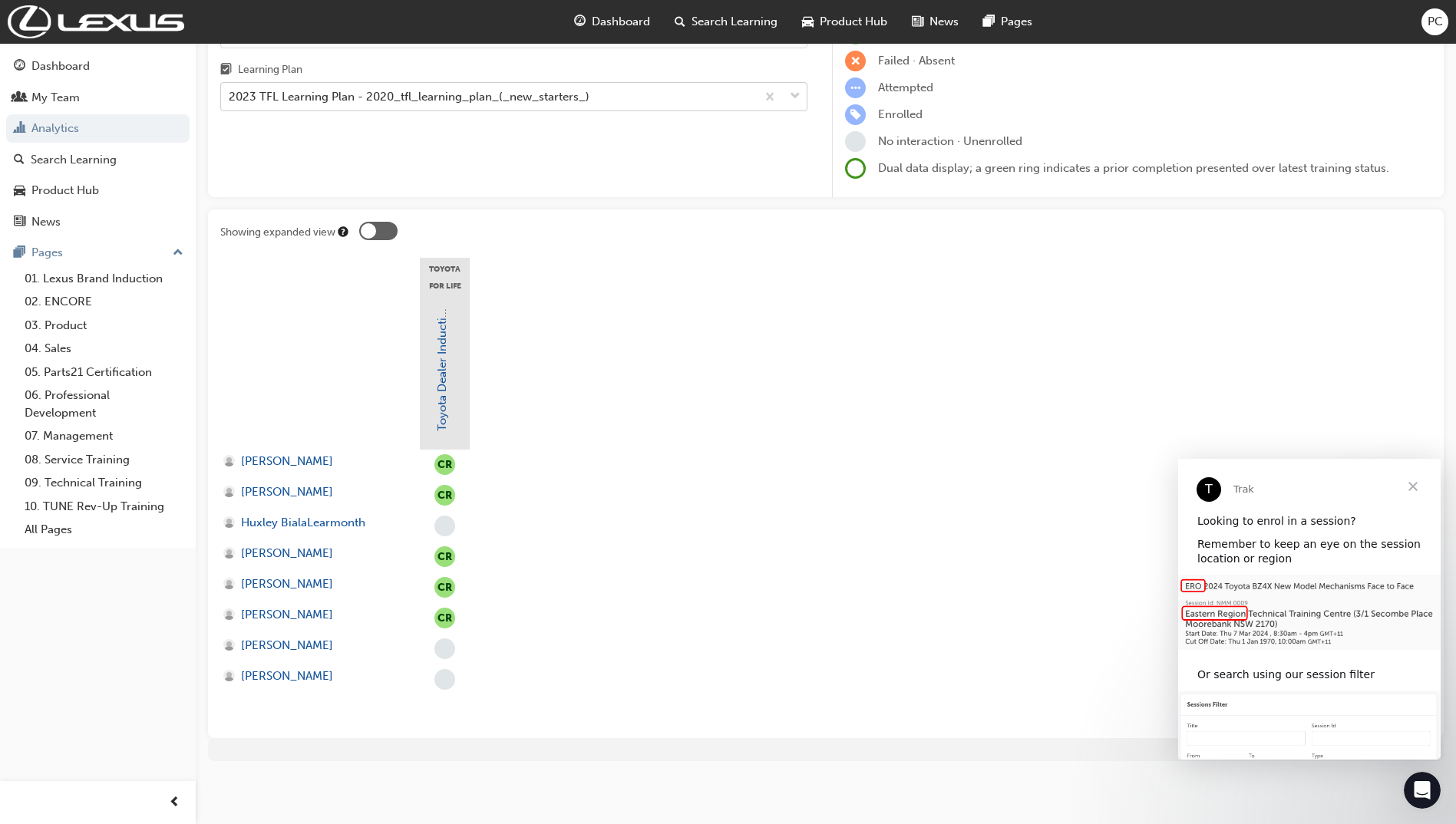
click at [531, 104] on div "2023 TFL Learning Plan - 2020_tfl_learning_plan_(_new_starters_)" at bounding box center [409, 97] width 361 height 17
click at [230, 103] on input "Learning Plan 2023 TFL Learning Plan - 2020_tfl_learning_plan_(_new_starters_)" at bounding box center [229, 97] width 2 height 13
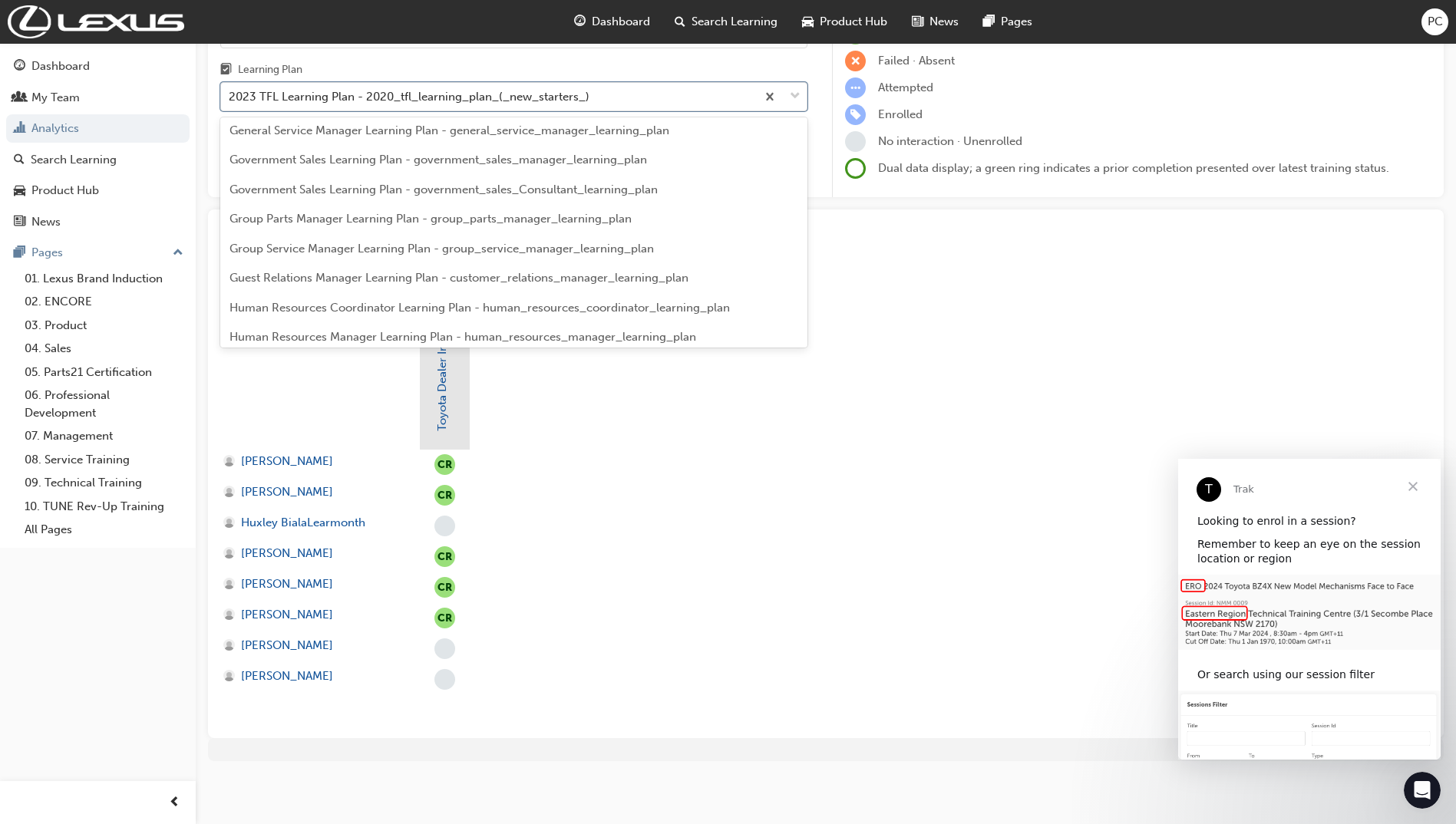
scroll to position [1919, 0]
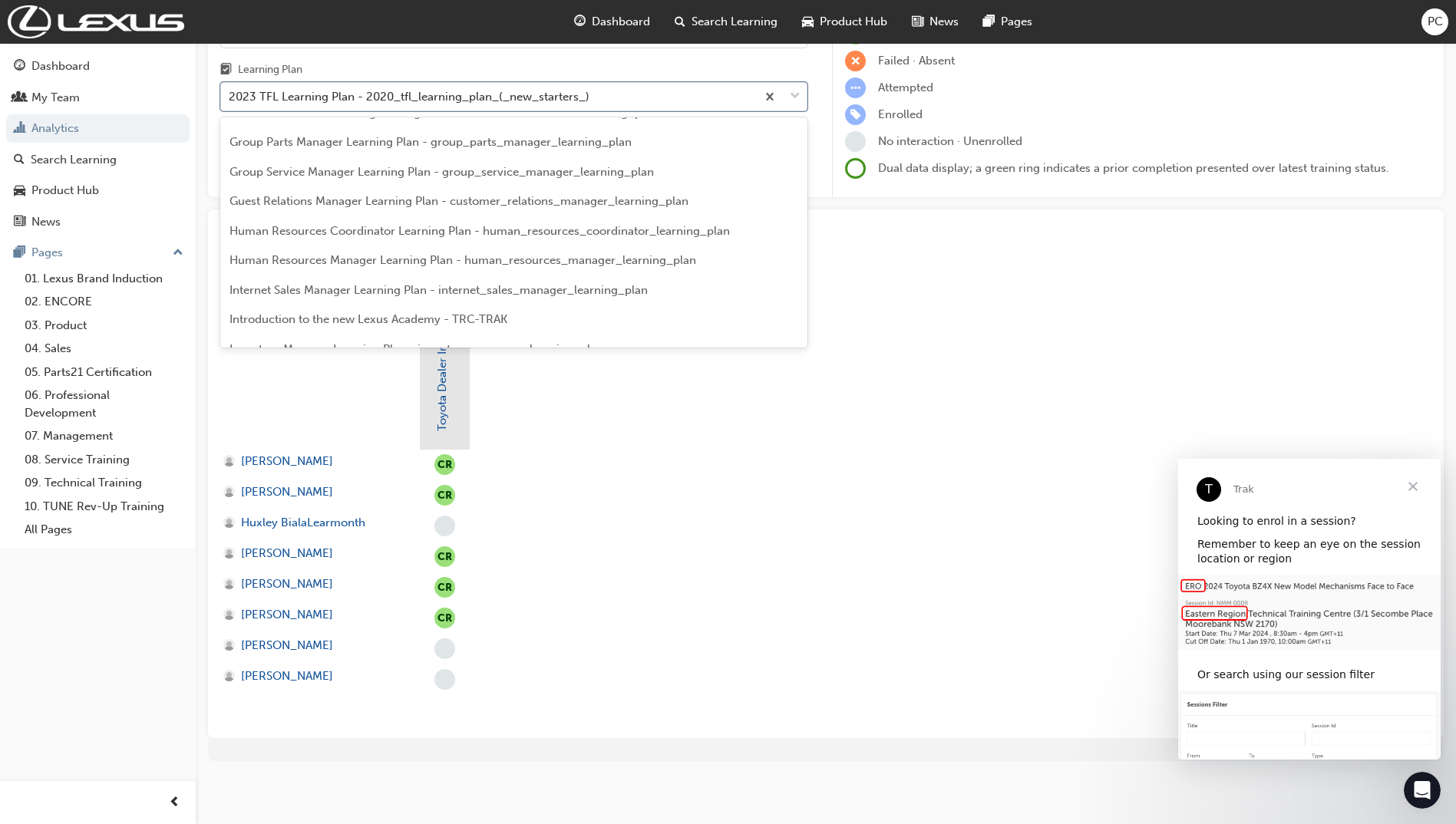
click at [383, 313] on span "Introduction to the new Lexus Academy - TRC-TRAK" at bounding box center [368, 319] width 278 height 13
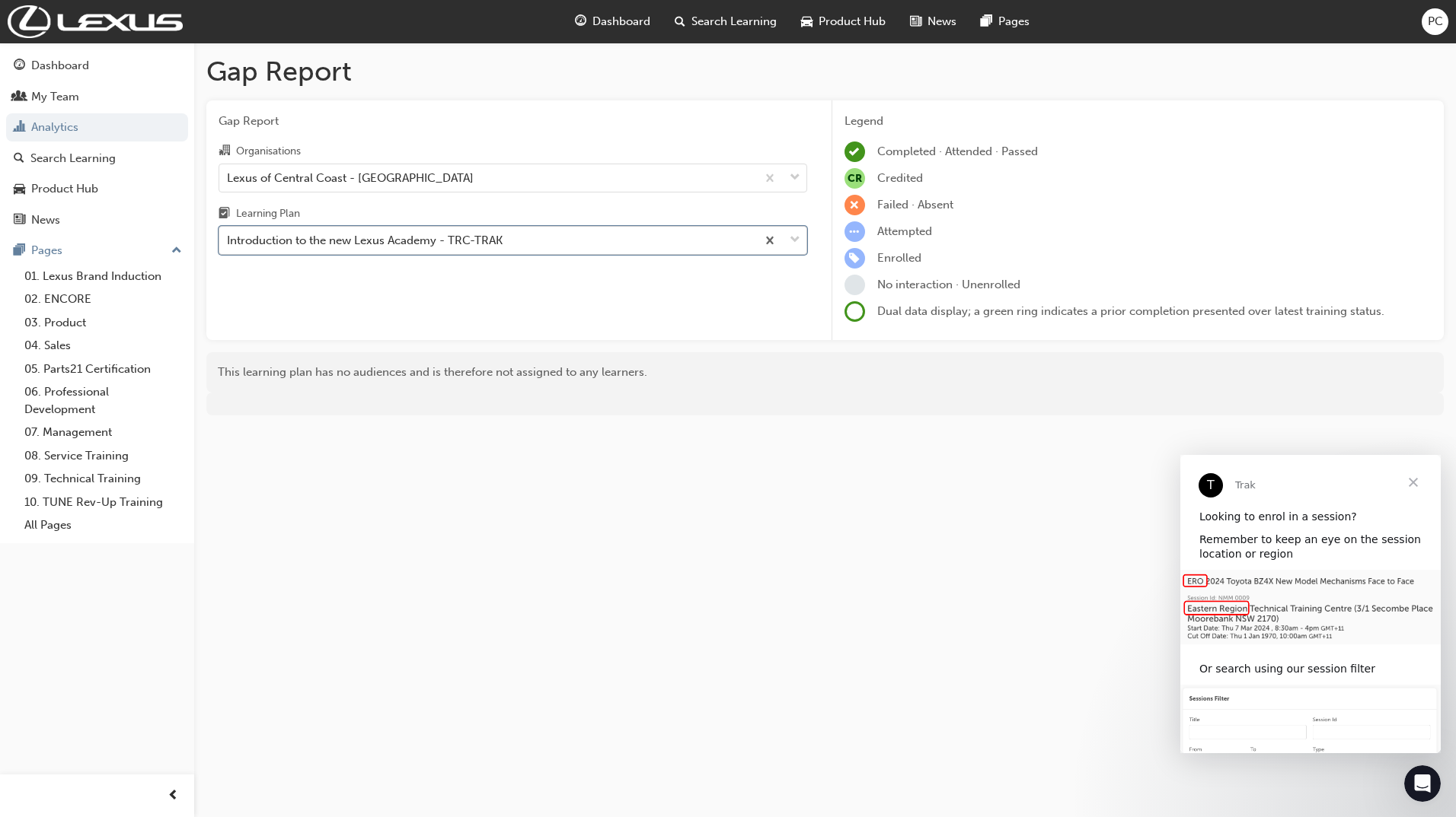
click at [387, 246] on div "Introduction to the new Lexus Academy - TRC-TRAK" at bounding box center [364, 241] width 276 height 17
click at [228, 246] on input "Learning Plan option Introduction to the new Lexus Academy - TRC-TRAK, selected…" at bounding box center [227, 241] width 2 height 13
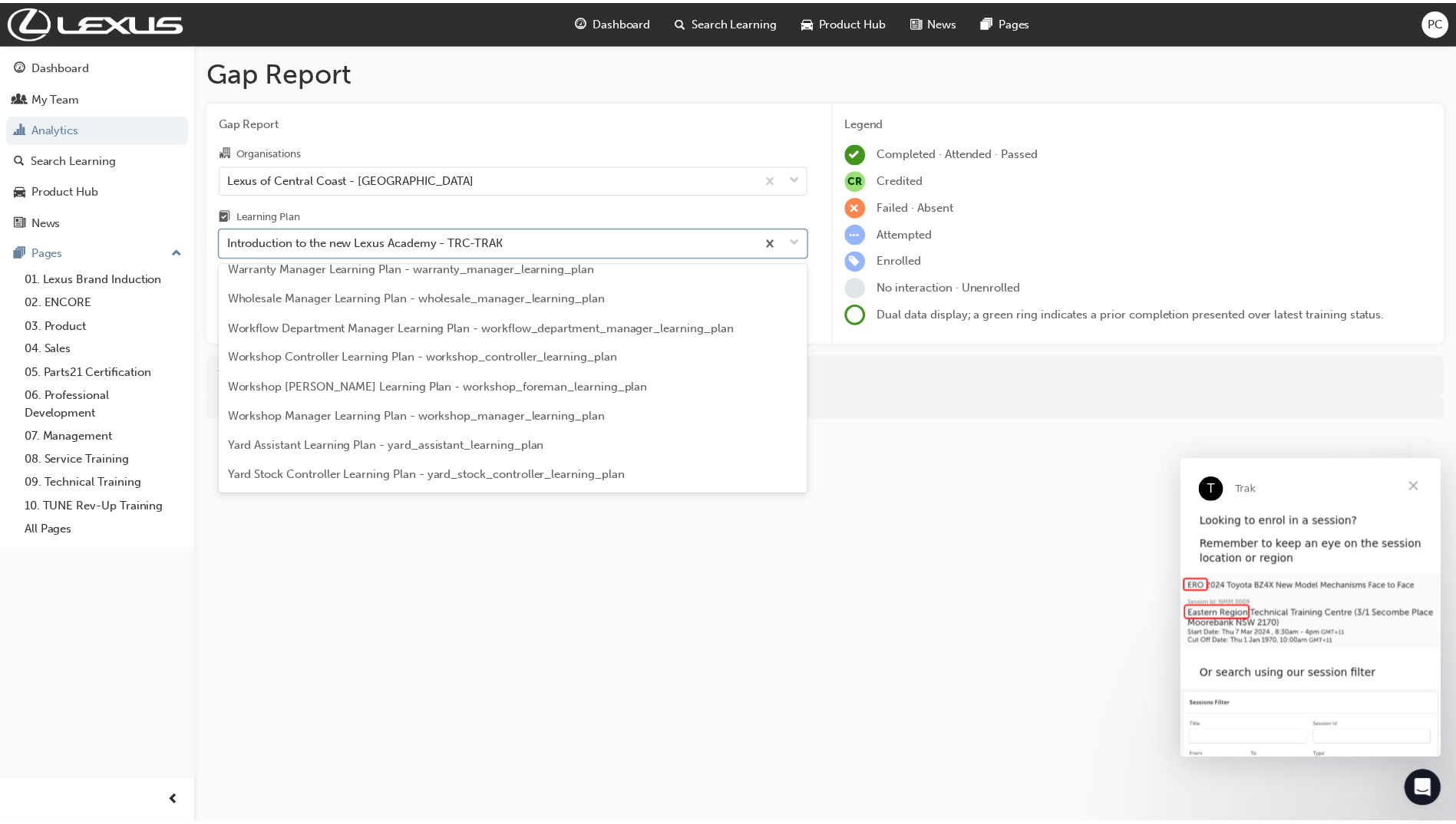
scroll to position [4301, 0]
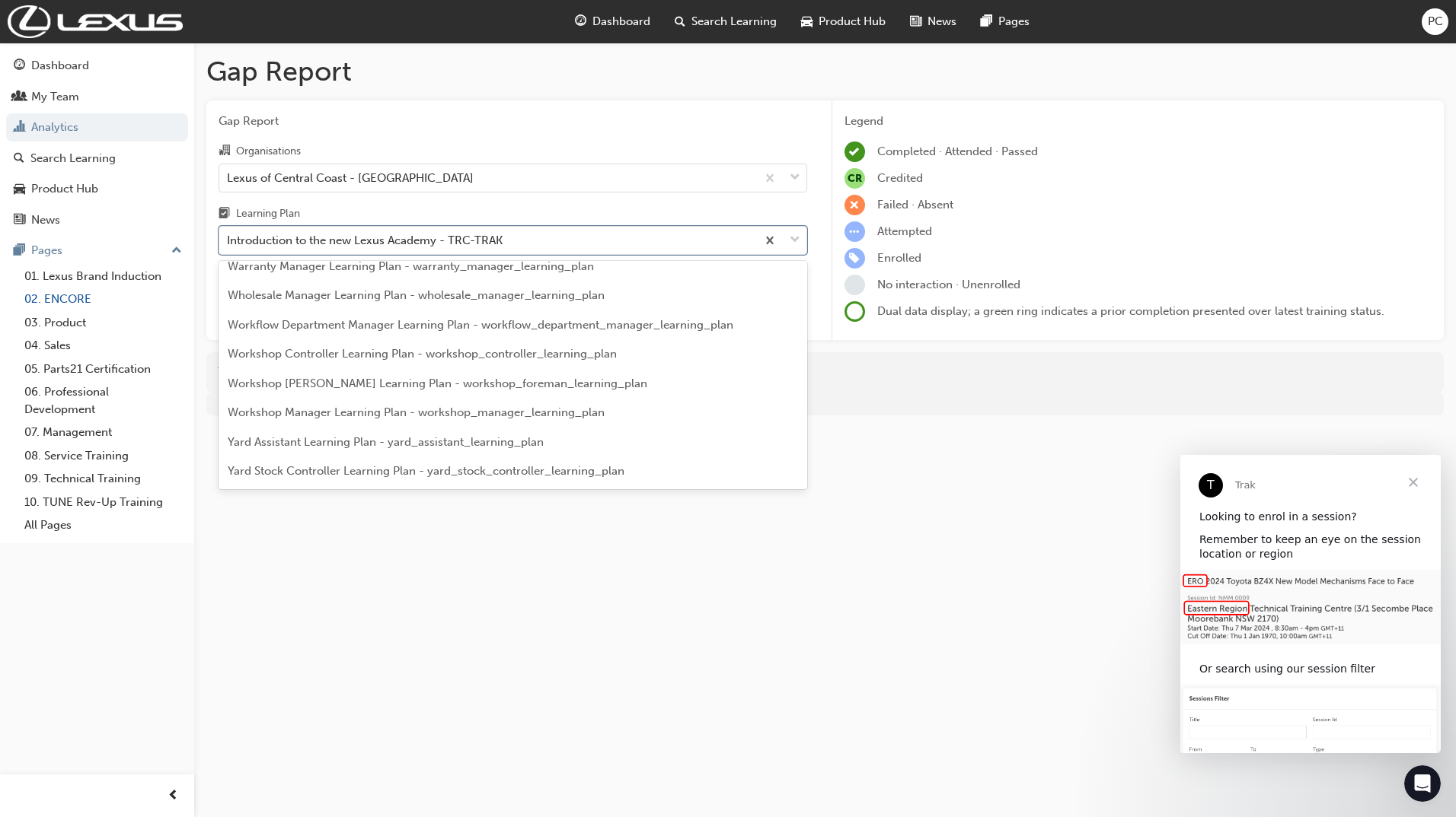
drag, startPoint x: 74, startPoint y: 298, endPoint x: 89, endPoint y: 292, distance: 16.2
click at [74, 298] on link "02. ENCORE" at bounding box center [103, 299] width 169 height 24
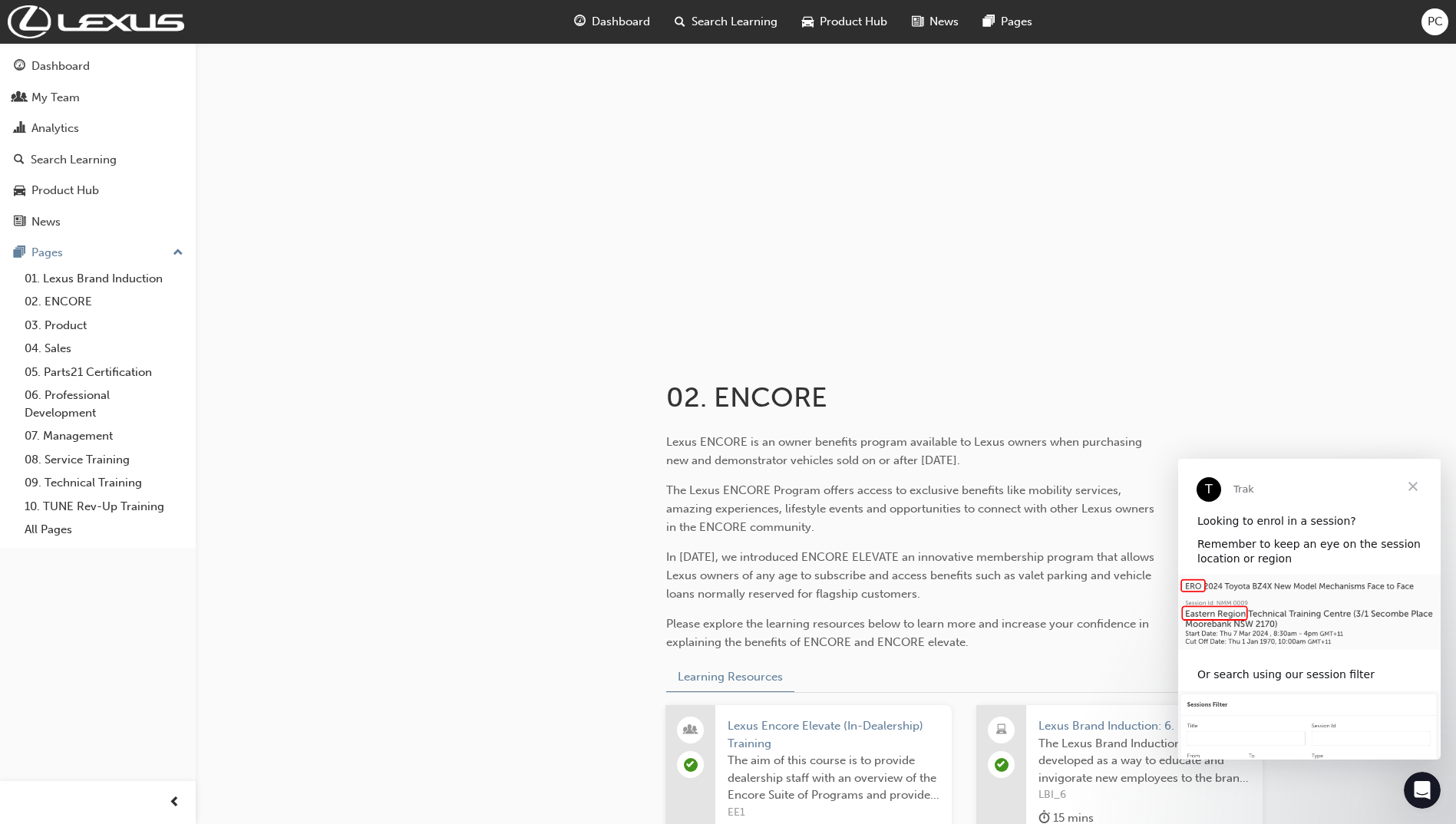
click at [1411, 487] on span "Close" at bounding box center [1413, 486] width 56 height 56
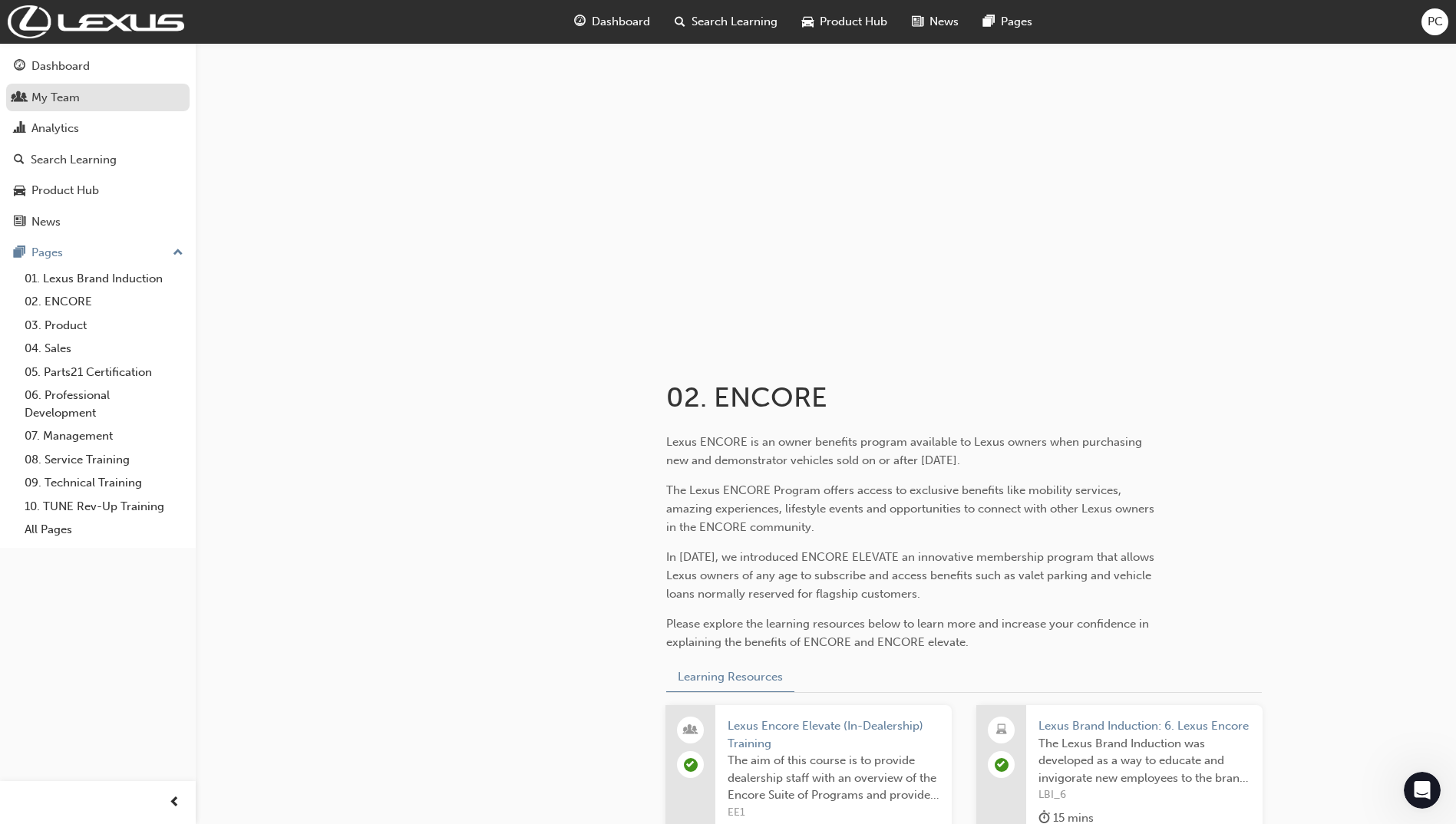
click at [59, 103] on div "My Team" at bounding box center [56, 98] width 48 height 17
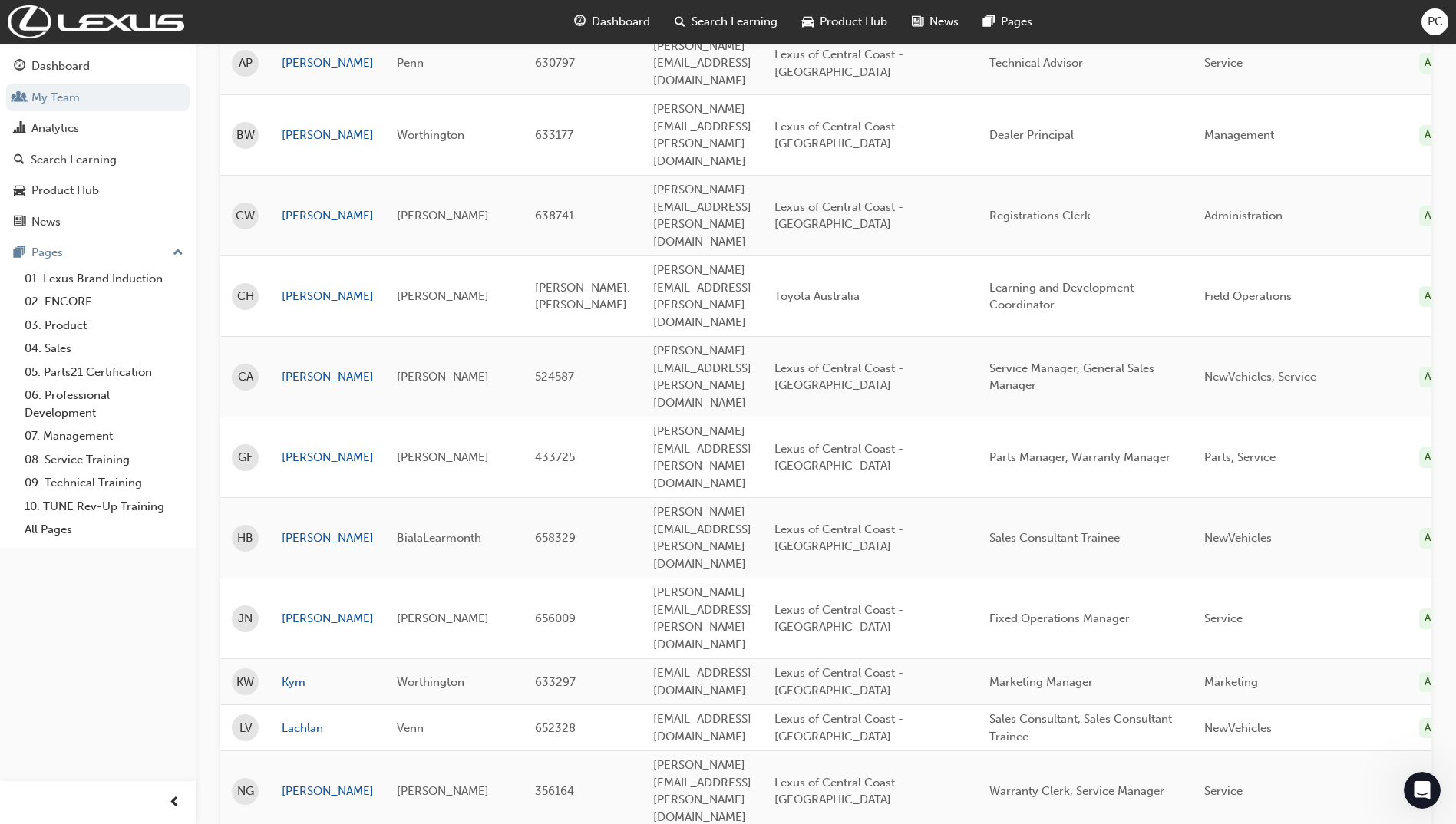
scroll to position [307, 0]
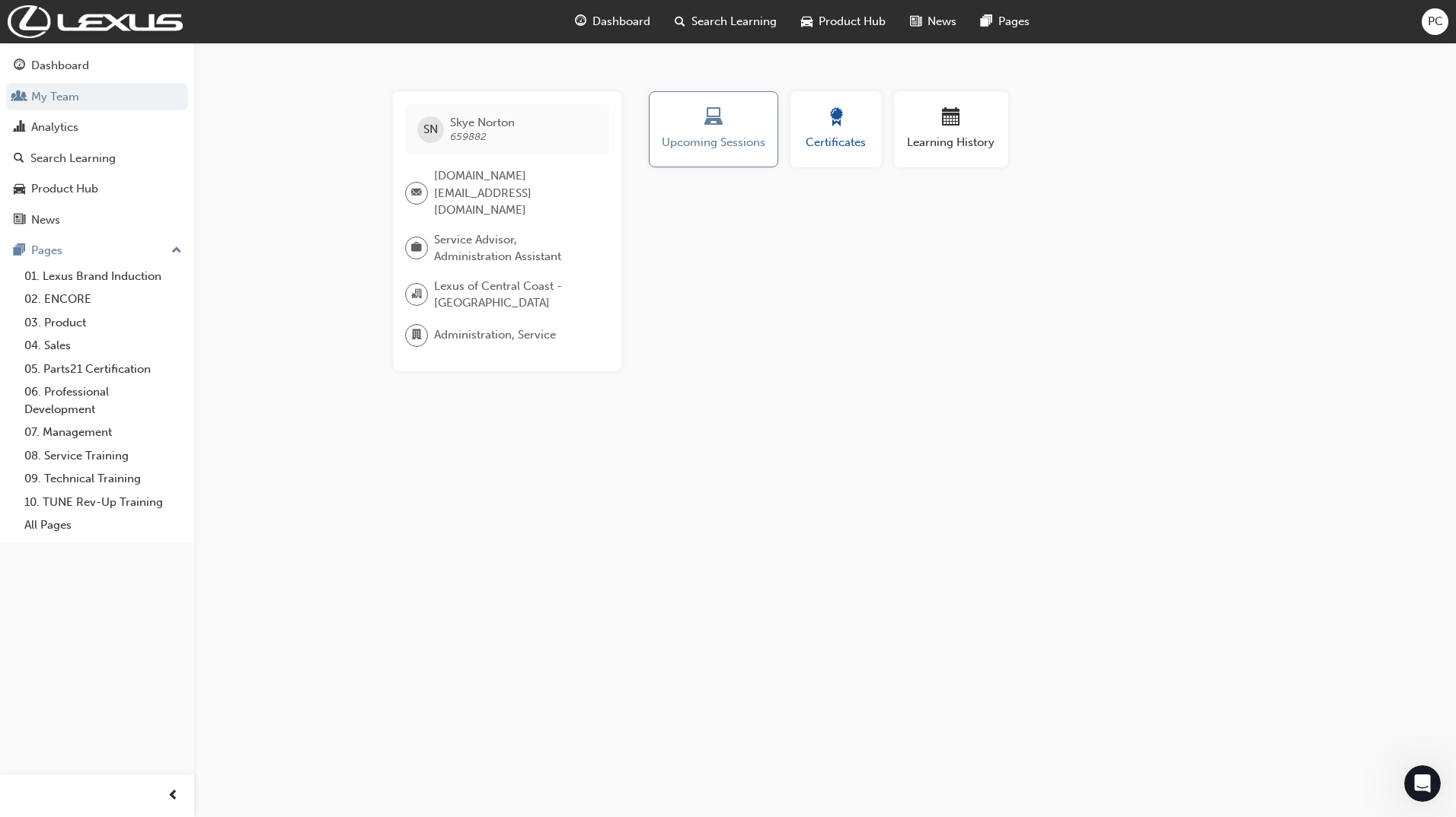
click at [821, 146] on span "Certificates" at bounding box center [836, 143] width 69 height 17
click at [972, 144] on span "Learning History" at bounding box center [951, 143] width 91 height 17
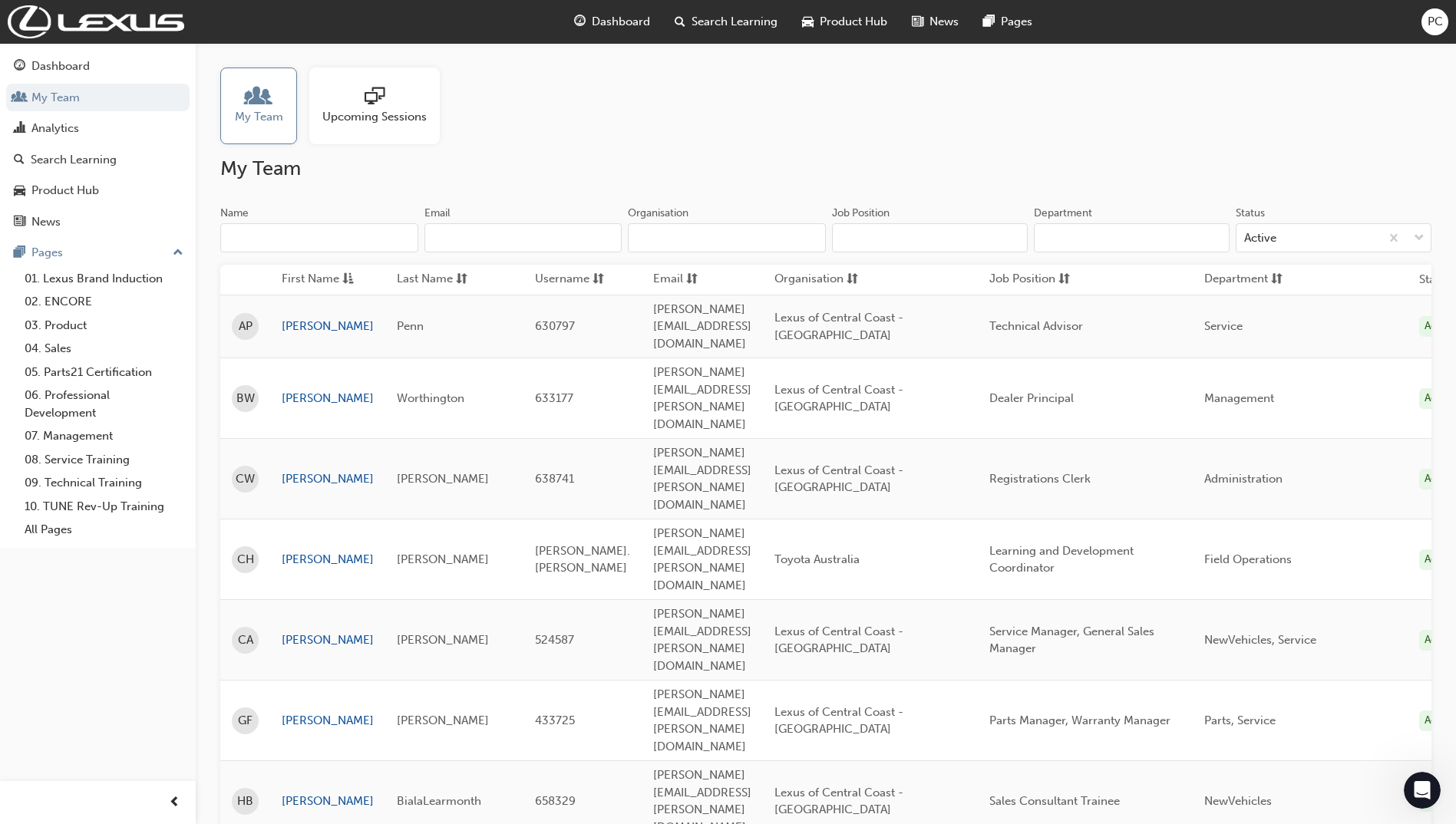
scroll to position [307, 0]
